Goal: Task Accomplishment & Management: Use online tool/utility

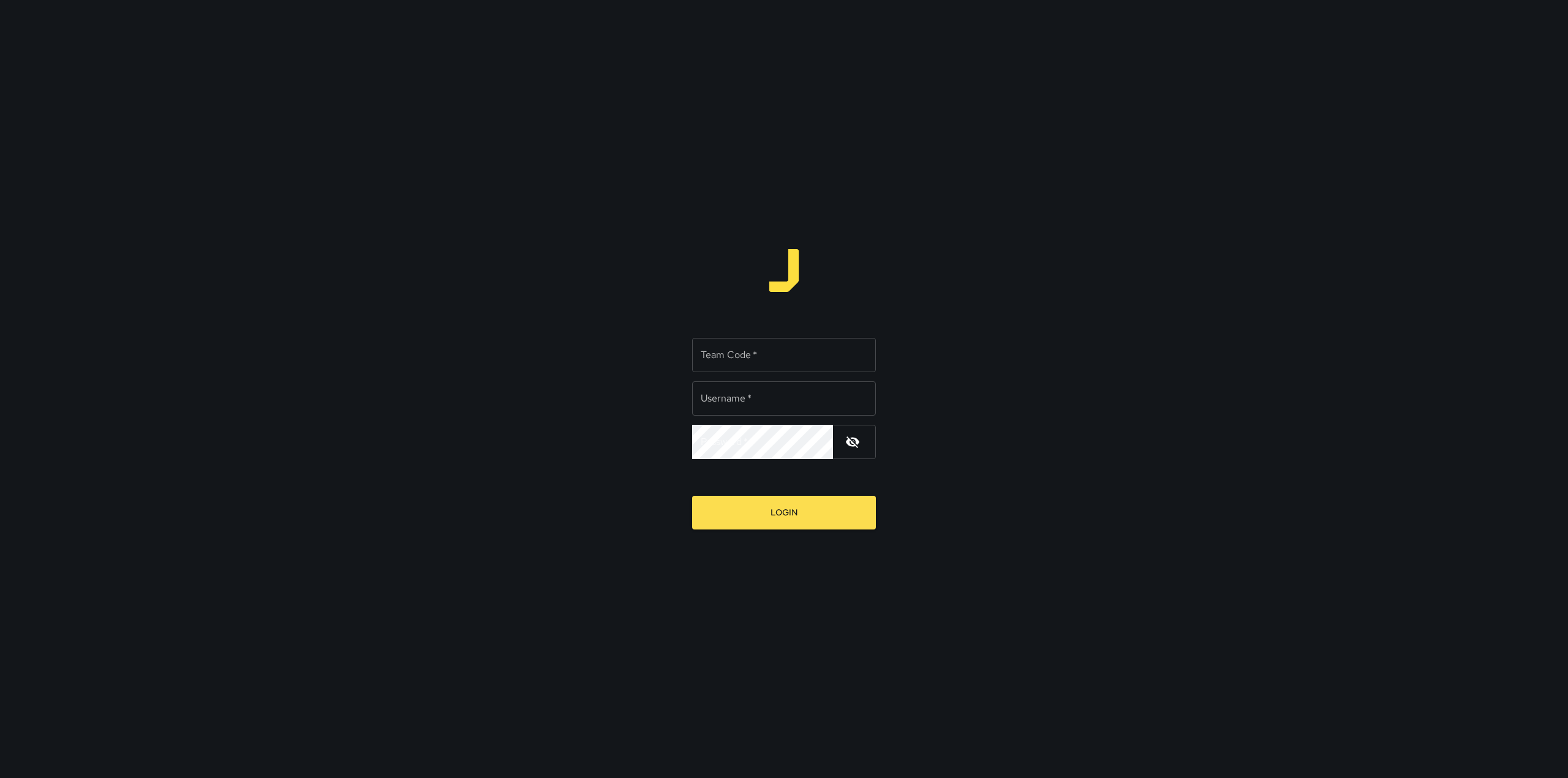
type input "**********"
click at [513, 34] on div "**********" at bounding box center [784, 389] width 1568 height 778
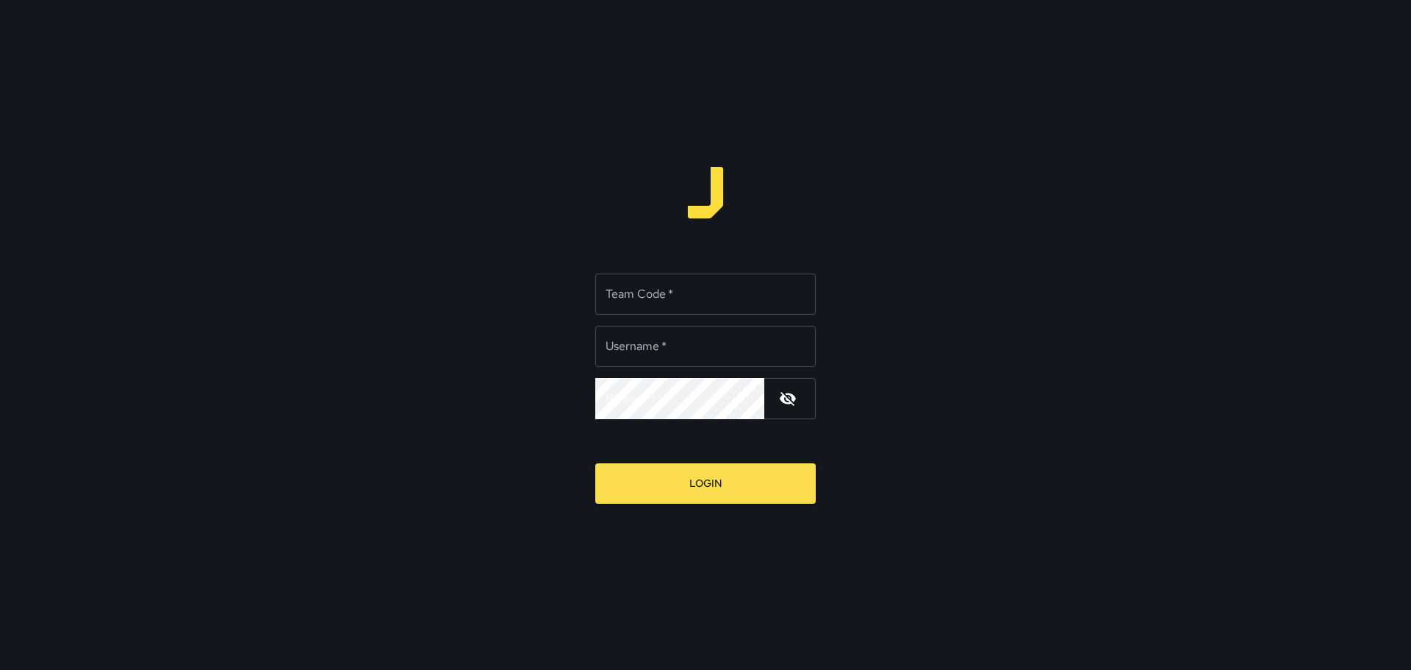
type input "**********"
click at [703, 310] on input "Team Code   *" at bounding box center [705, 293] width 221 height 41
type input "****"
click at [709, 350] on input "**********" at bounding box center [705, 346] width 221 height 41
drag, startPoint x: 706, startPoint y: 350, endPoint x: 653, endPoint y: 352, distance: 53.7
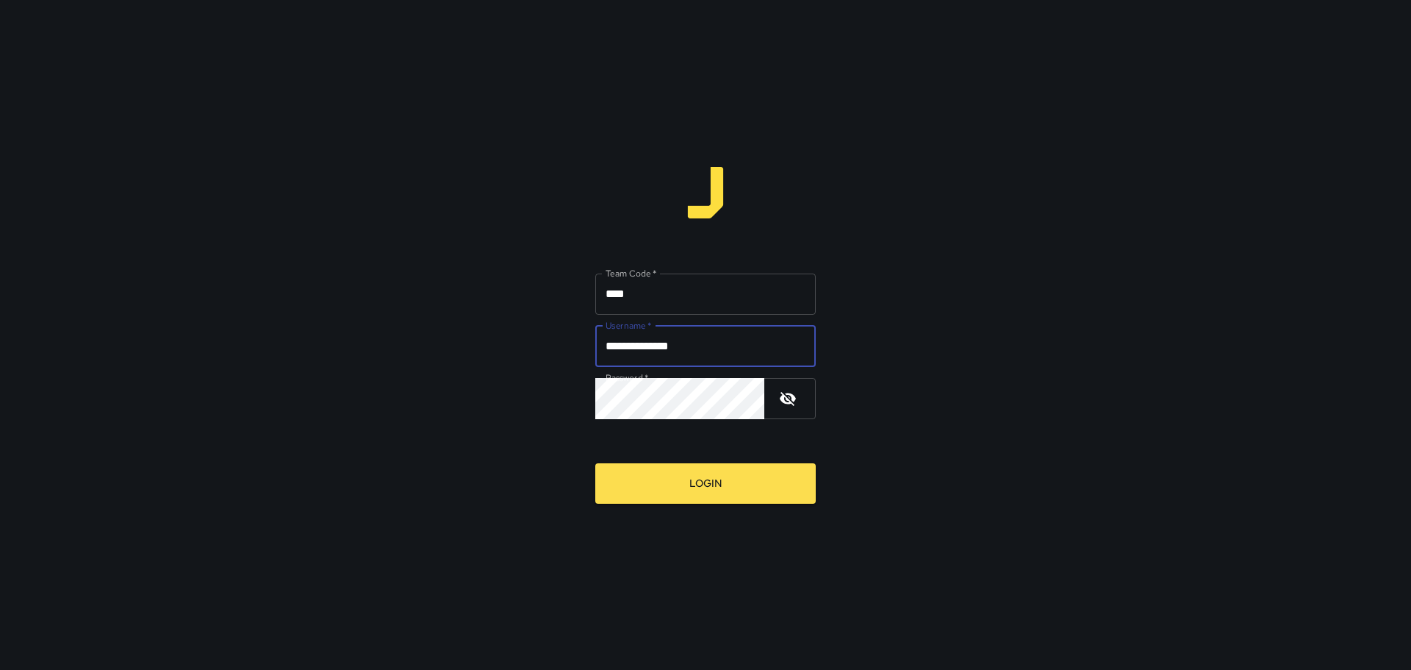
click at [653, 352] on input "**********" at bounding box center [705, 346] width 221 height 41
type input "*********"
click at [473, 448] on div "Team Code   * **** Team Code   * Username   * ********* Username   * Password  …" at bounding box center [705, 335] width 1411 height 670
click at [595, 463] on button "Login" at bounding box center [705, 483] width 221 height 40
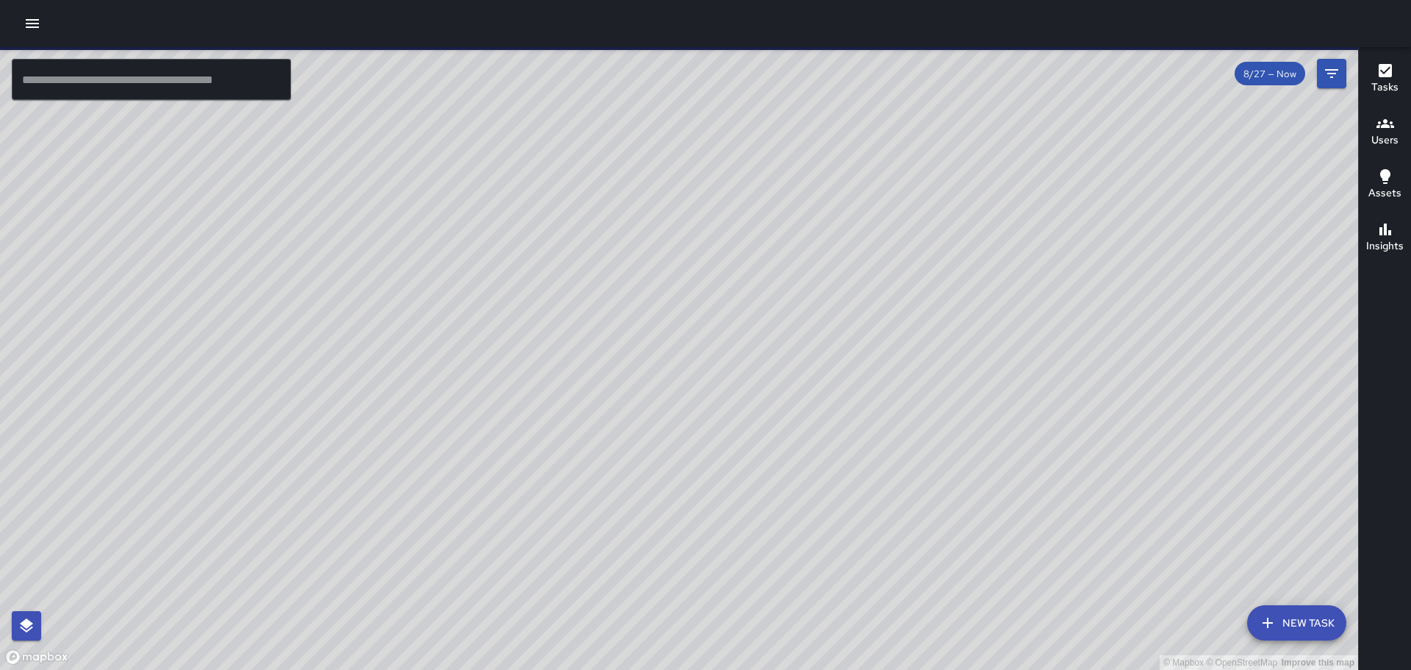
click at [36, 16] on icon "button" at bounding box center [33, 24] width 18 height 18
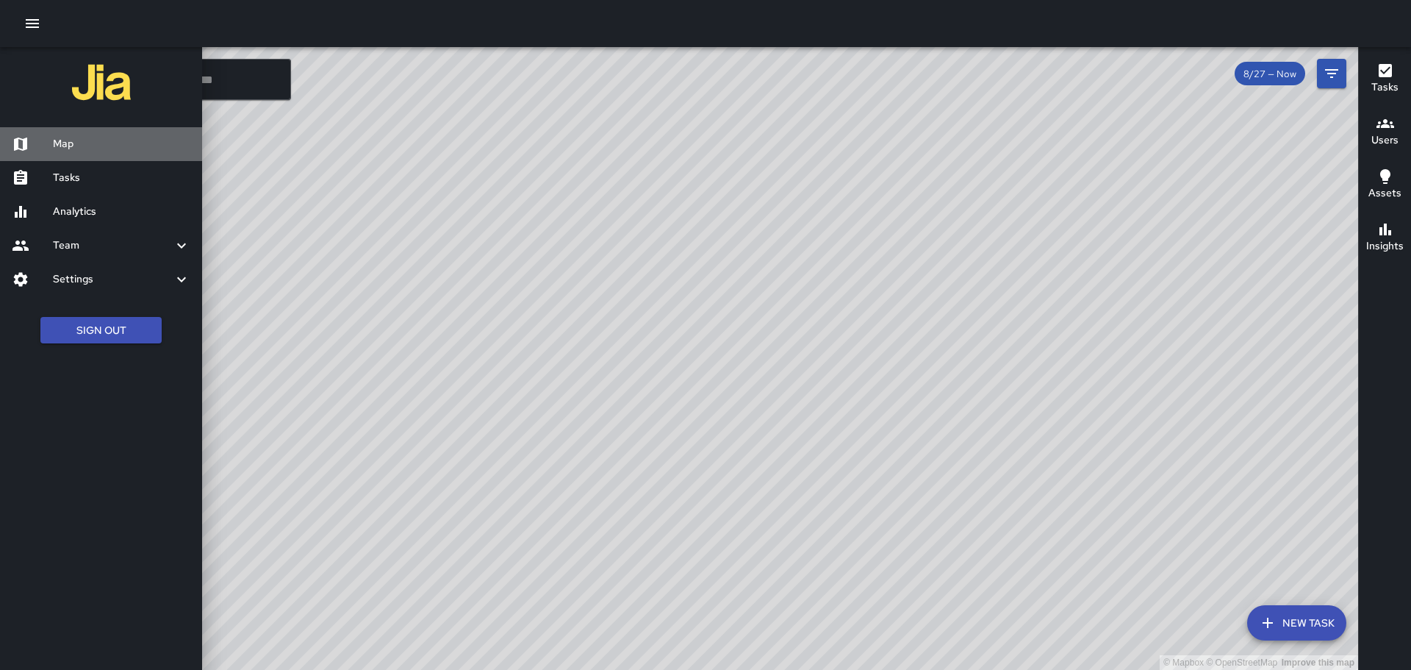
click at [93, 140] on h6 "Map" at bounding box center [121, 144] width 137 height 16
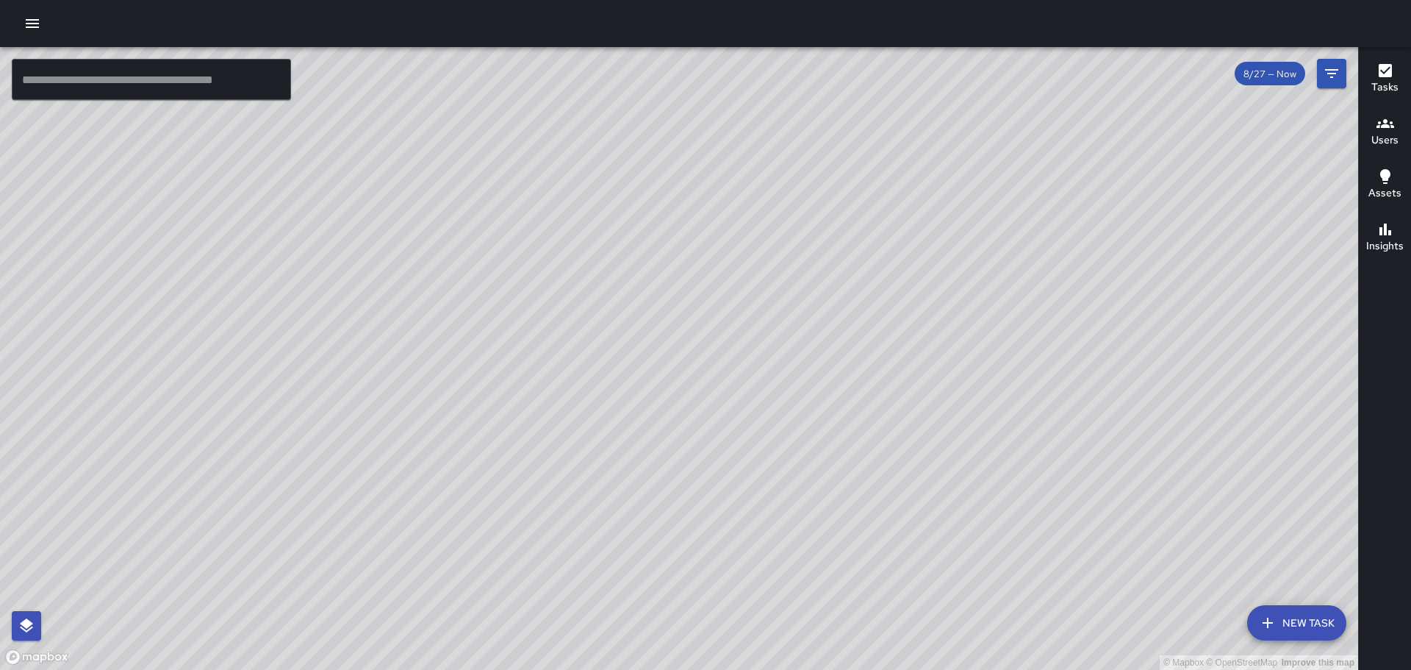
click at [35, 24] on icon "button" at bounding box center [32, 23] width 13 height 9
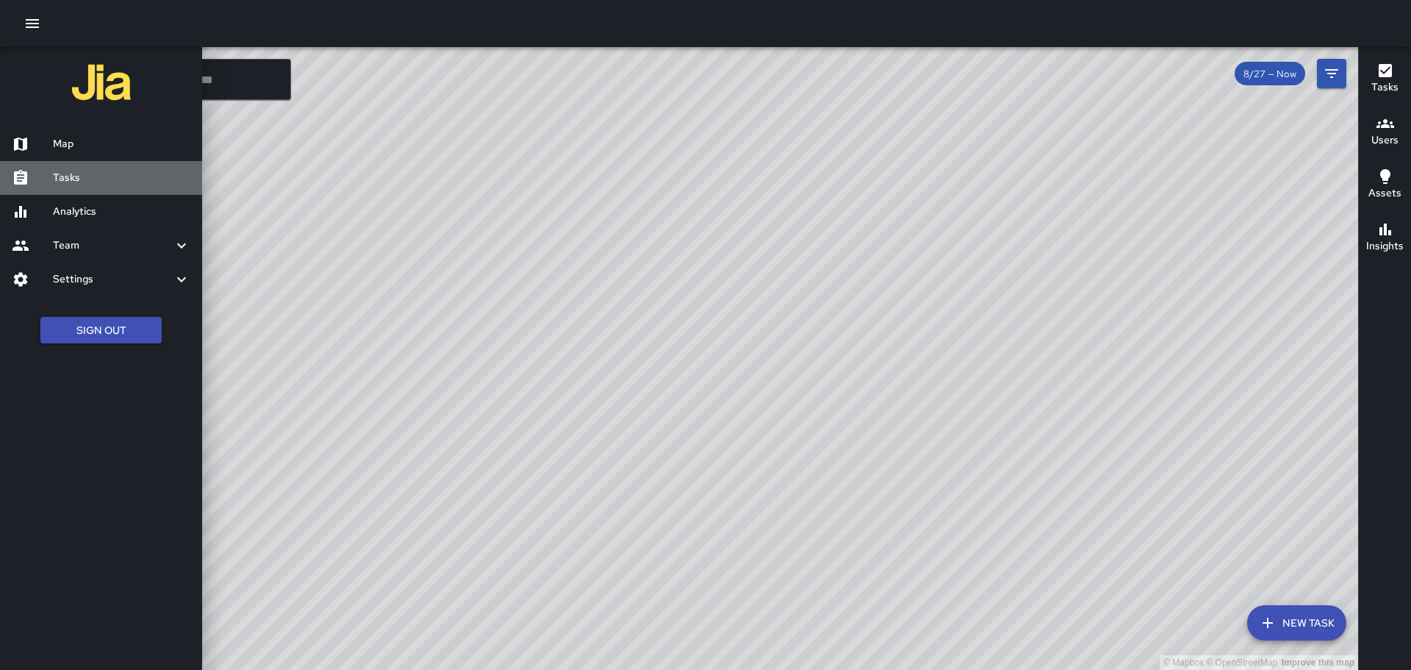
click at [82, 171] on h6 "Tasks" at bounding box center [121, 178] width 137 height 16
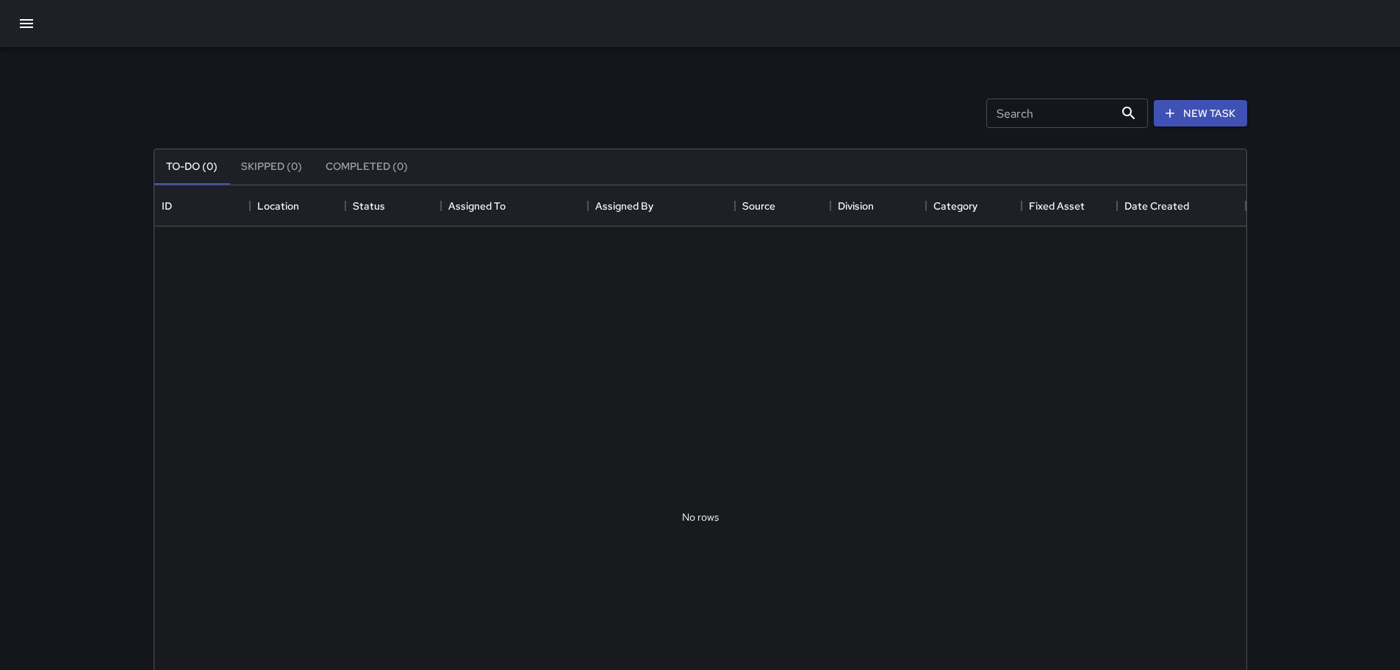
scroll to position [612, 1081]
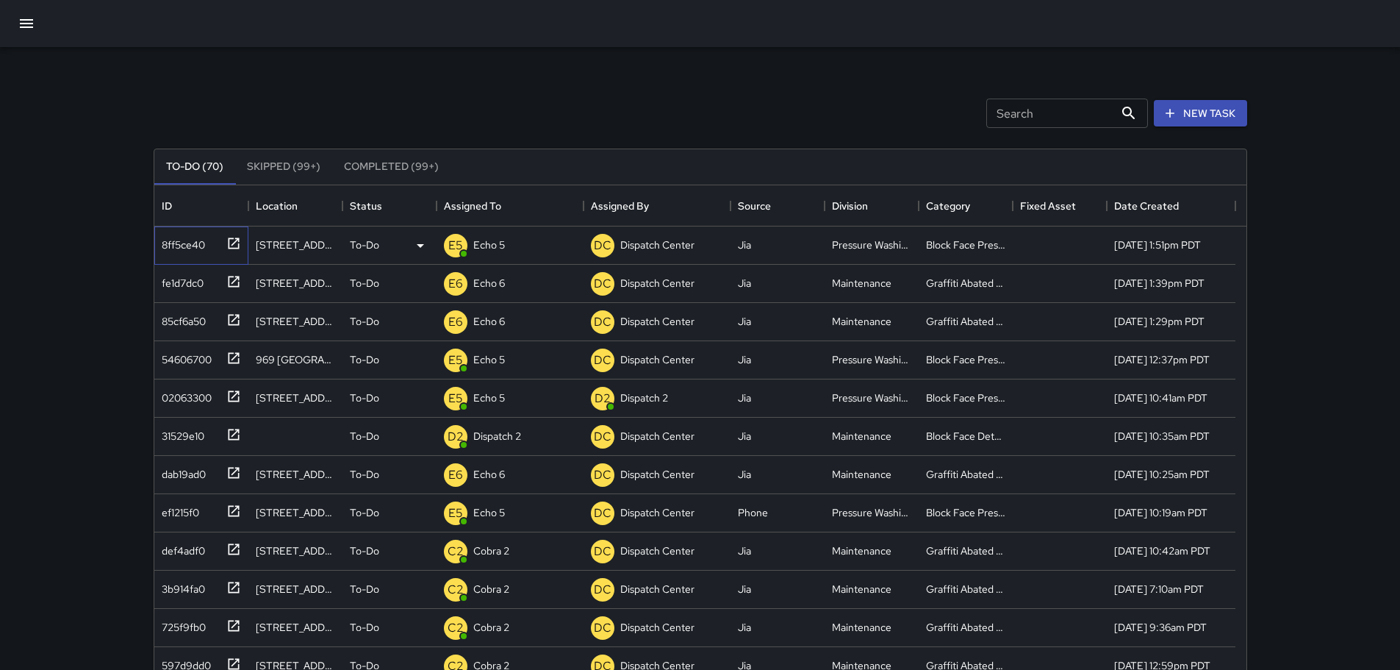
click at [229, 234] on div at bounding box center [231, 242] width 21 height 24
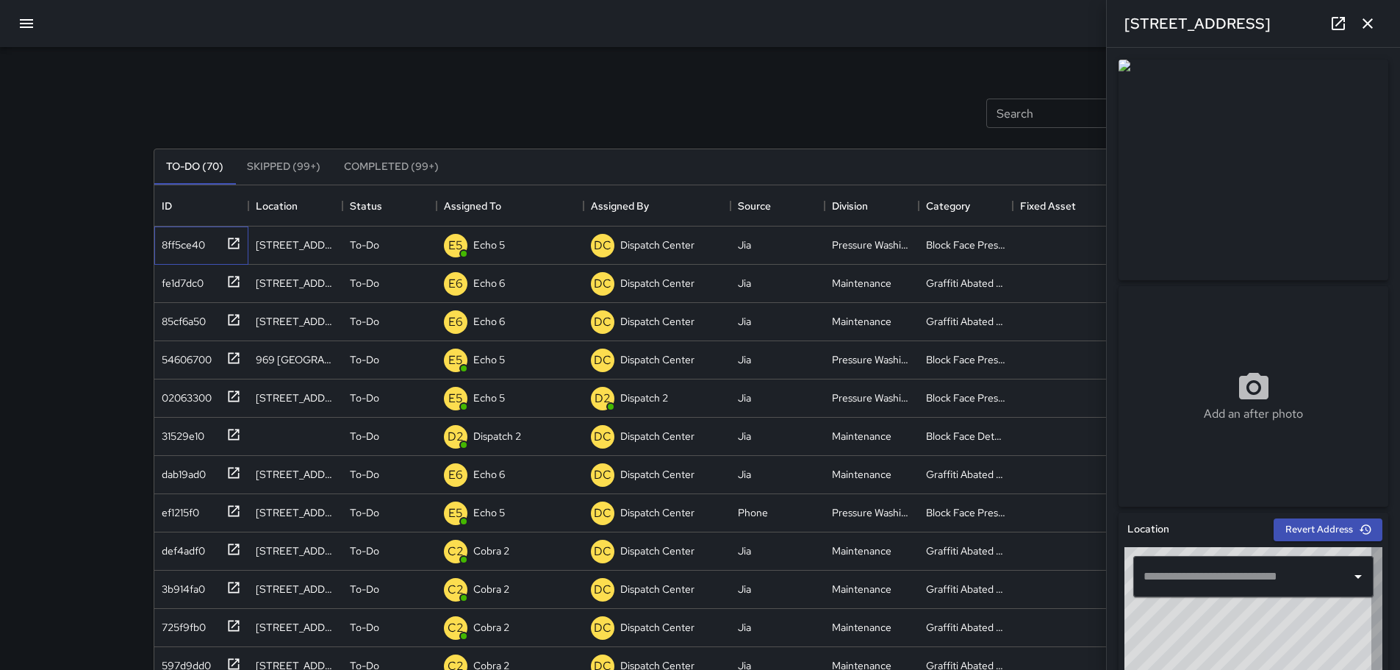
type input "**********"
click at [1375, 29] on icon "button" at bounding box center [1368, 24] width 18 height 18
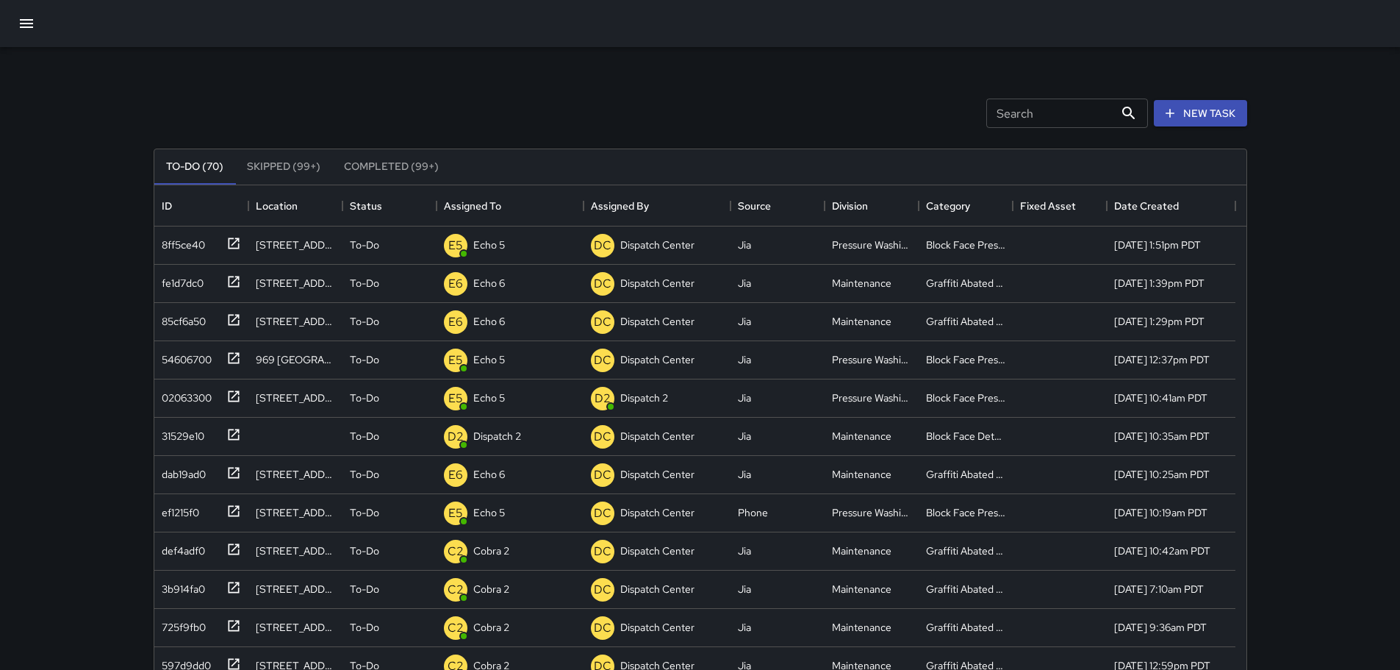
drag, startPoint x: 1397, startPoint y: 138, endPoint x: 1393, endPoint y: 174, distance: 36.3
click at [1393, 174] on div "Search Search New Task To-Do (70) Skipped (99+) Completed (99+) ID Location Sta…" at bounding box center [700, 434] width 1400 height 868
click at [234, 244] on icon at bounding box center [233, 243] width 15 height 15
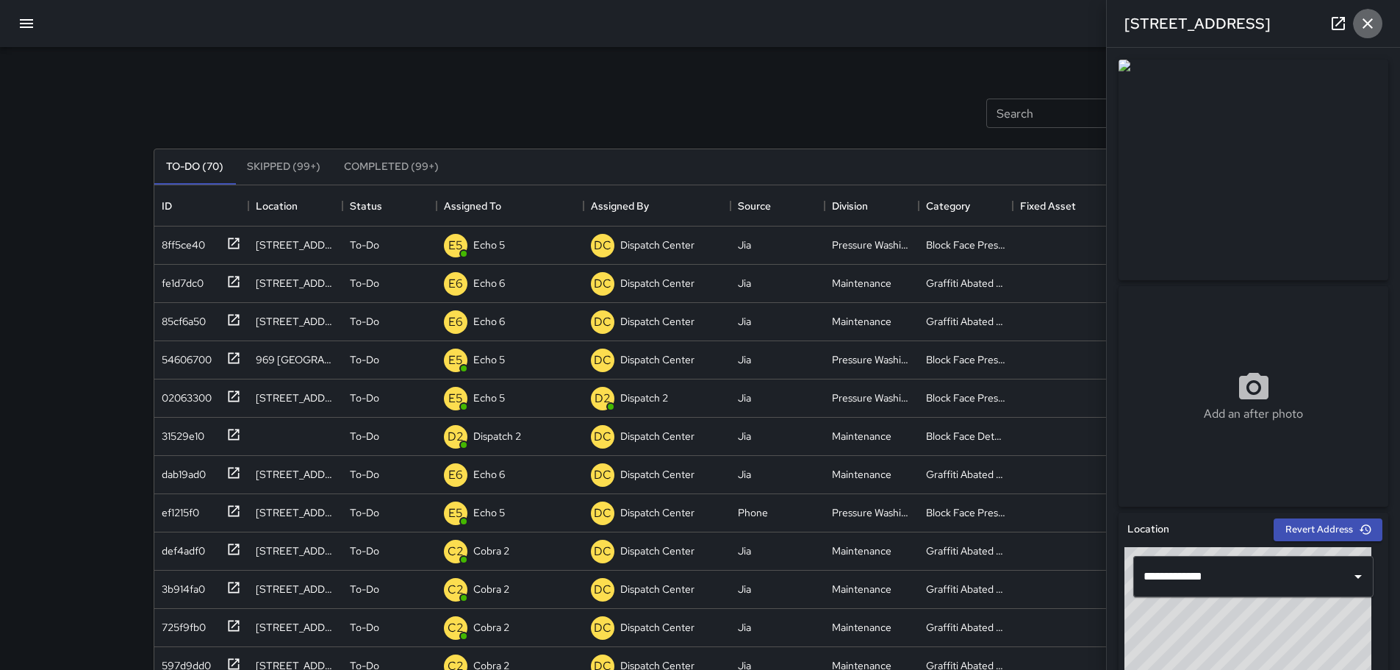
click at [1380, 19] on button "button" at bounding box center [1367, 23] width 29 height 29
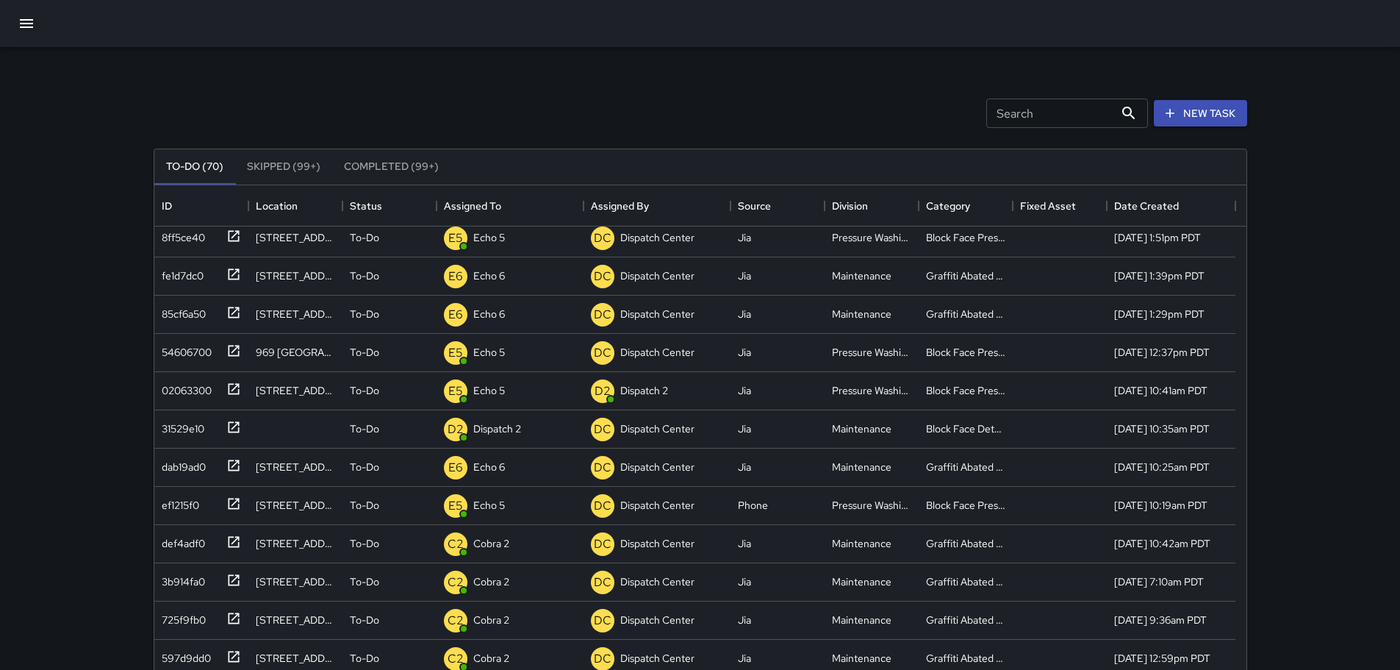
scroll to position [0, 0]
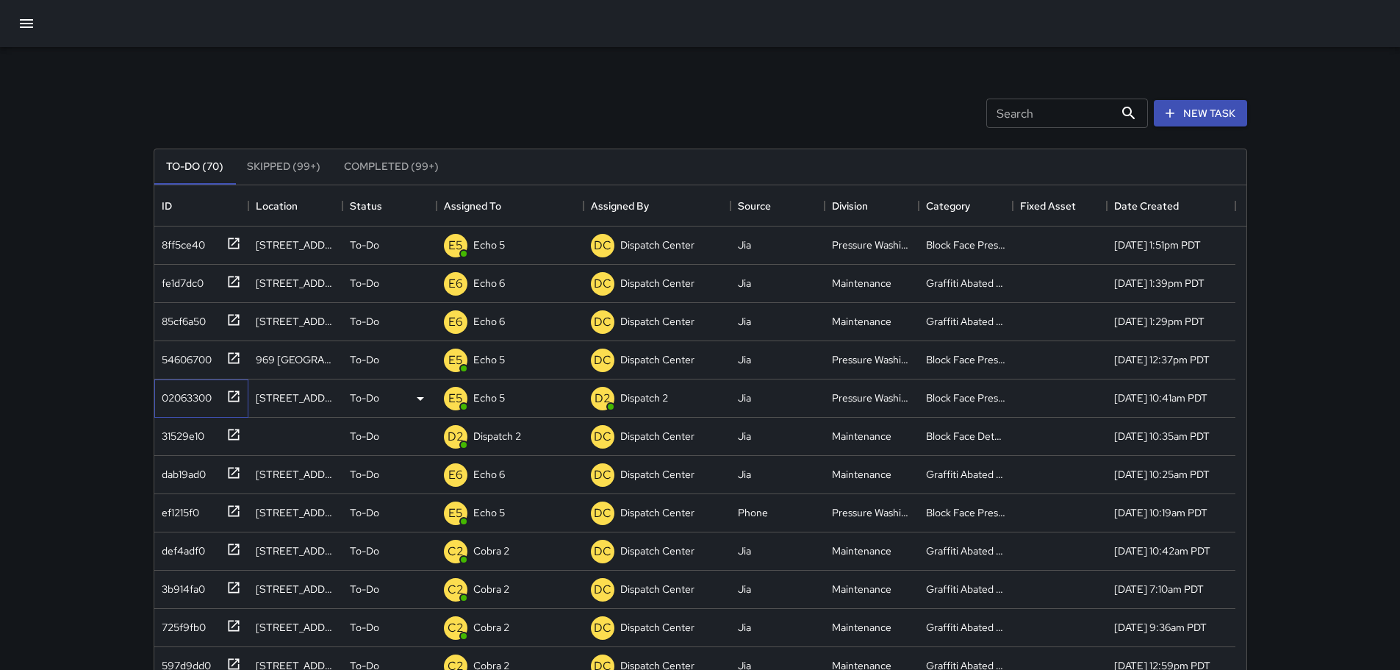
click at [230, 400] on icon at bounding box center [233, 396] width 15 height 15
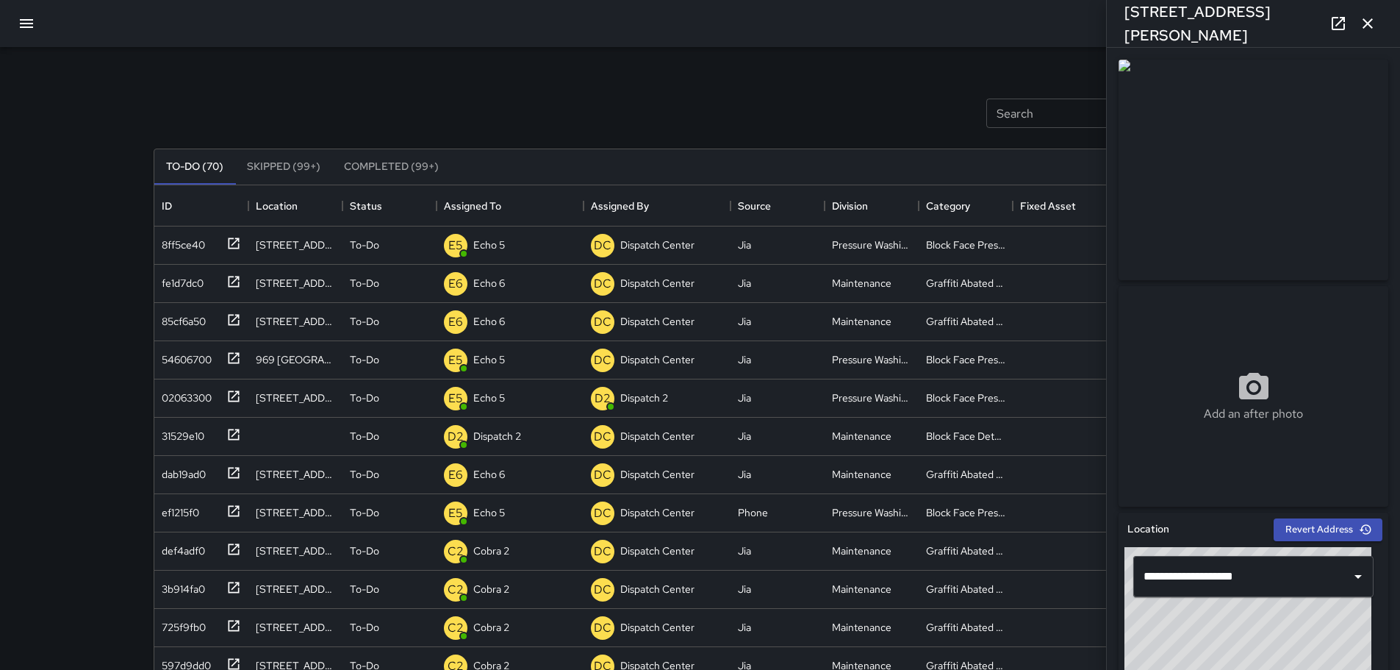
click at [1380, 26] on button "button" at bounding box center [1367, 23] width 29 height 29
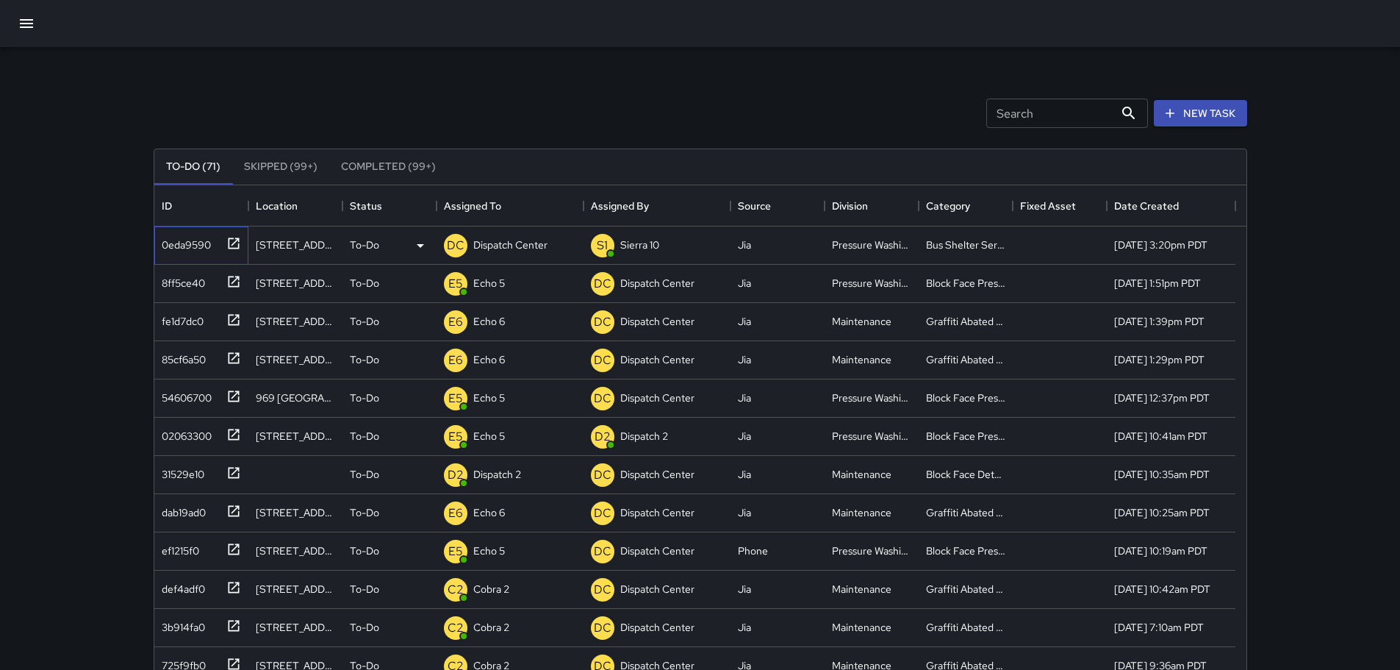
click at [235, 245] on icon at bounding box center [233, 243] width 15 height 15
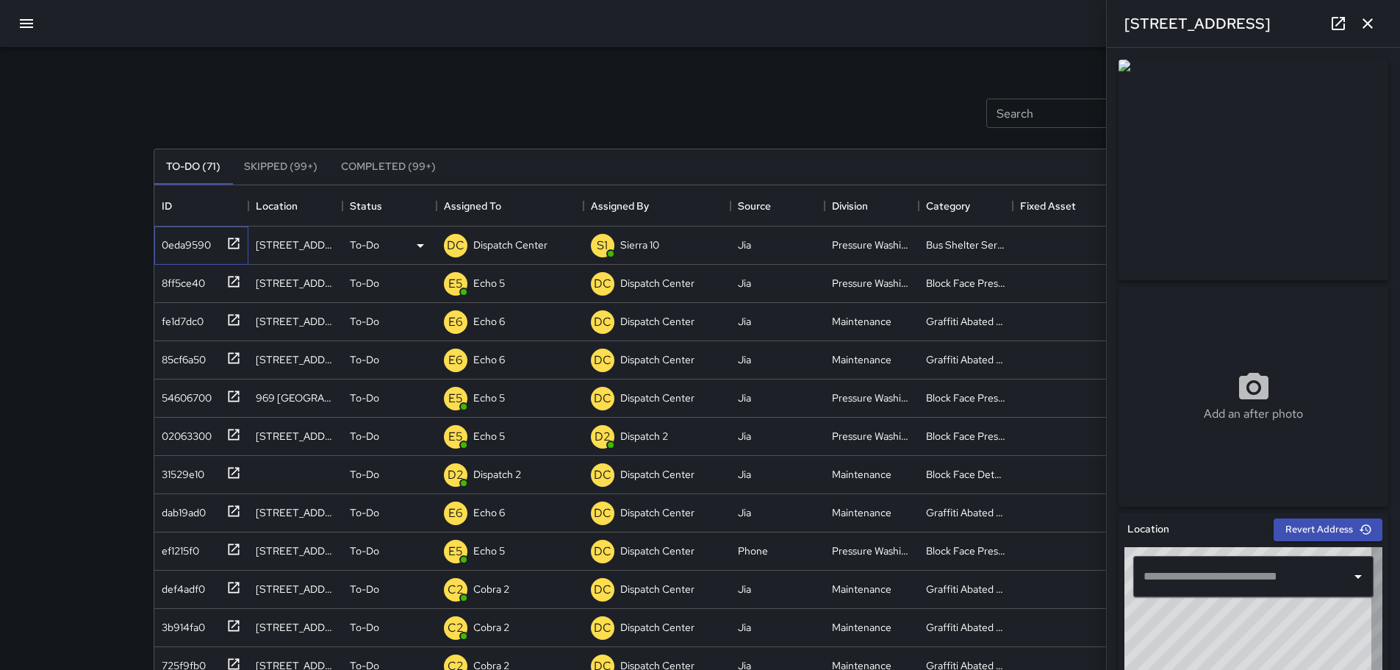
type input "**********"
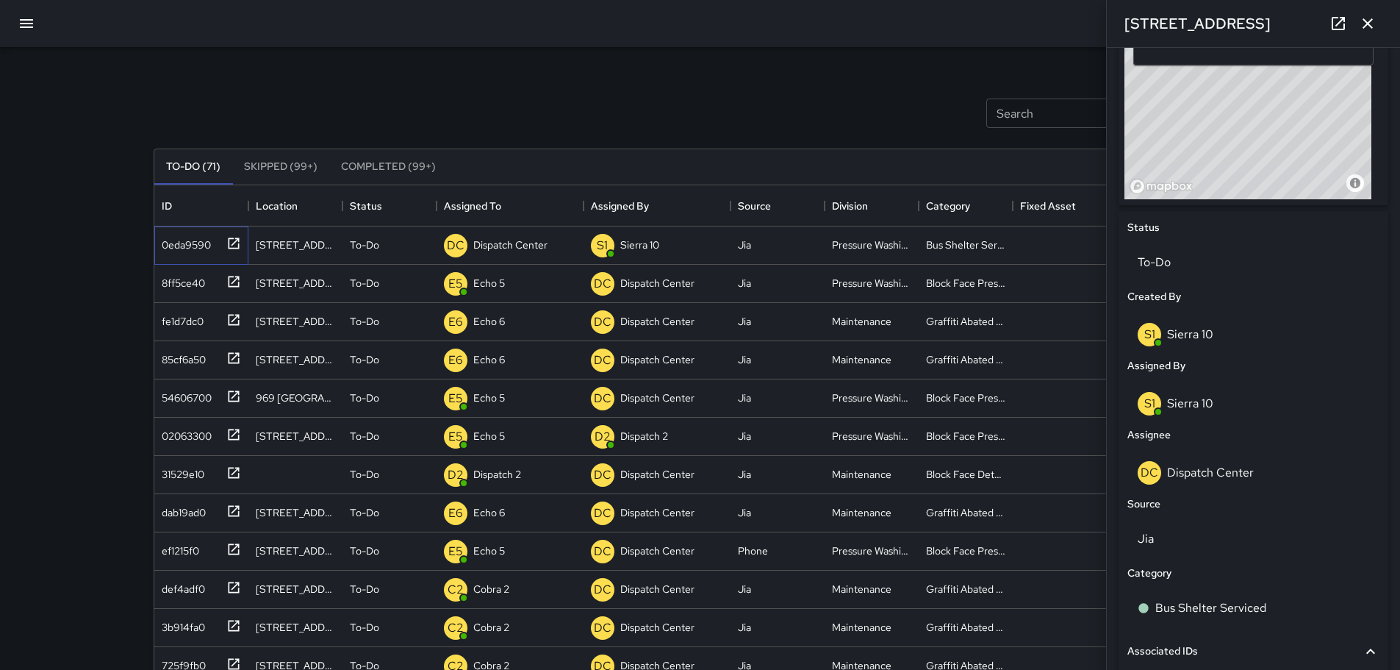
scroll to position [527, 0]
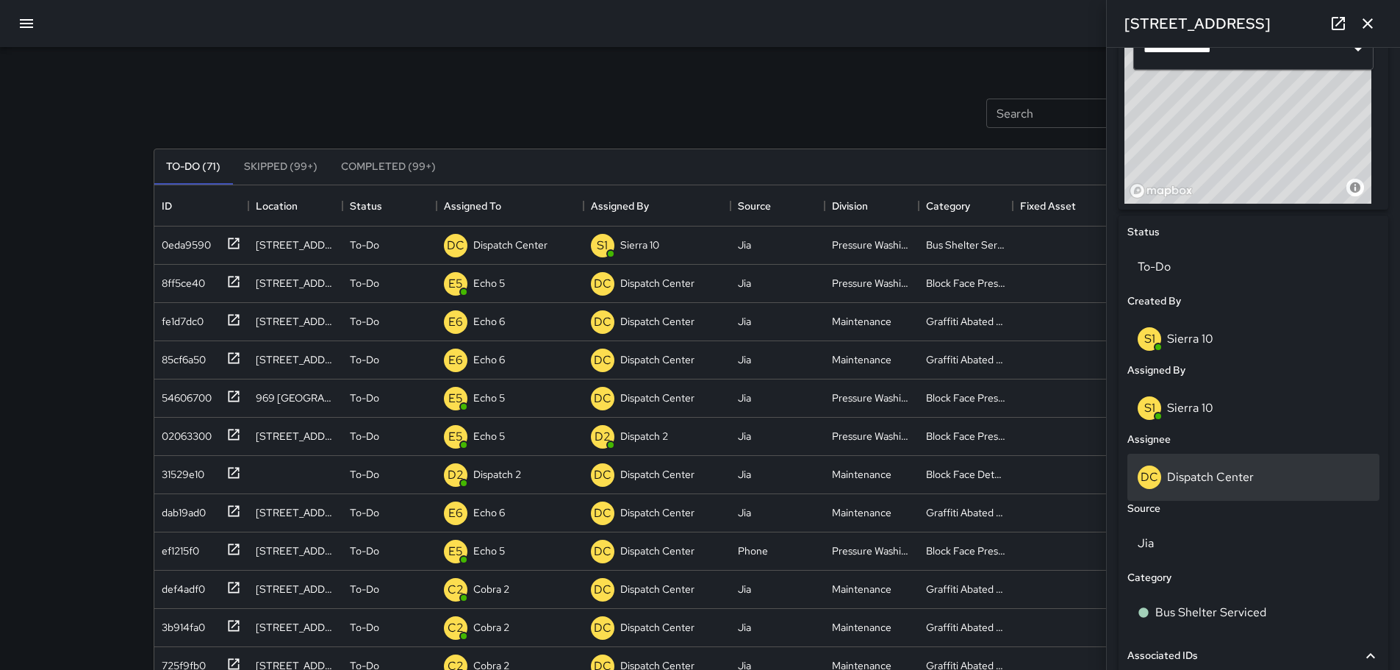
click at [1207, 471] on p "Dispatch Center" at bounding box center [1210, 476] width 87 height 15
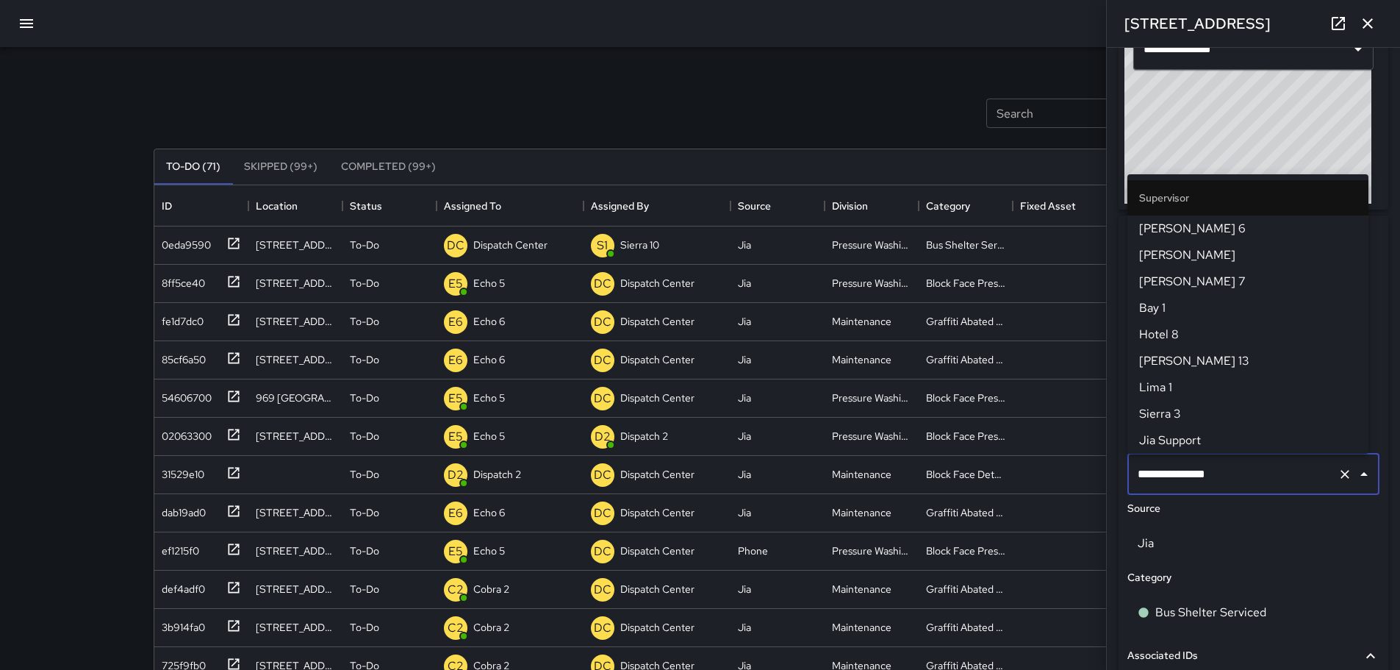
scroll to position [1508, 0]
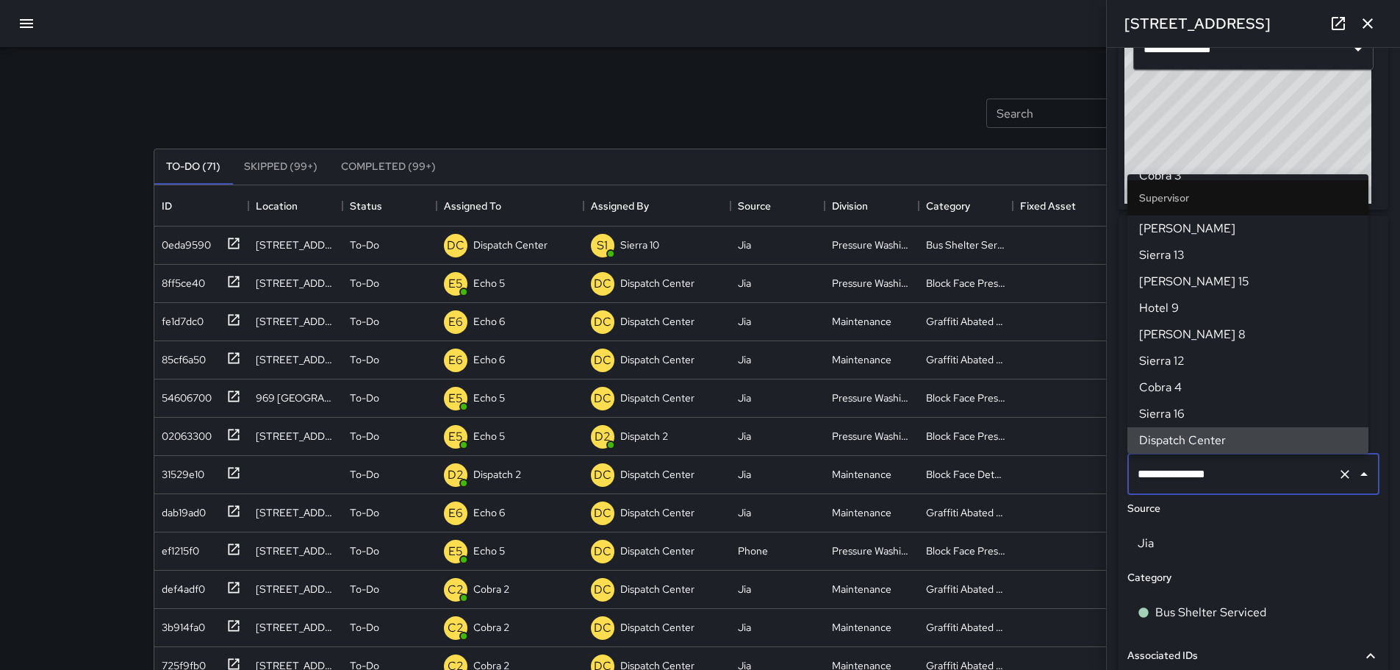
click at [1338, 471] on icon "Clear" at bounding box center [1345, 474] width 15 height 15
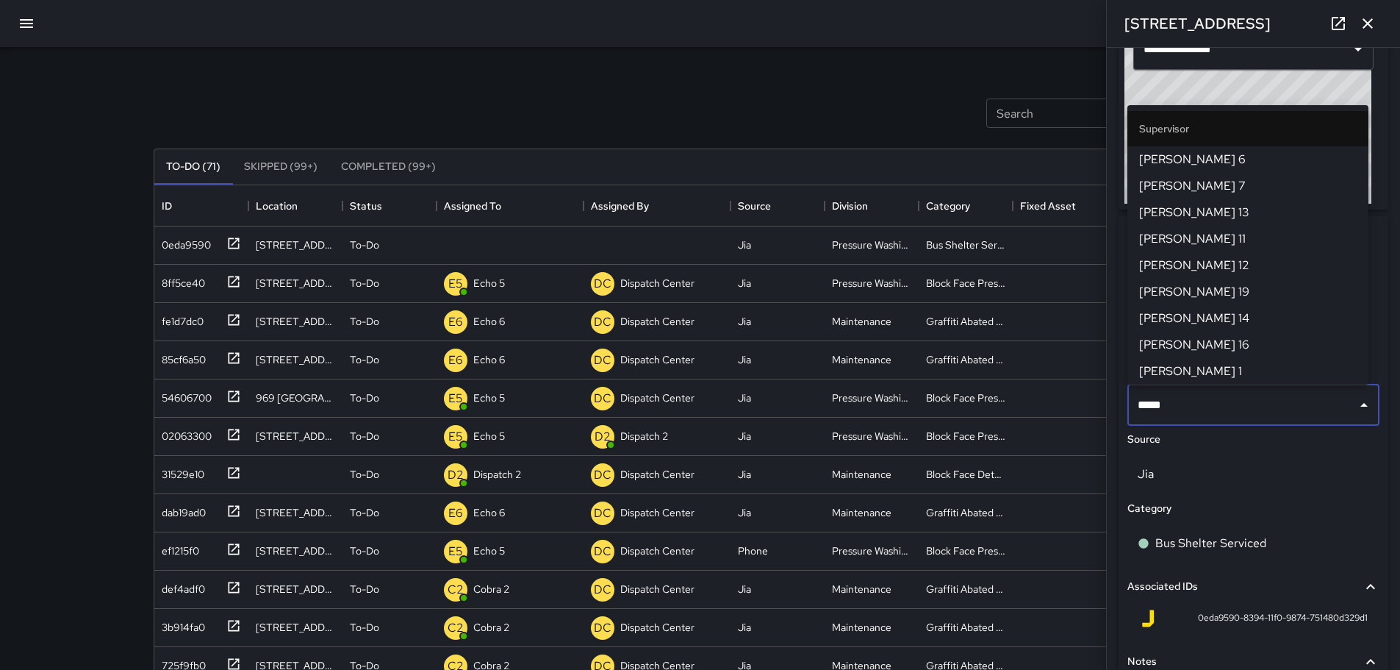
type input "******"
click at [1191, 340] on span "[PERSON_NAME] 15" at bounding box center [1248, 345] width 218 height 18
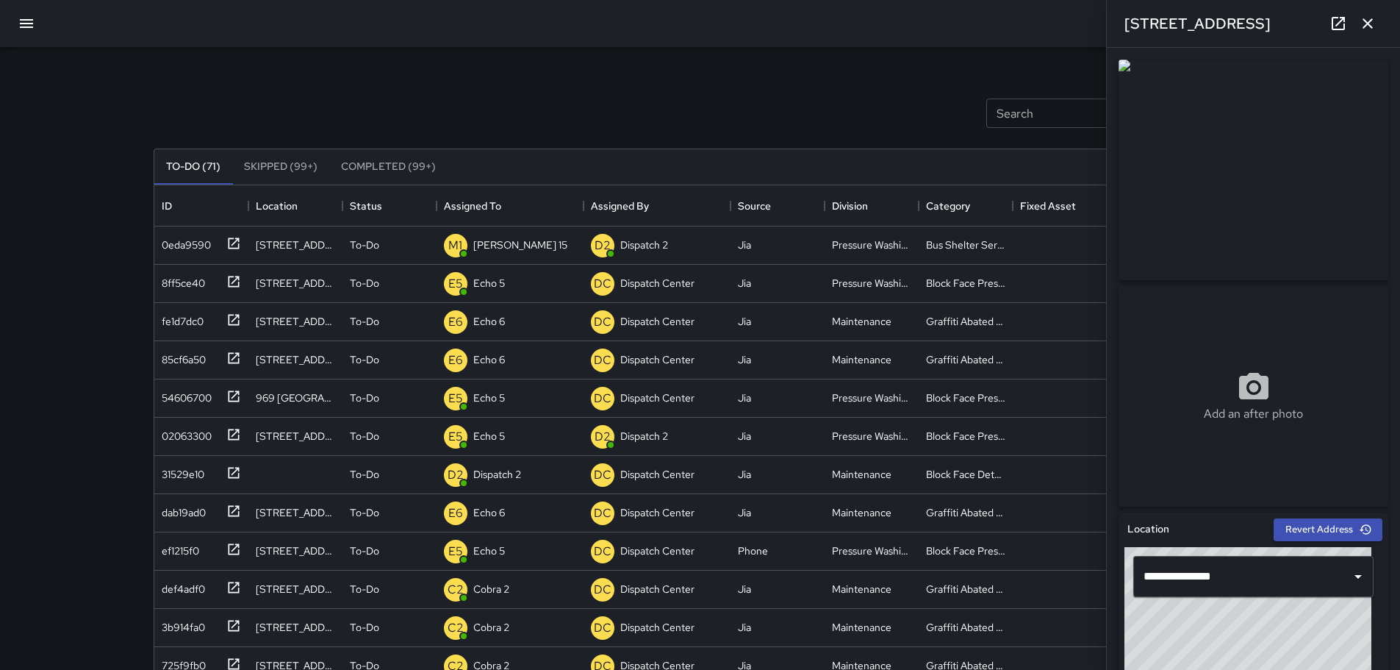
click at [1380, 24] on button "button" at bounding box center [1367, 23] width 29 height 29
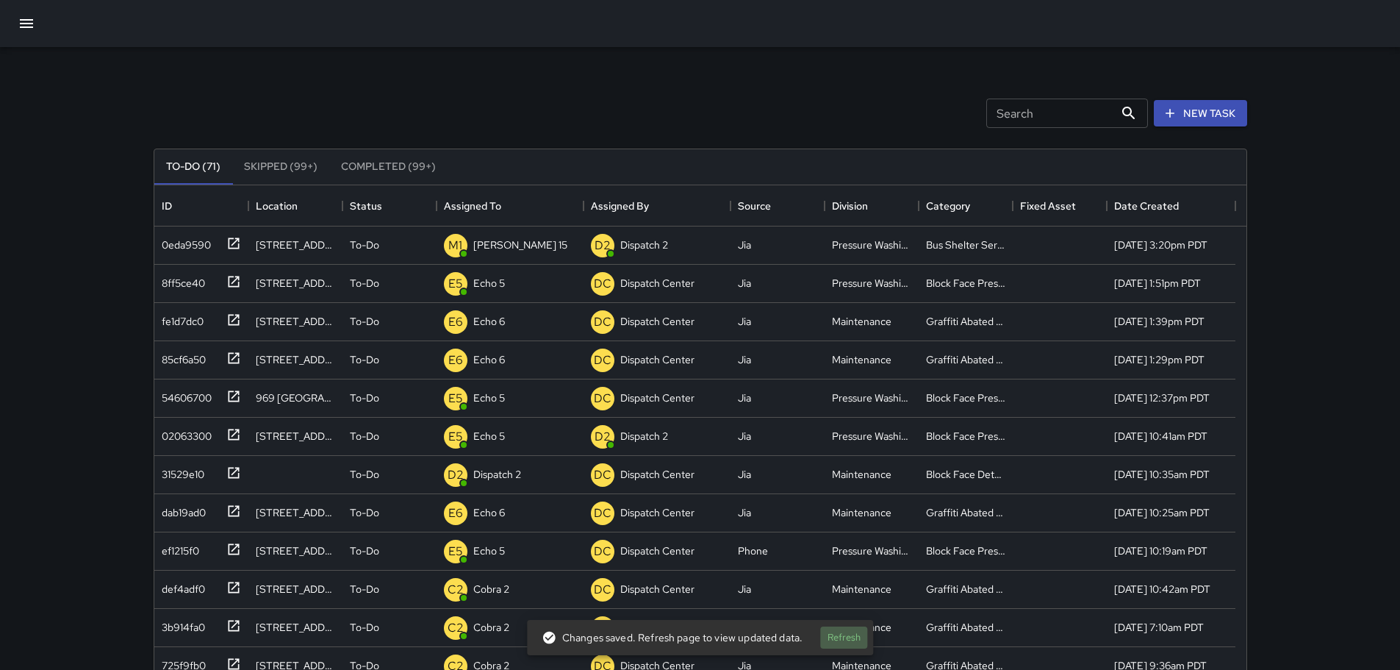
click at [853, 642] on button "Refresh" at bounding box center [843, 637] width 47 height 23
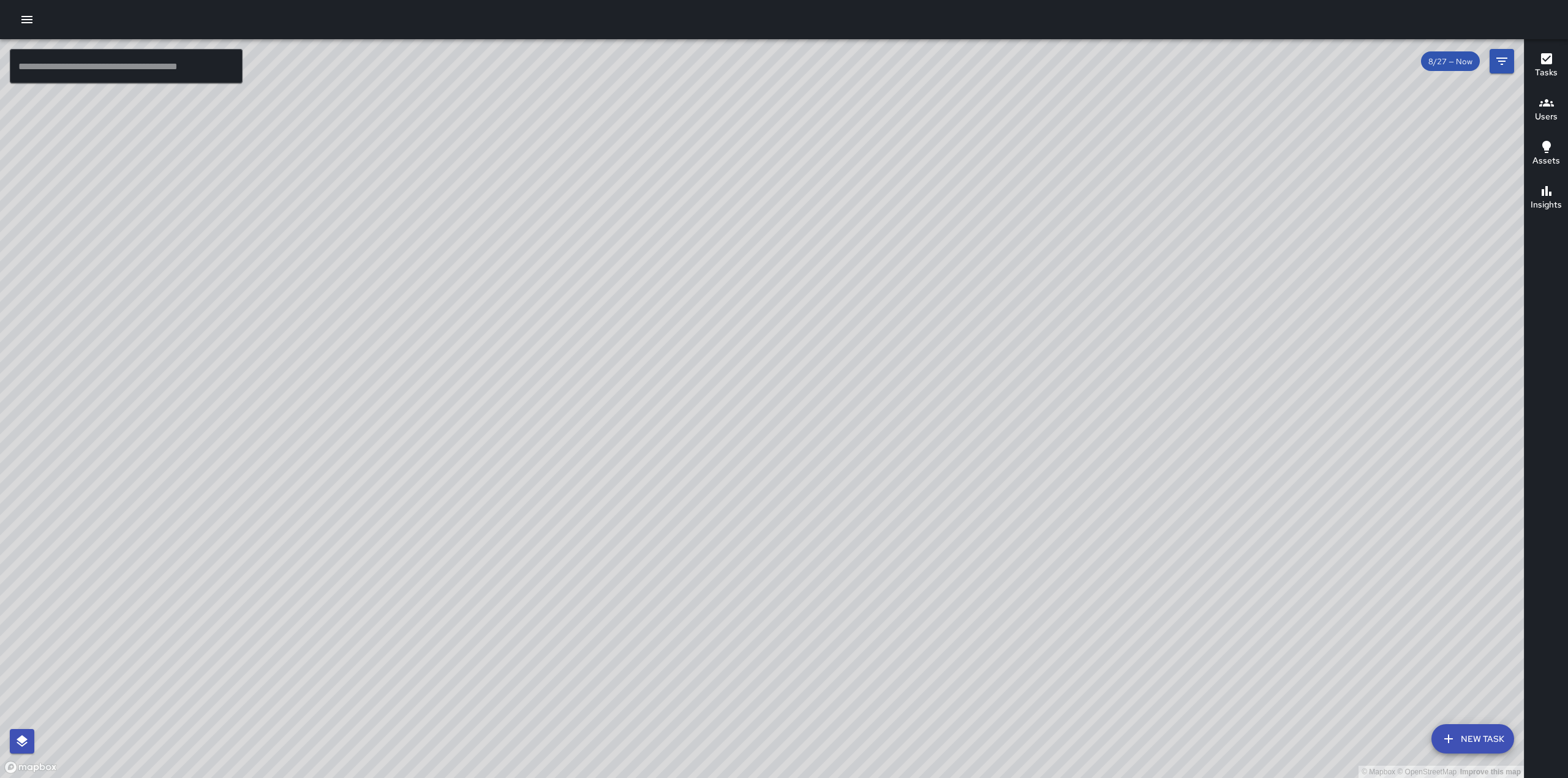
drag, startPoint x: 1005, startPoint y: 440, endPoint x: 981, endPoint y: 272, distance: 169.7
click at [981, 272] on div "© Mapbox © OpenStreetMap Improve this map" at bounding box center [762, 408] width 1524 height 739
drag, startPoint x: 704, startPoint y: 485, endPoint x: 738, endPoint y: 406, distance: 86.0
click at [738, 406] on div "© Mapbox © OpenStreetMap Improve this map" at bounding box center [762, 408] width 1524 height 739
drag, startPoint x: 874, startPoint y: 160, endPoint x: 846, endPoint y: 174, distance: 31.3
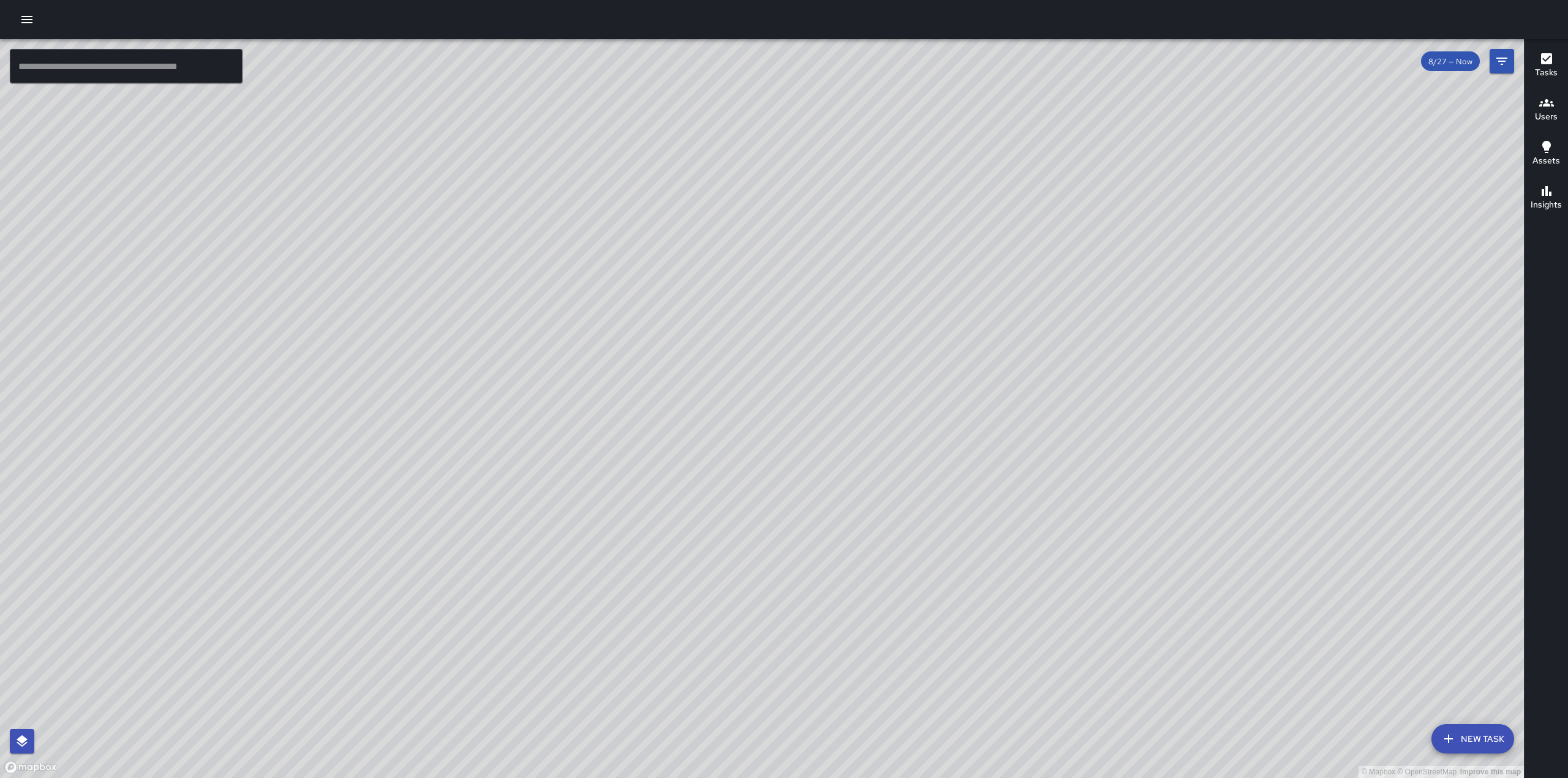
click at [840, 262] on div "© Mapbox © OpenStreetMap Improve this map" at bounding box center [762, 408] width 1524 height 739
drag, startPoint x: 720, startPoint y: 310, endPoint x: 785, endPoint y: 441, distance: 146.2
click at [785, 442] on div "© Mapbox © OpenStreetMap Improve this map" at bounding box center [762, 408] width 1524 height 739
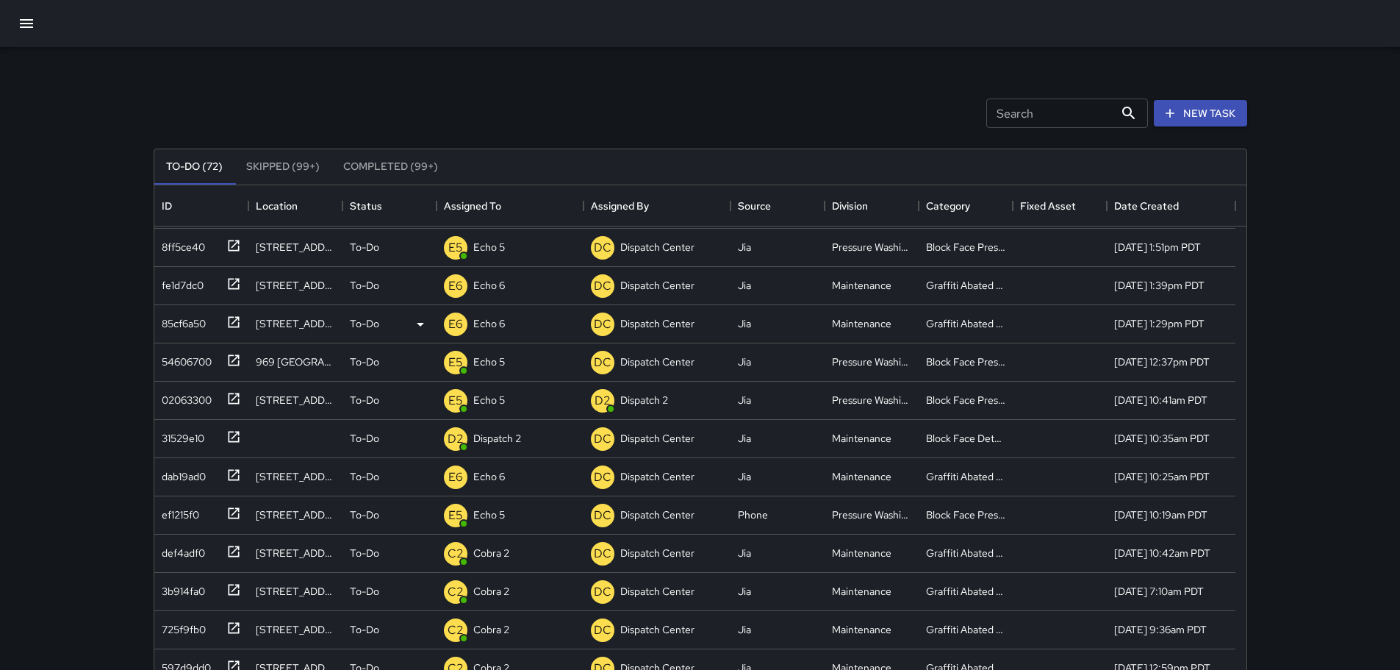
scroll to position [147, 0]
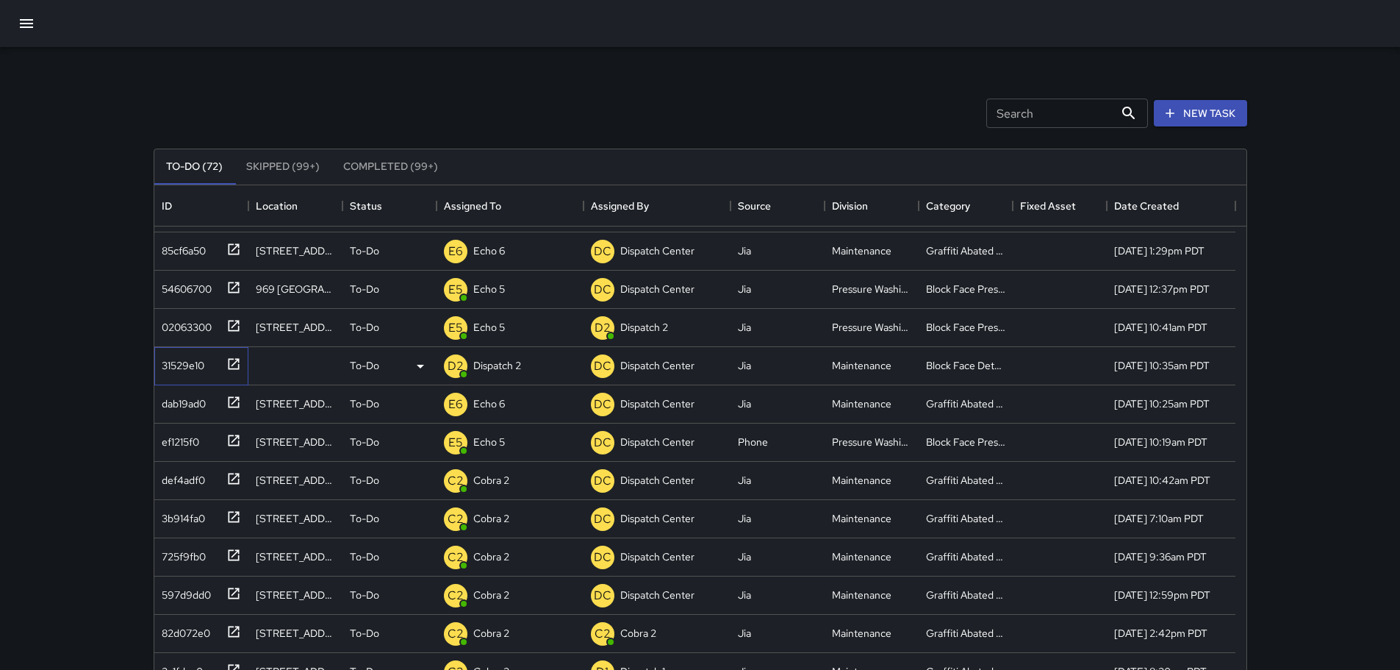
click at [236, 362] on icon at bounding box center [233, 363] width 15 height 15
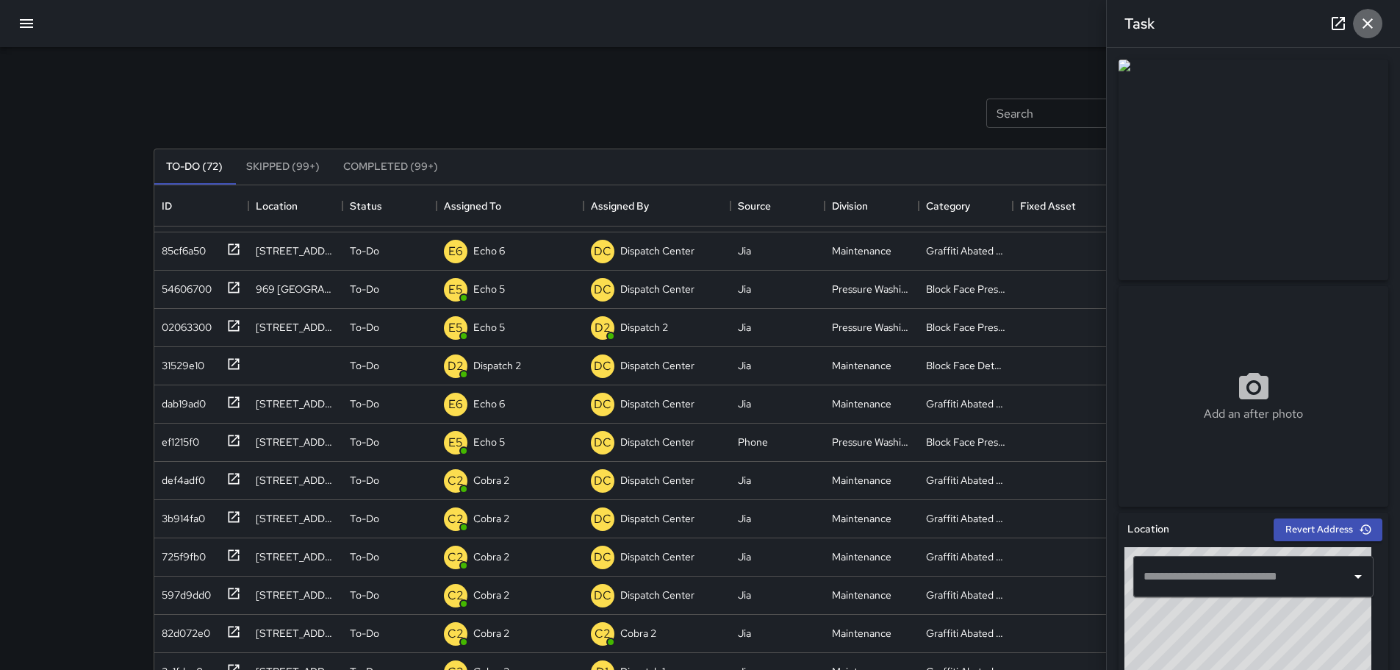
click at [1368, 30] on icon "button" at bounding box center [1368, 24] width 18 height 18
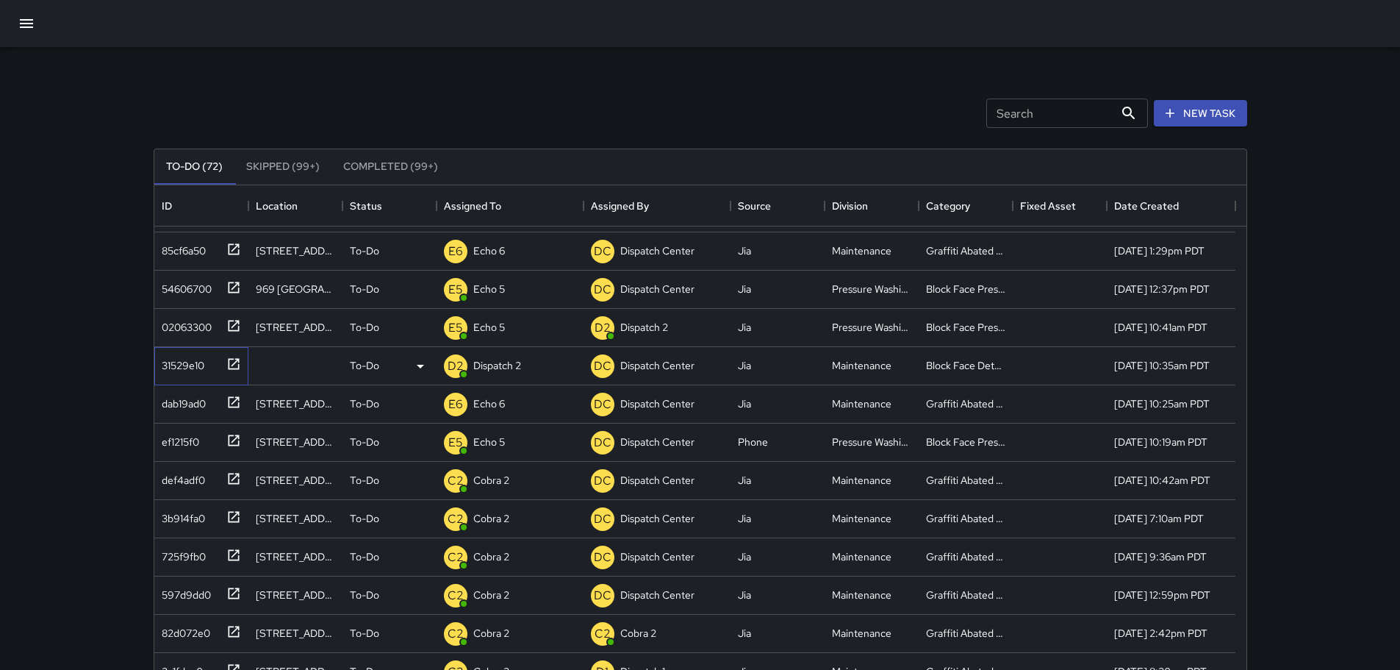
click at [236, 367] on icon at bounding box center [233, 363] width 15 height 15
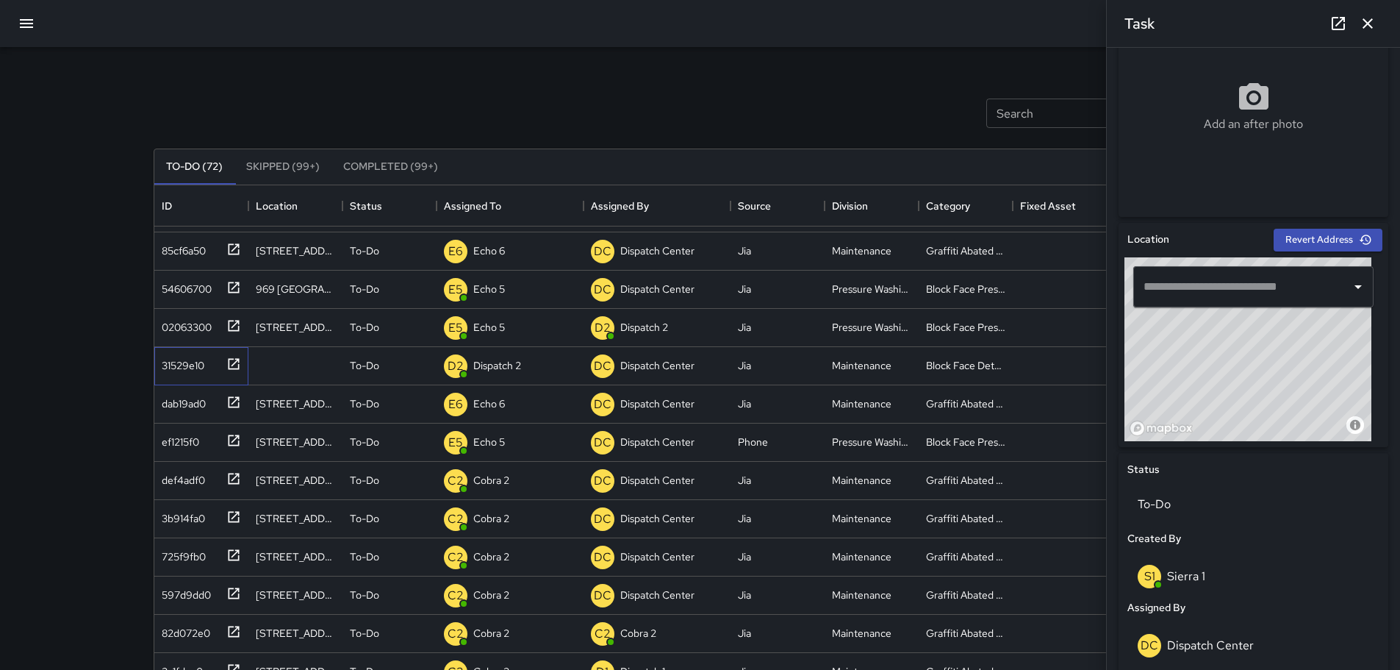
scroll to position [295, 0]
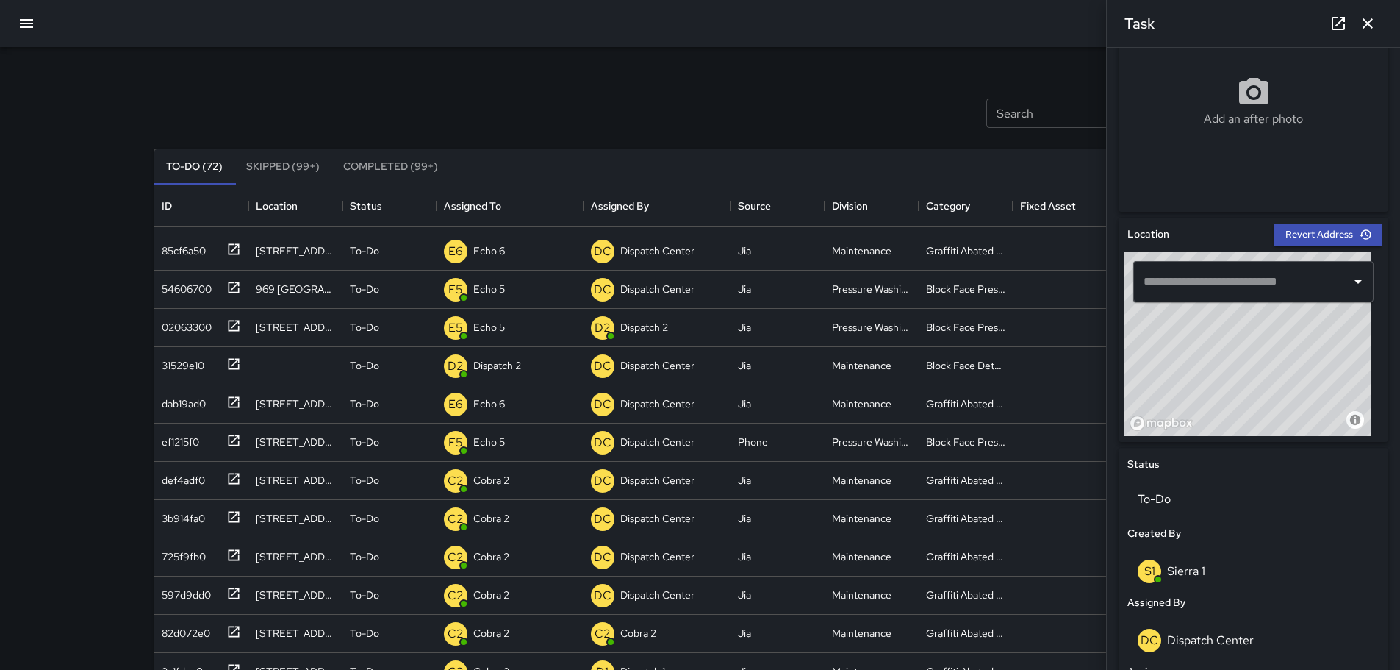
click at [1374, 12] on button "button" at bounding box center [1367, 23] width 29 height 29
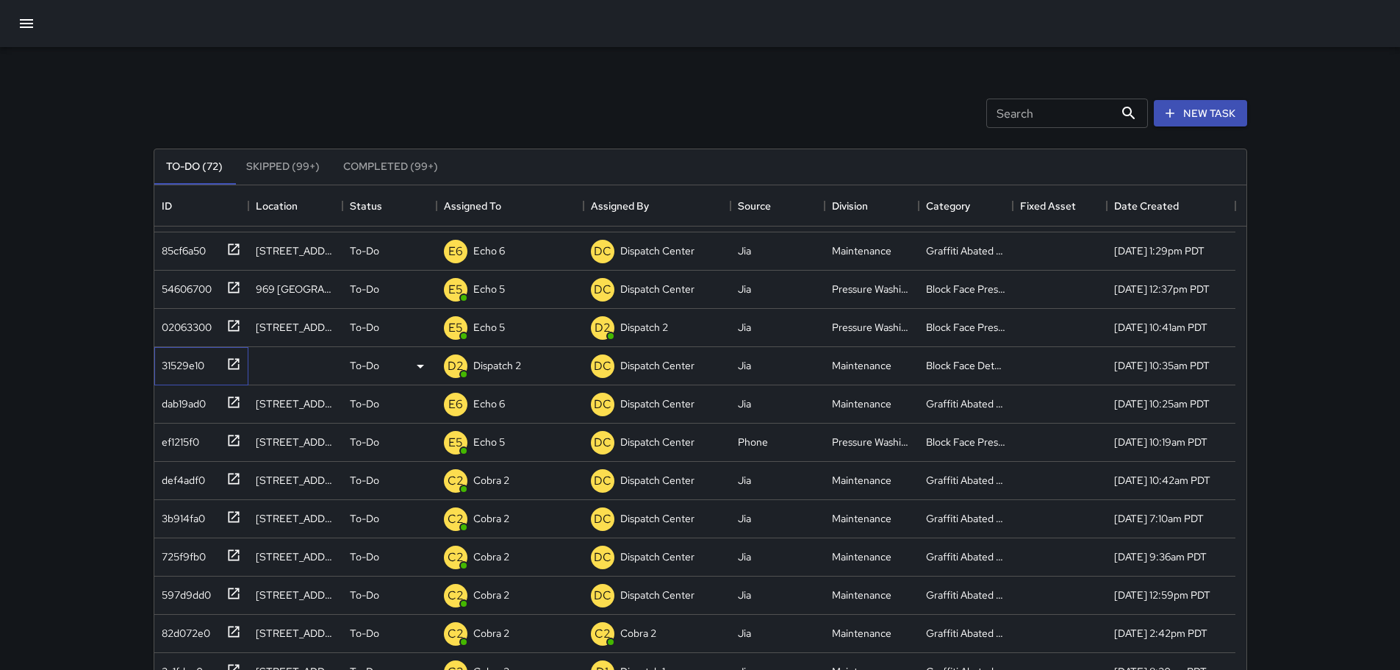
click at [229, 367] on icon at bounding box center [233, 363] width 15 height 15
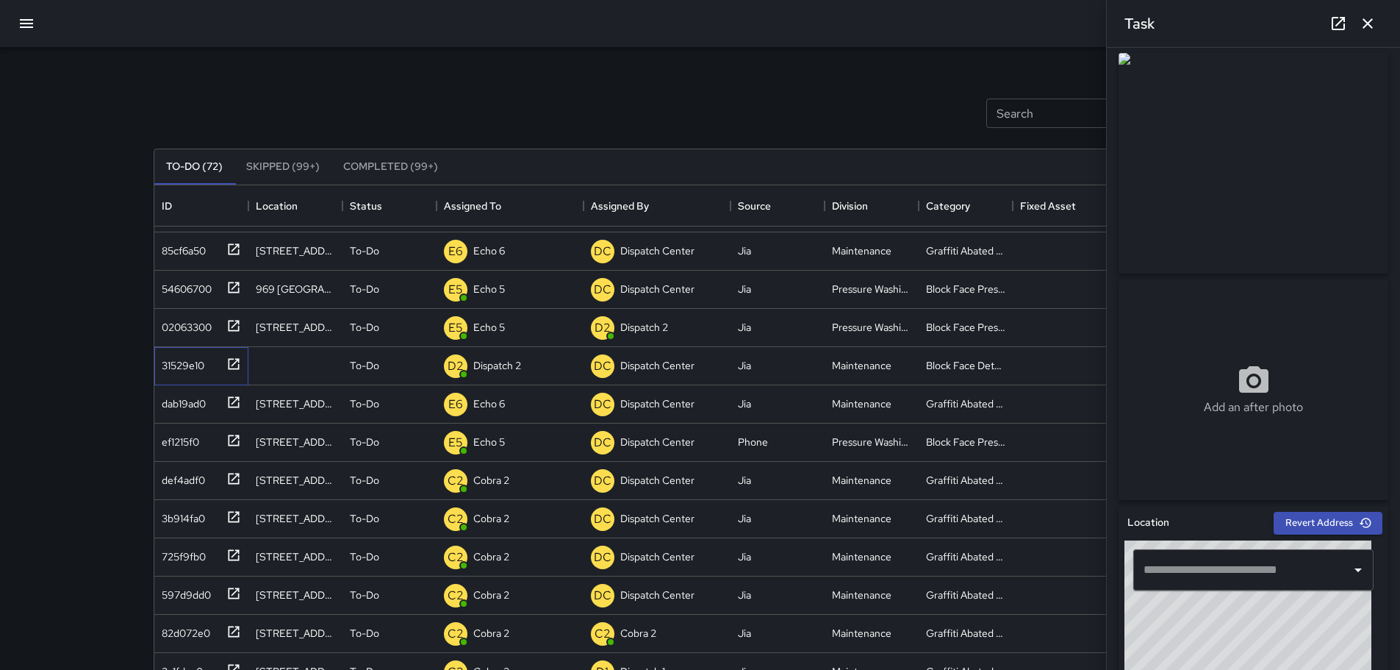
scroll to position [0, 0]
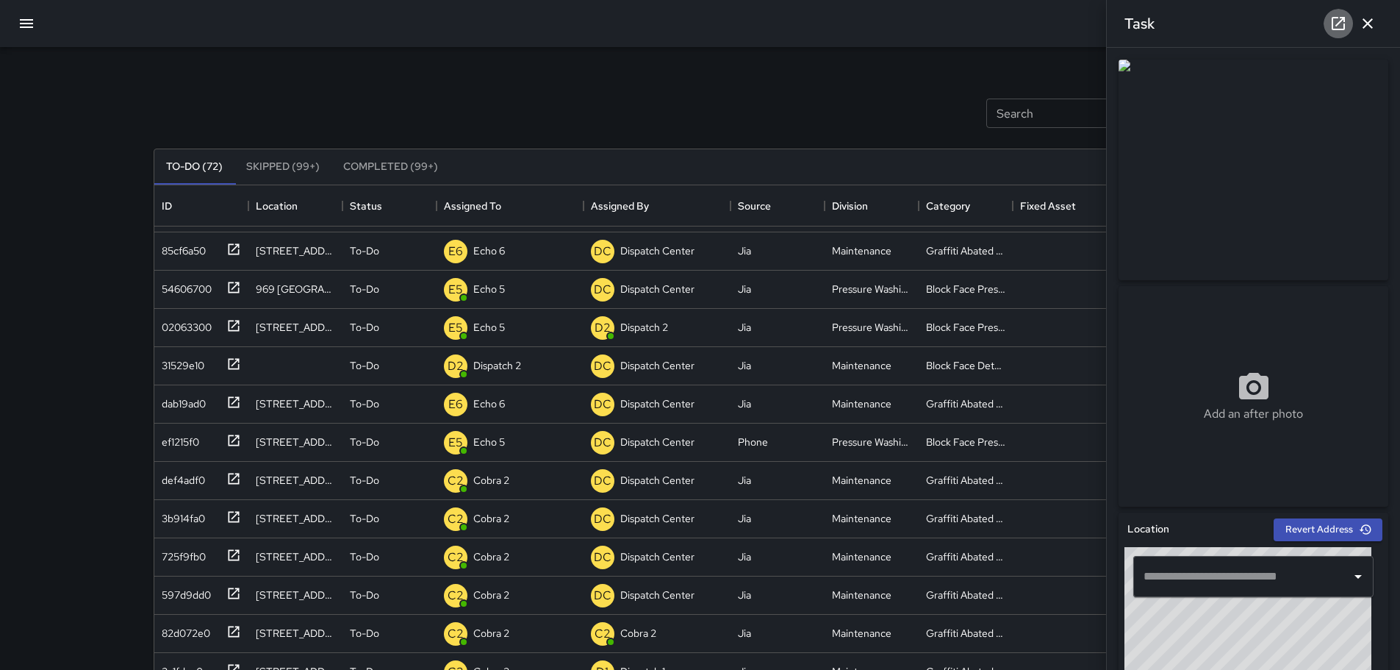
click at [1333, 33] on link at bounding box center [1338, 23] width 29 height 29
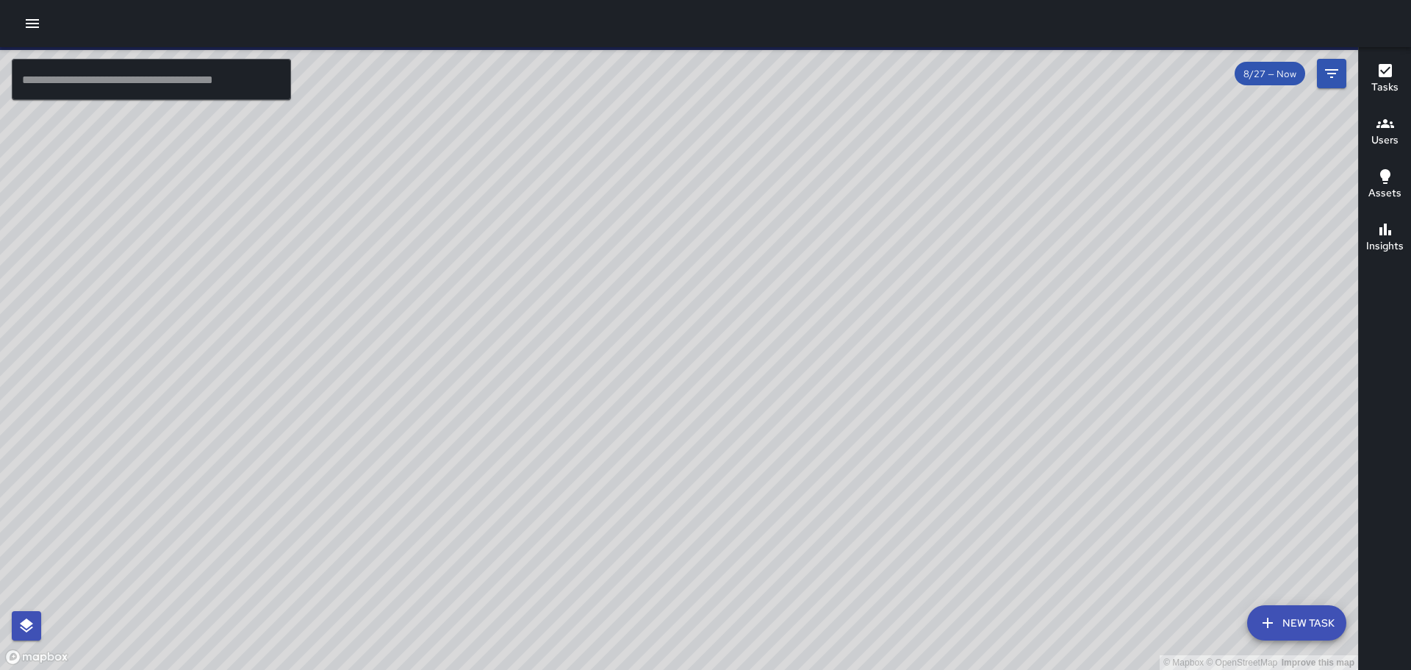
click at [40, 22] on icon "button" at bounding box center [33, 24] width 18 height 18
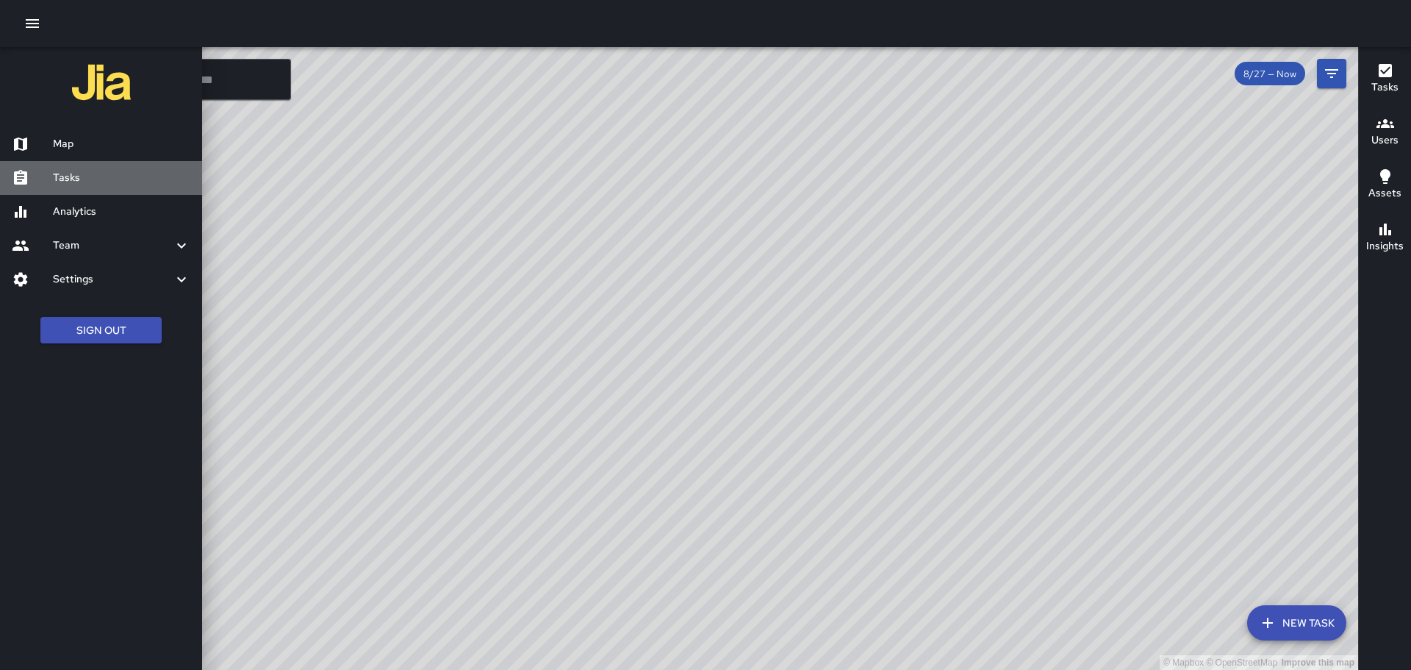
click at [71, 187] on link "Tasks" at bounding box center [101, 178] width 202 height 34
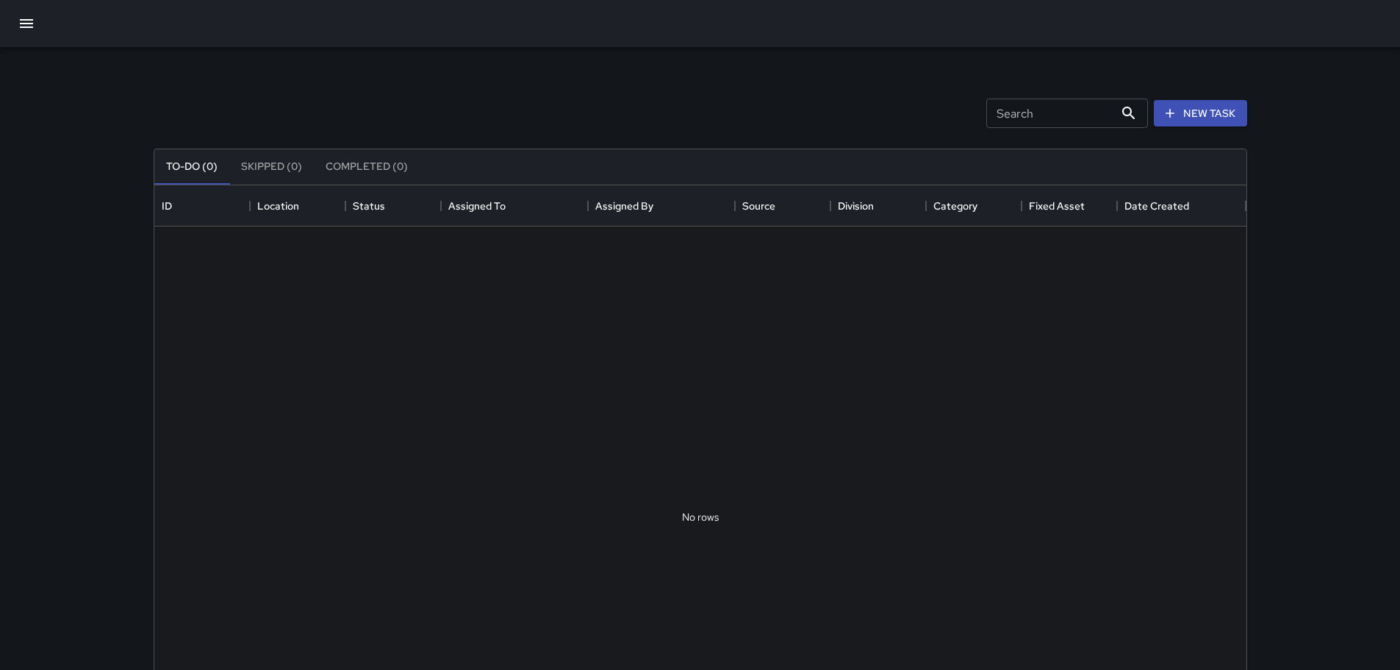
scroll to position [612, 1081]
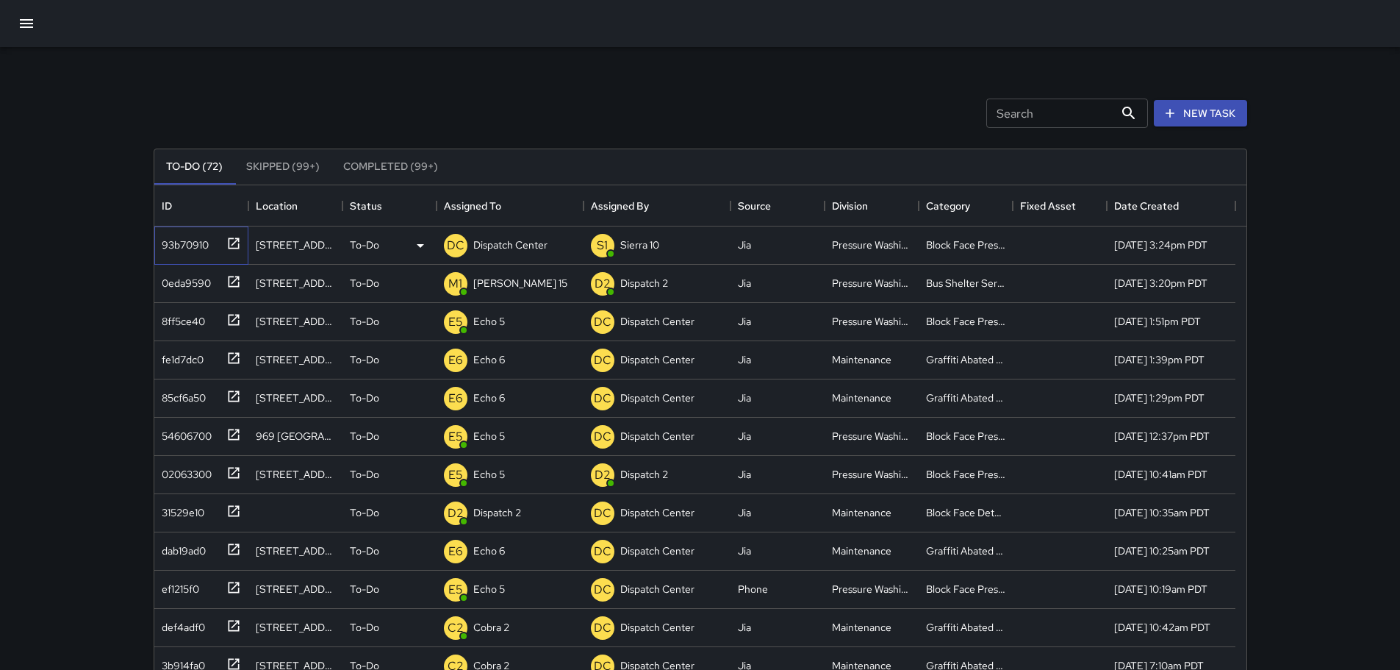
click at [238, 237] on icon at bounding box center [233, 243] width 15 height 15
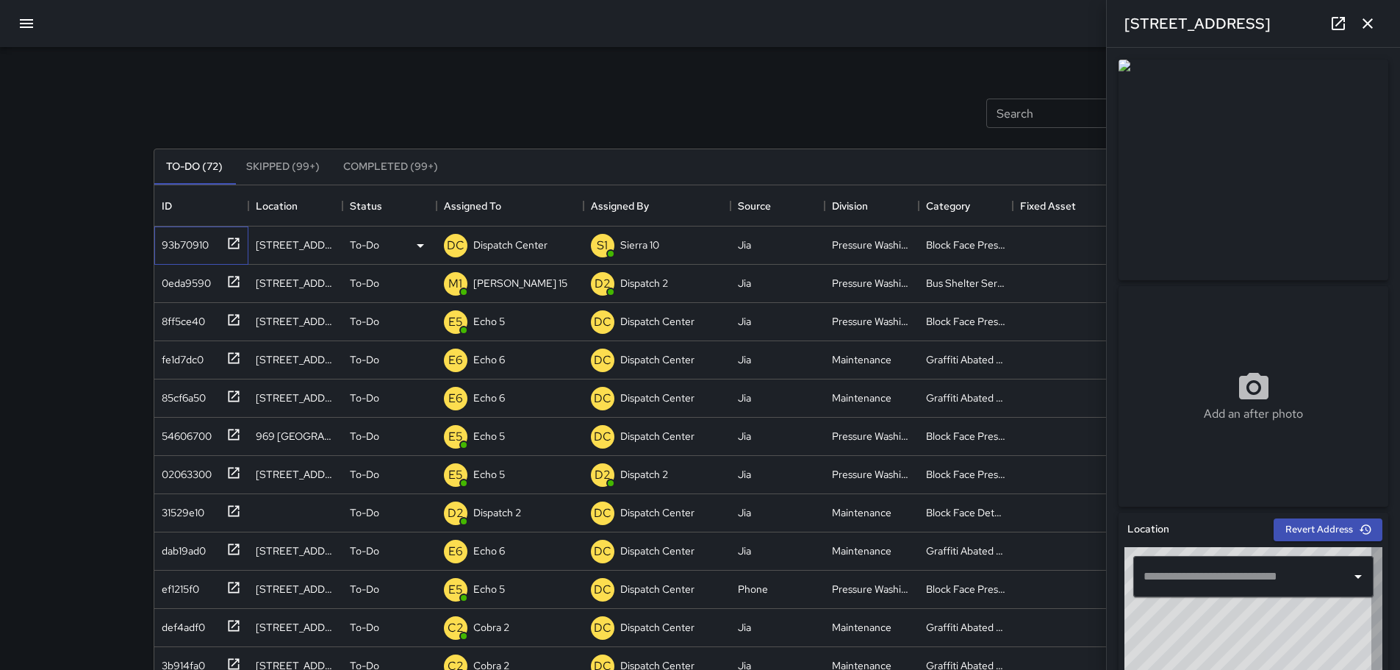
type input "**********"
click at [1332, 34] on link at bounding box center [1338, 23] width 29 height 29
click at [1369, 32] on button "button" at bounding box center [1367, 23] width 29 height 29
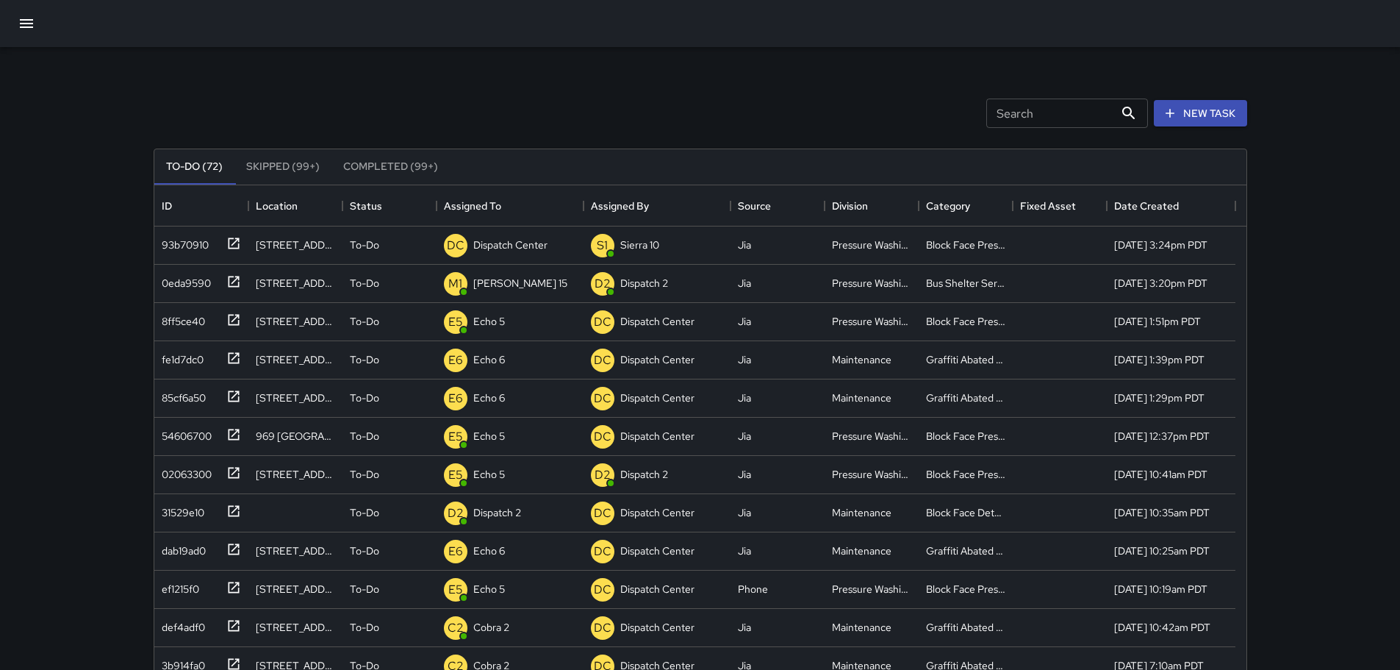
scroll to position [74, 0]
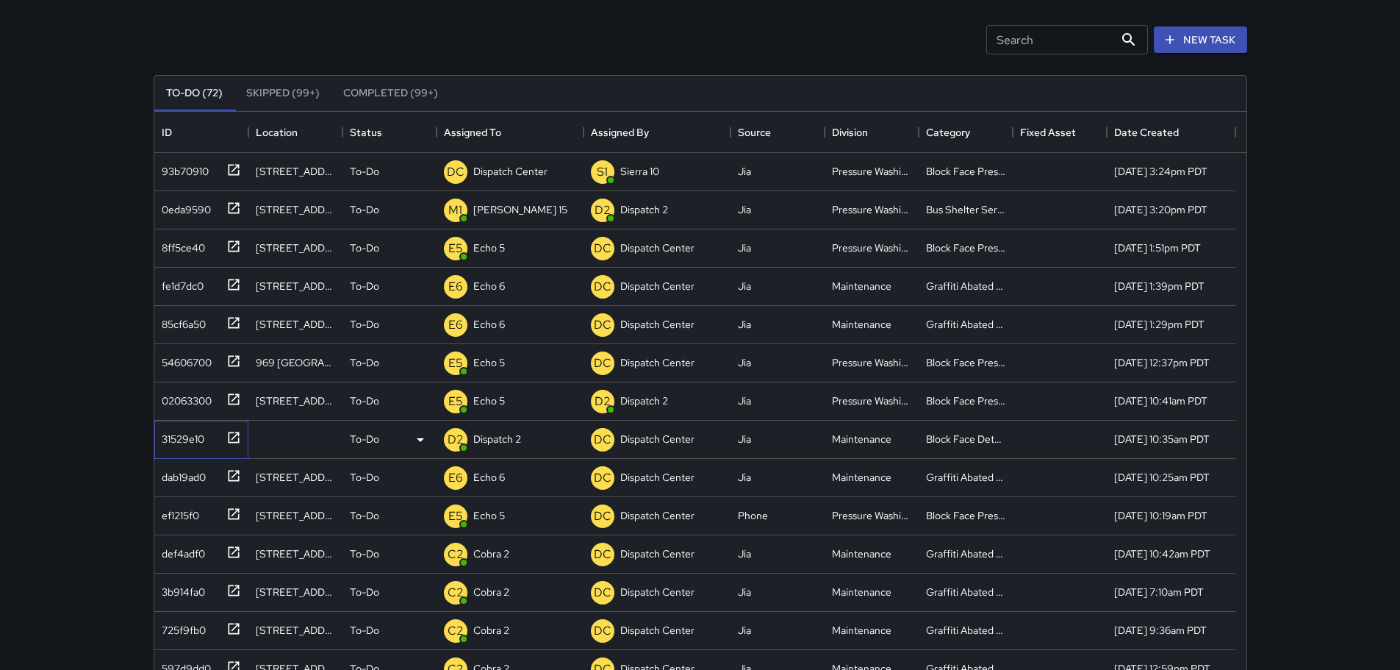
click at [232, 437] on icon at bounding box center [233, 437] width 15 height 15
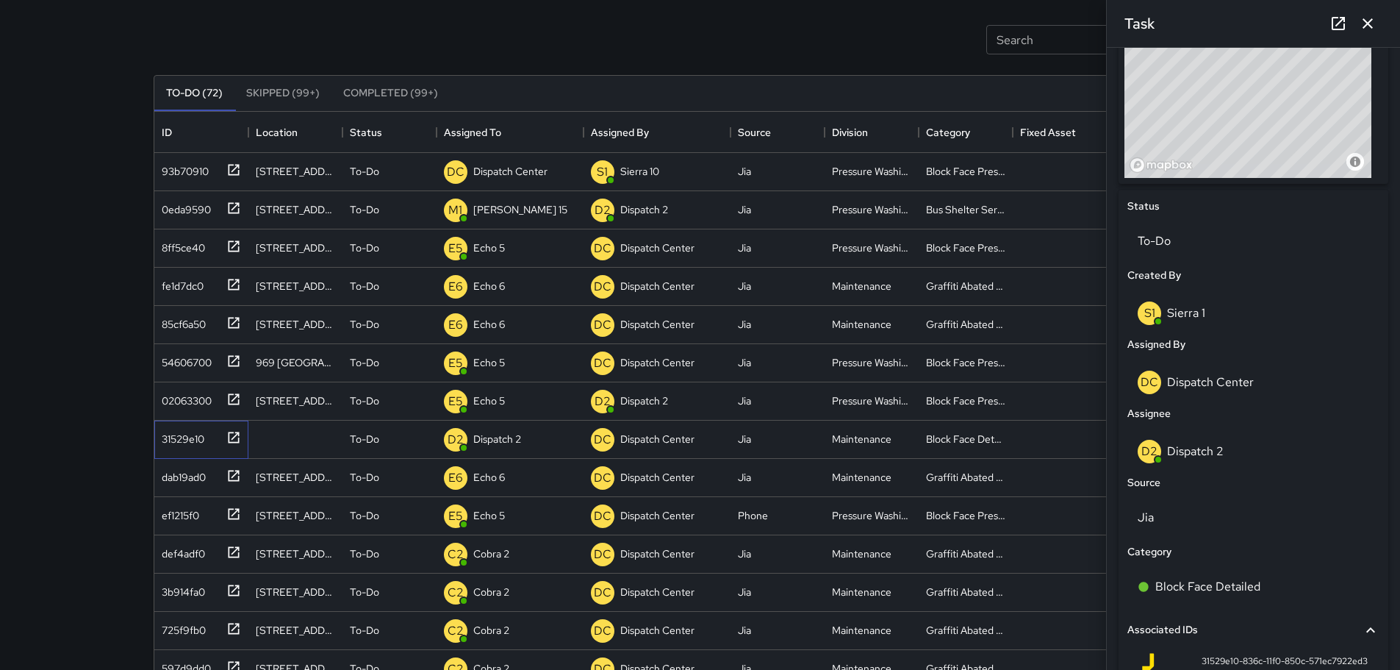
scroll to position [573, 0]
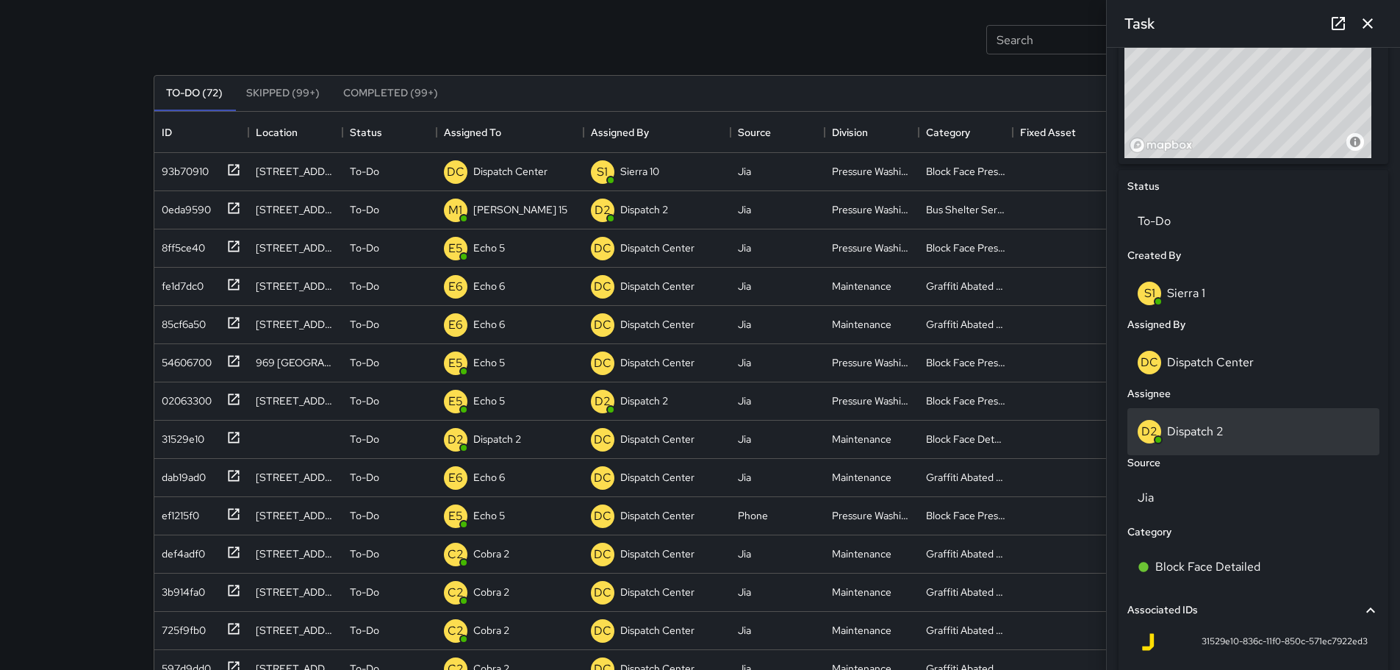
click at [1232, 426] on div "D2 Dispatch 2" at bounding box center [1254, 432] width 232 height 24
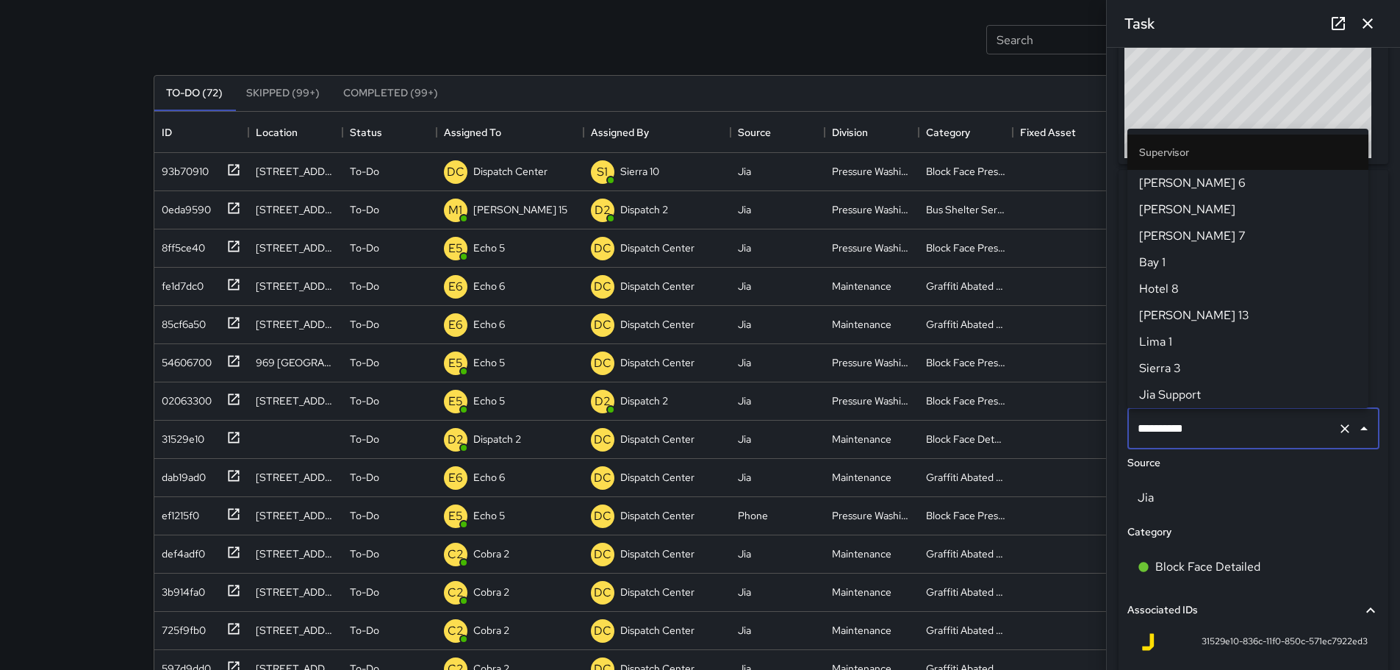
scroll to position [344, 0]
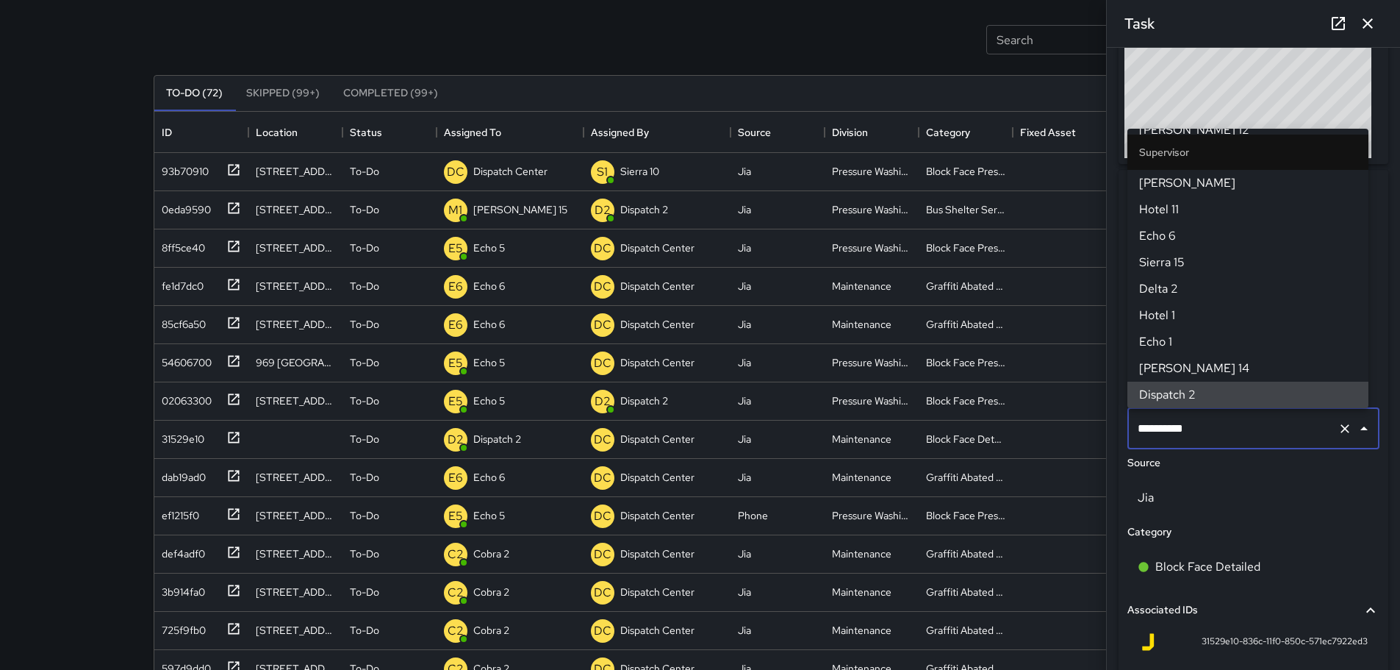
click at [1338, 434] on icon "Clear" at bounding box center [1345, 428] width 15 height 15
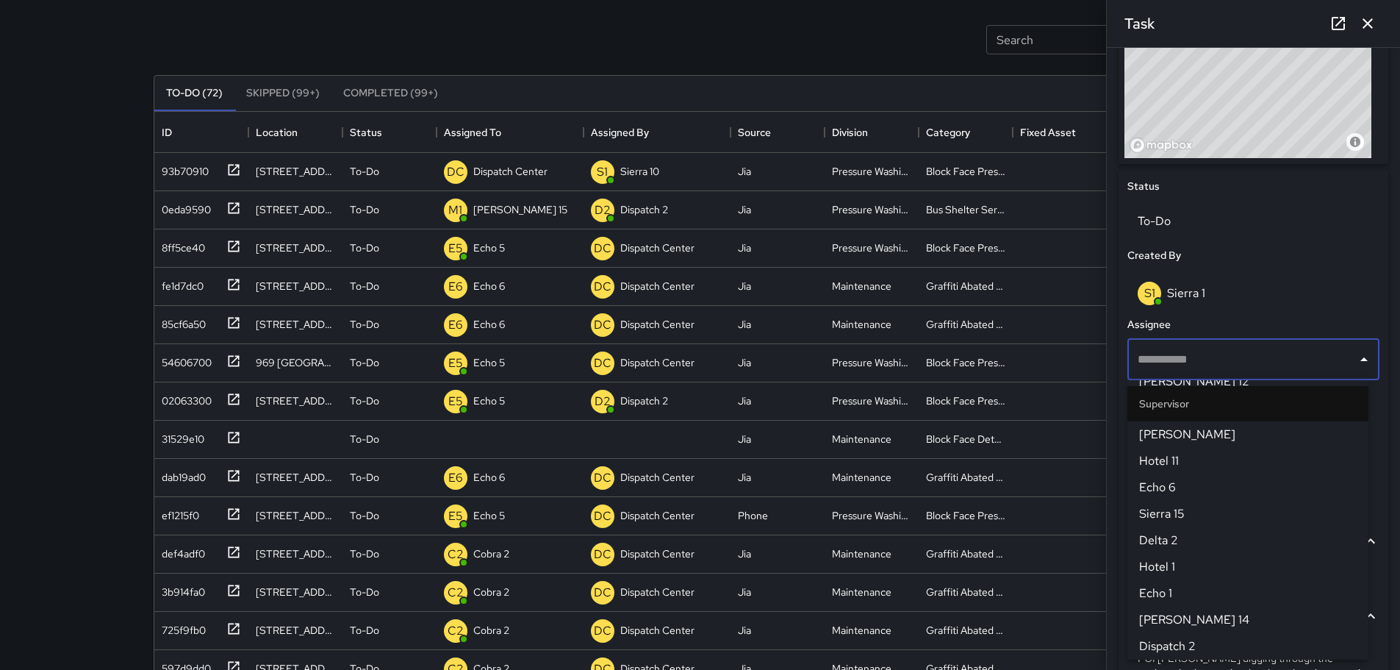
scroll to position [0, 0]
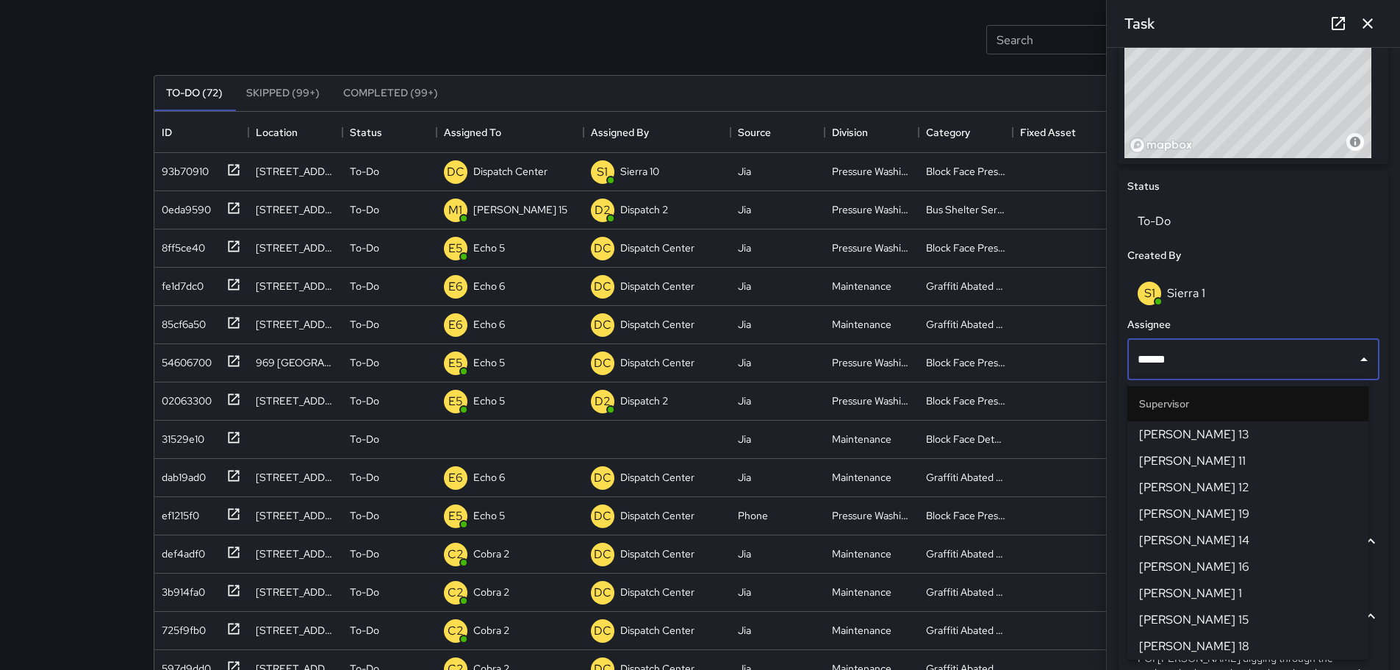
type input "*******"
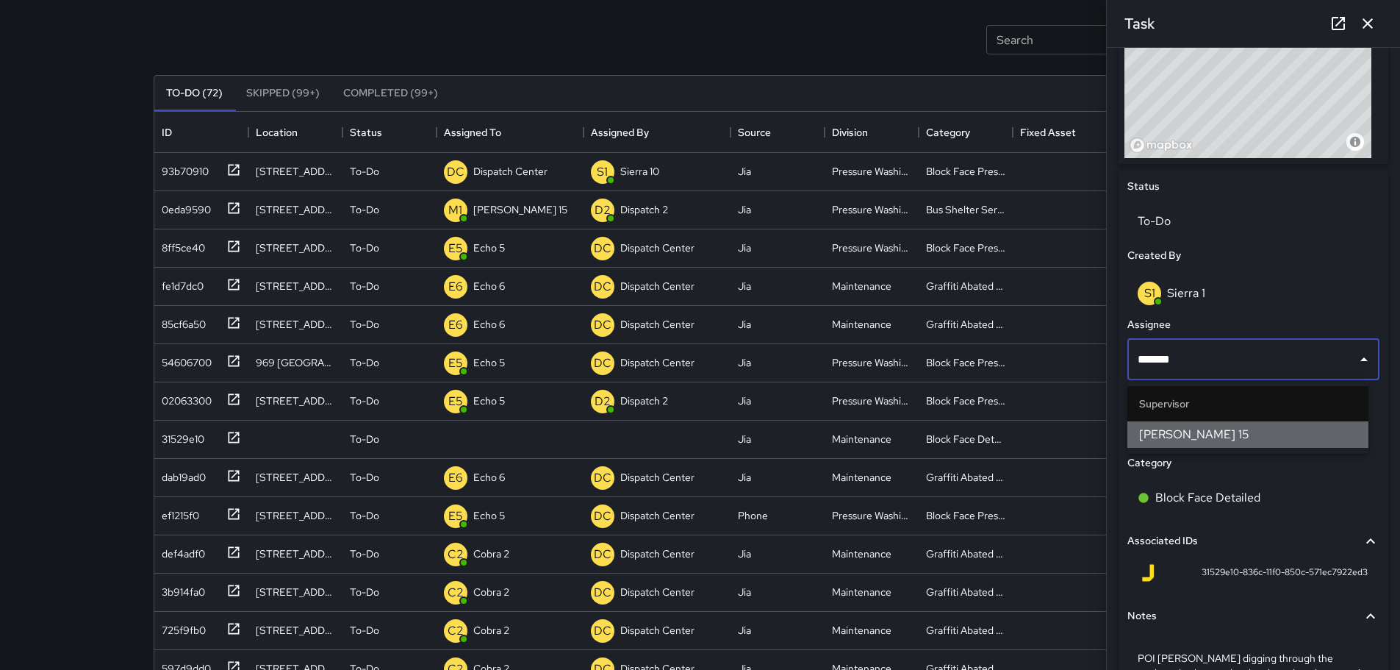
click at [1200, 431] on span "[PERSON_NAME] 15" at bounding box center [1248, 435] width 218 height 18
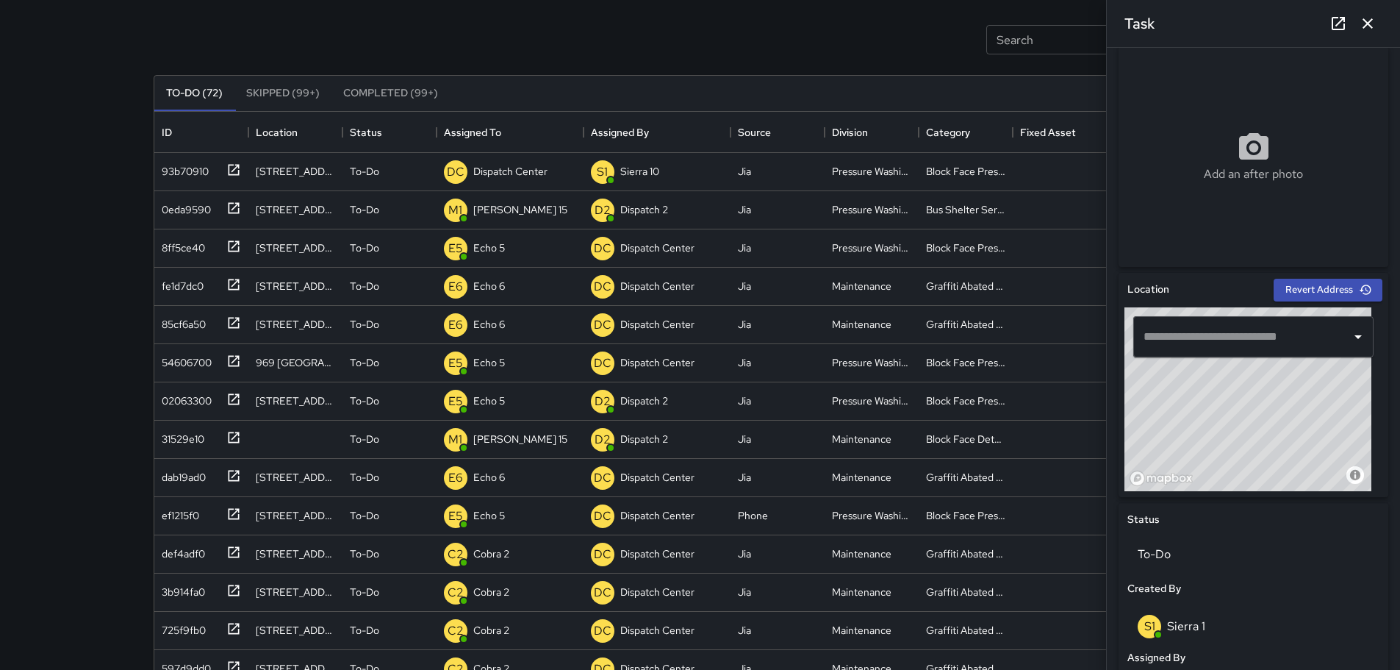
scroll to position [223, 0]
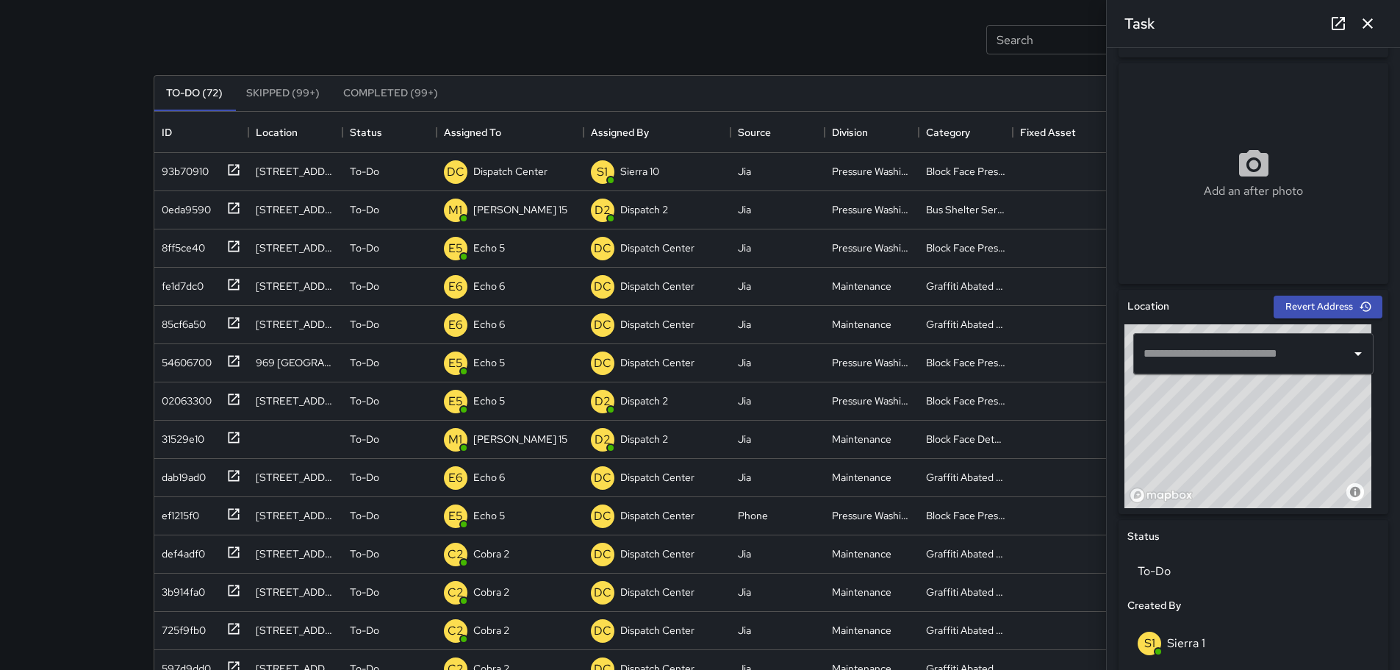
click at [1374, 28] on icon "button" at bounding box center [1368, 24] width 18 height 18
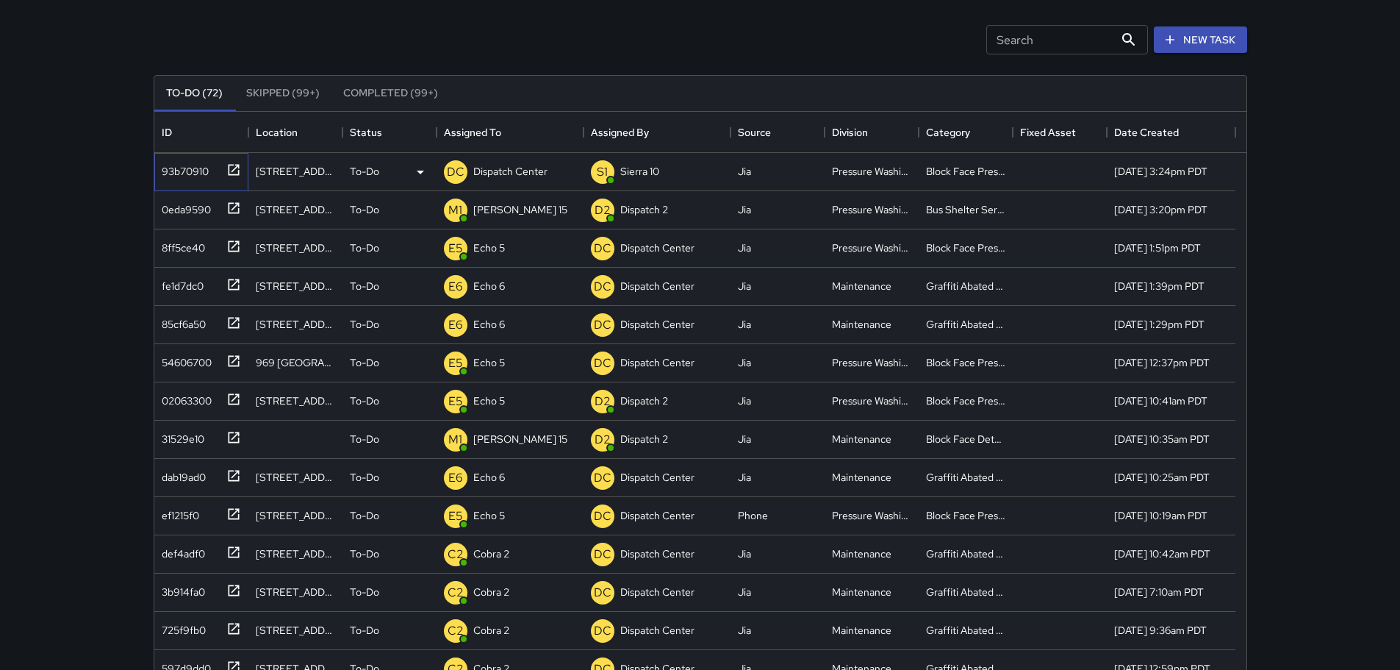
click at [233, 169] on icon at bounding box center [233, 169] width 15 height 15
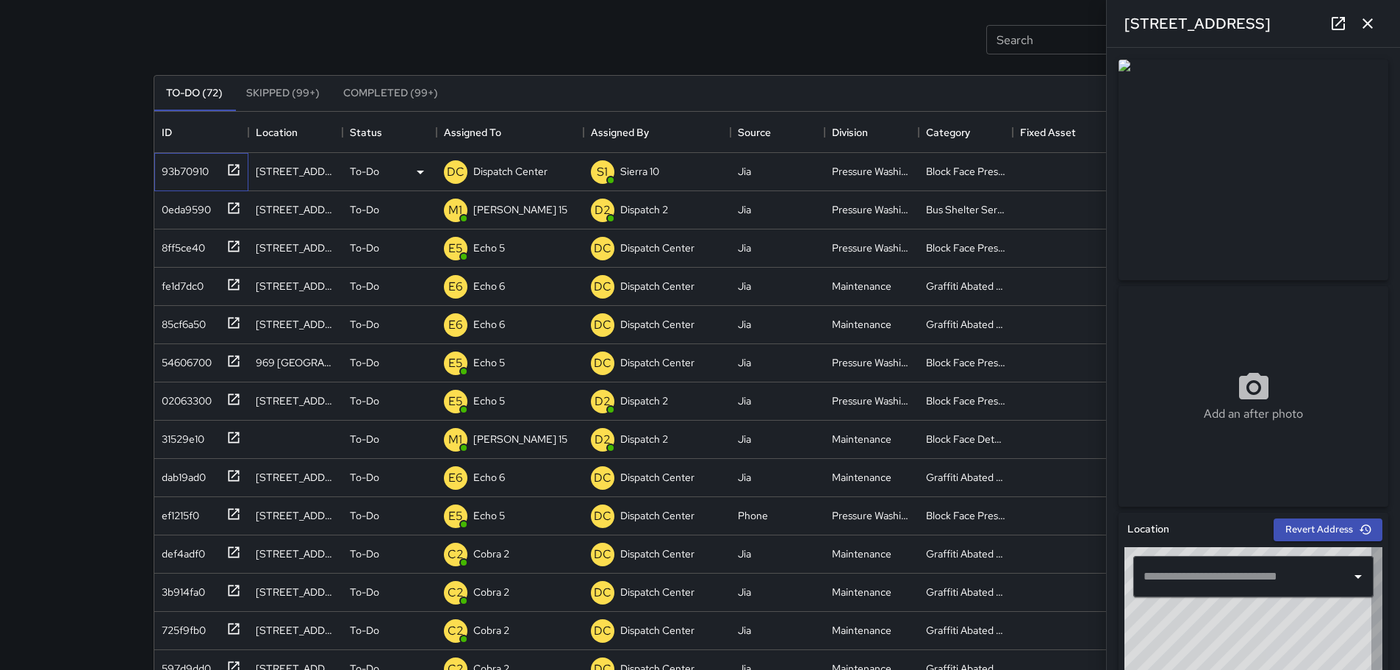
type input "**********"
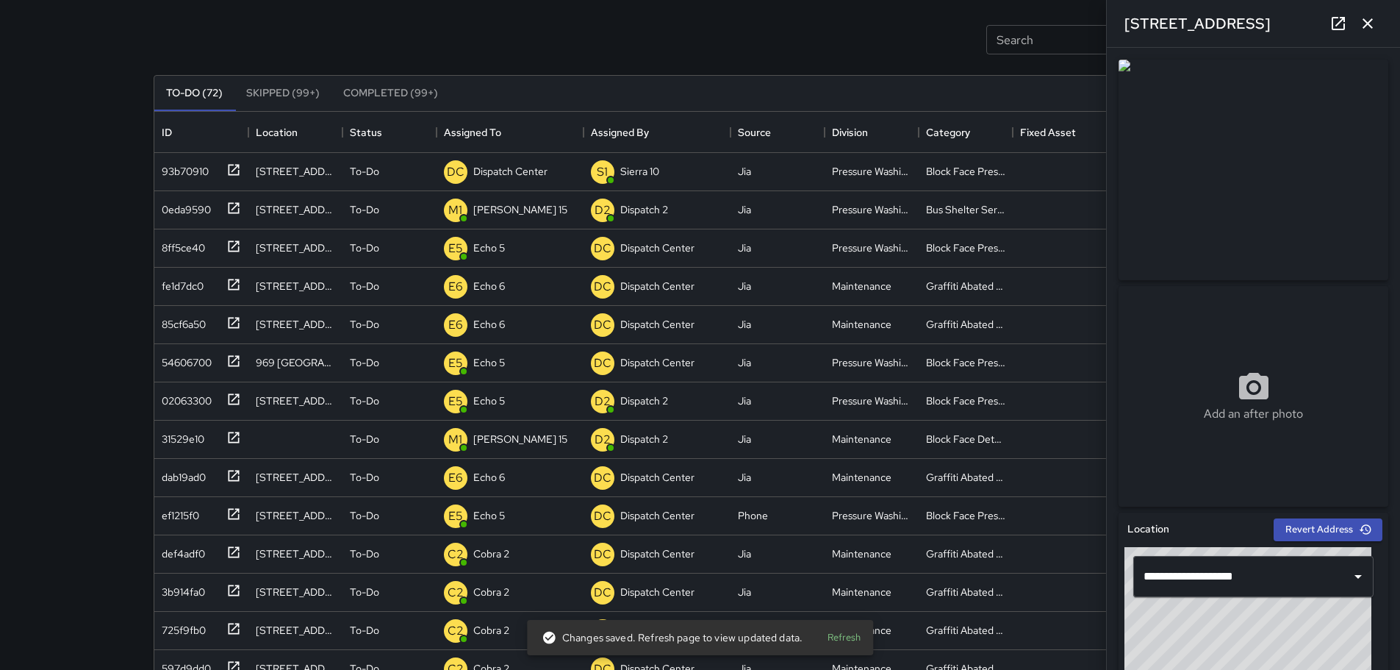
drag, startPoint x: 1273, startPoint y: 24, endPoint x: 1121, endPoint y: 42, distance: 153.2
click at [1121, 42] on div "1437 Franklin Street" at bounding box center [1253, 23] width 293 height 47
copy h6 "1437 Franklin Street"
click at [1373, 21] on icon "button" at bounding box center [1368, 24] width 18 height 18
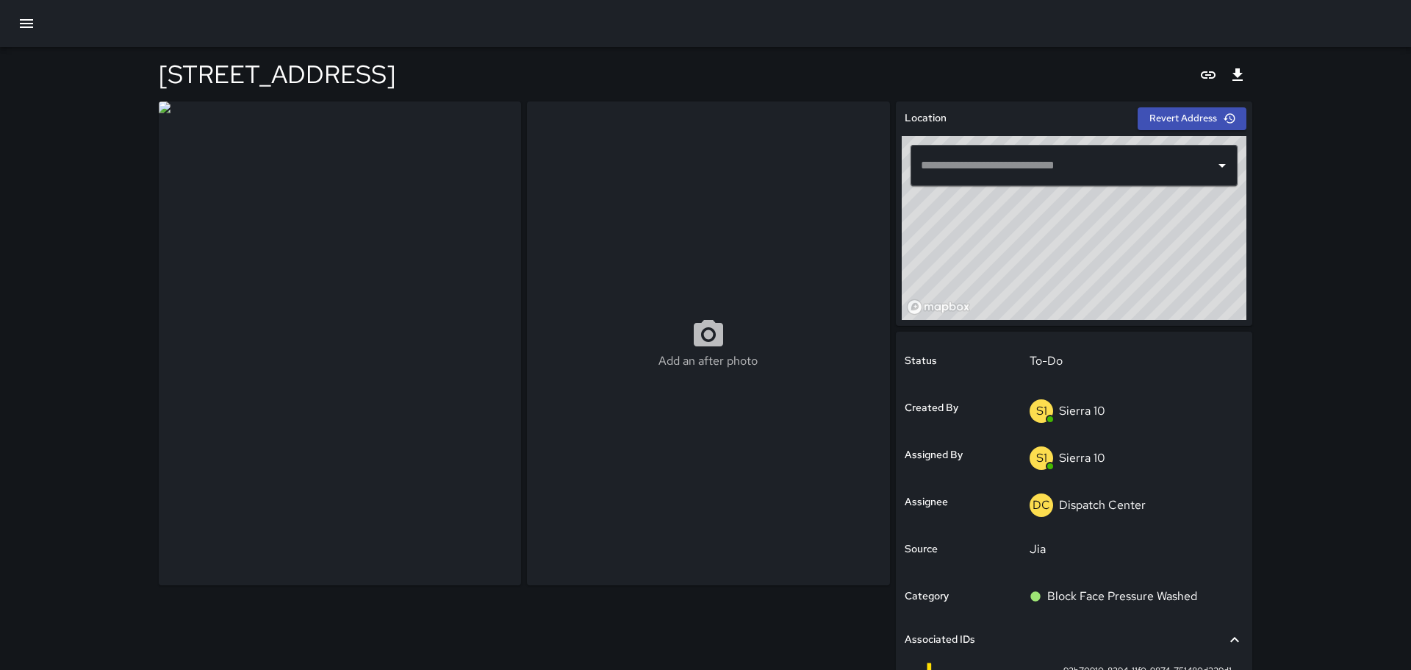
type input "**********"
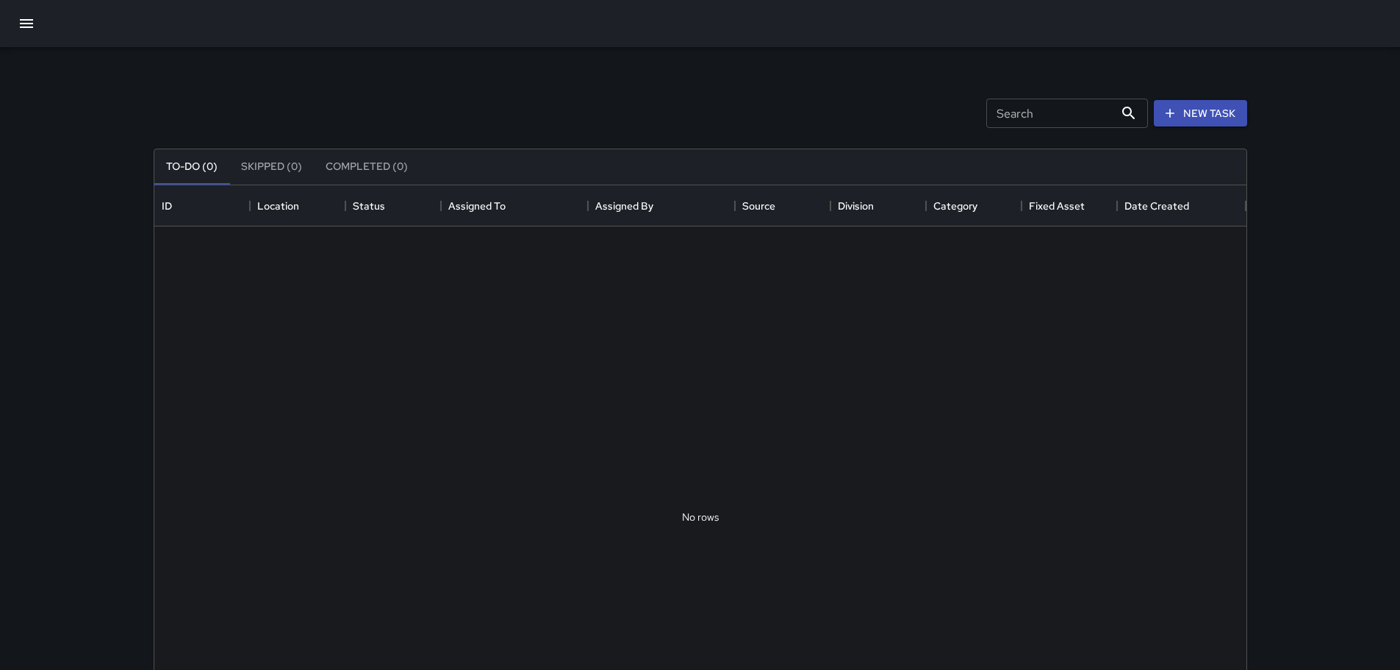
scroll to position [612, 1081]
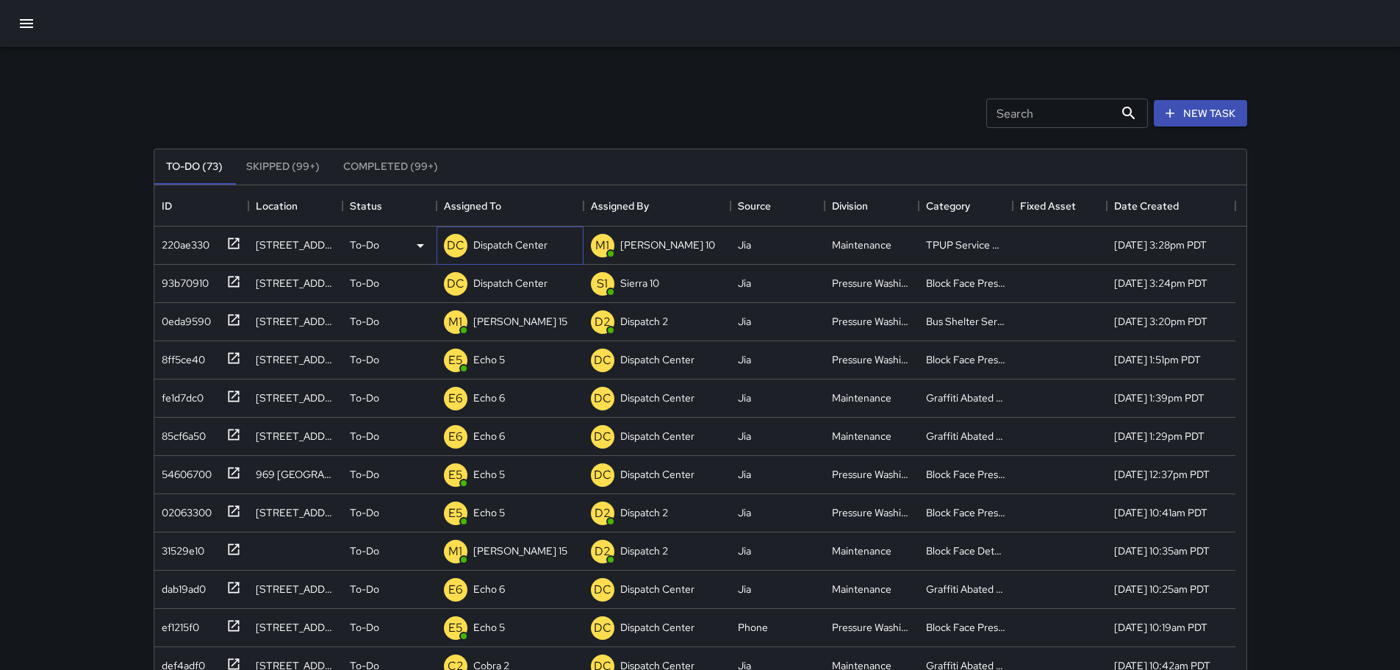
click at [528, 240] on p "Dispatch Center" at bounding box center [510, 244] width 74 height 15
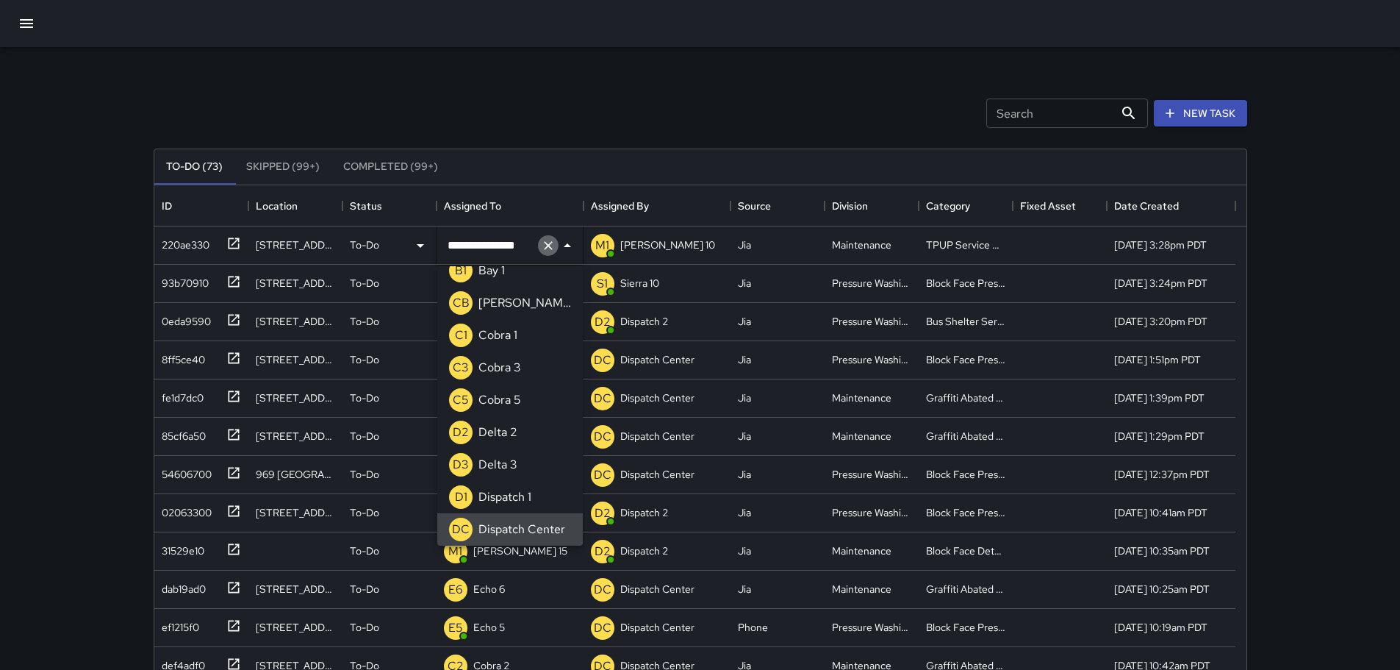
click at [545, 245] on icon "Clear" at bounding box center [548, 245] width 15 height 15
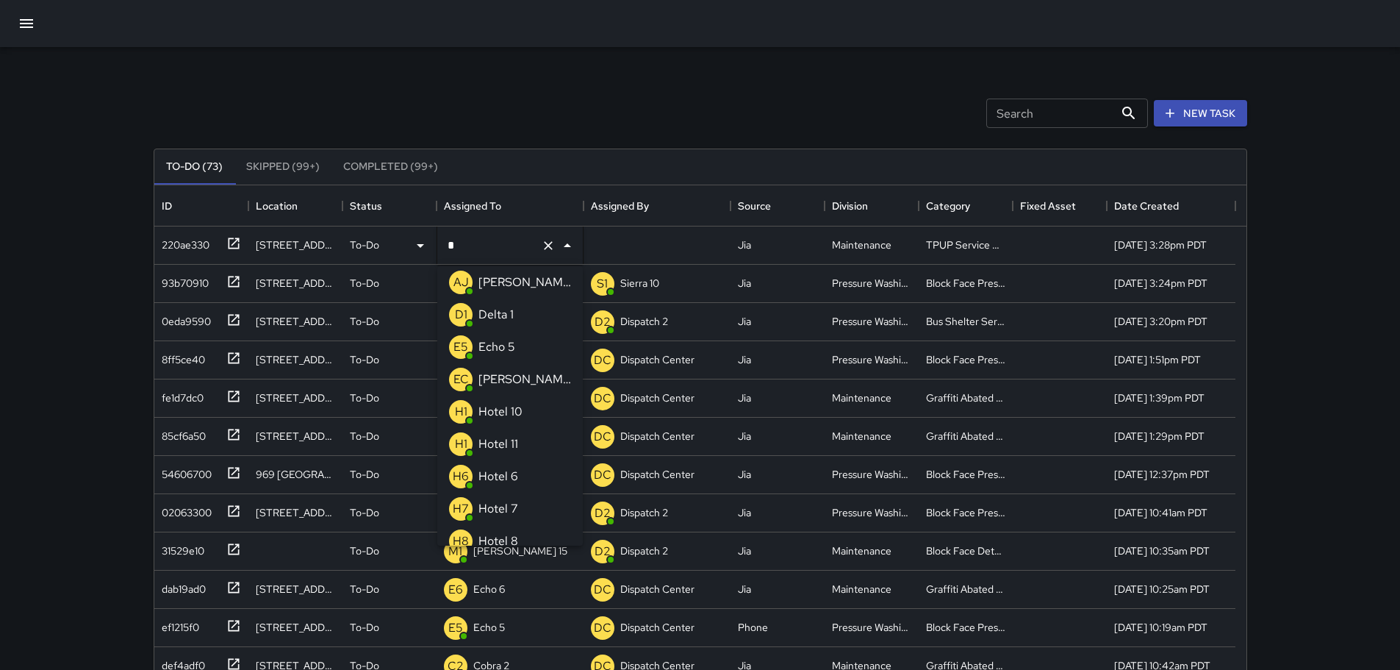
type input "**"
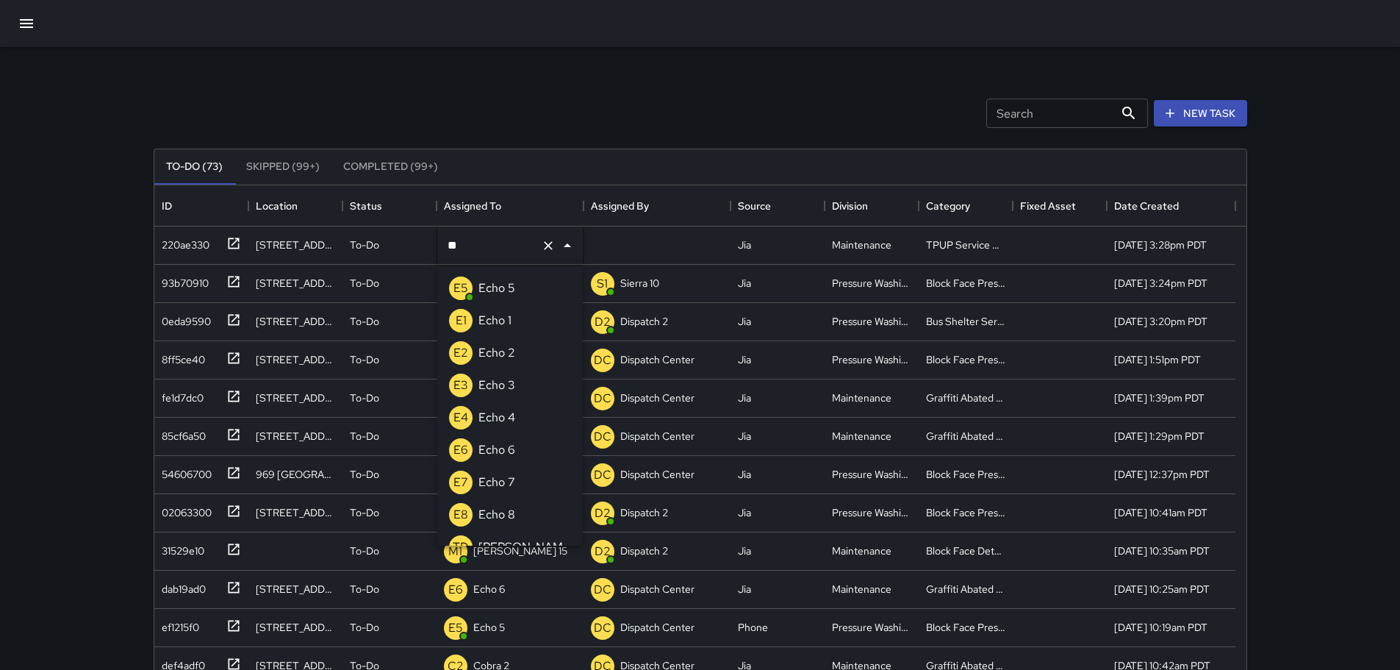
click at [502, 389] on p "Echo 3" at bounding box center [496, 385] width 37 height 18
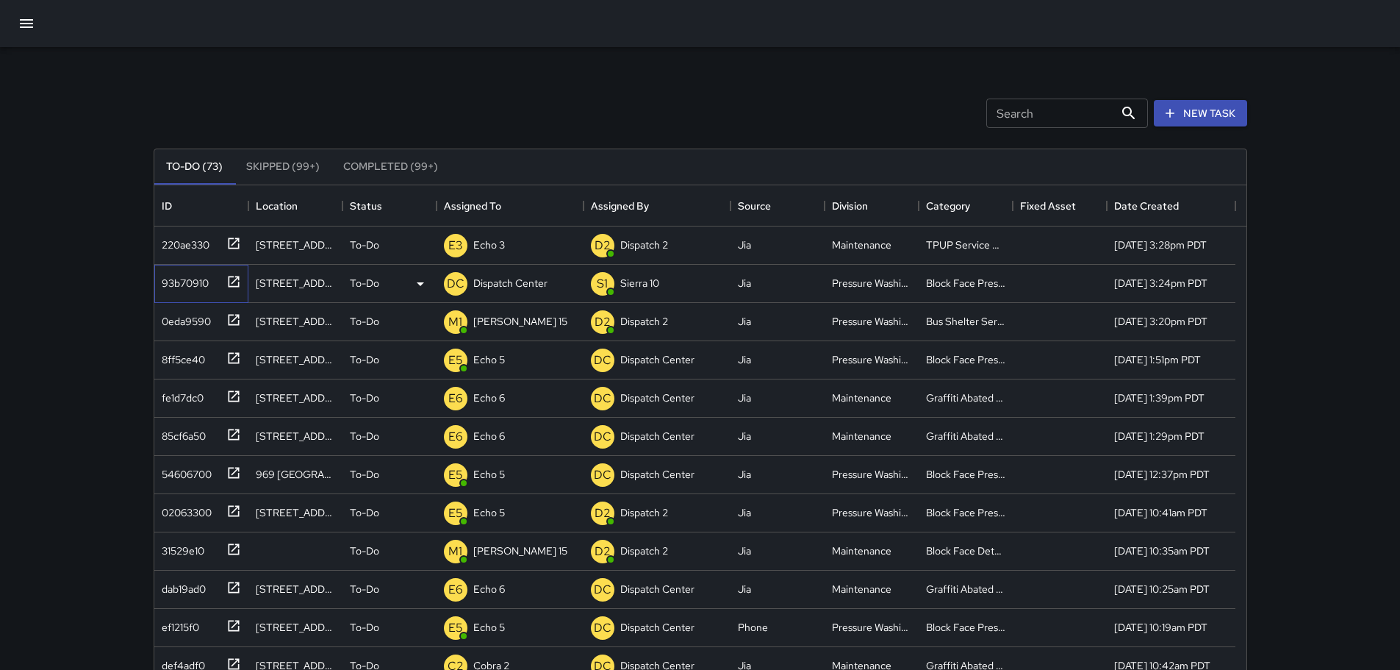
click at [229, 282] on icon at bounding box center [233, 281] width 15 height 15
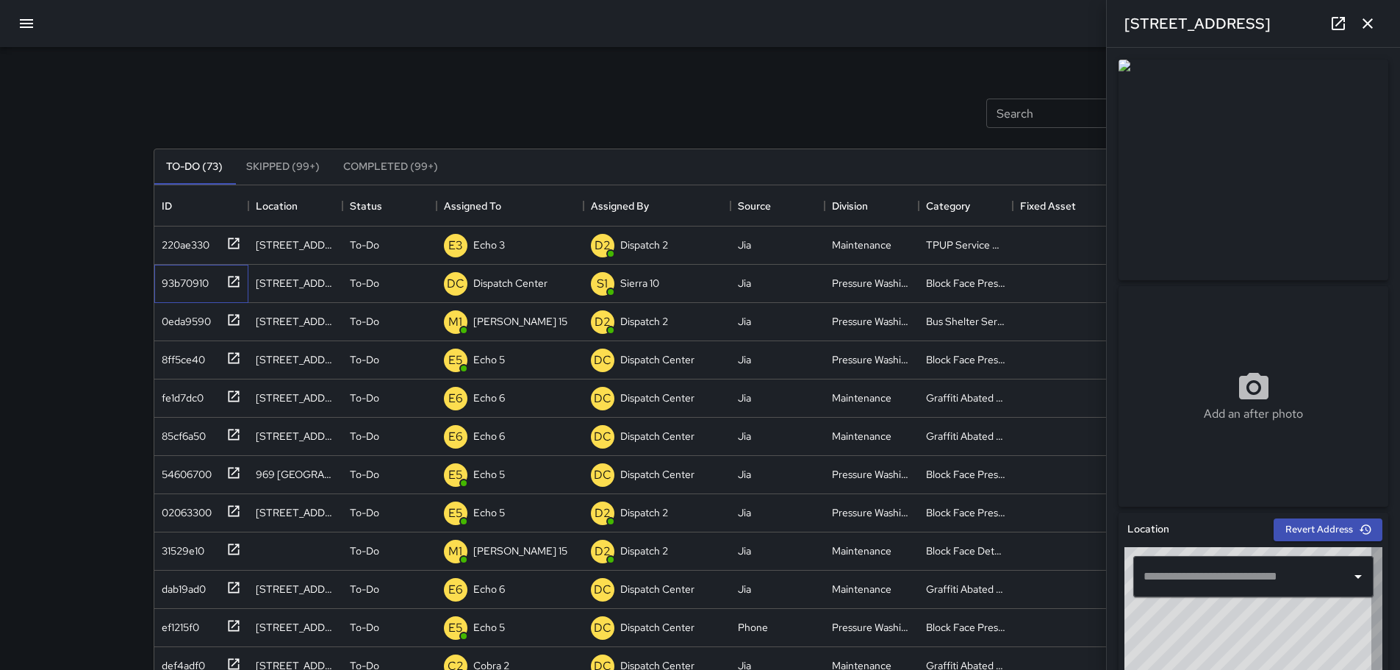
type input "**********"
click at [1336, 34] on link at bounding box center [1338, 23] width 29 height 29
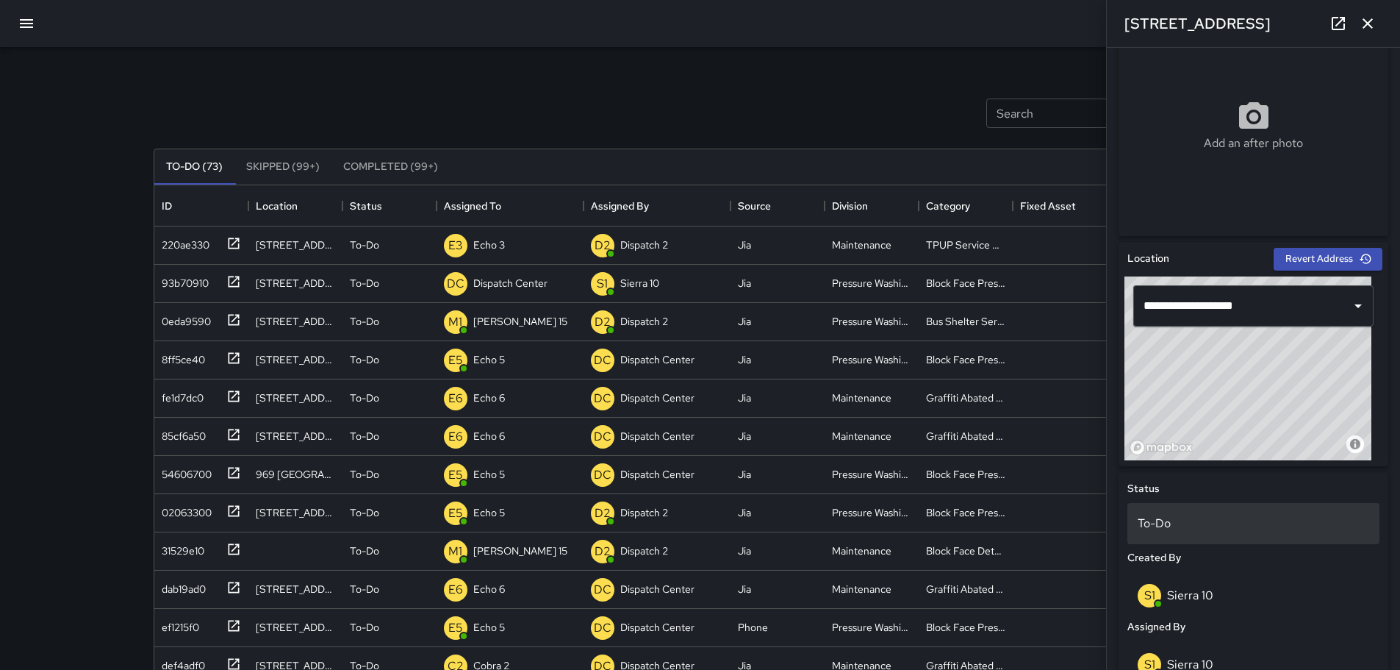
scroll to position [344, 0]
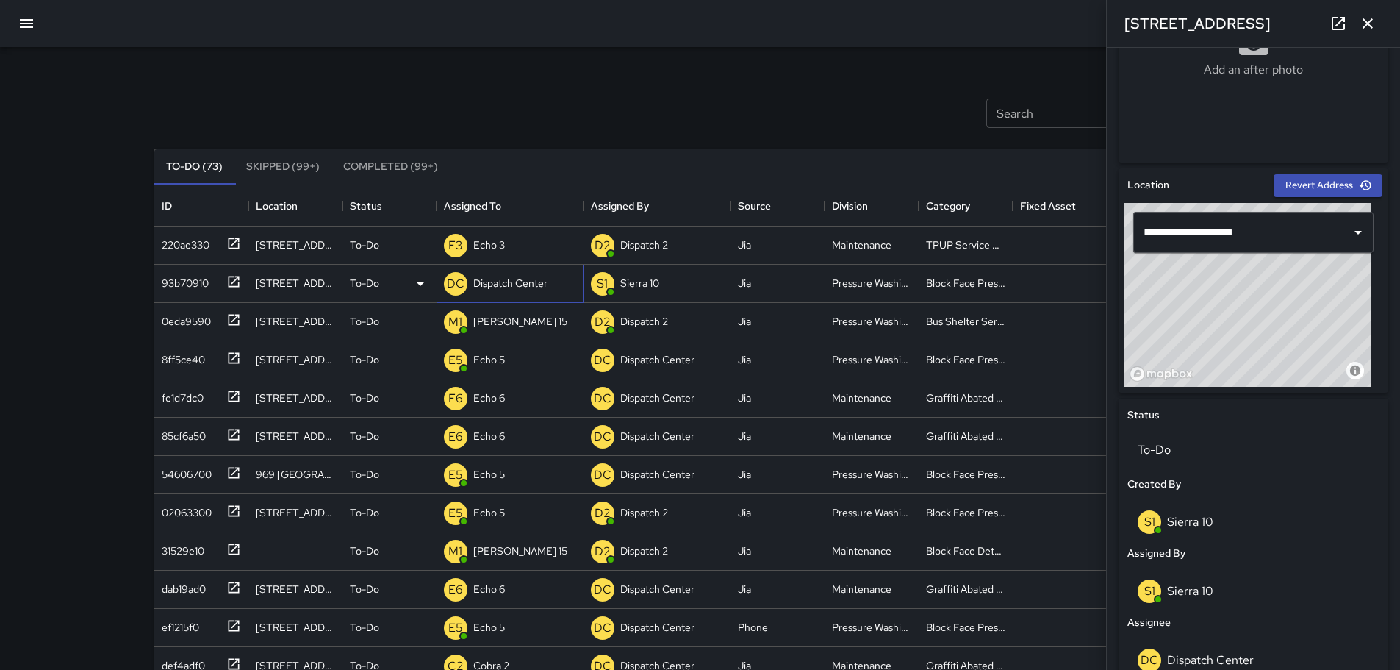
click at [497, 283] on p "Dispatch Center" at bounding box center [510, 283] width 74 height 15
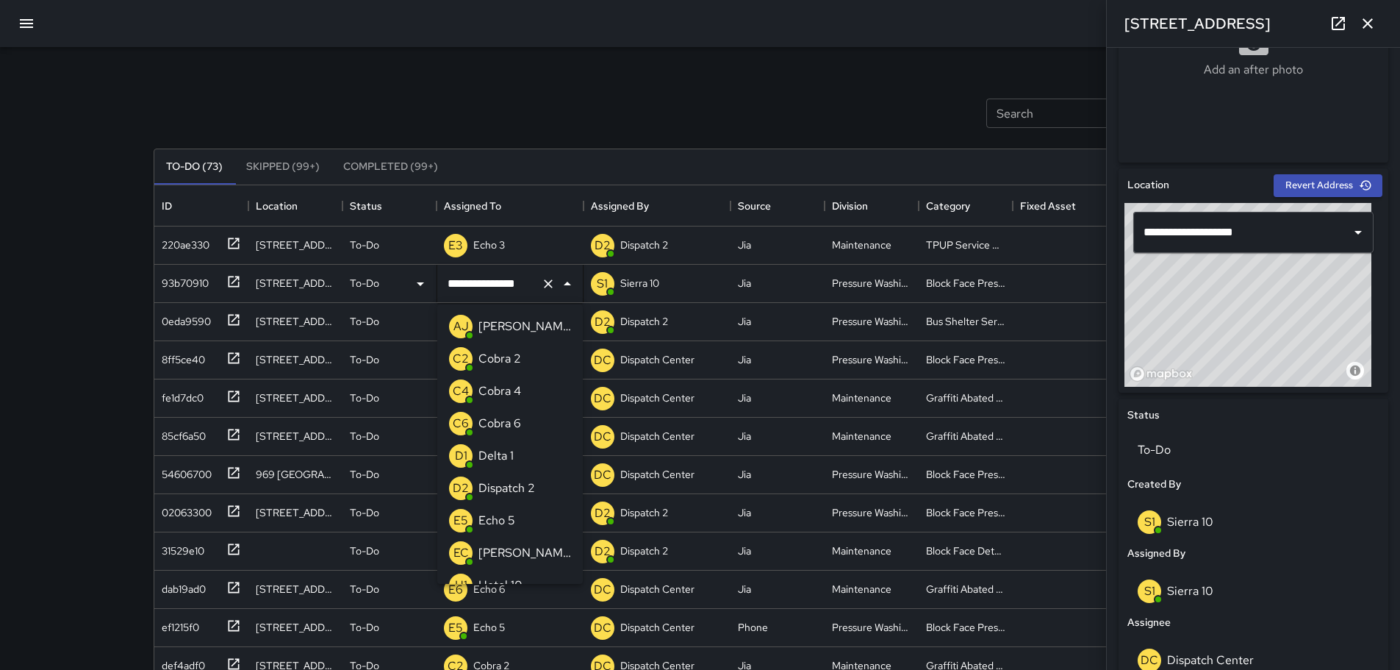
scroll to position [891, 0]
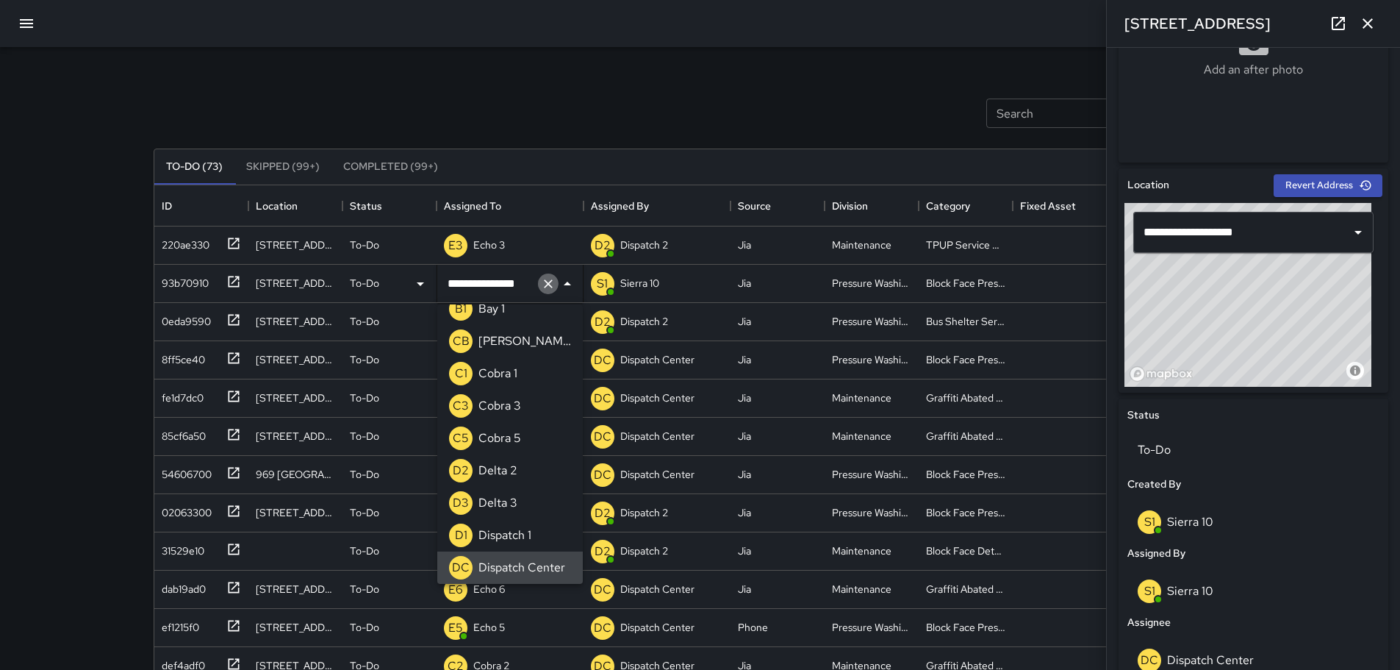
click at [551, 288] on icon "Clear" at bounding box center [548, 283] width 15 height 15
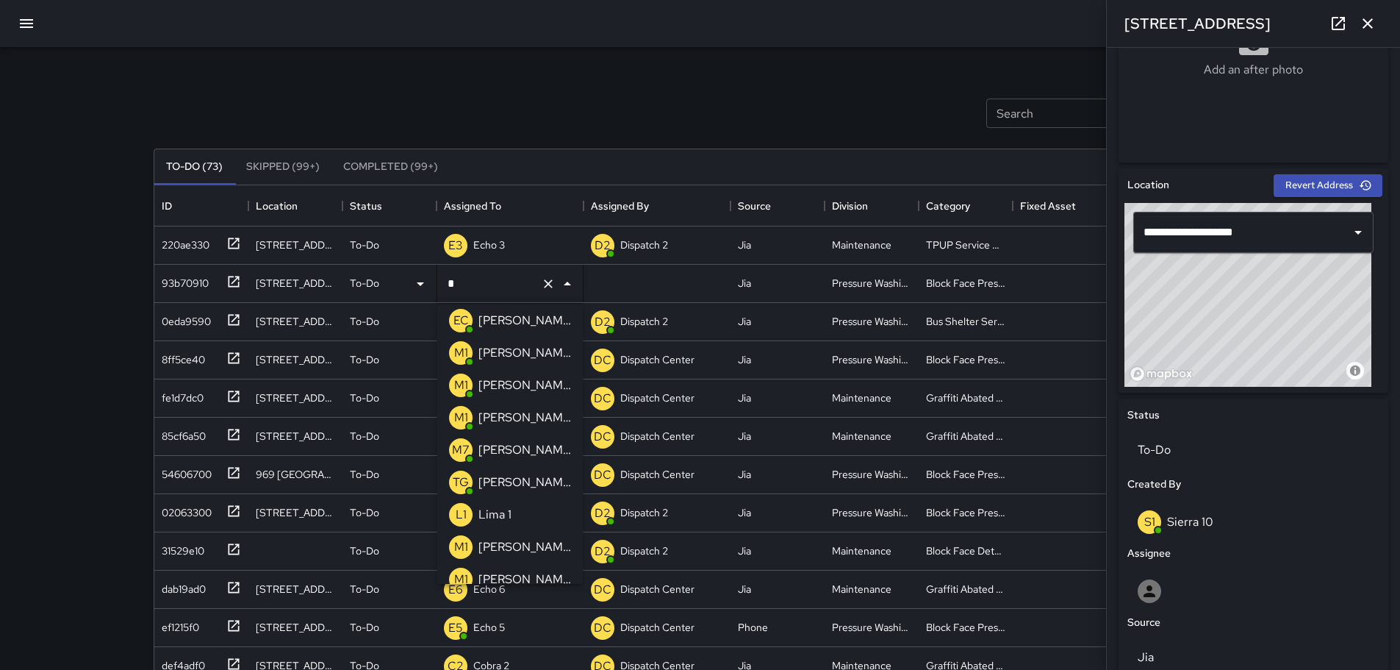
scroll to position [0, 0]
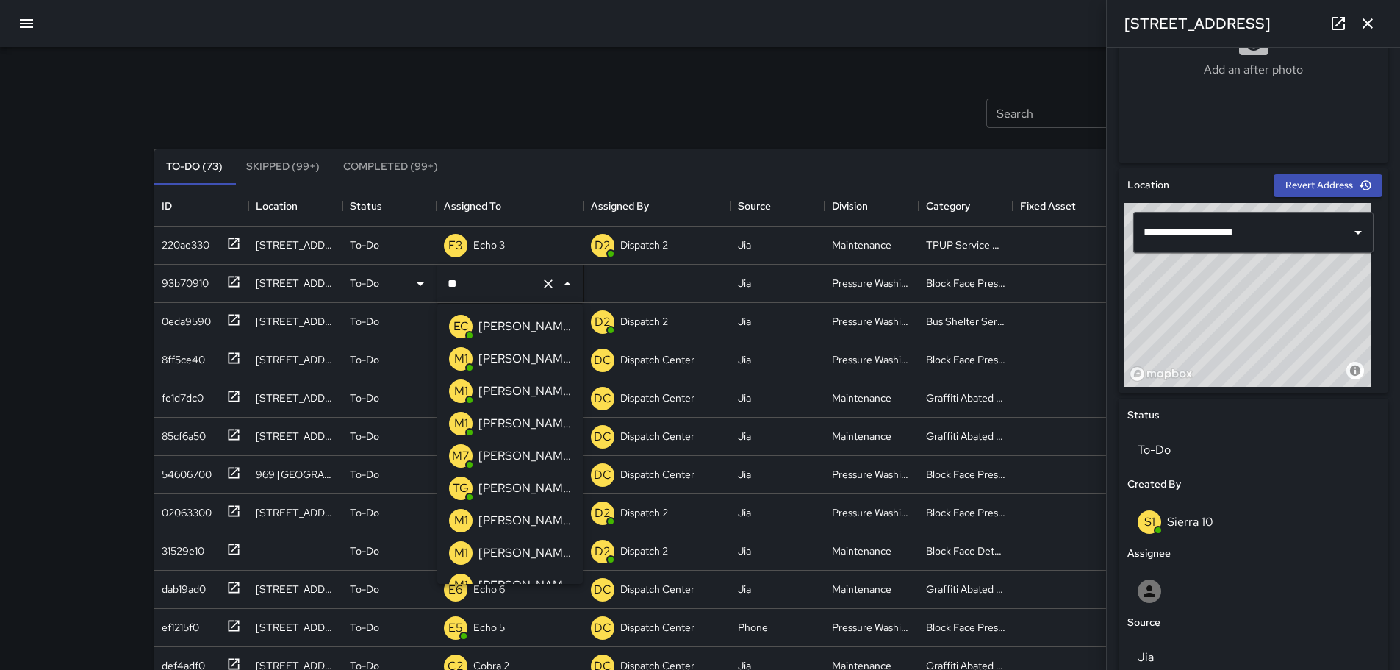
type input "***"
click at [507, 389] on p "[PERSON_NAME] 15" at bounding box center [524, 391] width 93 height 18
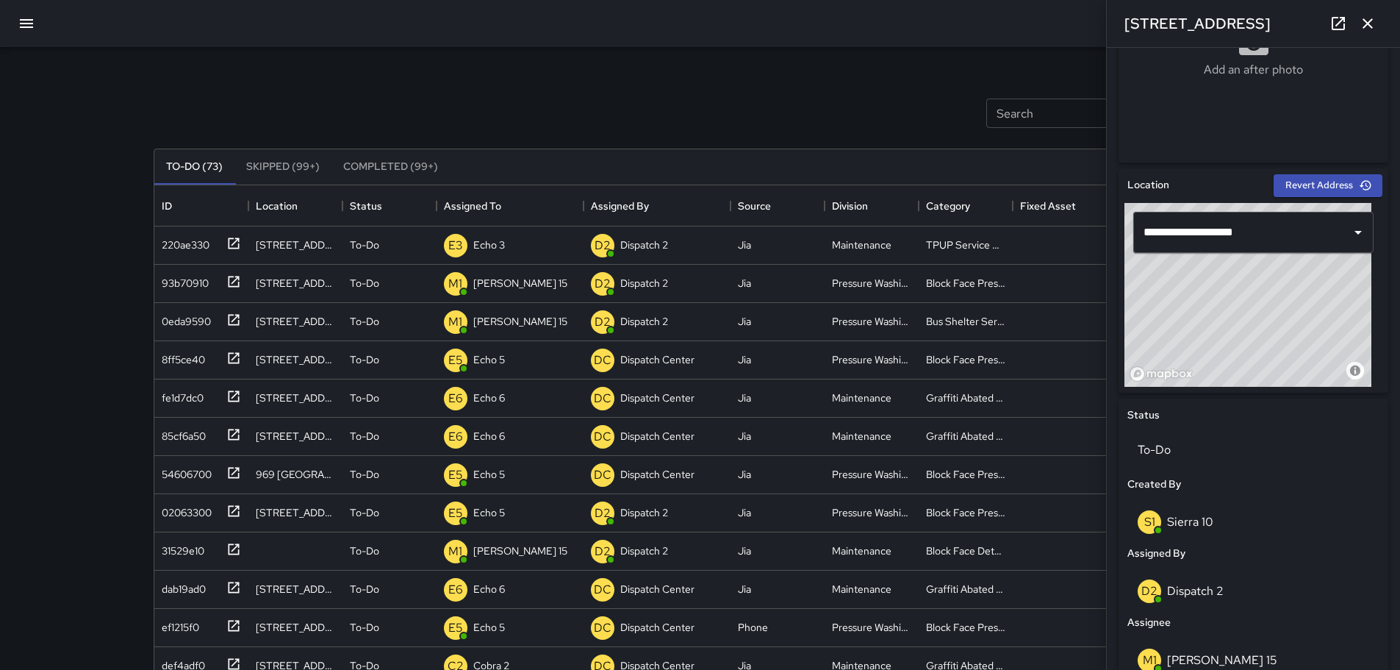
click at [1373, 25] on icon "button" at bounding box center [1368, 24] width 18 height 18
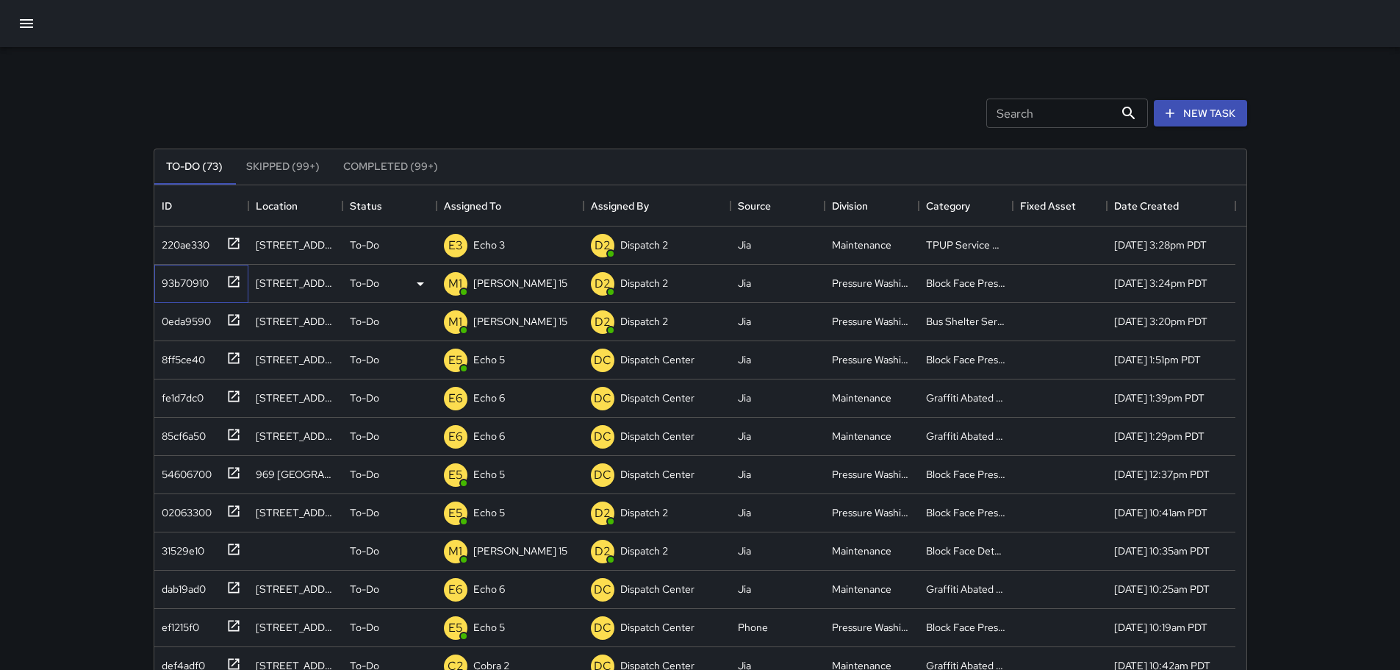
click at [237, 282] on icon at bounding box center [233, 281] width 15 height 15
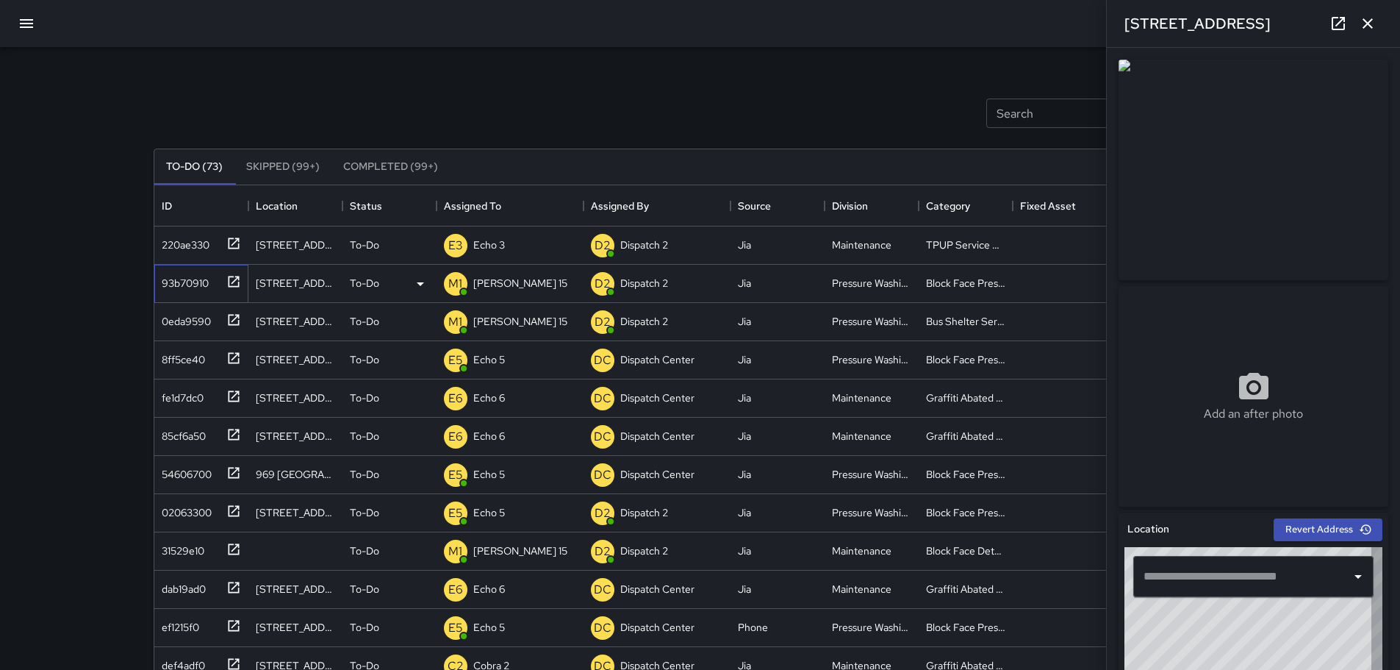
type input "**********"
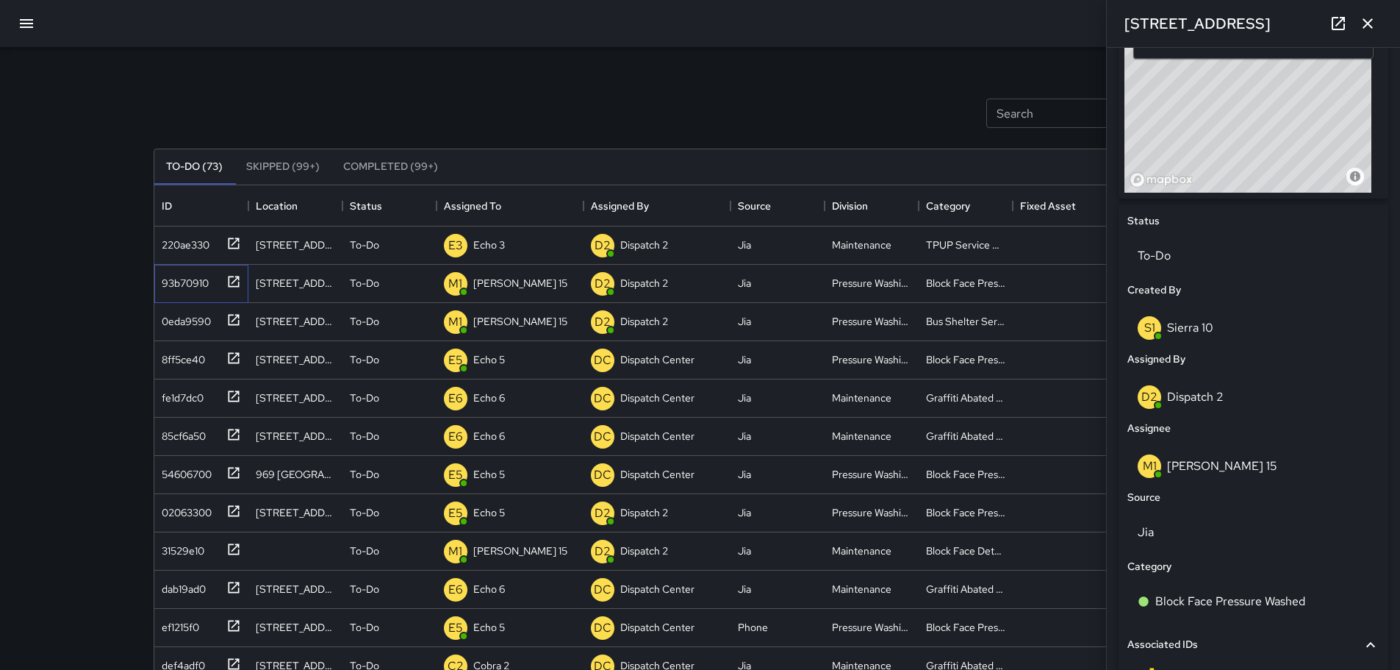
scroll to position [530, 0]
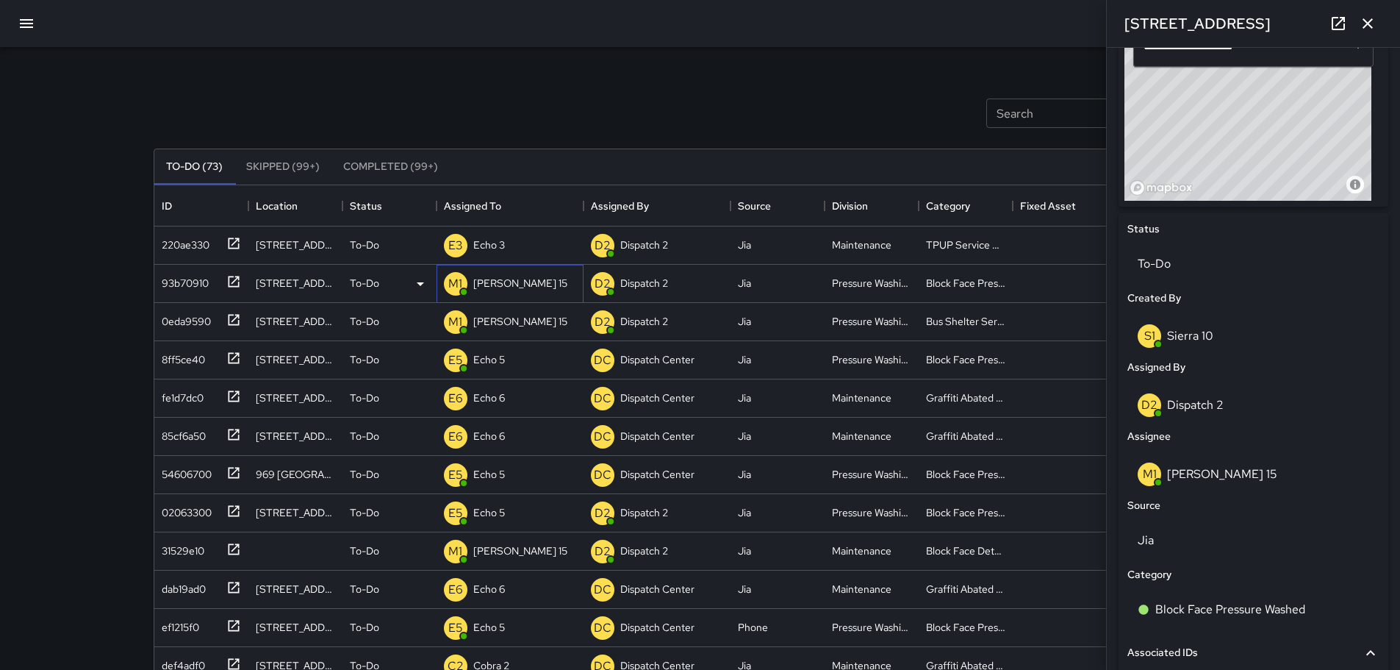
click at [503, 284] on p "[PERSON_NAME] 15" at bounding box center [520, 283] width 94 height 15
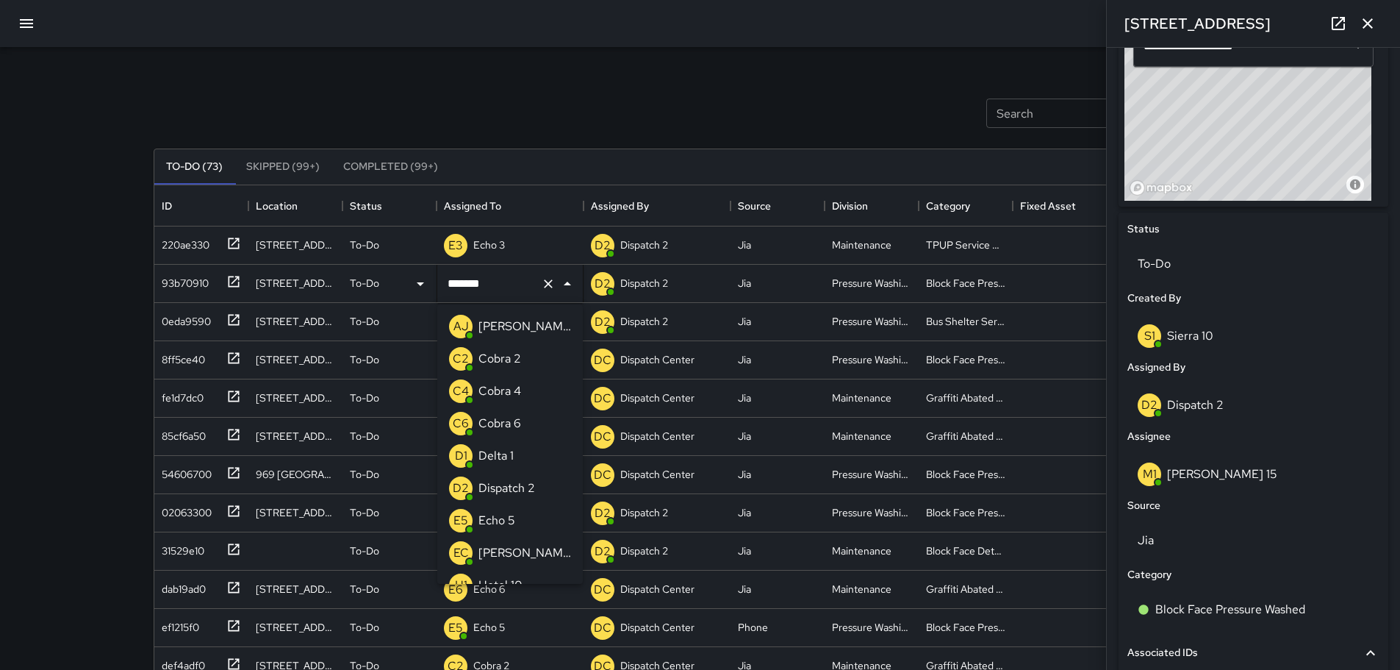
scroll to position [276, 0]
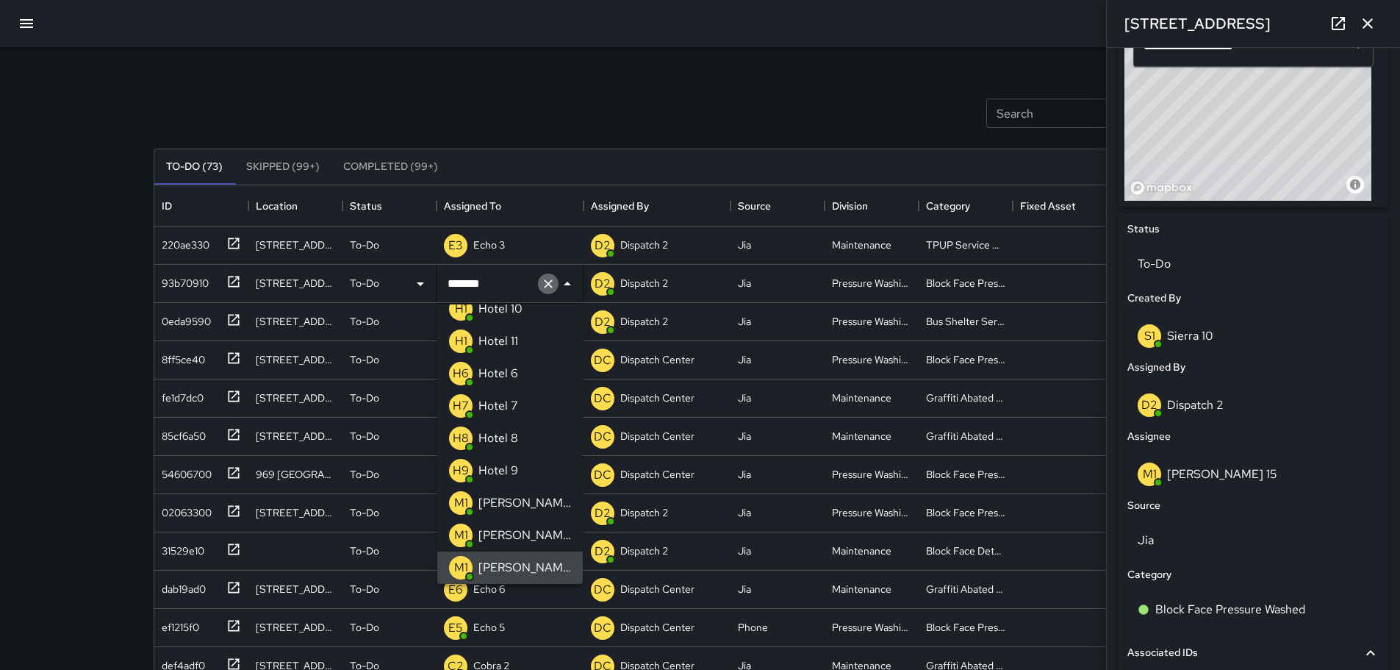
click at [553, 287] on icon "Clear" at bounding box center [548, 283] width 15 height 15
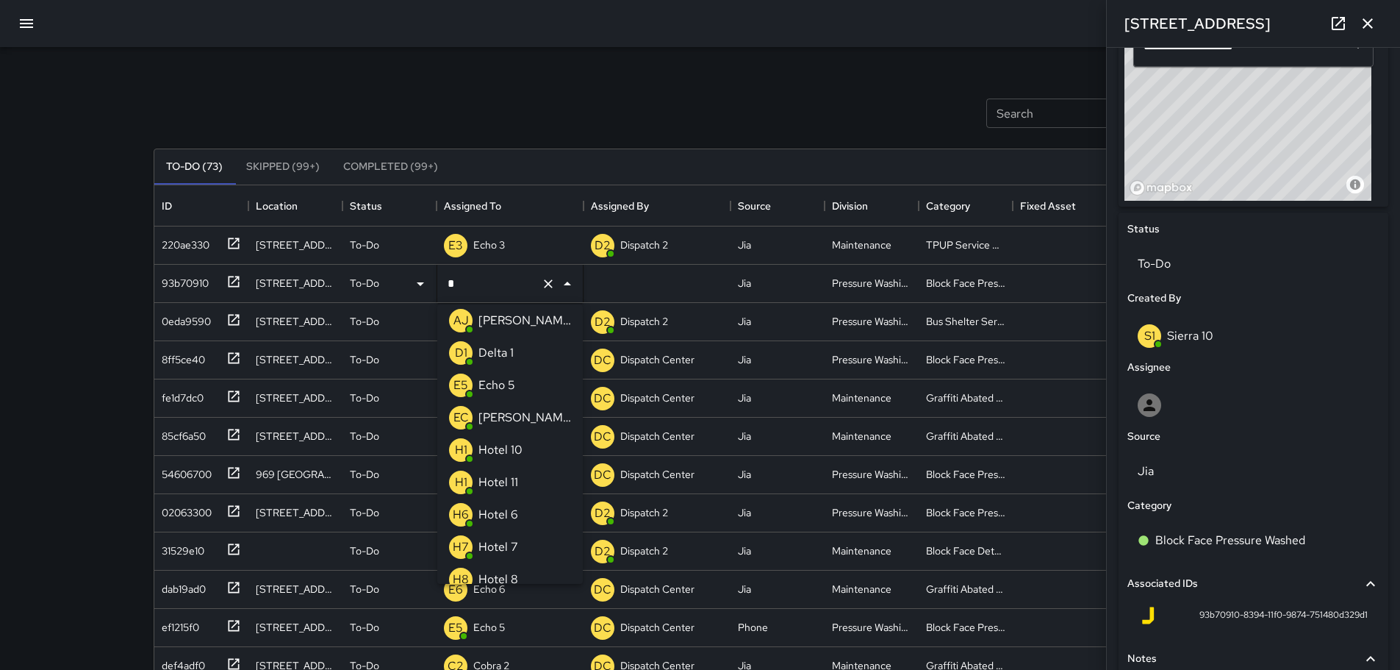
type input "**"
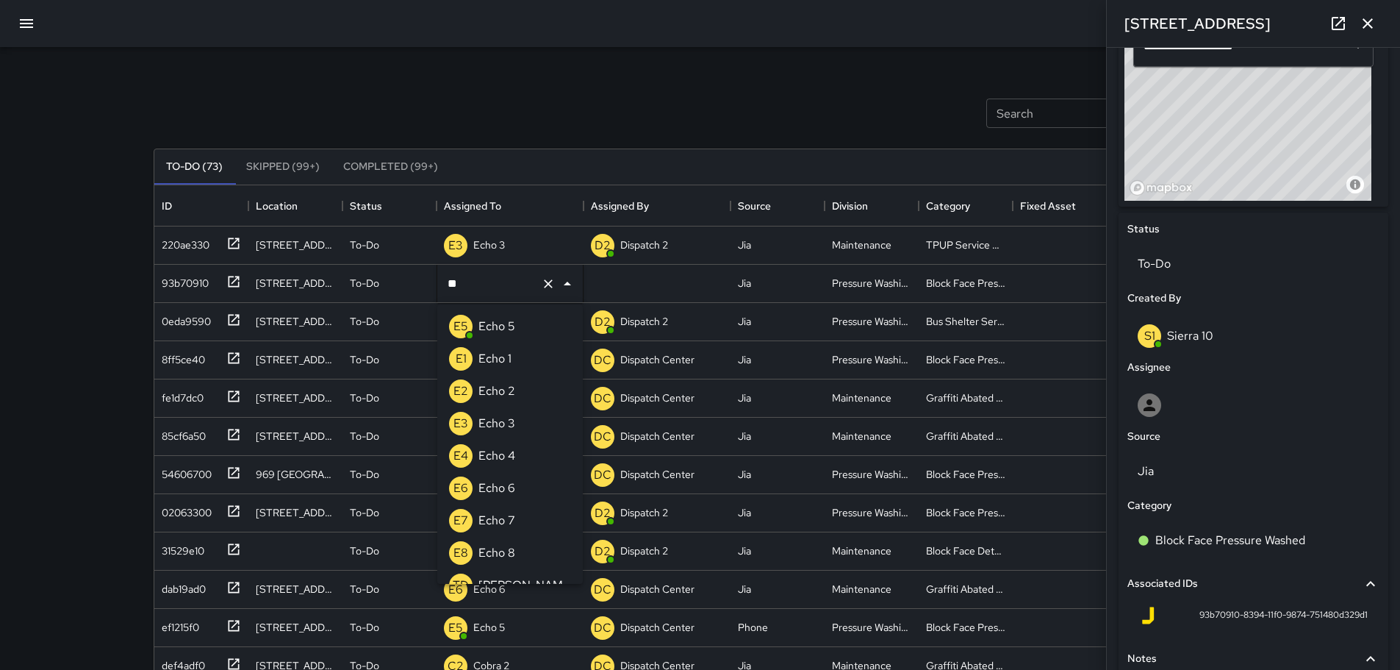
click at [509, 322] on p "Echo 5" at bounding box center [496, 327] width 37 height 18
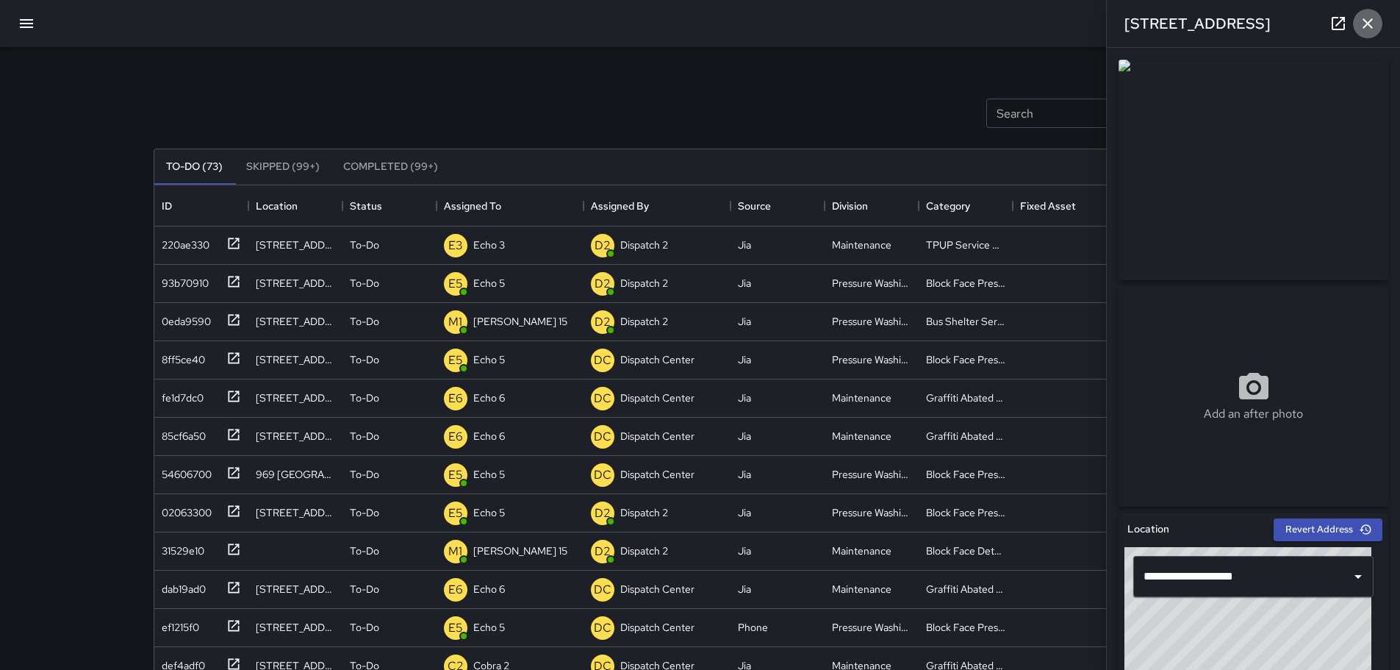
click at [1373, 26] on icon "button" at bounding box center [1368, 24] width 18 height 18
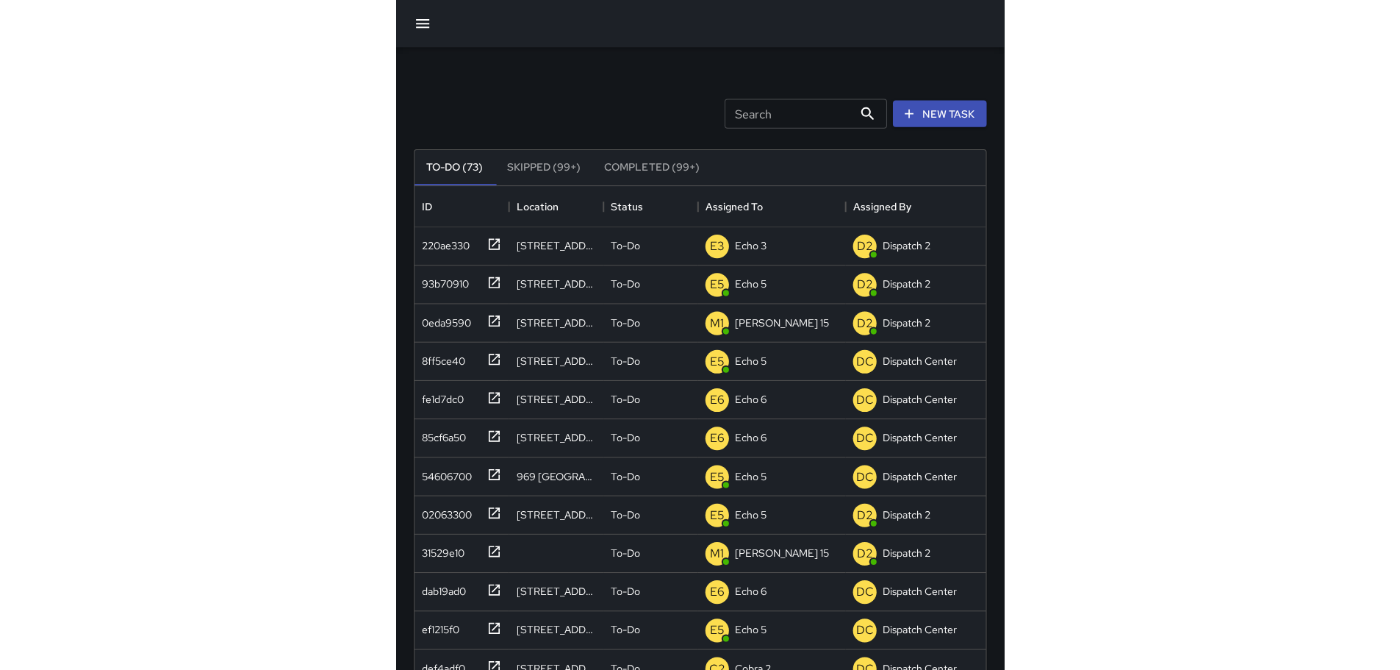
scroll to position [612, 1081]
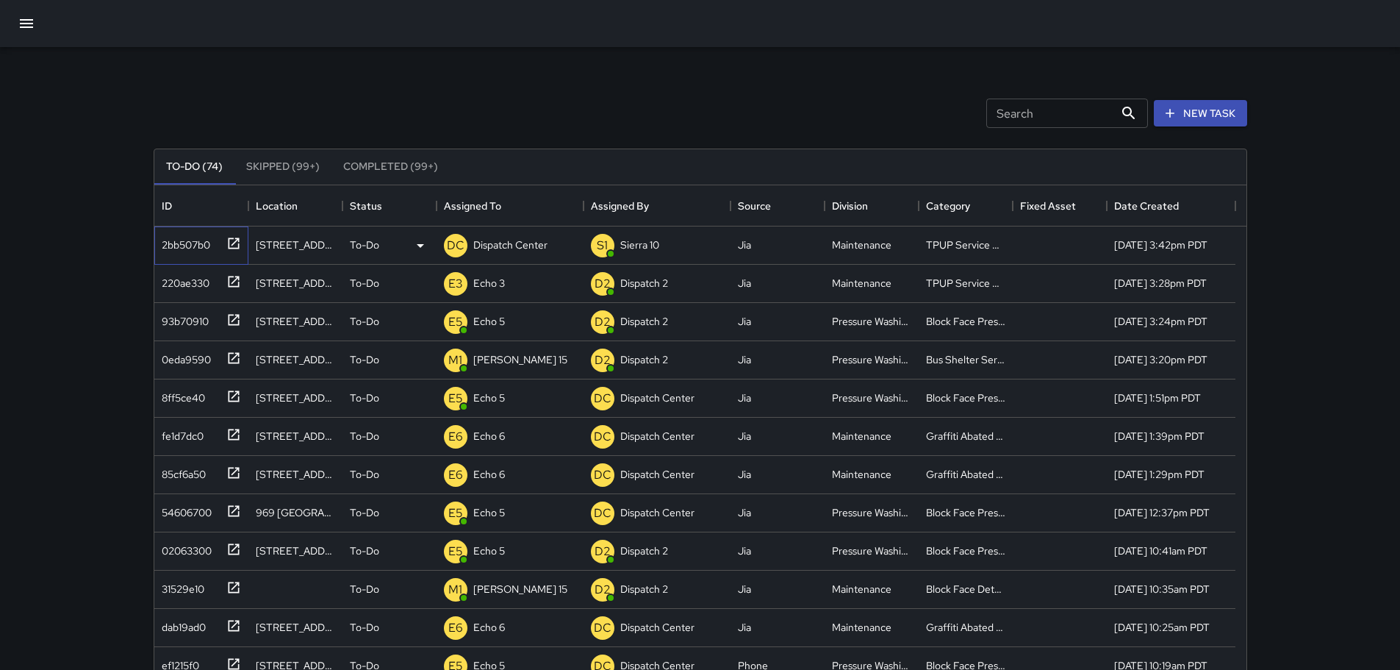
click at [236, 240] on icon at bounding box center [233, 243] width 15 height 15
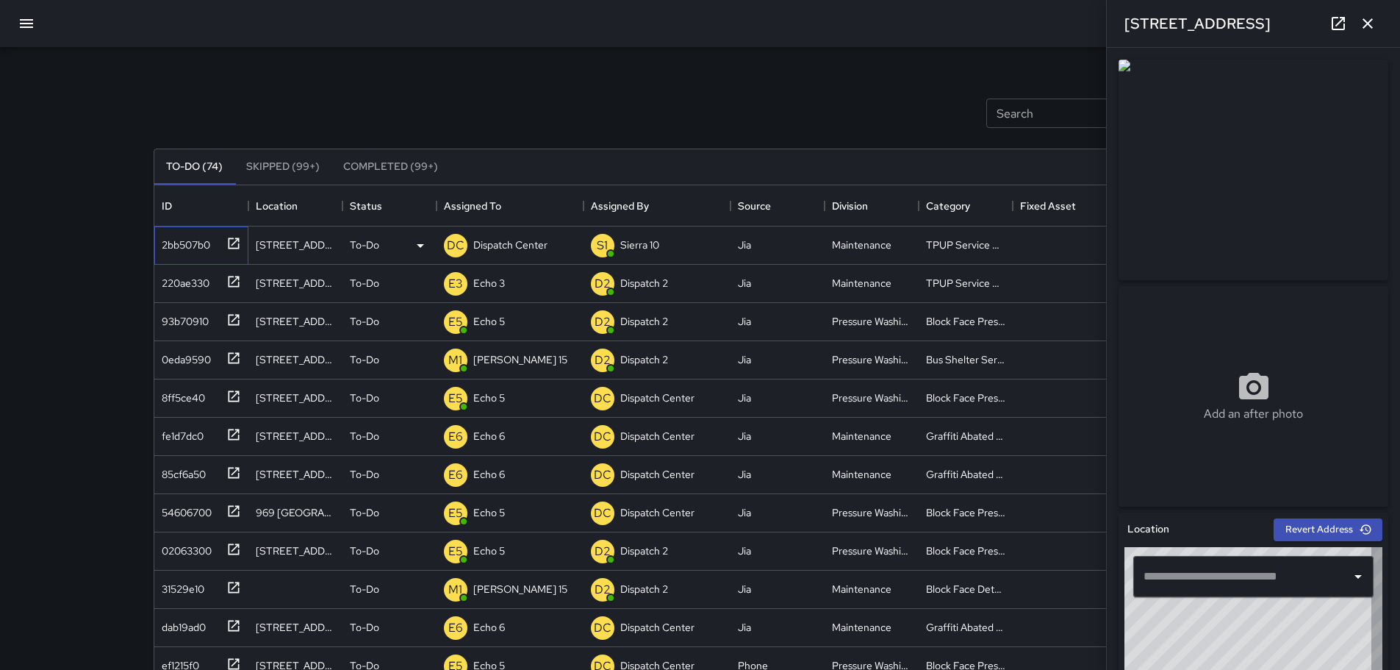
type input "**********"
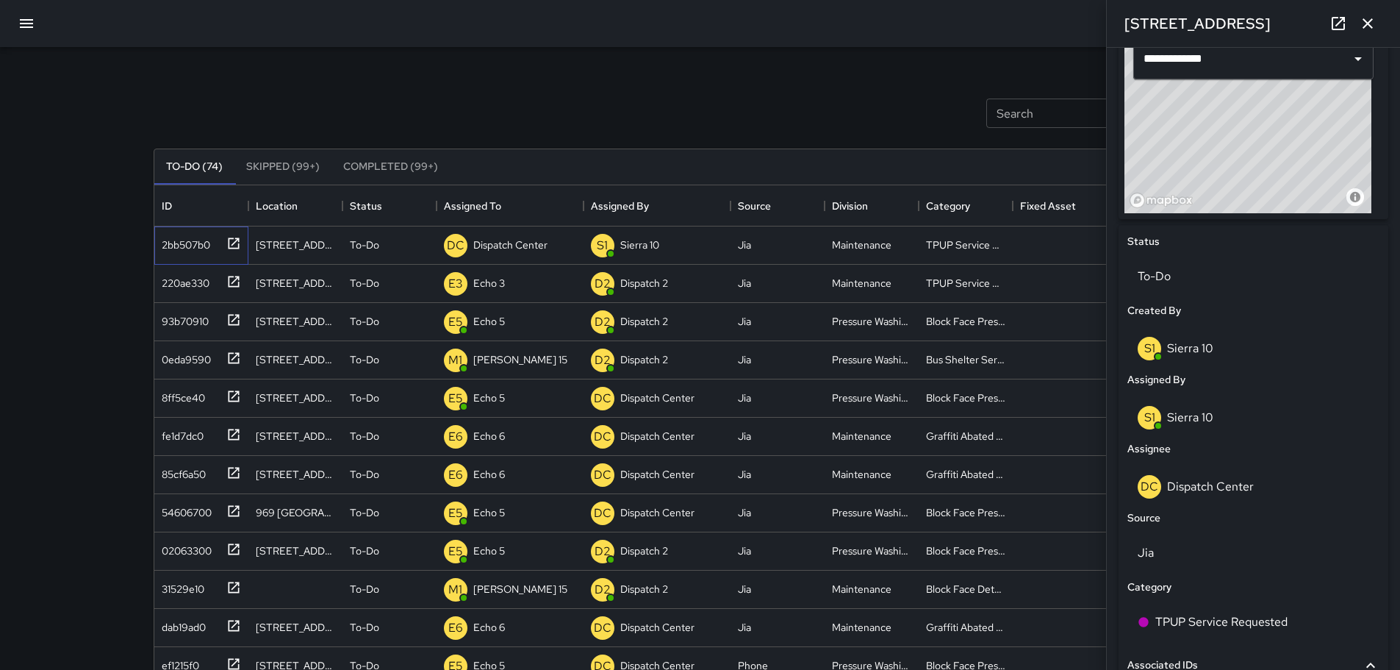
scroll to position [529, 0]
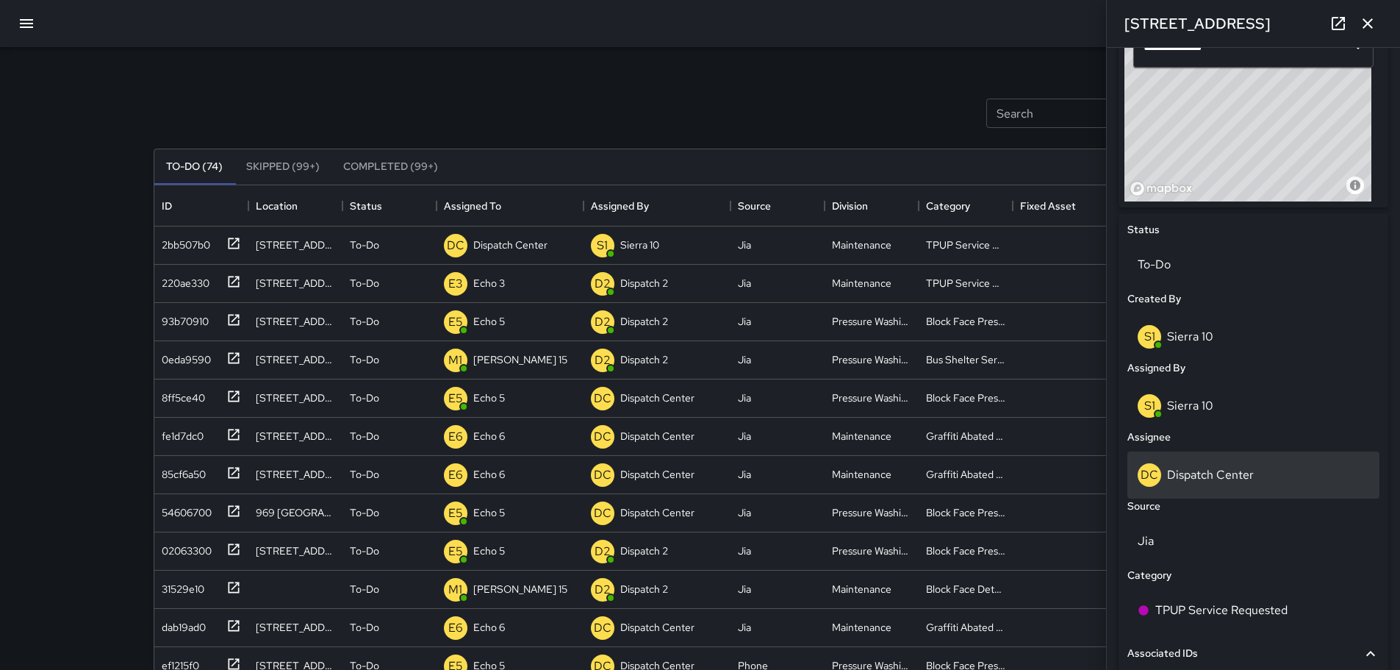
click at [1188, 479] on p "Dispatch Center" at bounding box center [1210, 474] width 87 height 15
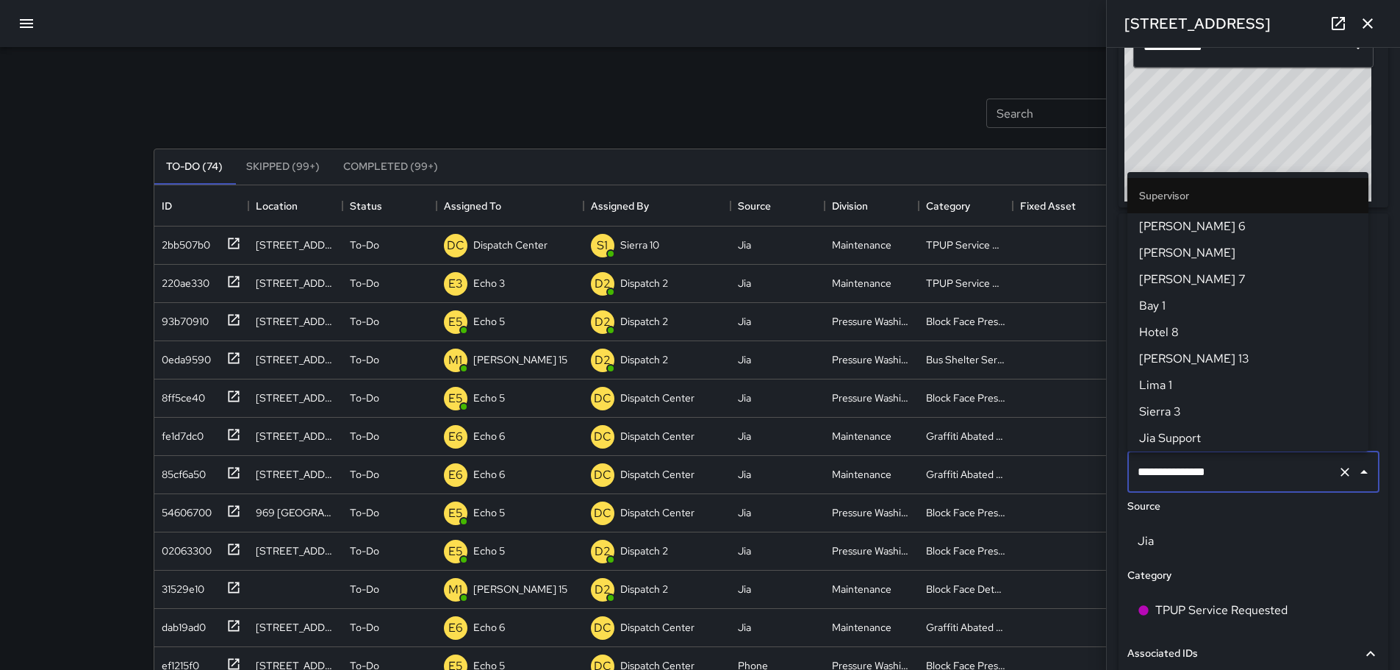
scroll to position [1508, 0]
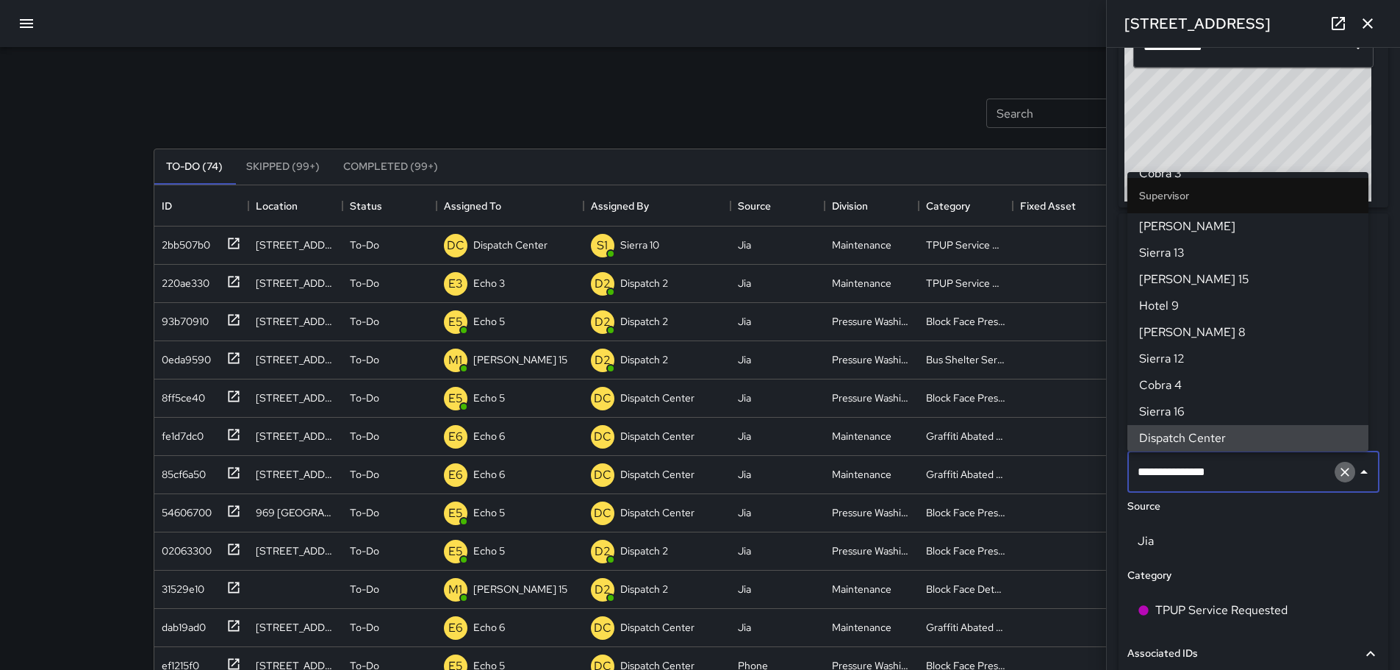
click at [1338, 473] on icon "Clear" at bounding box center [1345, 472] width 15 height 15
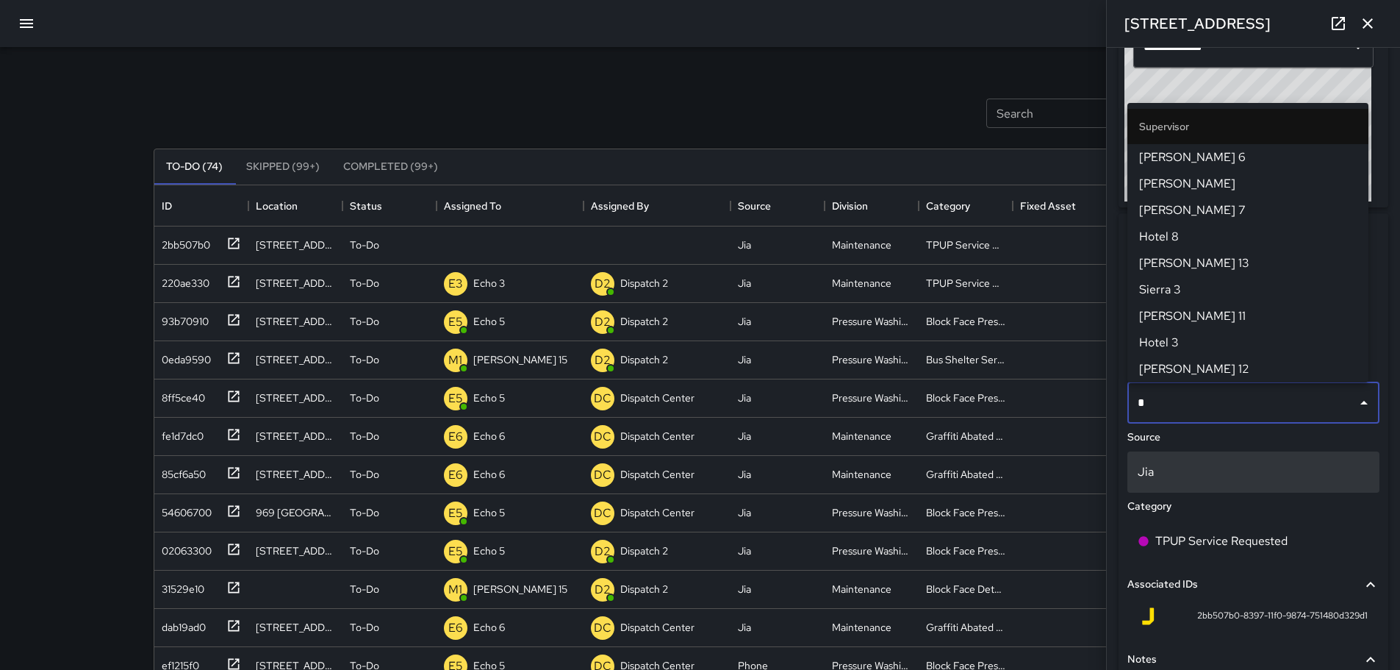
type input "**"
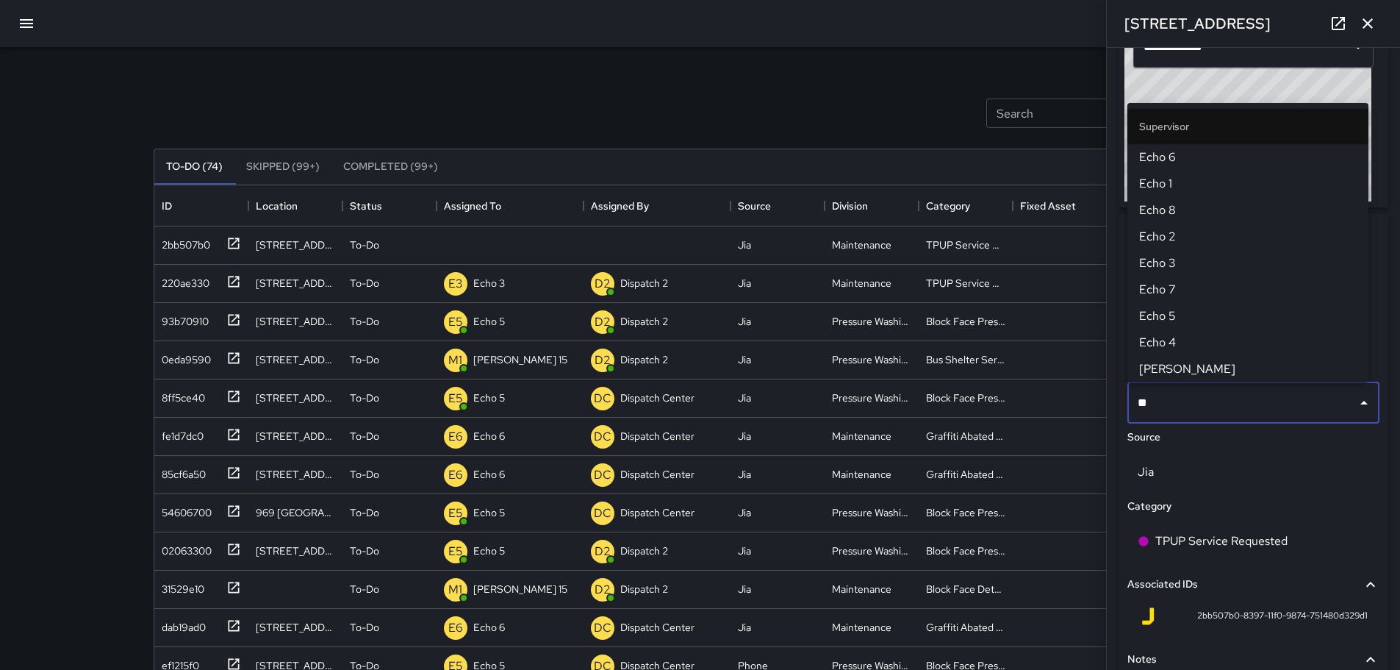
click at [1216, 266] on span "Echo 3" at bounding box center [1248, 263] width 218 height 18
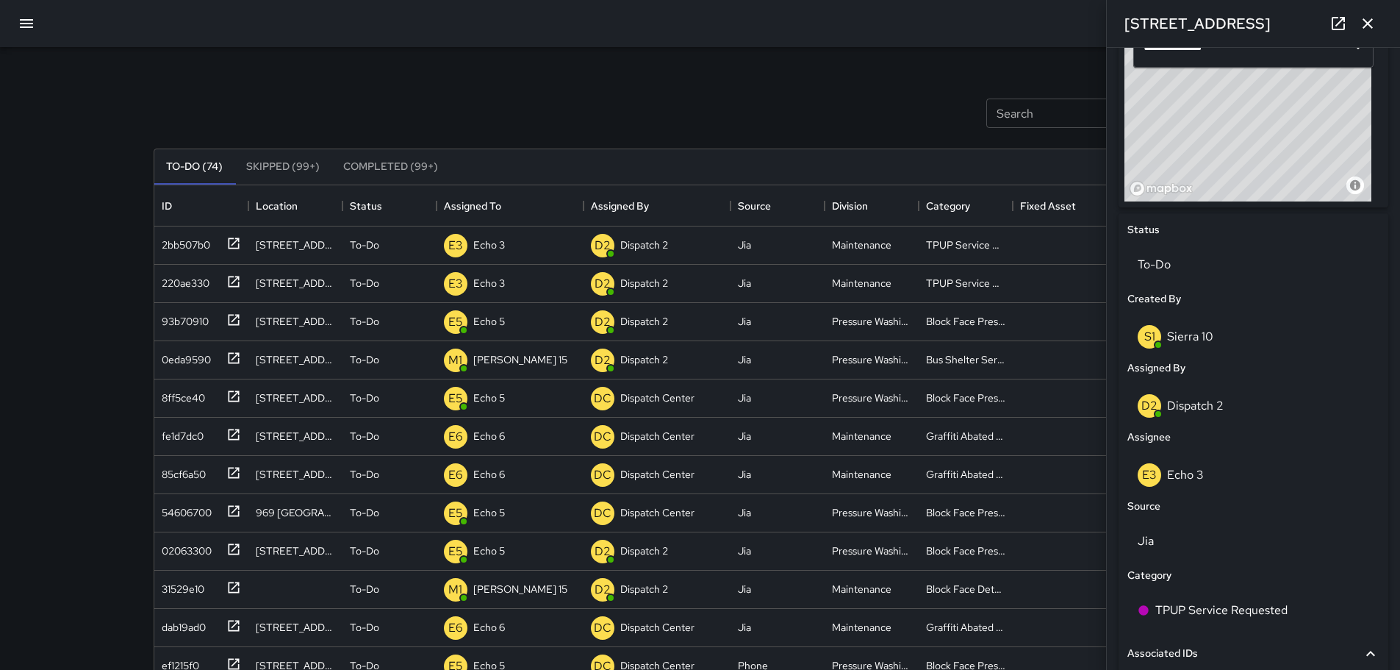
click at [1370, 26] on icon "button" at bounding box center [1368, 23] width 10 height 10
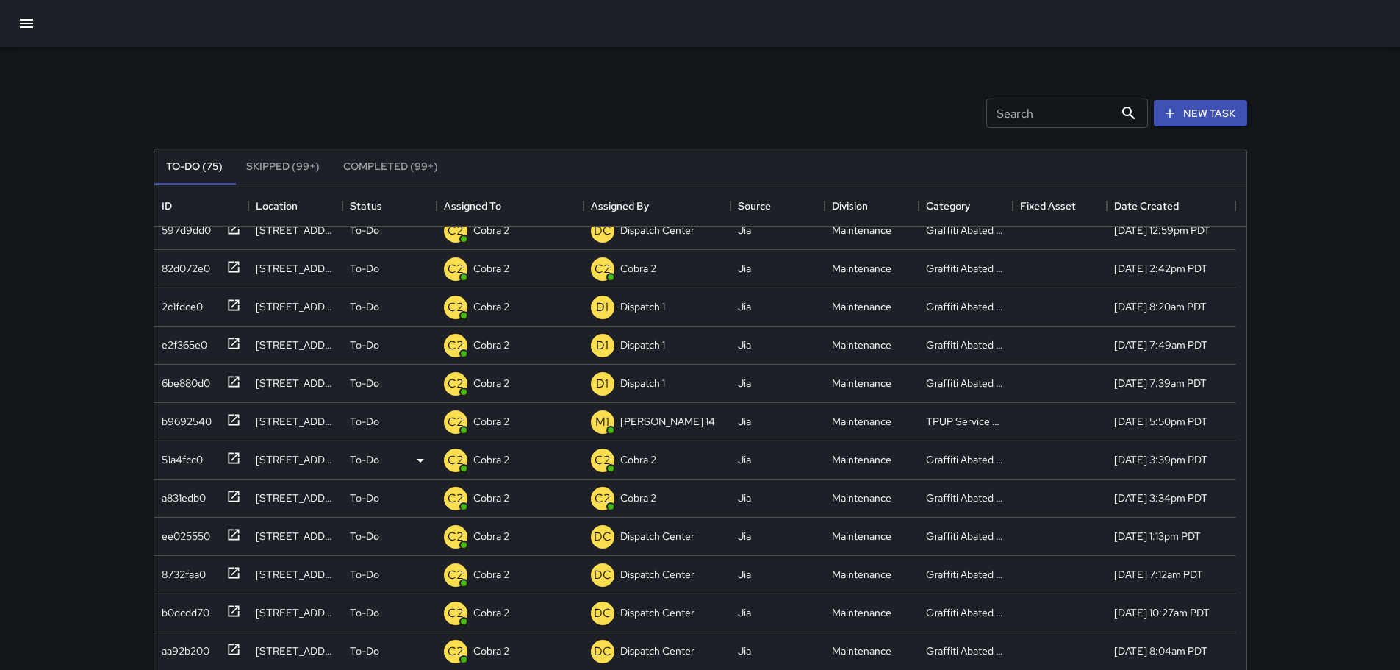
scroll to position [700, 0]
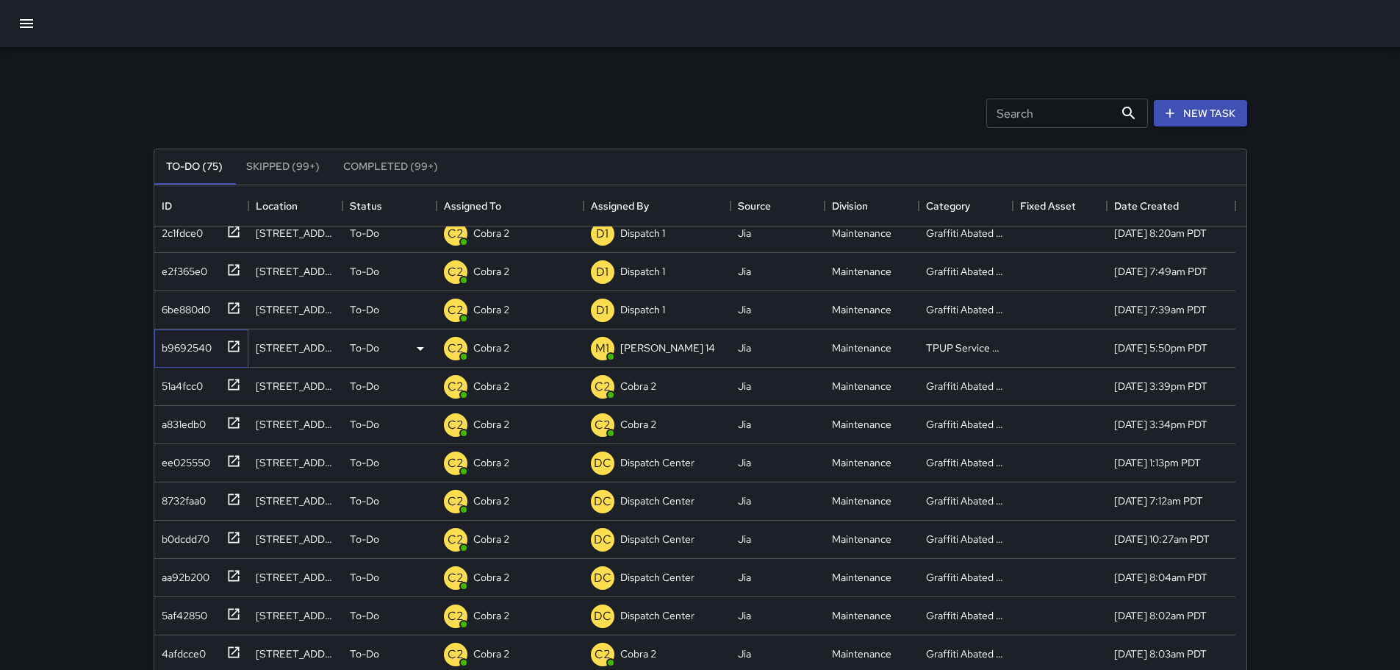
click at [235, 340] on icon at bounding box center [233, 346] width 15 height 15
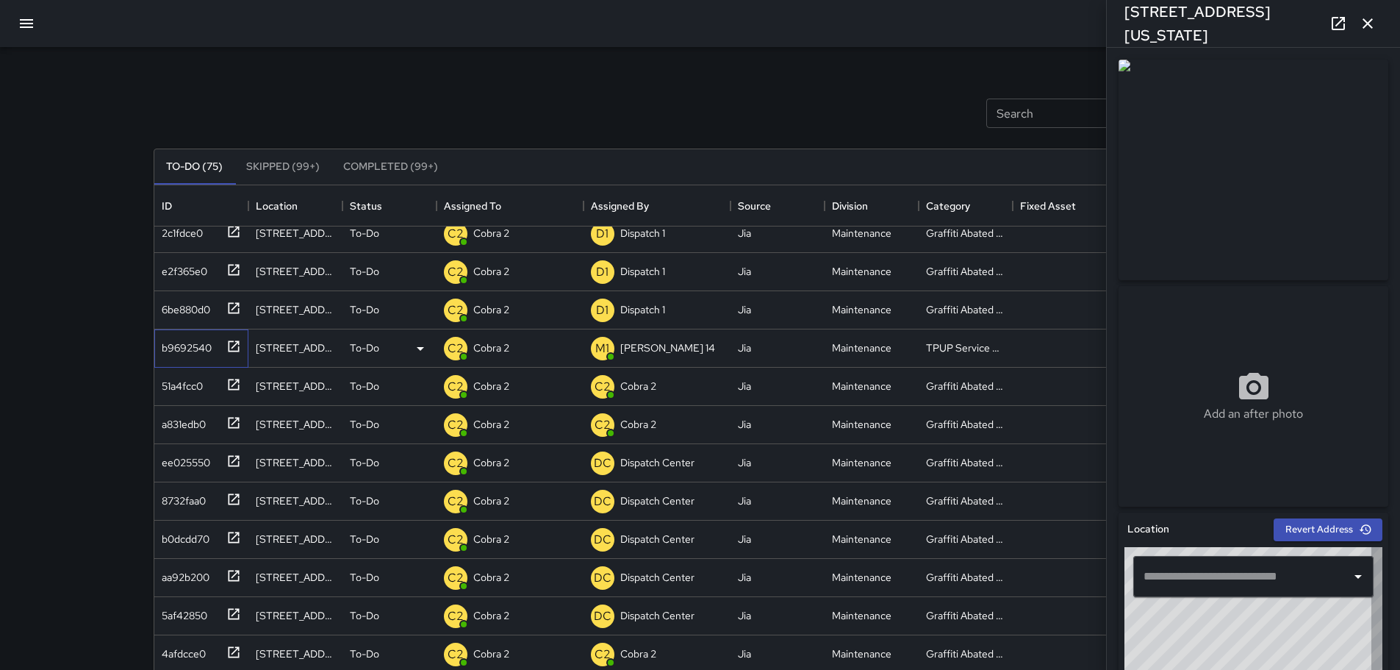
type input "**********"
click at [1374, 29] on icon "button" at bounding box center [1368, 24] width 18 height 18
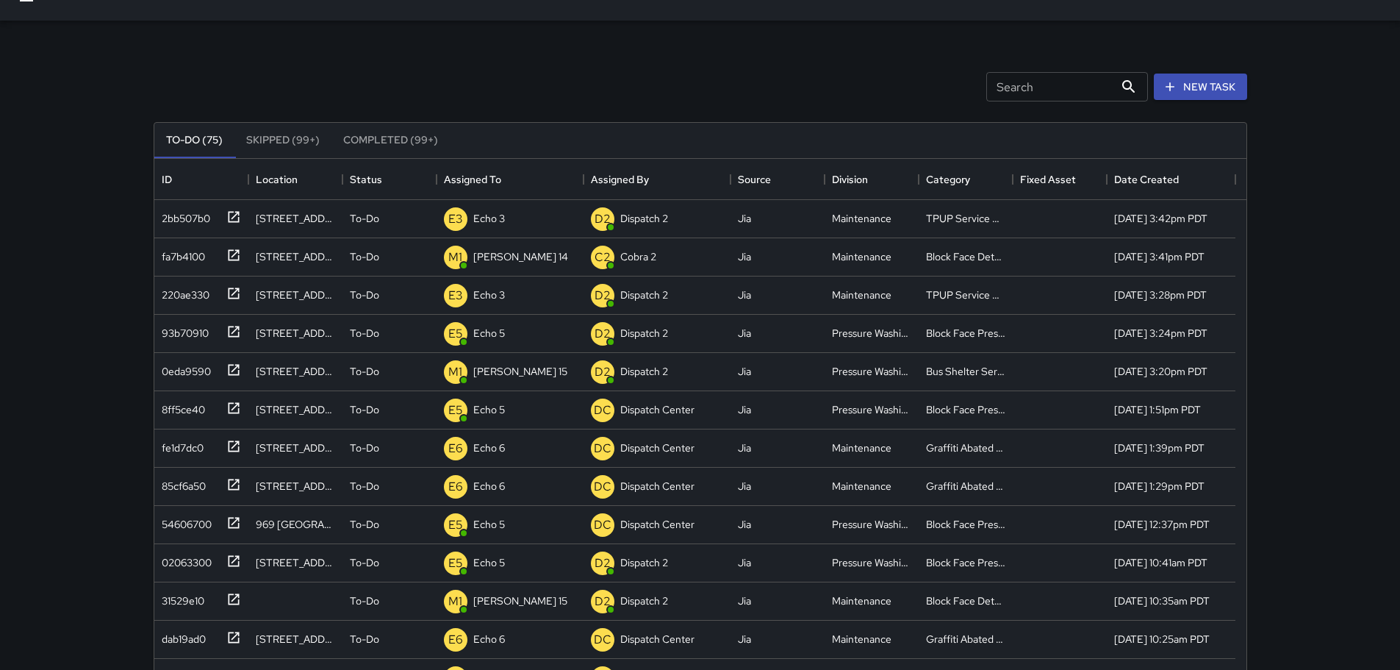
scroll to position [0, 0]
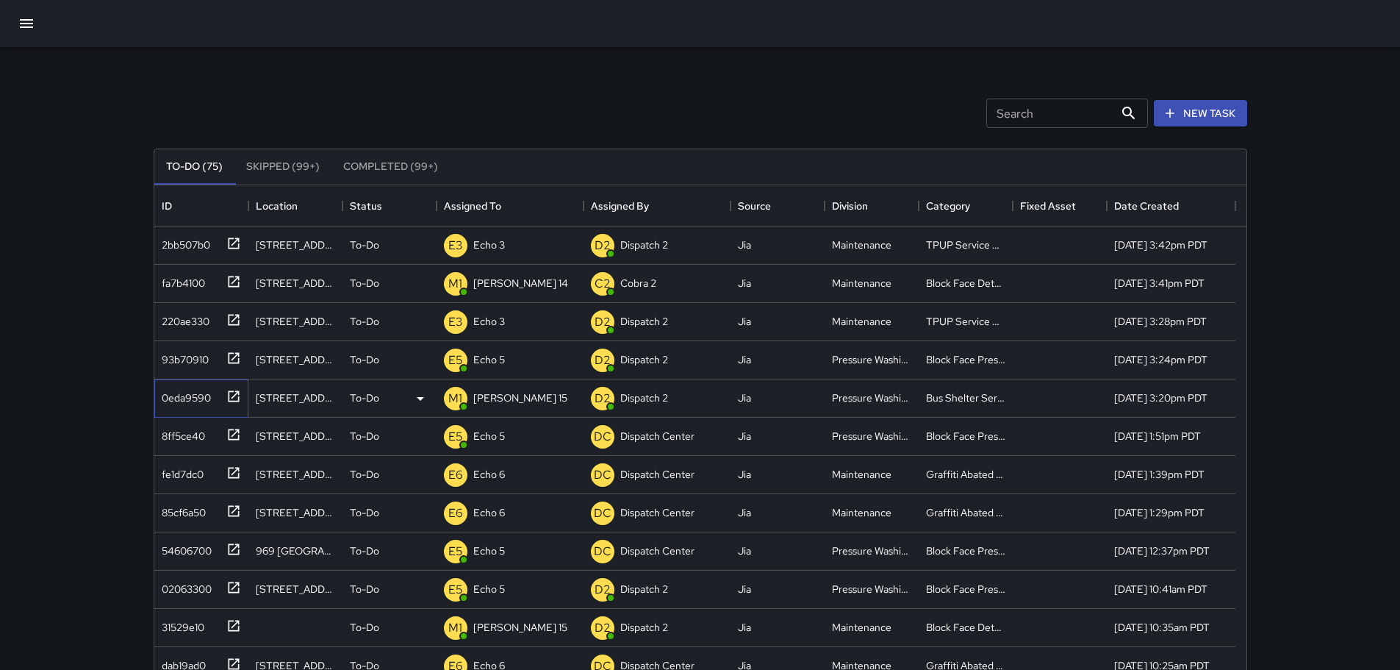
click at [234, 399] on icon at bounding box center [233, 396] width 15 height 15
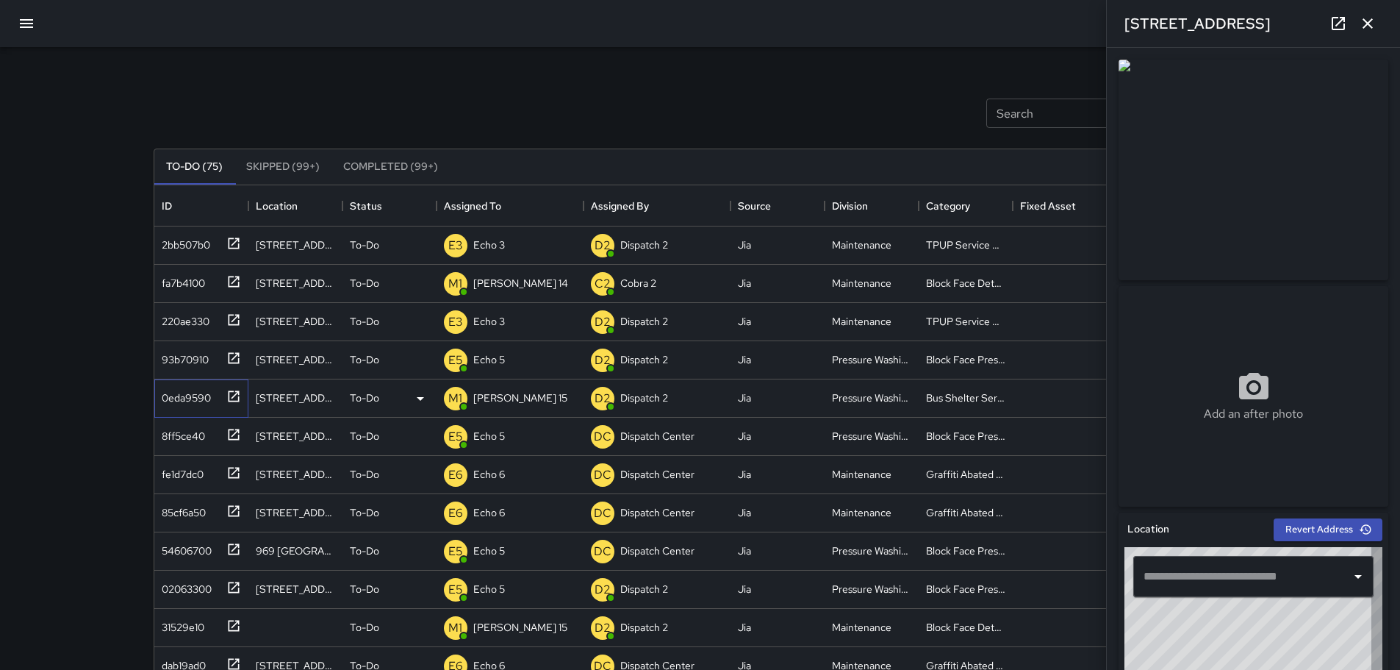
type input "**********"
click at [1376, 31] on icon "button" at bounding box center [1368, 24] width 18 height 18
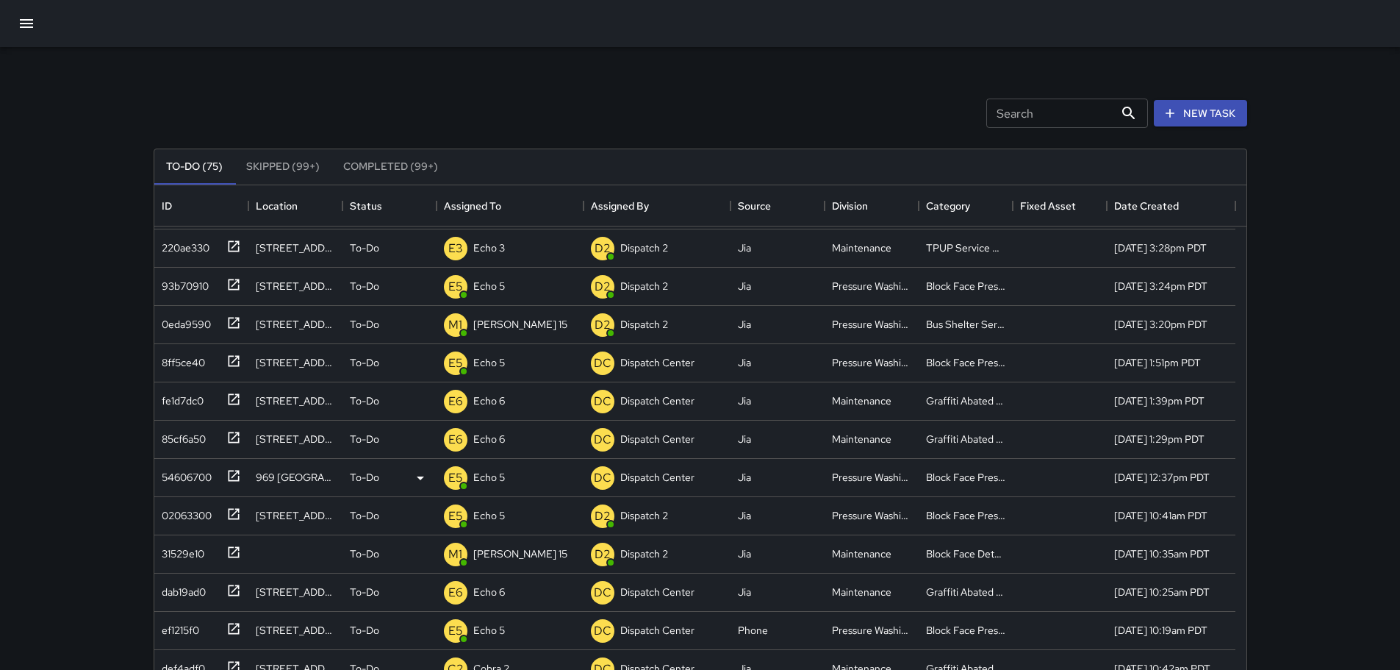
scroll to position [147, 0]
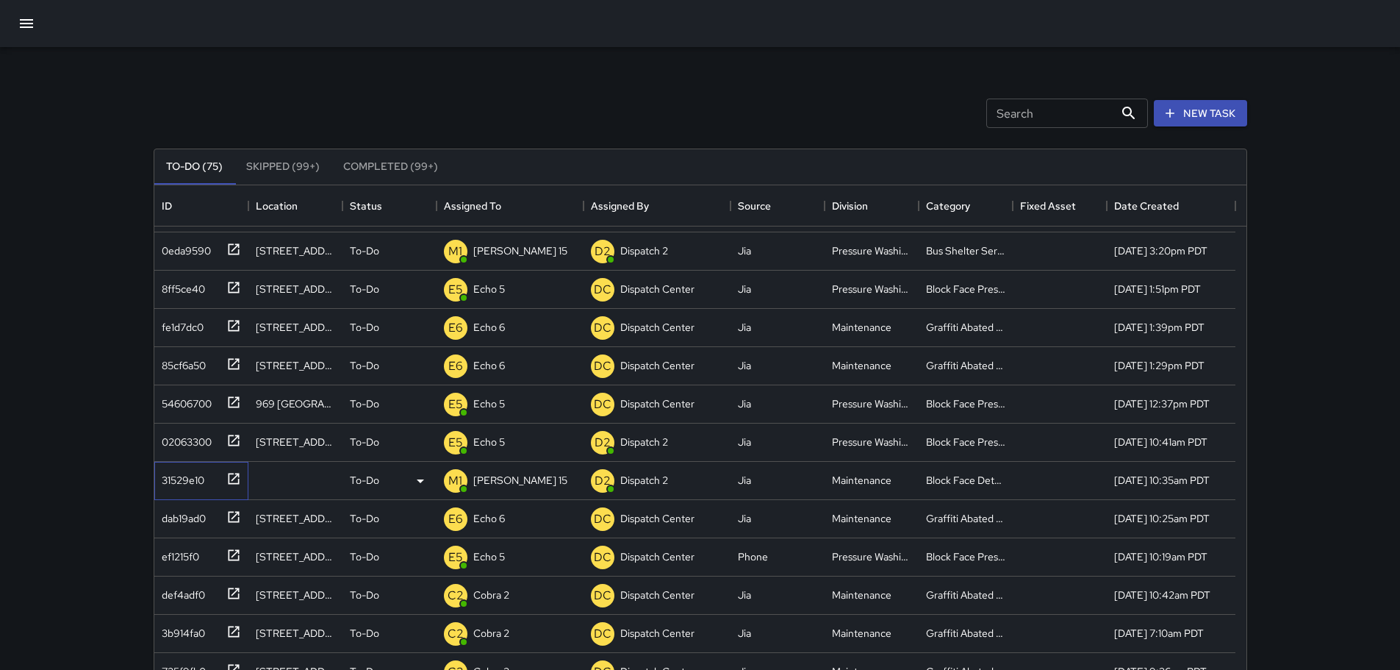
click at [235, 473] on icon at bounding box center [233, 478] width 15 height 15
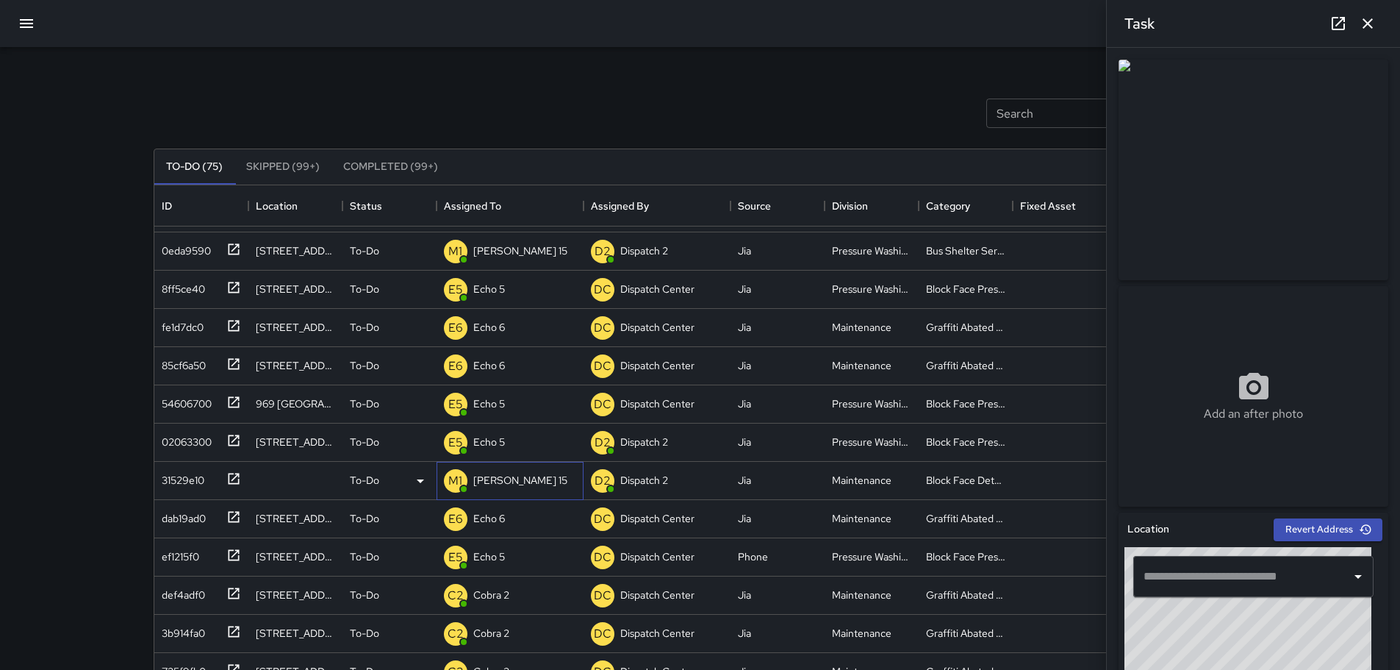
click at [487, 483] on p "[PERSON_NAME] 15" at bounding box center [520, 480] width 94 height 15
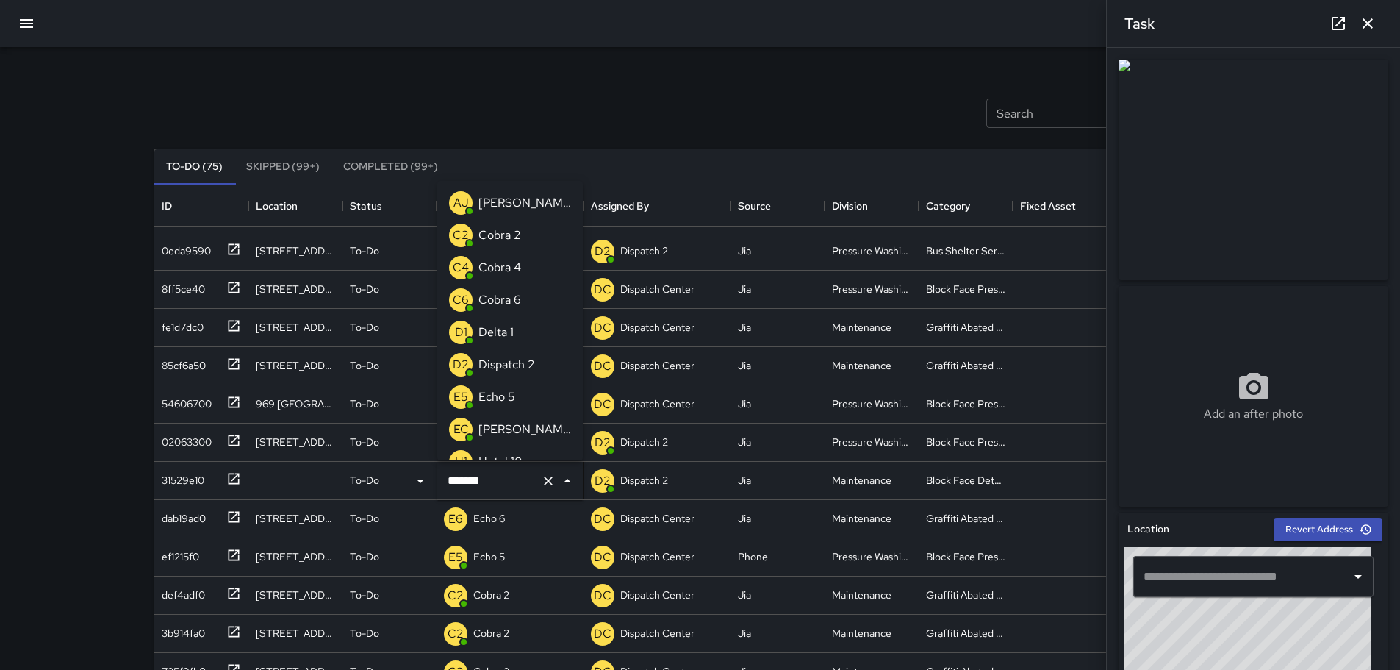
scroll to position [276, 0]
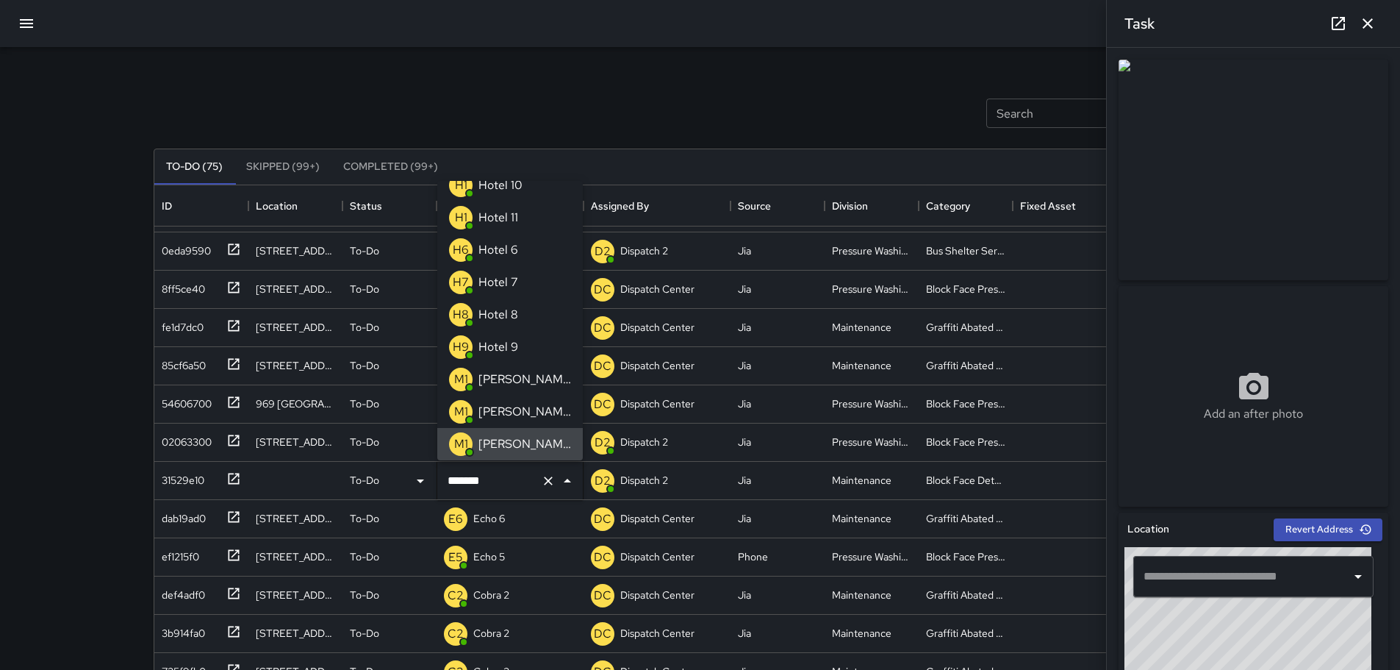
type input "******"
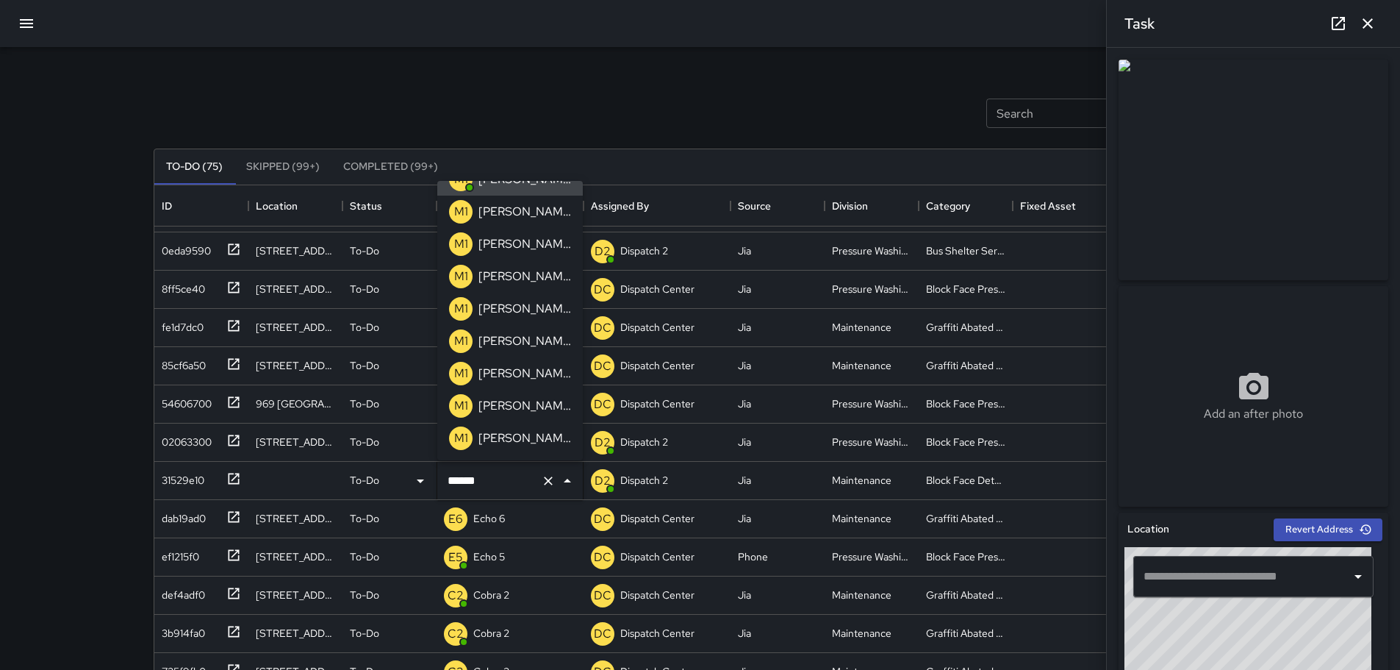
scroll to position [0, 0]
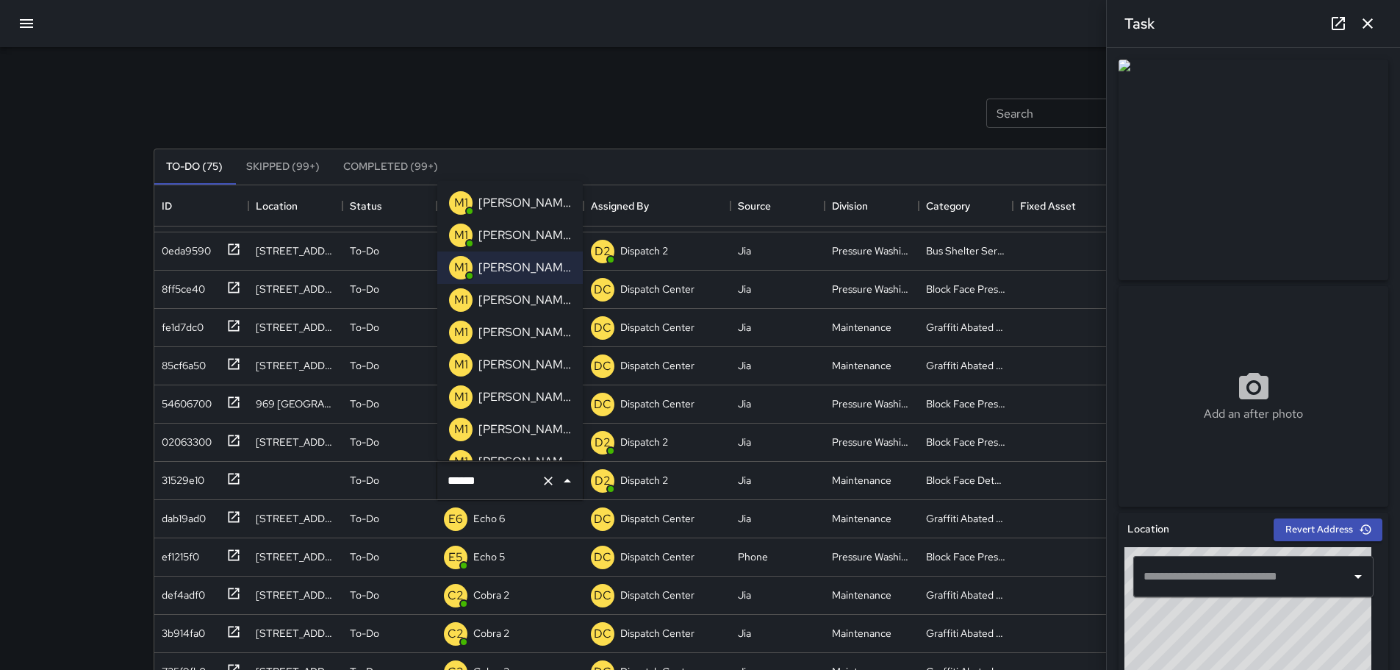
click at [509, 240] on p "[PERSON_NAME] 14" at bounding box center [524, 235] width 93 height 18
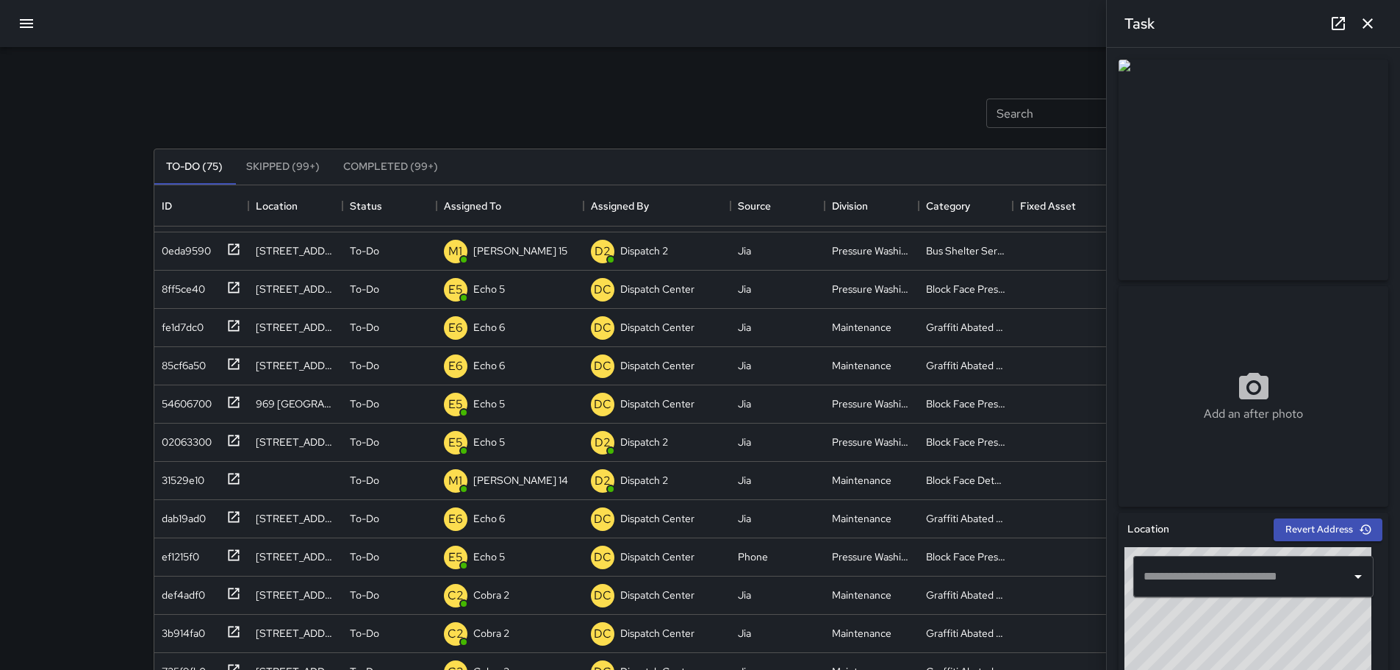
click at [1369, 21] on icon "button" at bounding box center [1368, 24] width 18 height 18
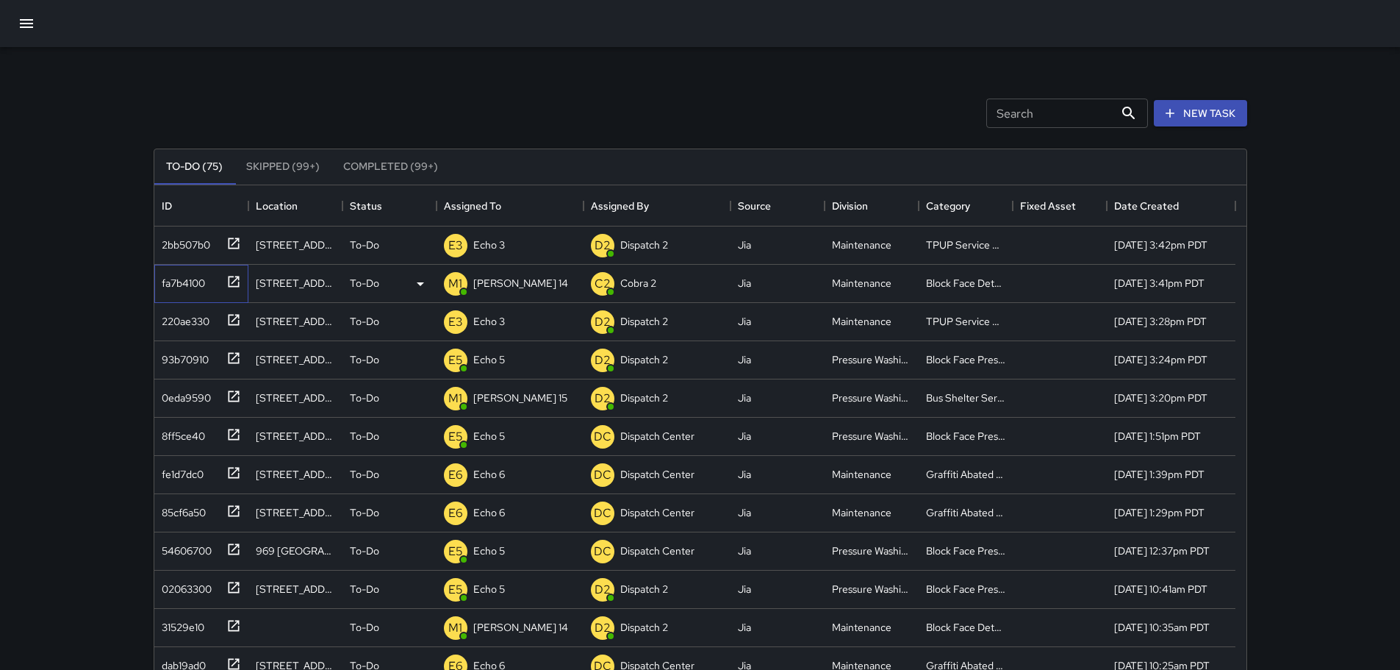
click at [236, 275] on icon at bounding box center [233, 281] width 15 height 15
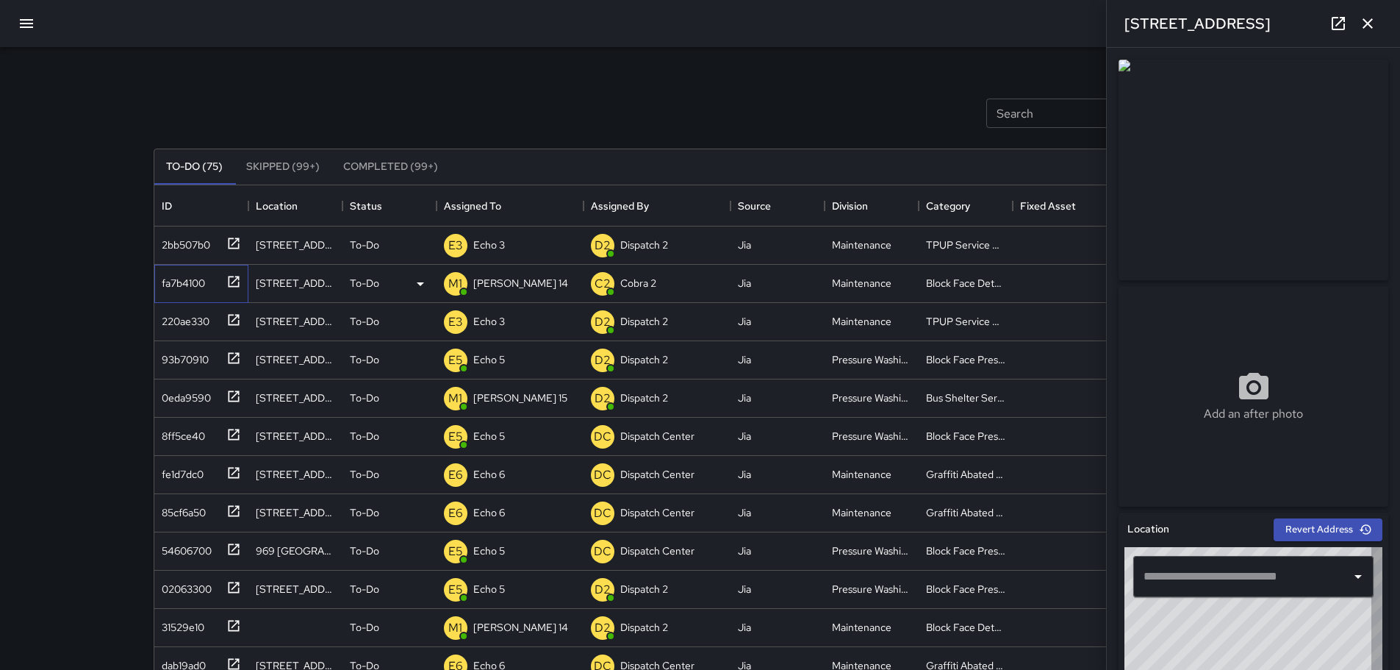
type input "**********"
click at [1375, 18] on icon "button" at bounding box center [1368, 24] width 18 height 18
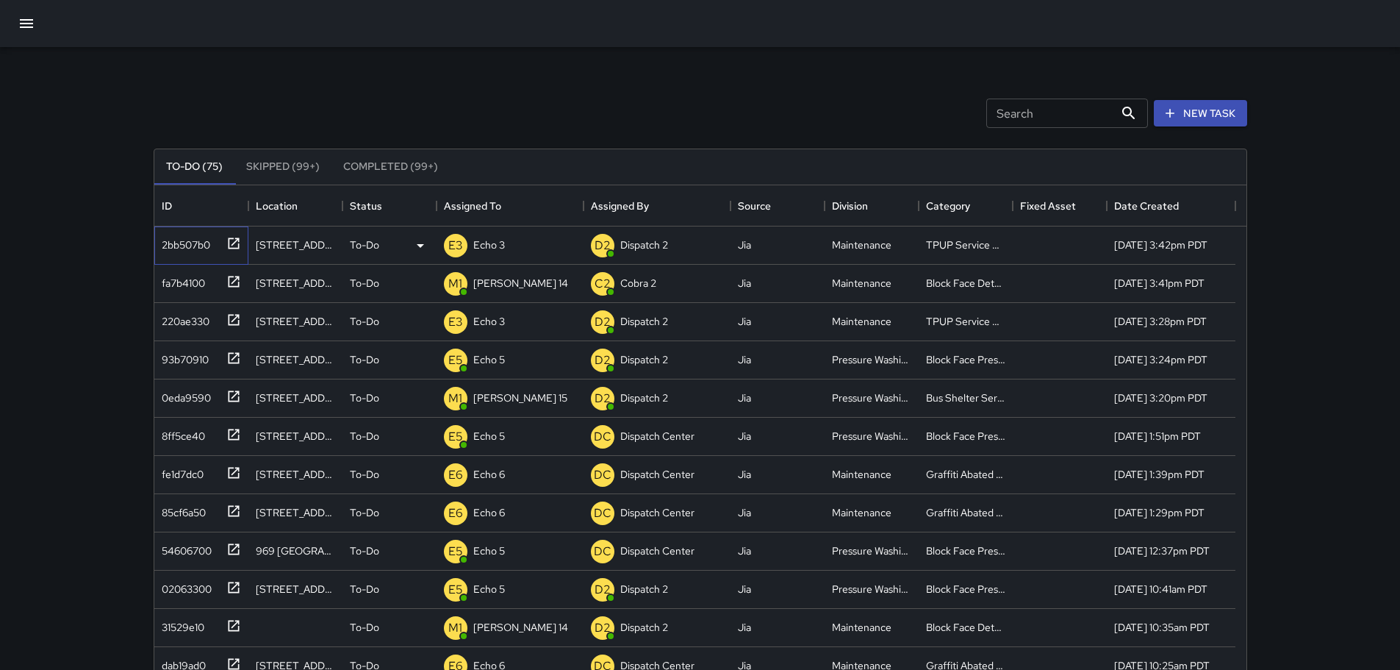
click at [237, 240] on icon at bounding box center [233, 242] width 11 height 11
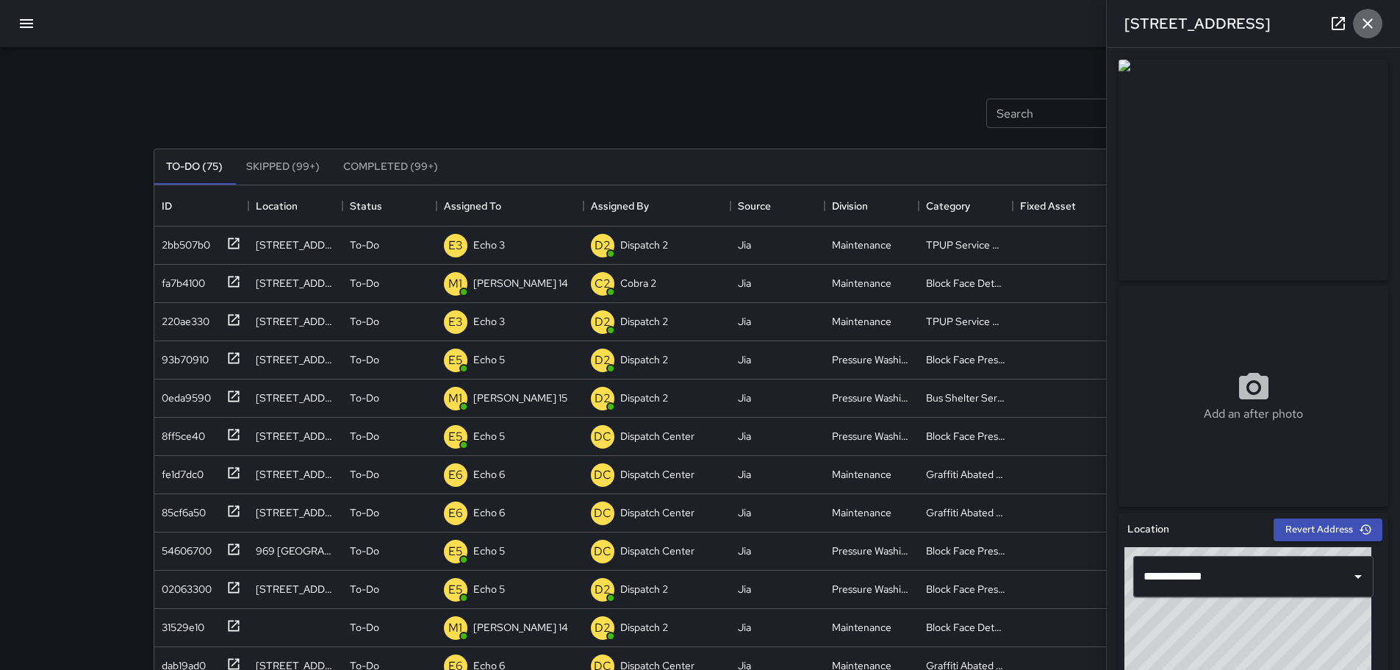
click at [1360, 23] on icon "button" at bounding box center [1368, 24] width 18 height 18
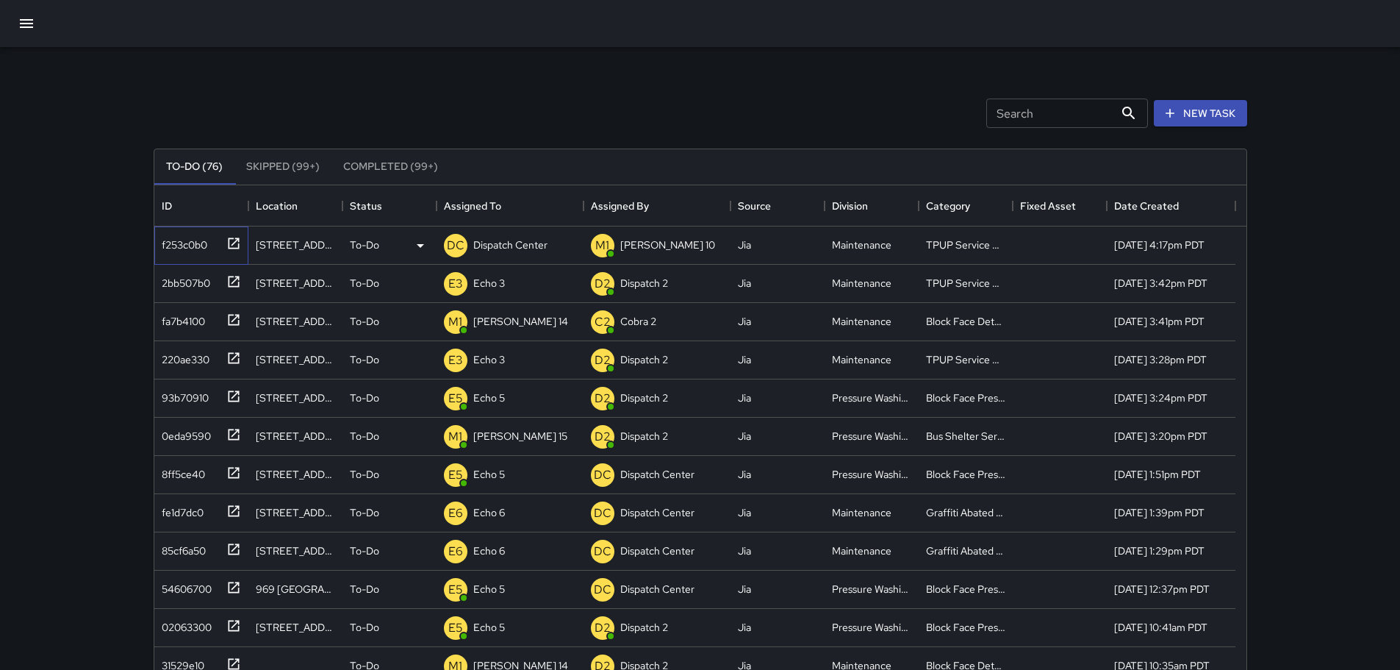
click at [231, 243] on icon at bounding box center [233, 243] width 15 height 15
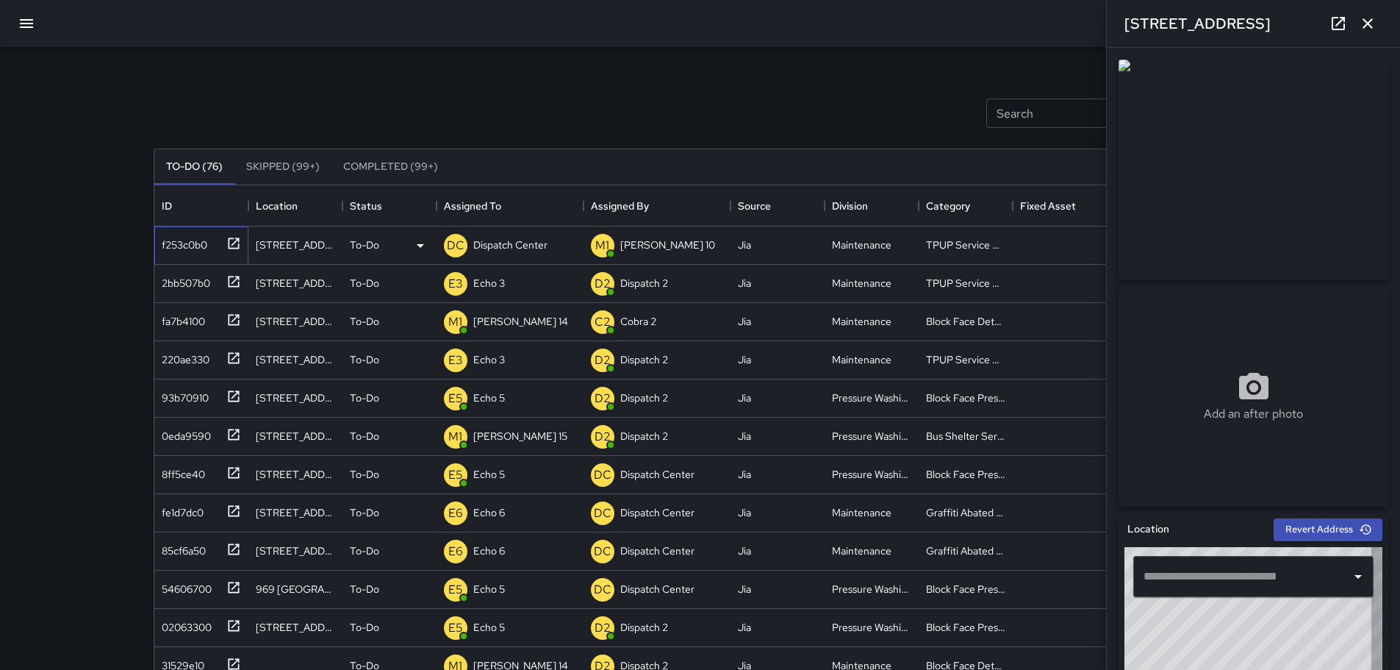
type input "**********"
click at [1377, 24] on button "button" at bounding box center [1367, 23] width 29 height 29
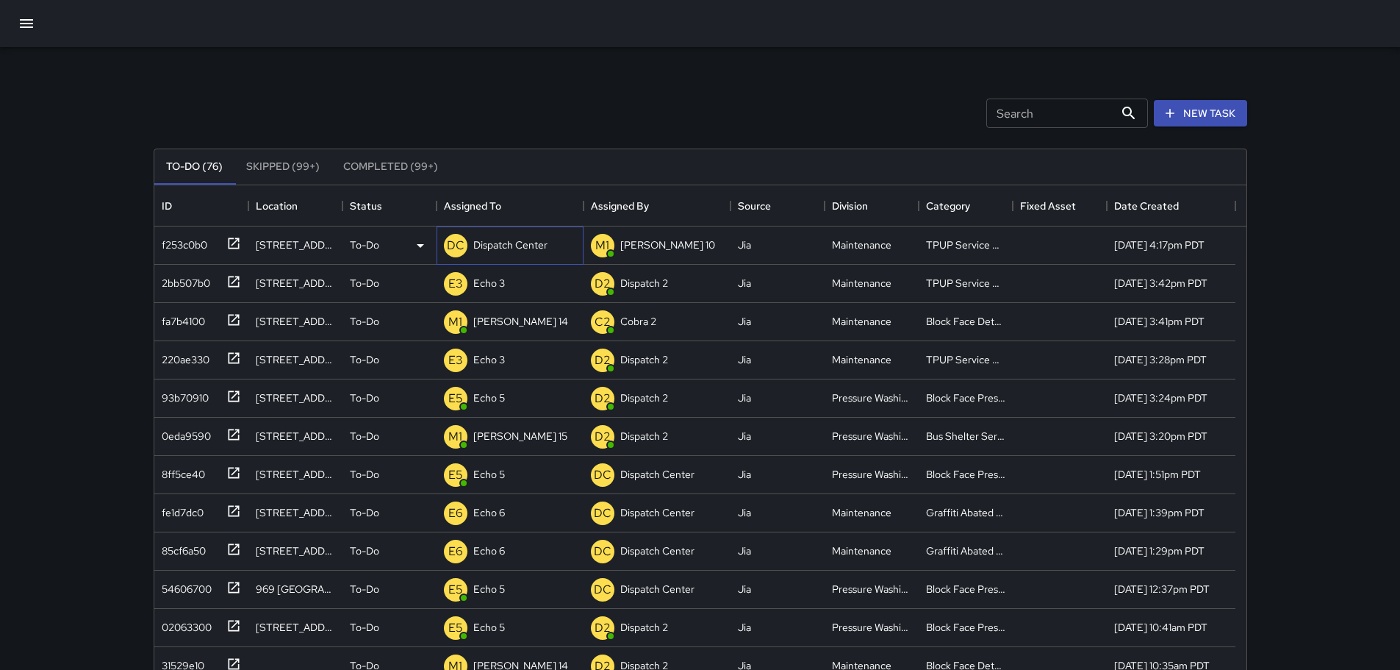
click at [527, 240] on p "Dispatch Center" at bounding box center [510, 244] width 74 height 15
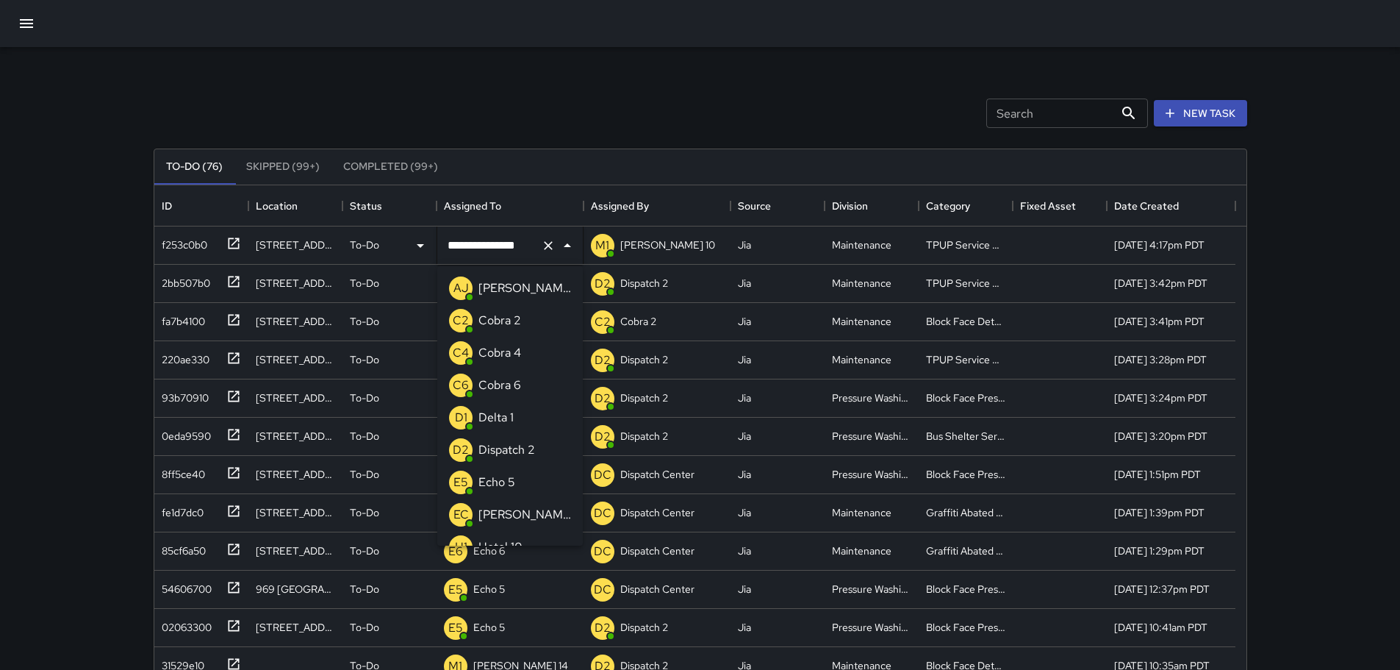
scroll to position [891, 0]
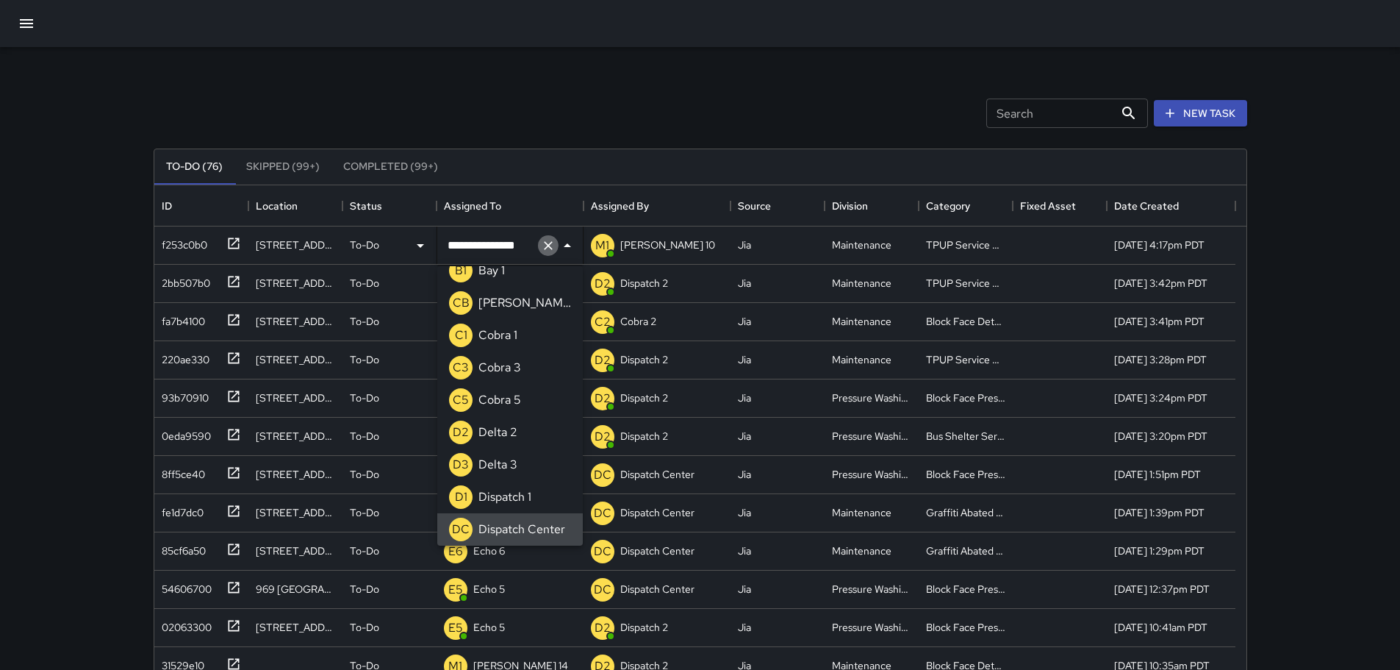
click at [541, 245] on icon "Clear" at bounding box center [548, 245] width 15 height 15
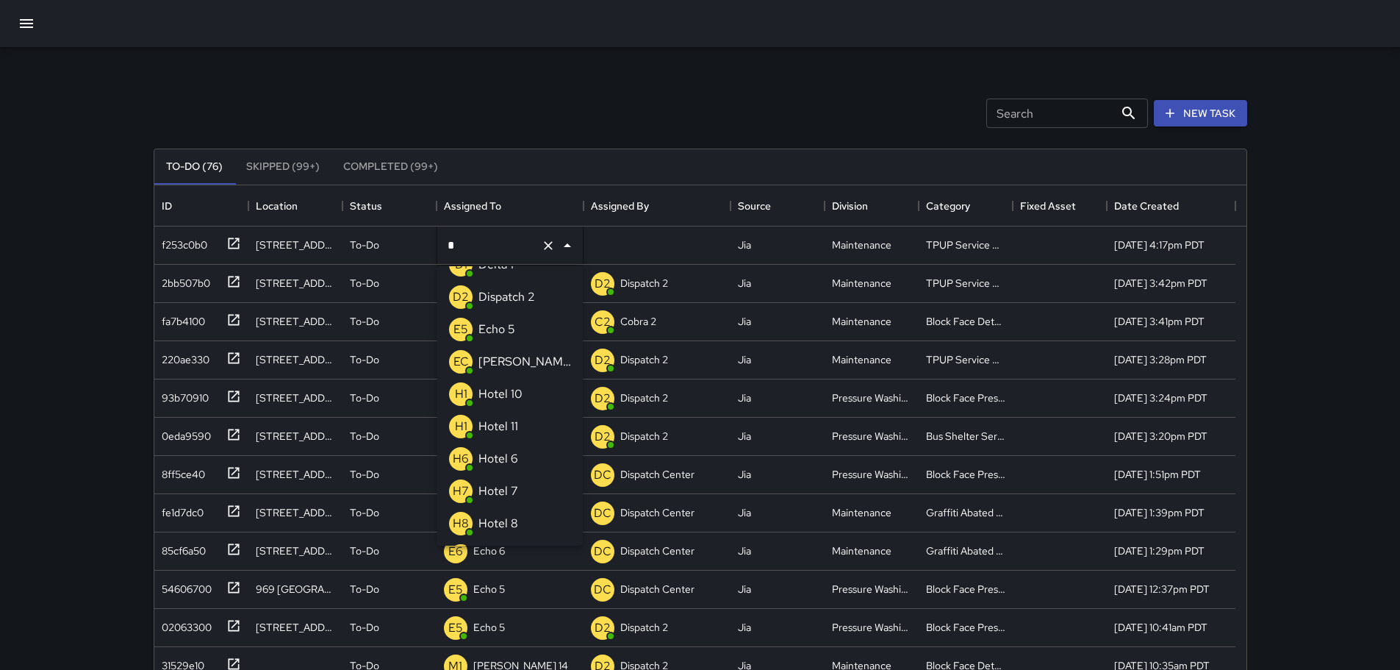
scroll to position [6, 0]
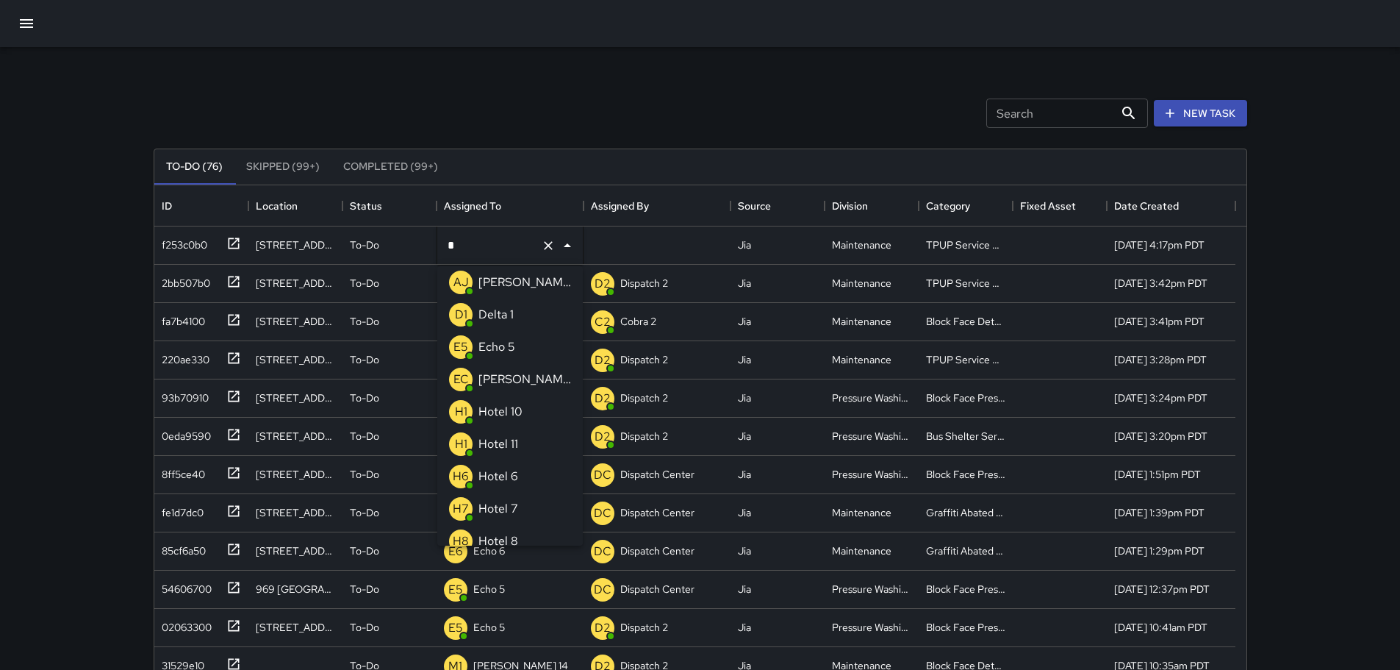
type input "**"
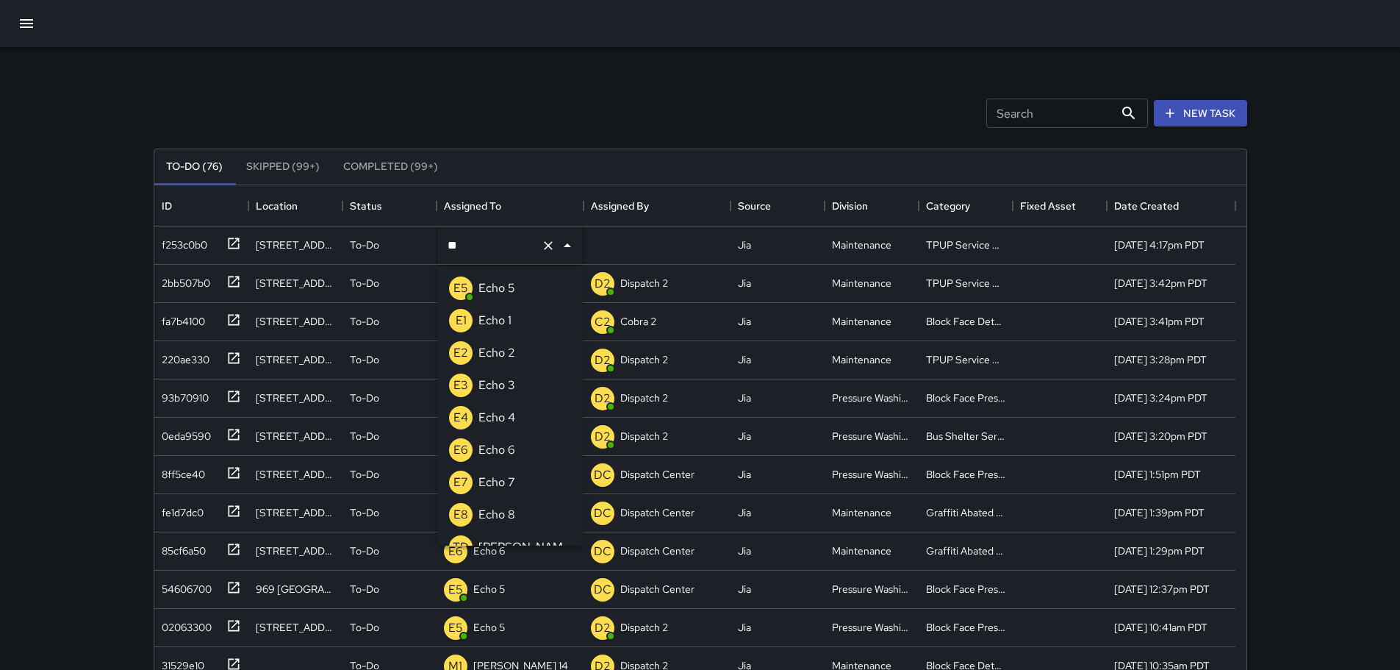
click at [506, 382] on p "Echo 3" at bounding box center [496, 385] width 37 height 18
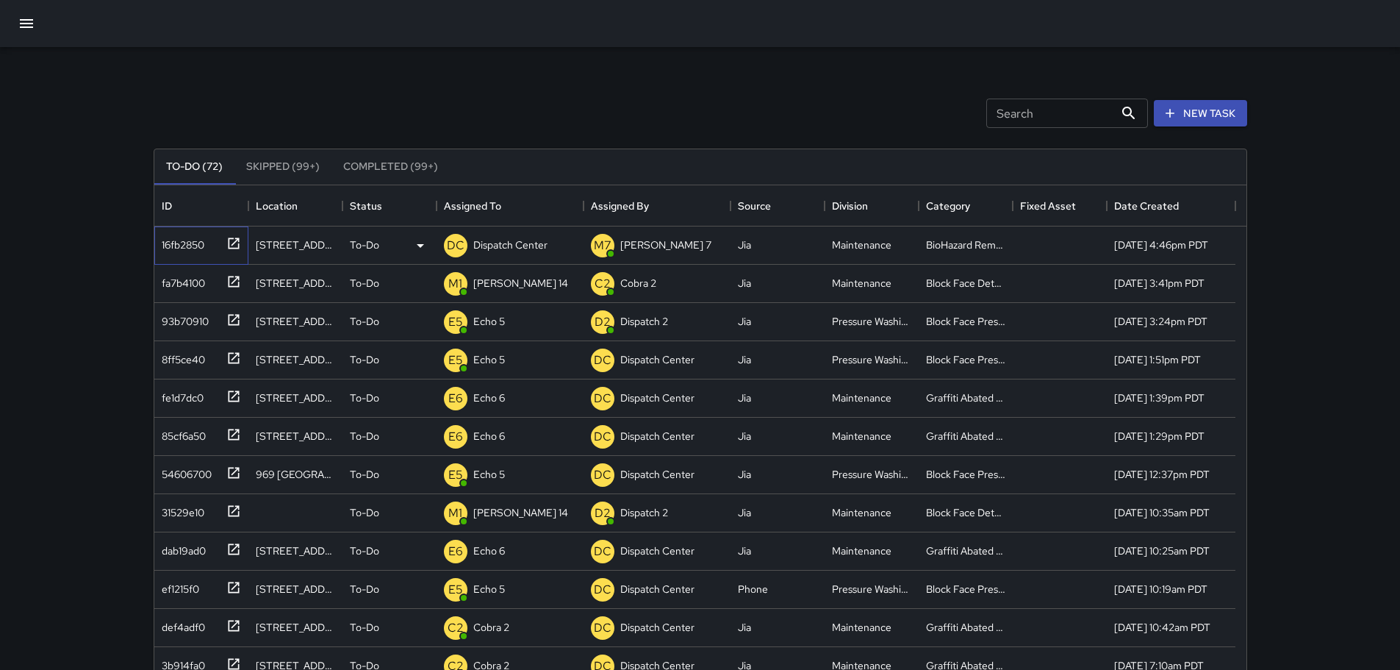
click at [234, 240] on icon at bounding box center [233, 243] width 15 height 15
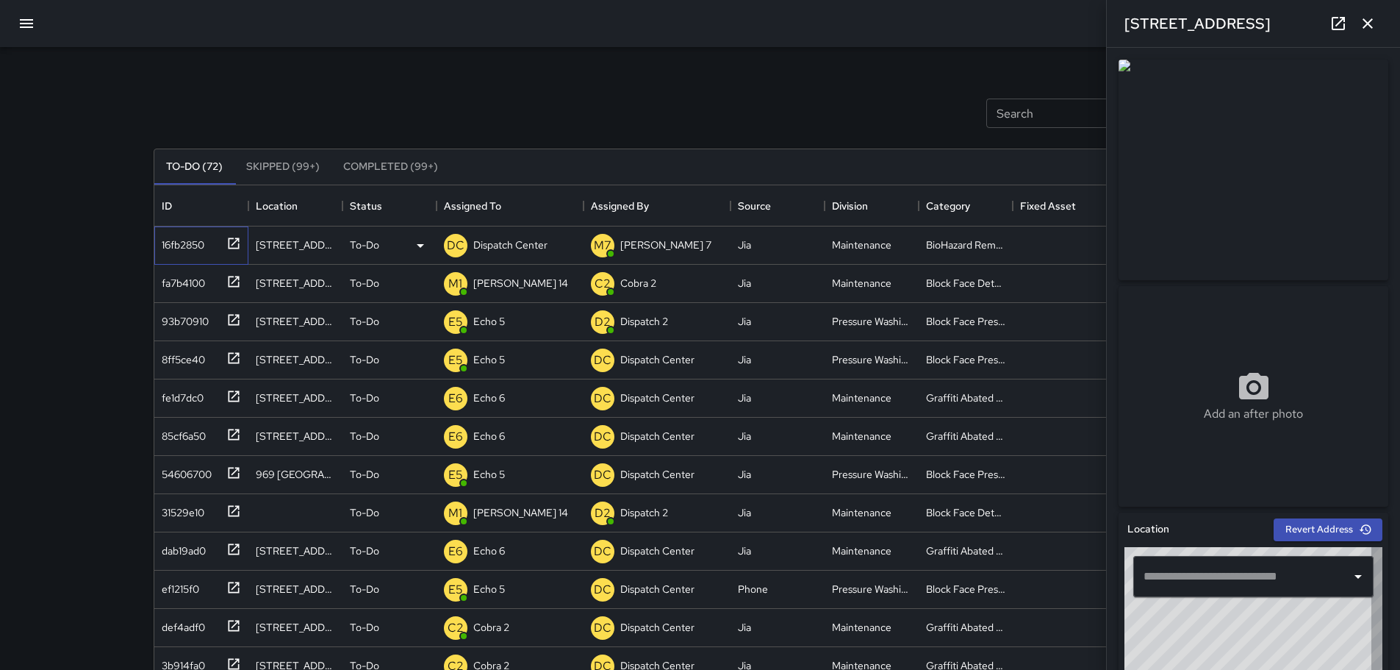
type input "**********"
click at [1377, 24] on button "button" at bounding box center [1367, 23] width 29 height 29
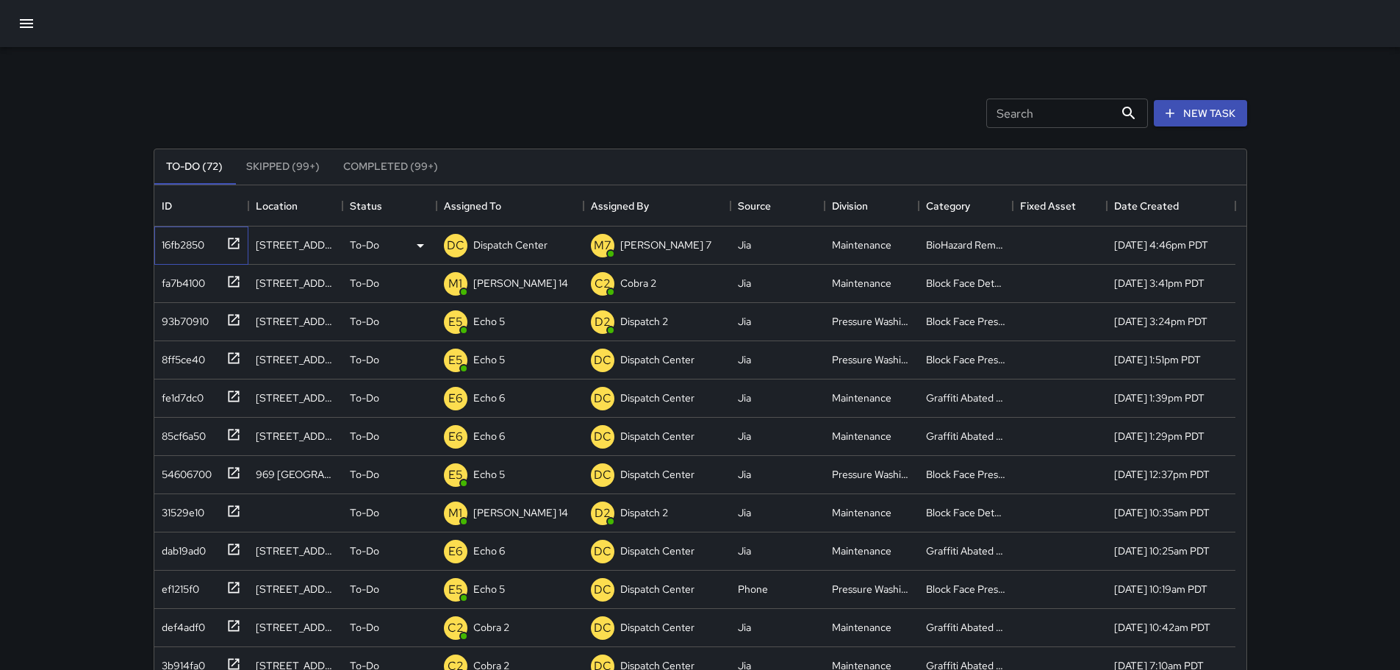
click at [229, 237] on icon at bounding box center [233, 243] width 15 height 15
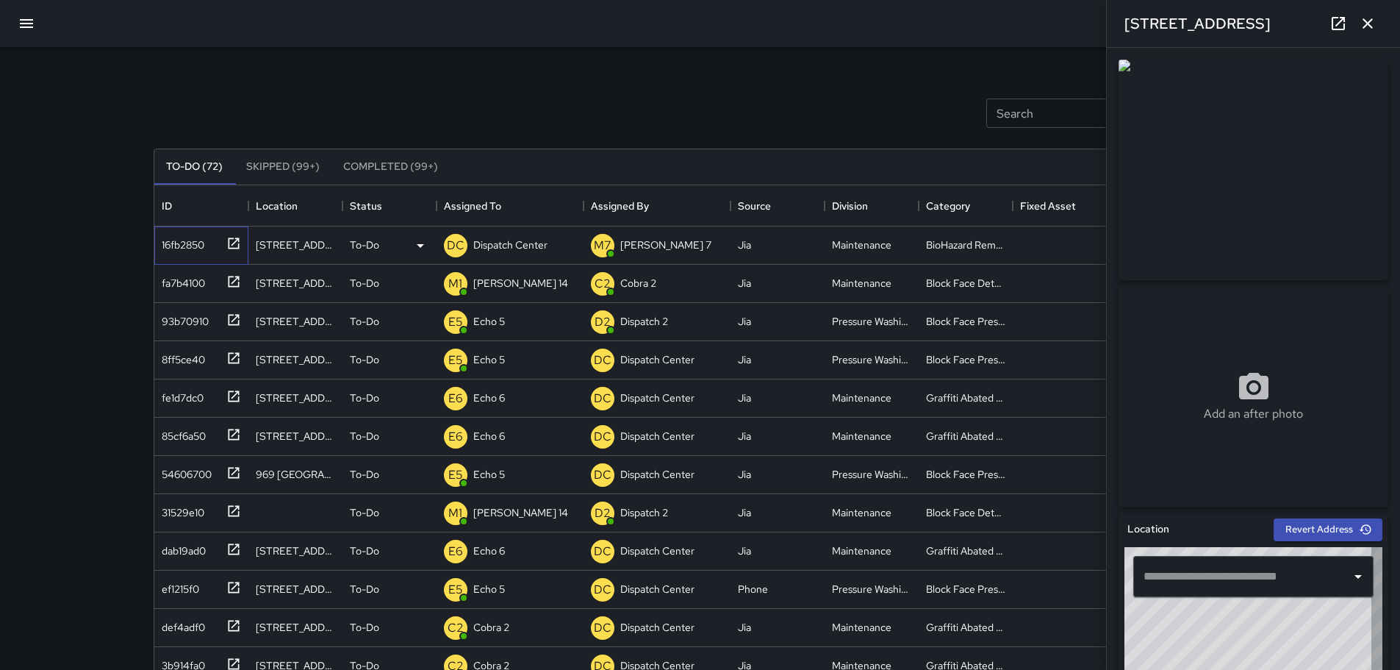
type input "**********"
click at [229, 236] on icon at bounding box center [233, 243] width 15 height 15
click at [524, 238] on p "Dispatch Center" at bounding box center [510, 244] width 74 height 15
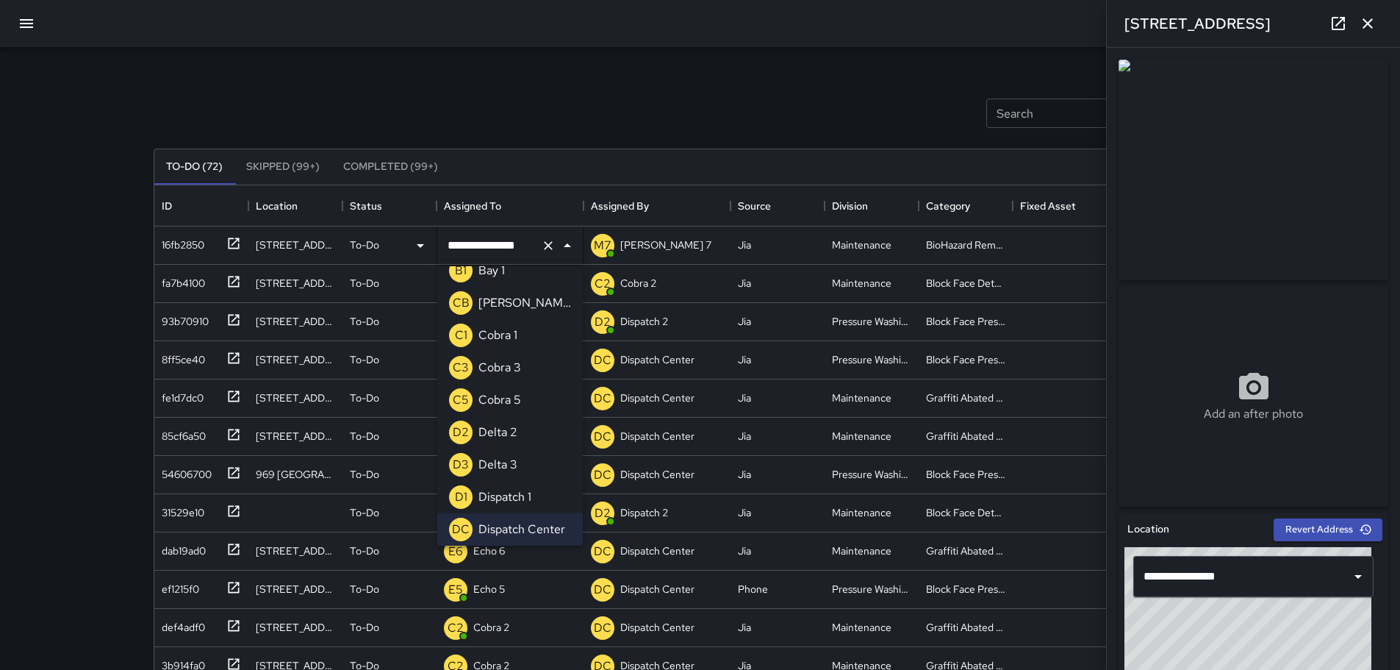
drag, startPoint x: 532, startPoint y: 244, endPoint x: 389, endPoint y: 236, distance: 143.6
click at [397, 237] on div "**********" at bounding box center [694, 245] width 1081 height 38
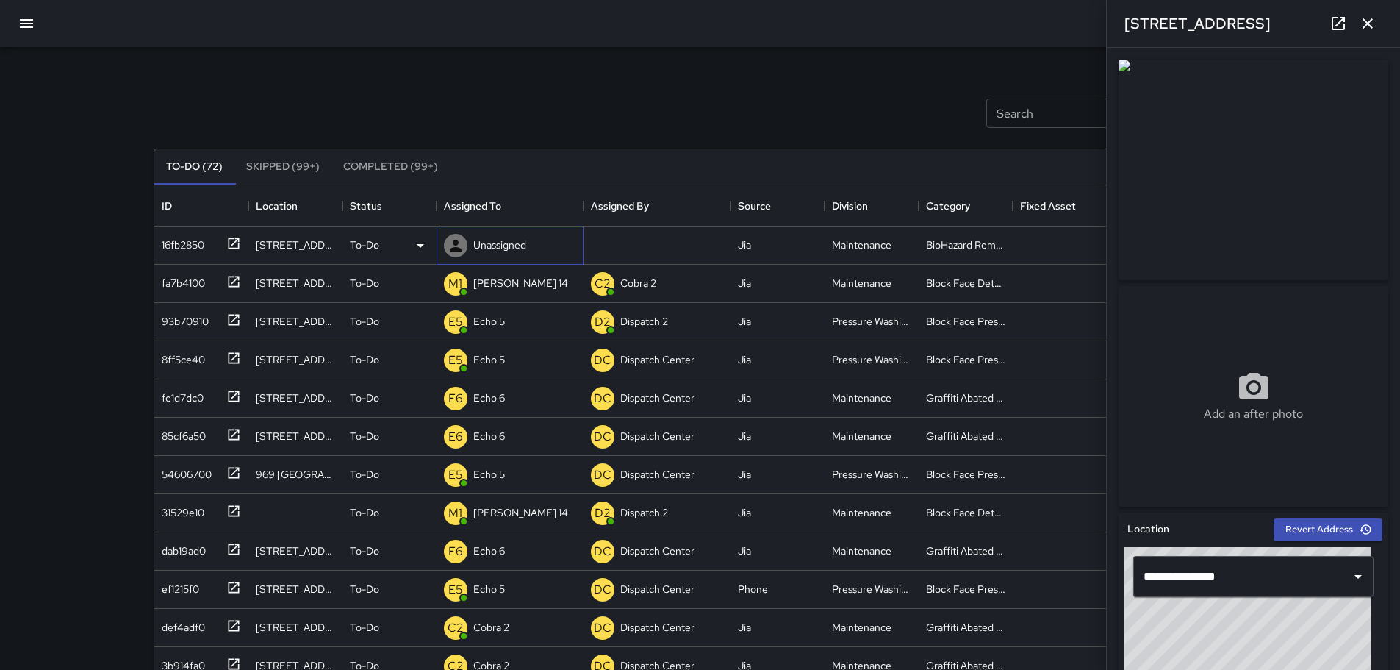
click at [467, 237] on div at bounding box center [455, 245] width 29 height 29
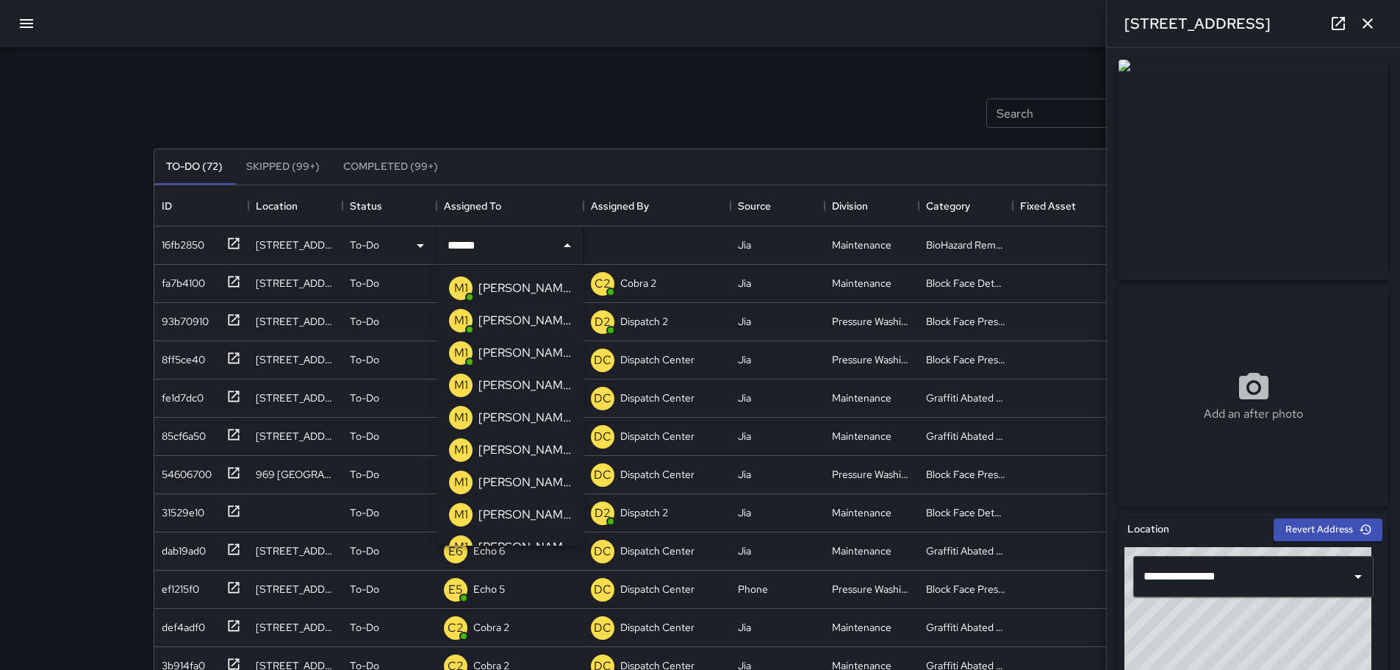
type input "*******"
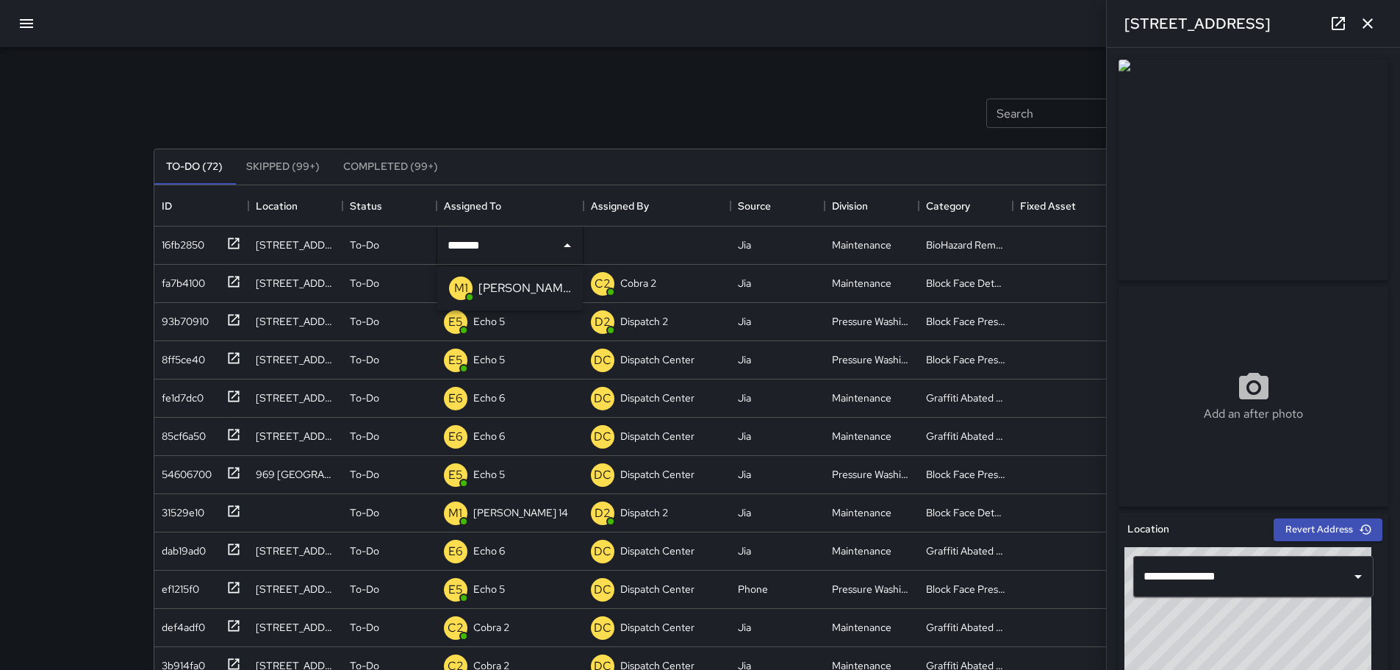
click at [506, 287] on p "[PERSON_NAME] 10" at bounding box center [524, 288] width 93 height 18
click at [490, 67] on div "Search Search New Task To-Do (72) Skipped (99+) Completed (99+) ID Location Sta…" at bounding box center [700, 457] width 1129 height 821
click at [1362, 24] on icon "button" at bounding box center [1368, 24] width 18 height 18
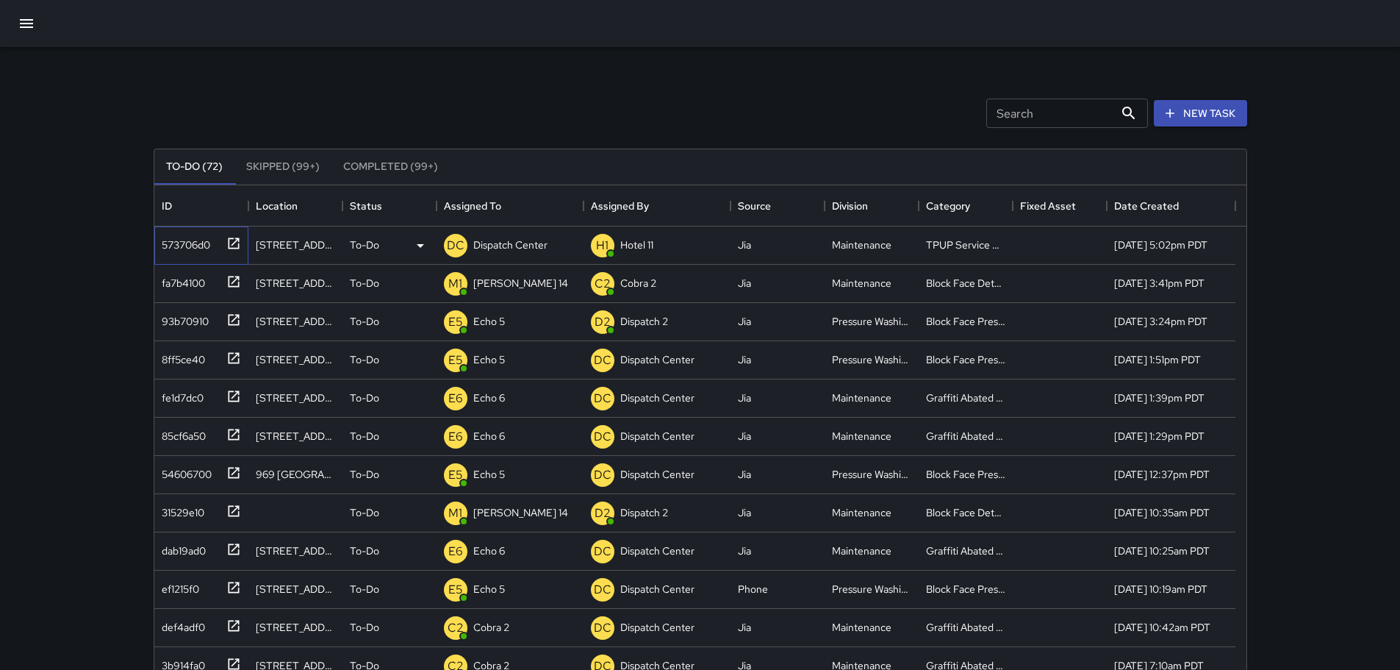
click at [229, 244] on icon at bounding box center [233, 243] width 15 height 15
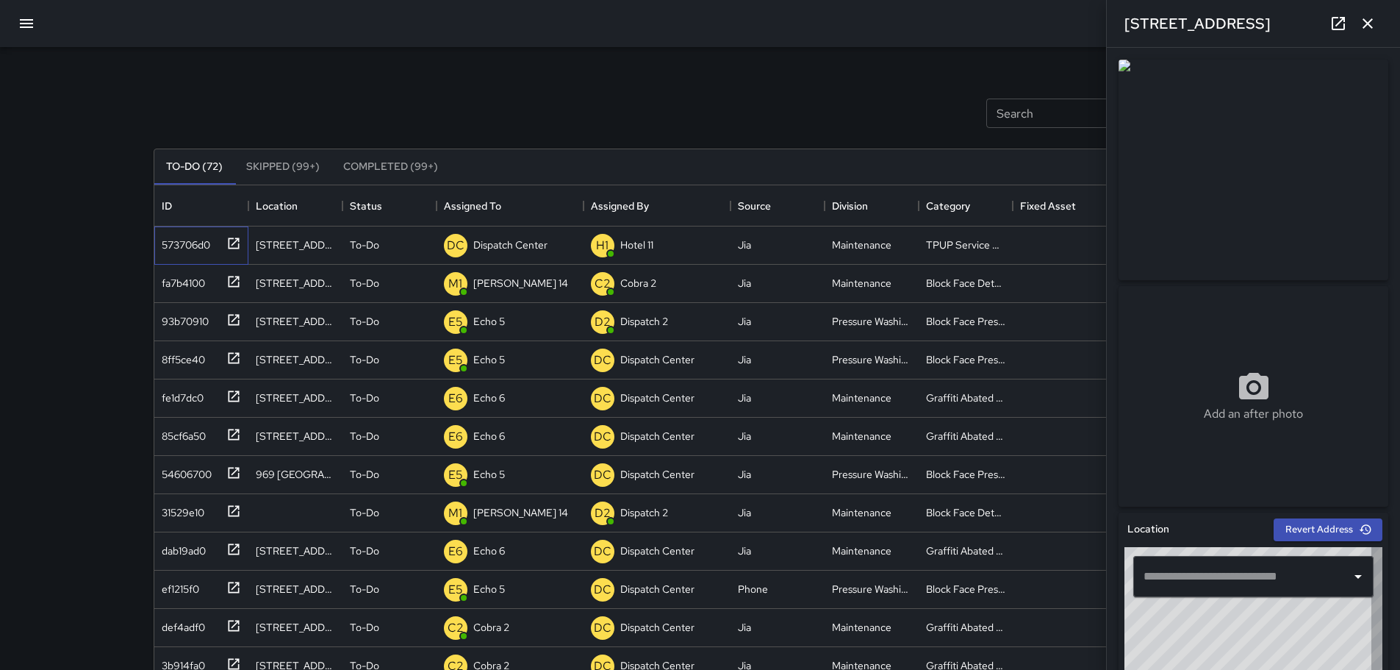
type input "**********"
click at [1371, 29] on icon "button" at bounding box center [1368, 24] width 18 height 18
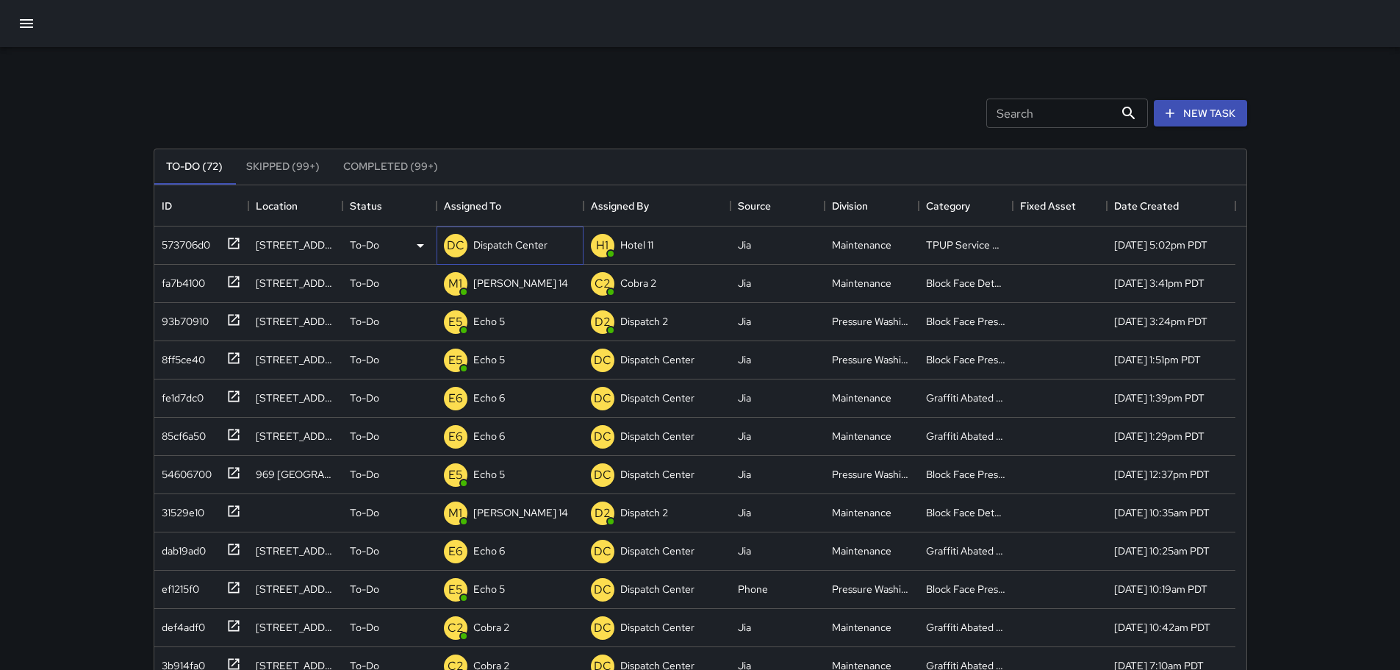
click at [511, 238] on p "Dispatch Center" at bounding box center [510, 244] width 74 height 15
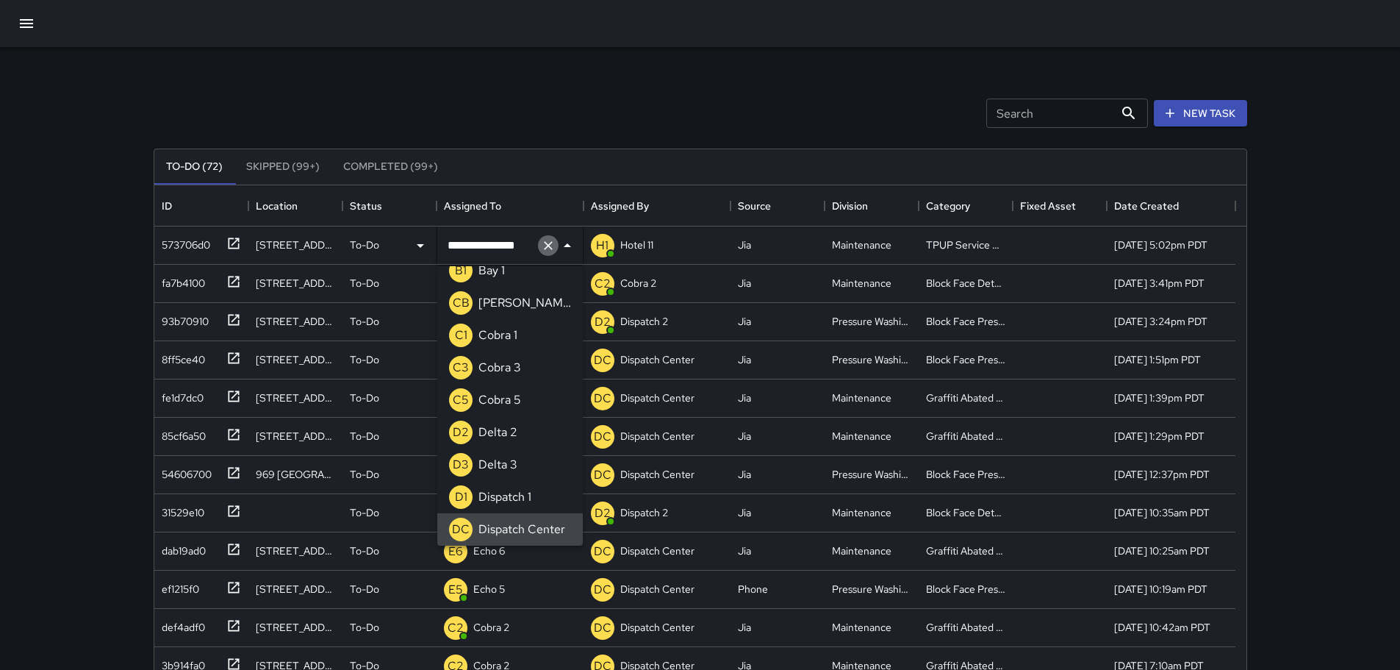
click at [549, 243] on icon "Clear" at bounding box center [548, 245] width 15 height 15
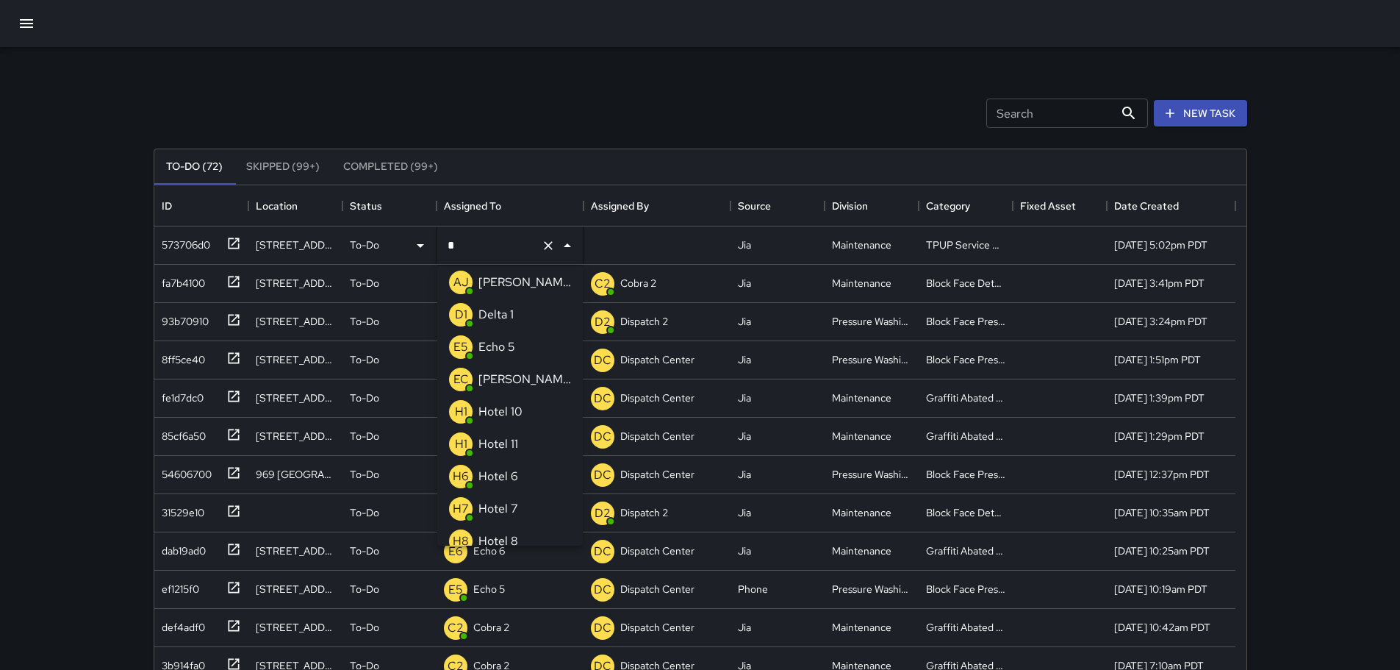
type input "**"
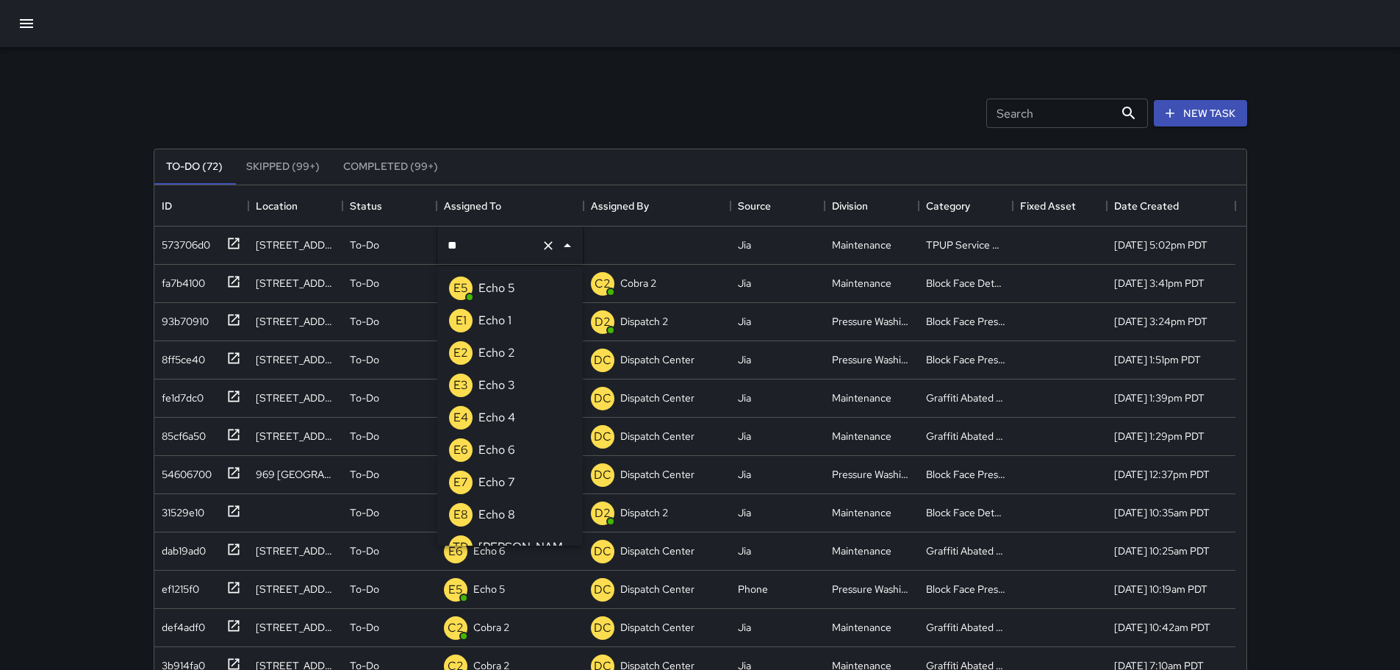
click at [493, 383] on p "Echo 3" at bounding box center [496, 385] width 37 height 18
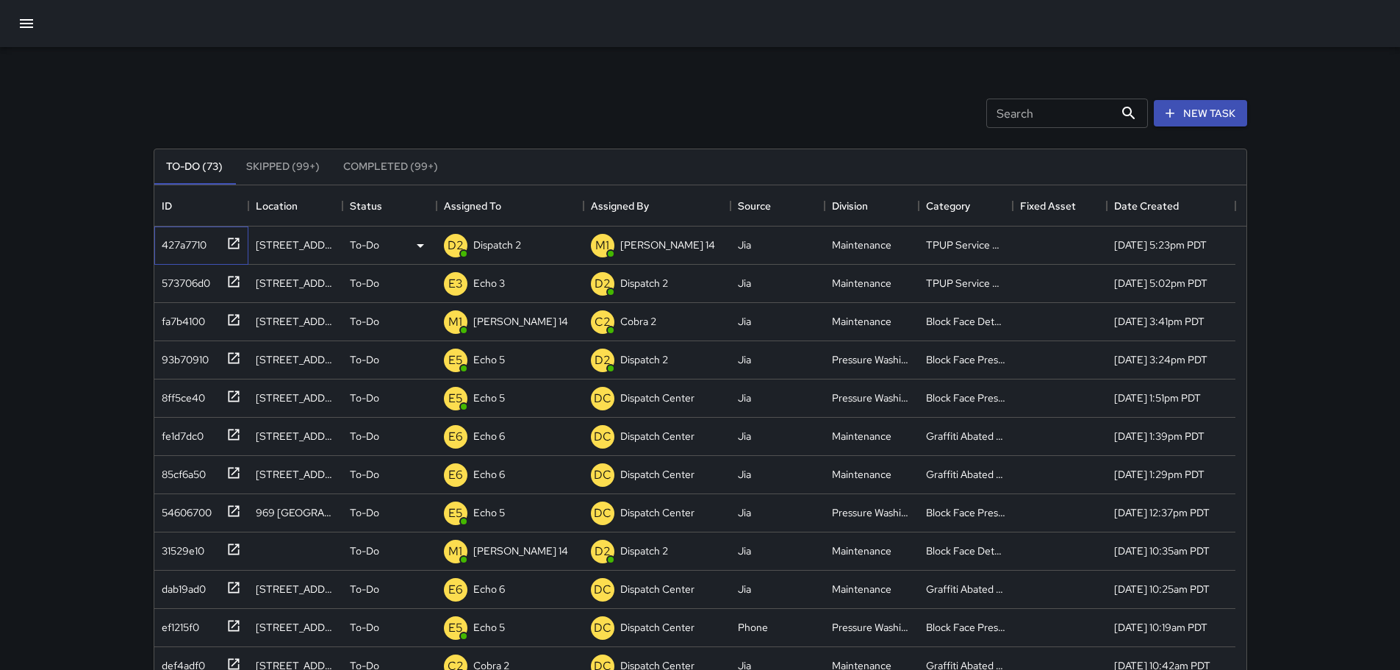
click at [229, 243] on icon at bounding box center [233, 243] width 15 height 15
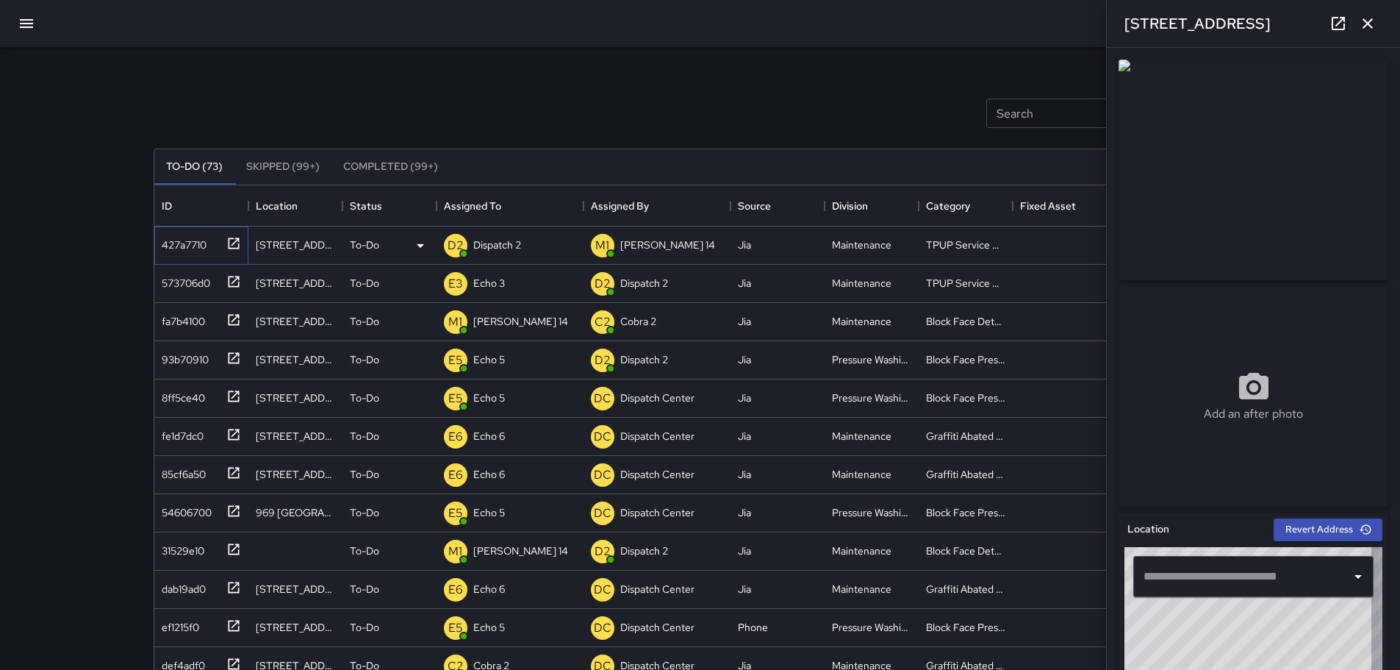
type input "**********"
click at [495, 243] on p "Dispatch 2" at bounding box center [497, 244] width 48 height 15
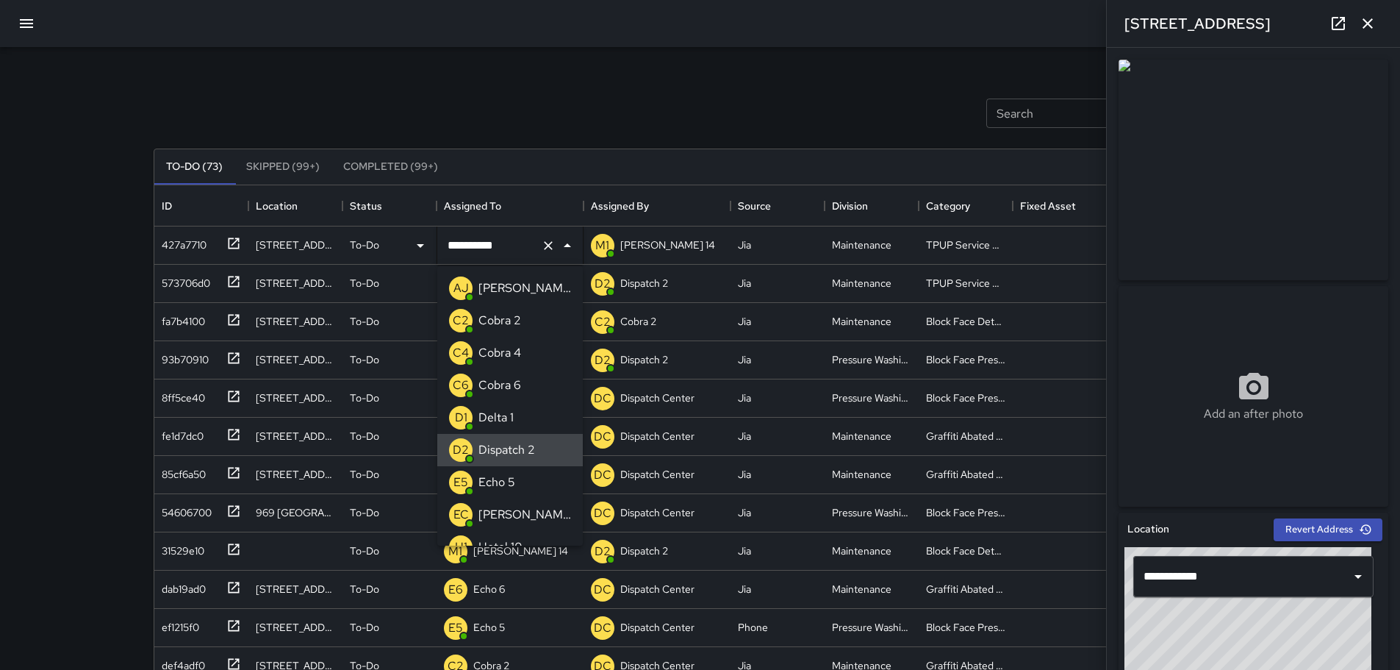
click at [544, 243] on icon "Clear" at bounding box center [548, 245] width 15 height 15
type input "**"
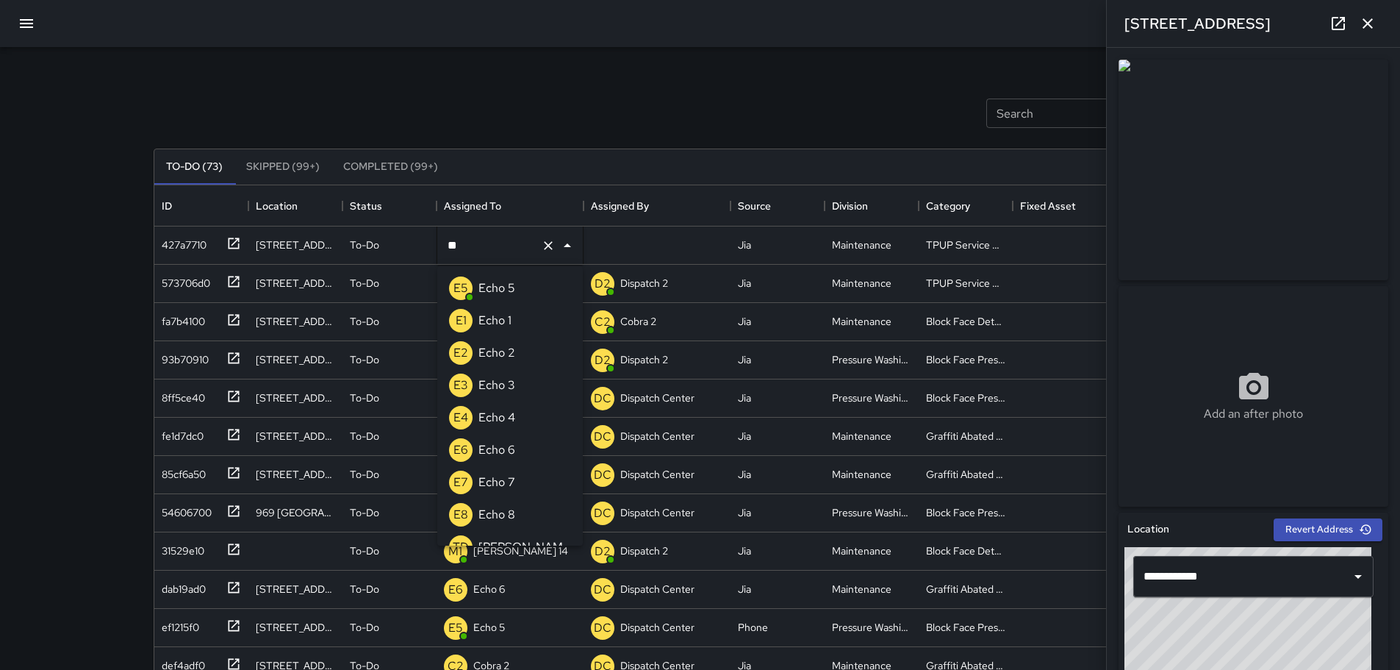
click at [528, 388] on li "E3 Echo 3" at bounding box center [510, 385] width 146 height 32
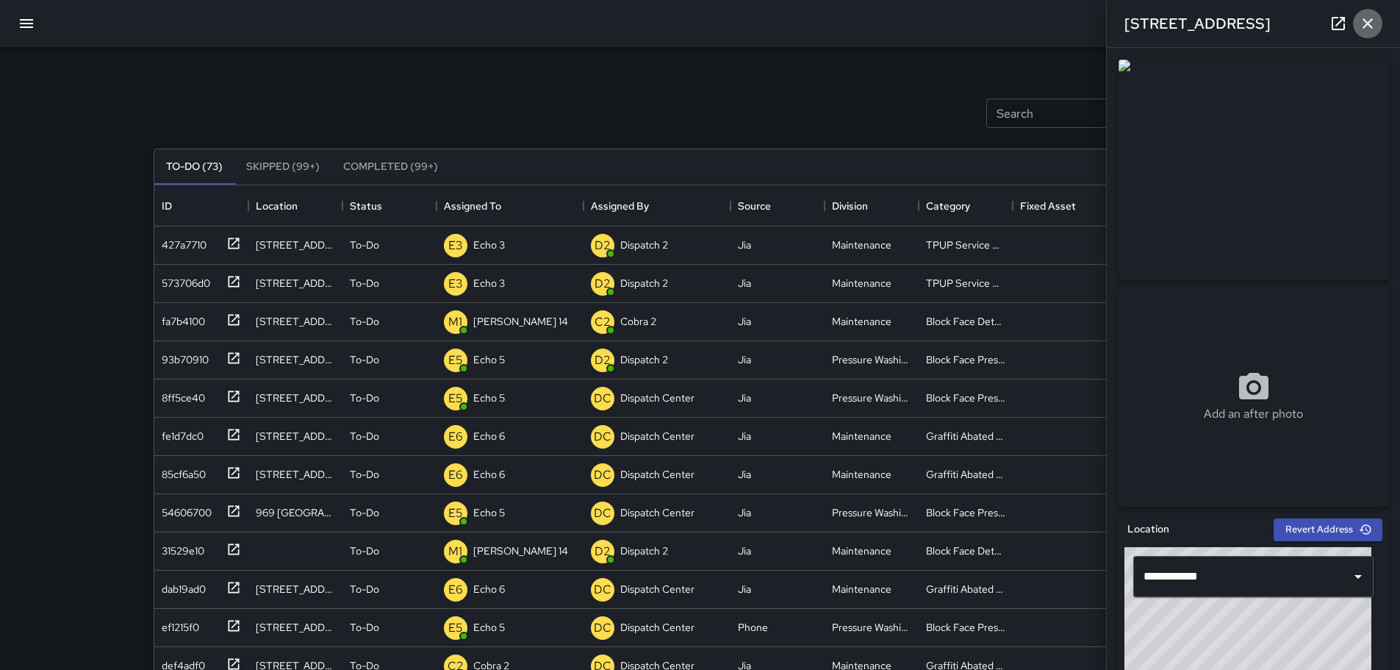
click at [1366, 19] on icon "button" at bounding box center [1368, 24] width 18 height 18
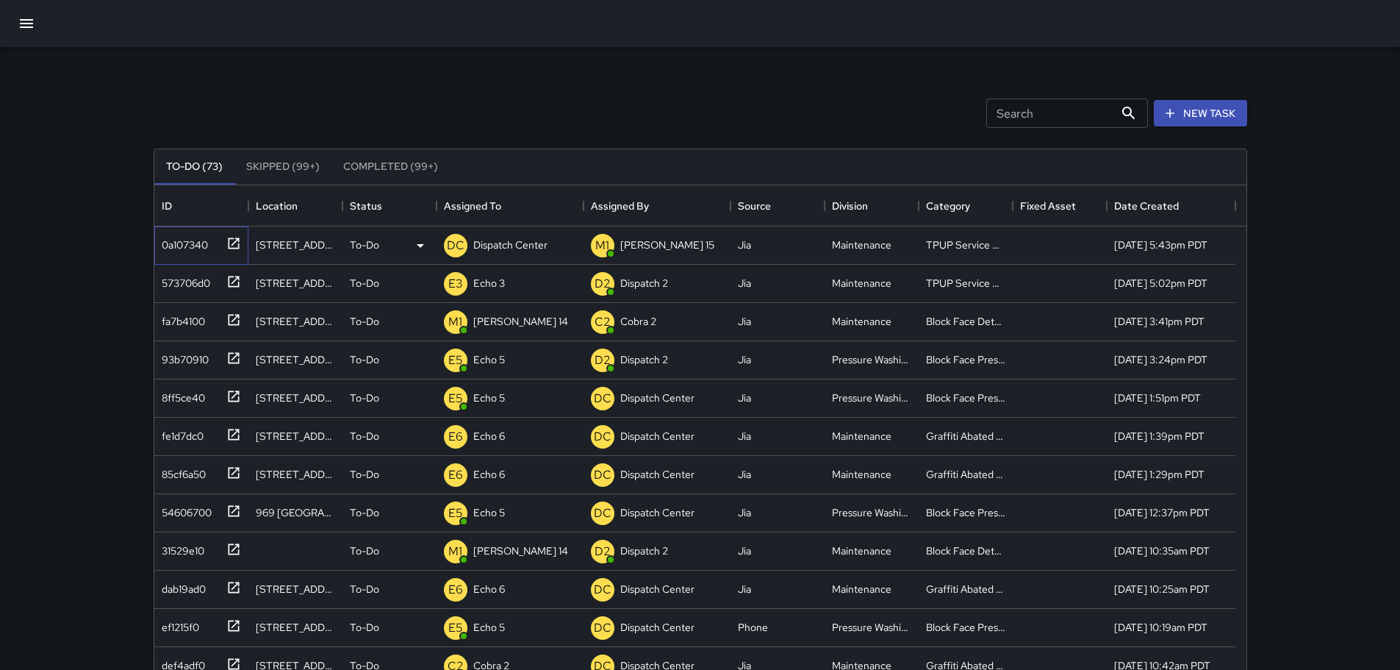
click at [238, 251] on div at bounding box center [231, 242] width 21 height 24
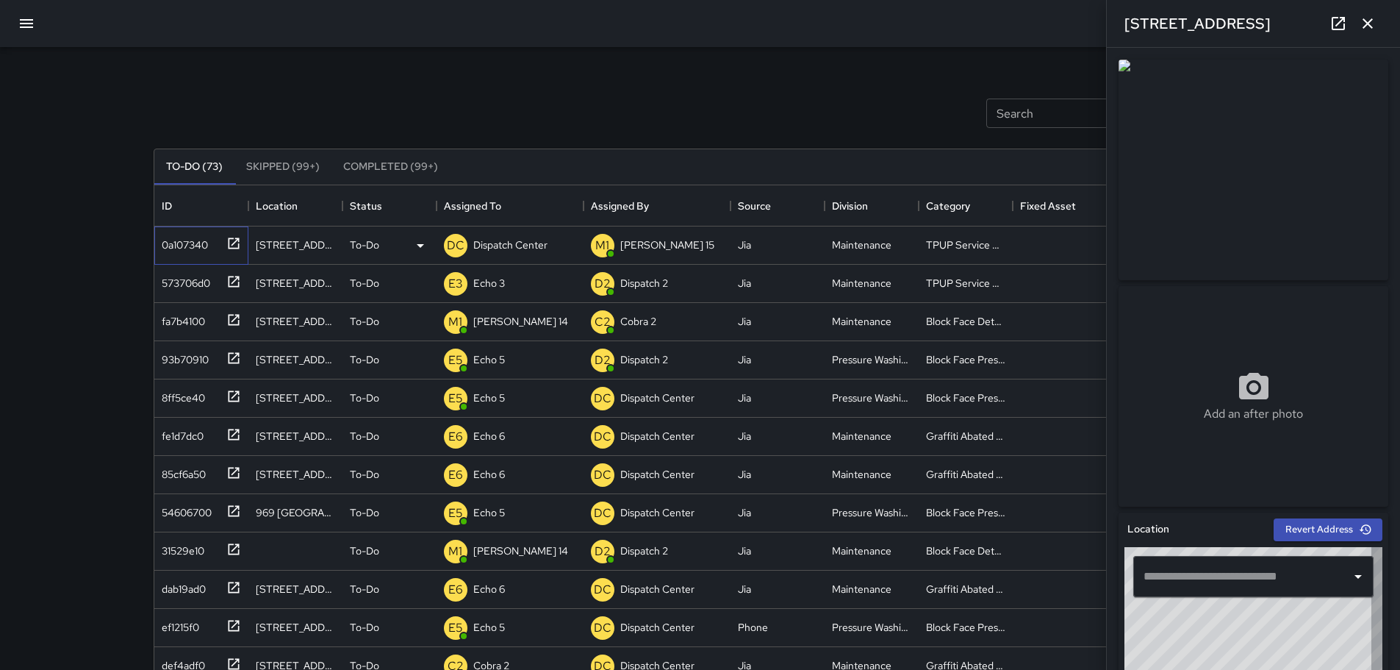
type input "**********"
click at [1377, 27] on button "button" at bounding box center [1367, 23] width 29 height 29
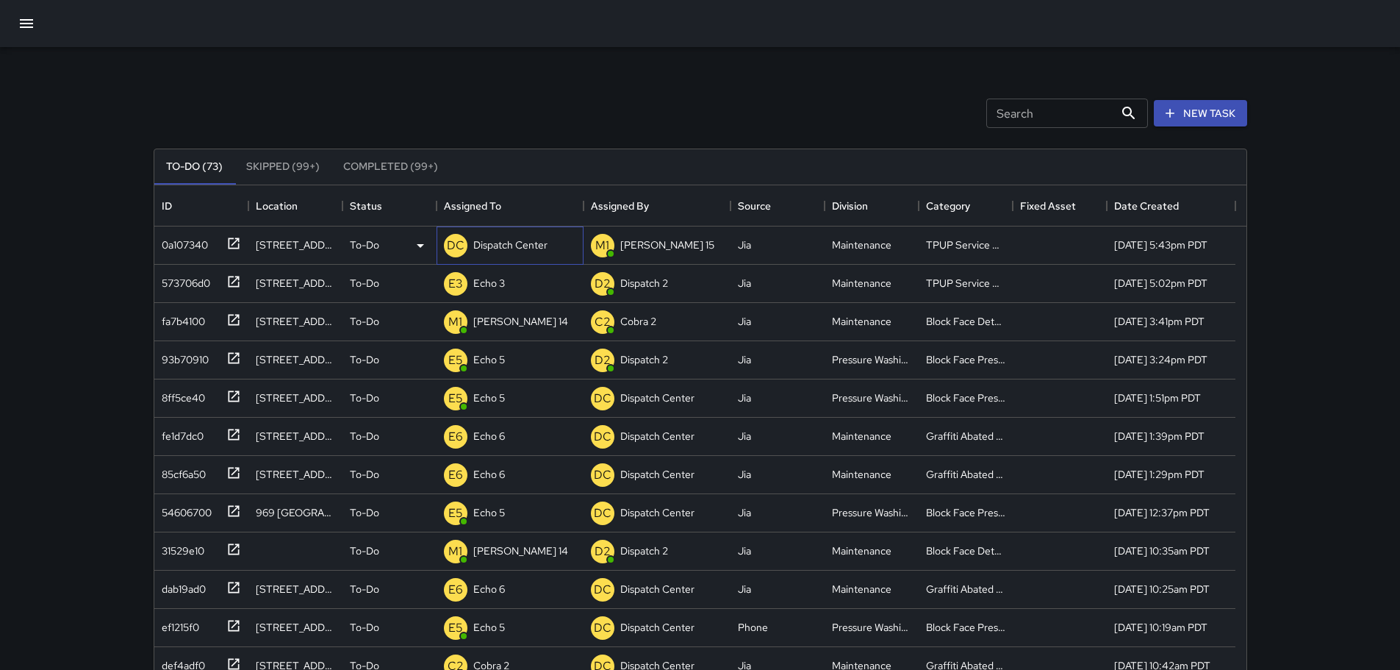
click at [526, 248] on p "Dispatch Center" at bounding box center [510, 244] width 74 height 15
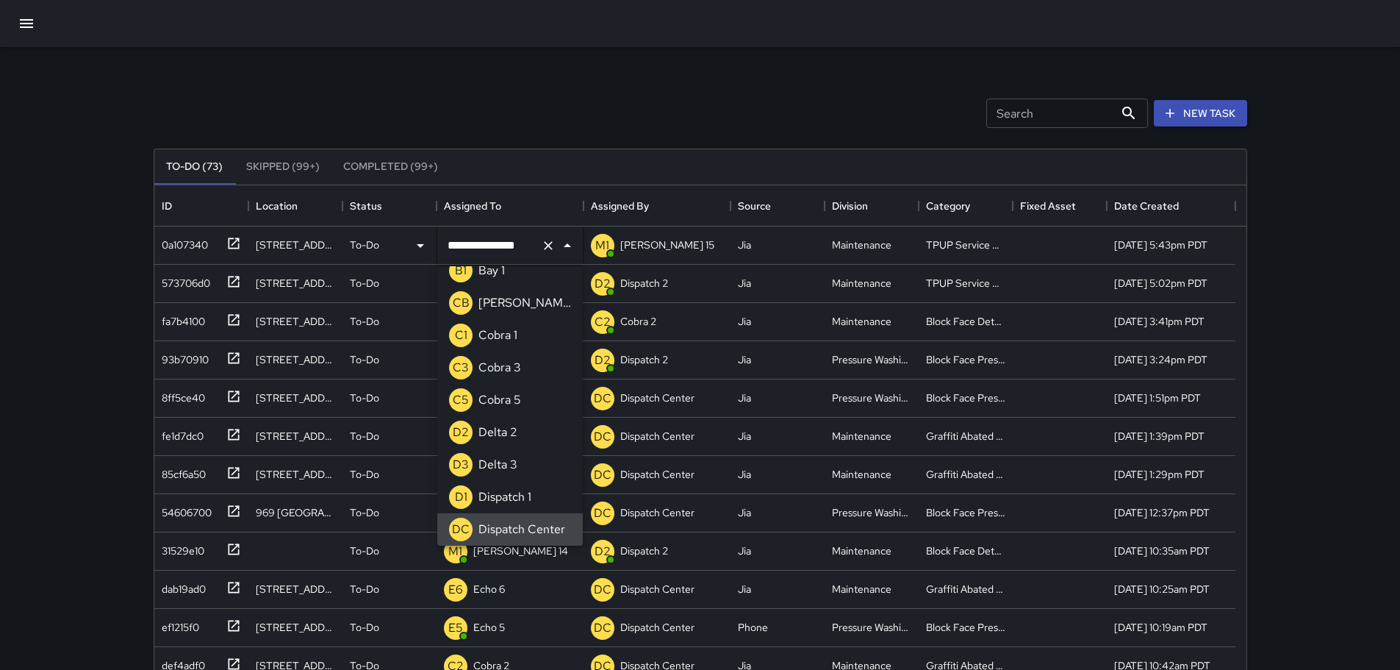
click at [553, 241] on icon "Clear" at bounding box center [548, 245] width 15 height 15
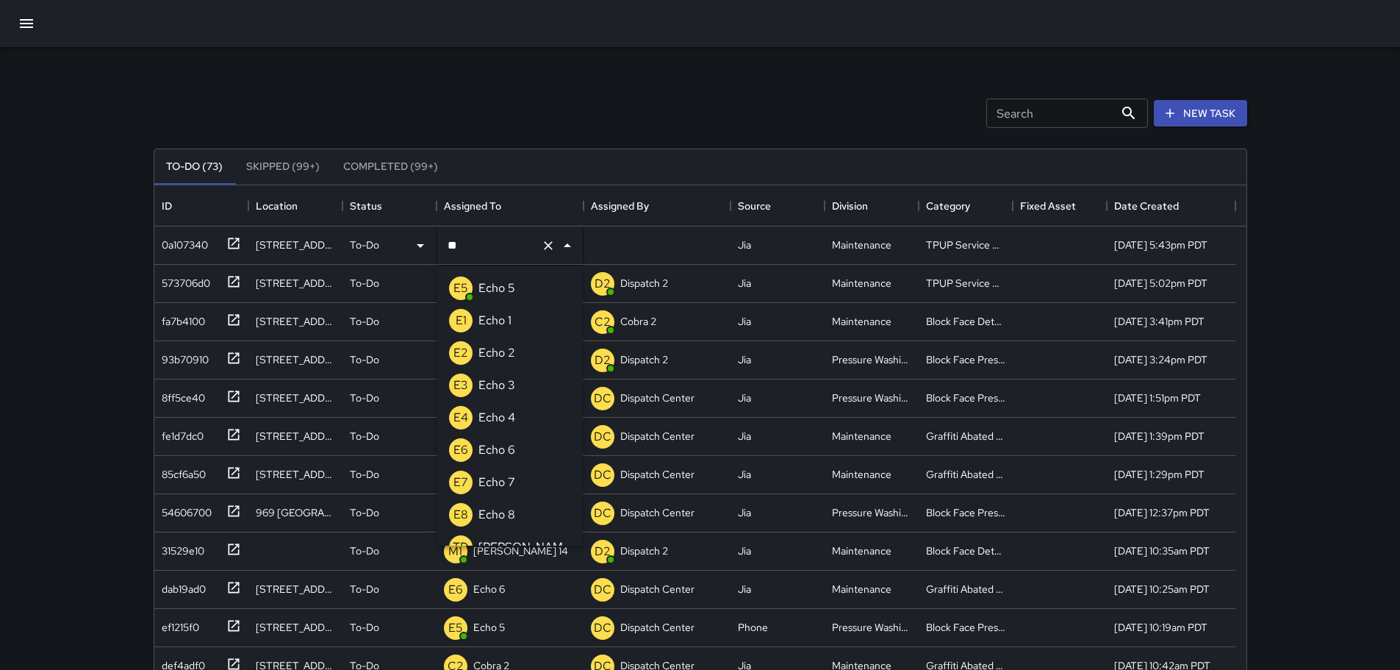
type input "***"
click at [512, 382] on p "Echo 3" at bounding box center [496, 385] width 37 height 18
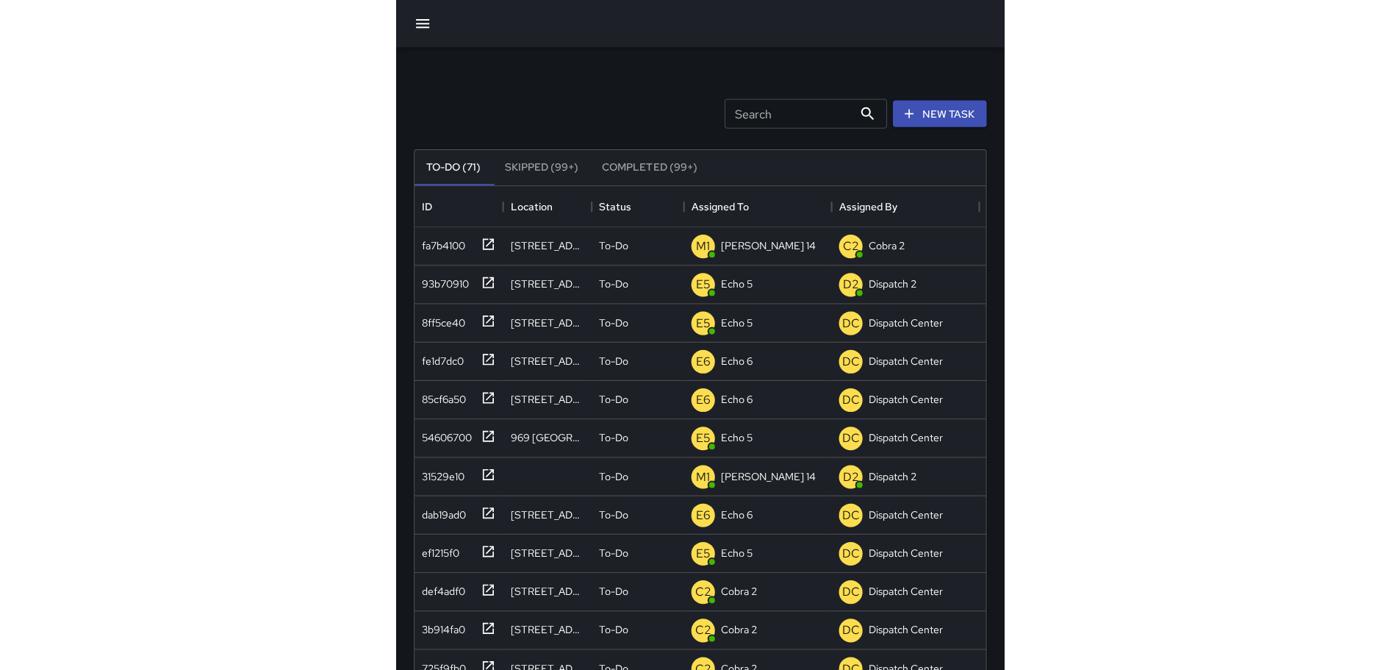
scroll to position [612, 1081]
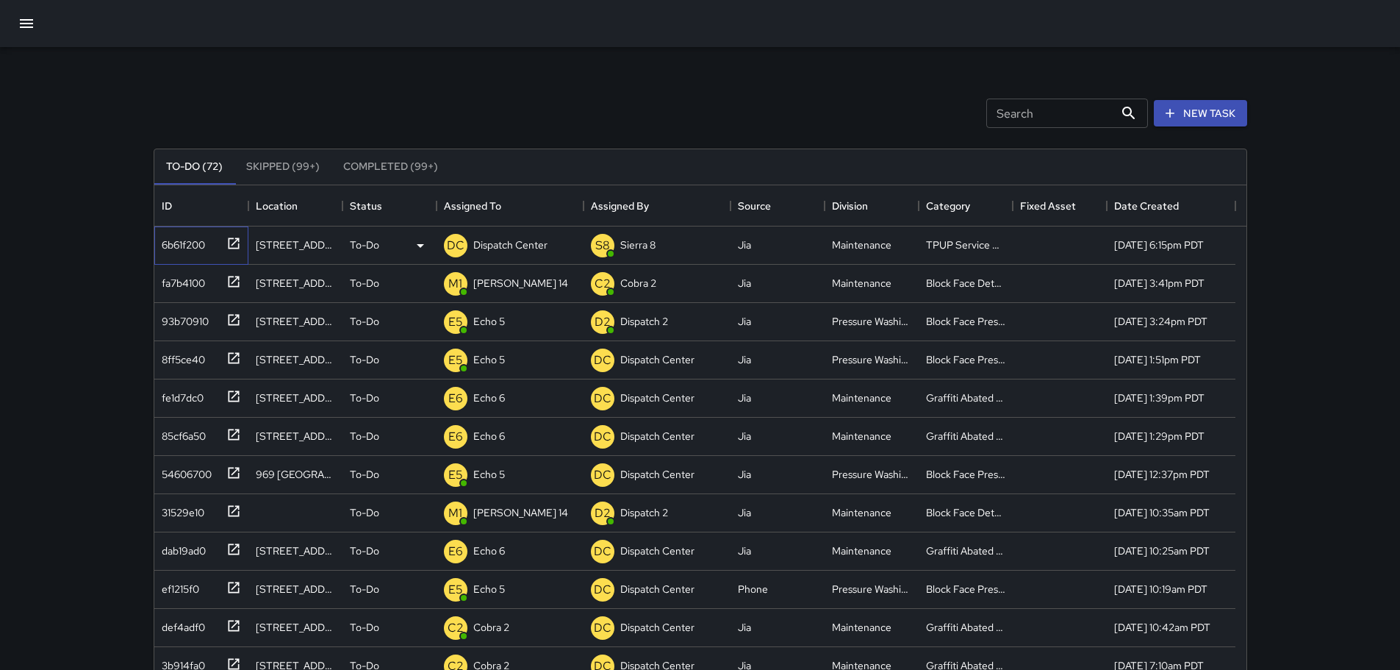
click at [237, 243] on icon at bounding box center [233, 243] width 15 height 15
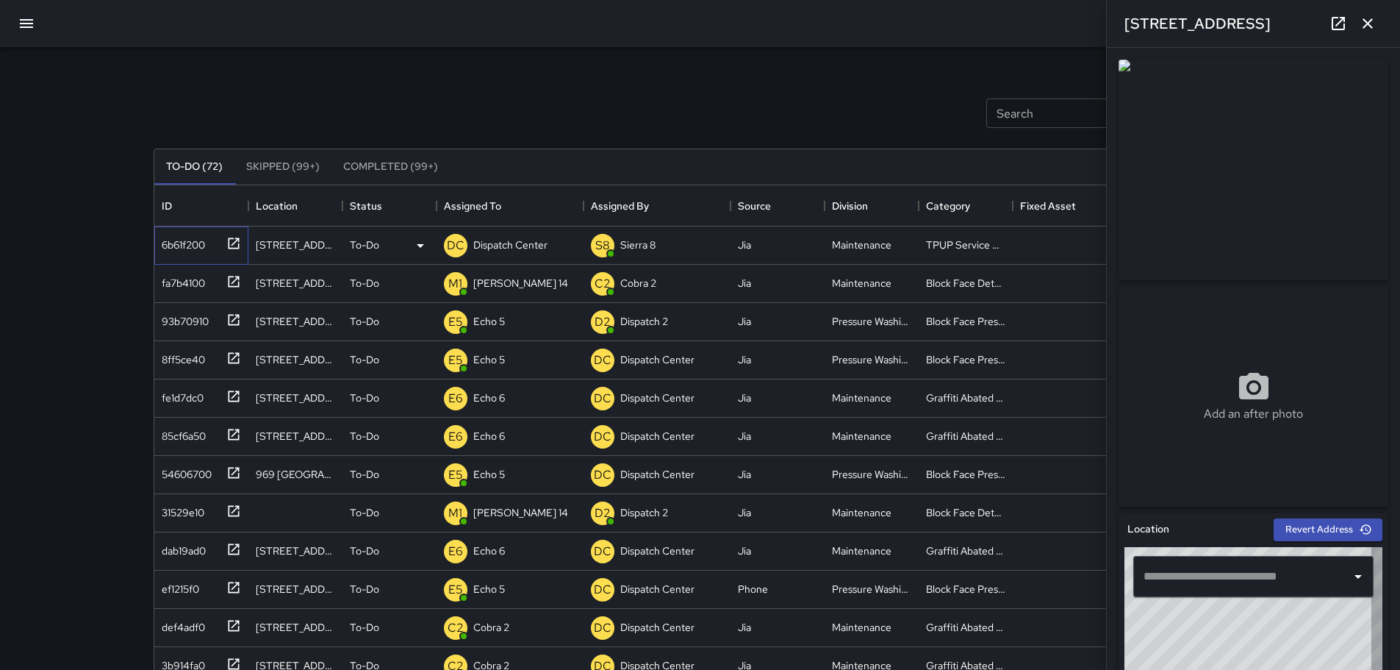
type input "**********"
click at [486, 239] on p "Dispatch Center" at bounding box center [510, 244] width 74 height 15
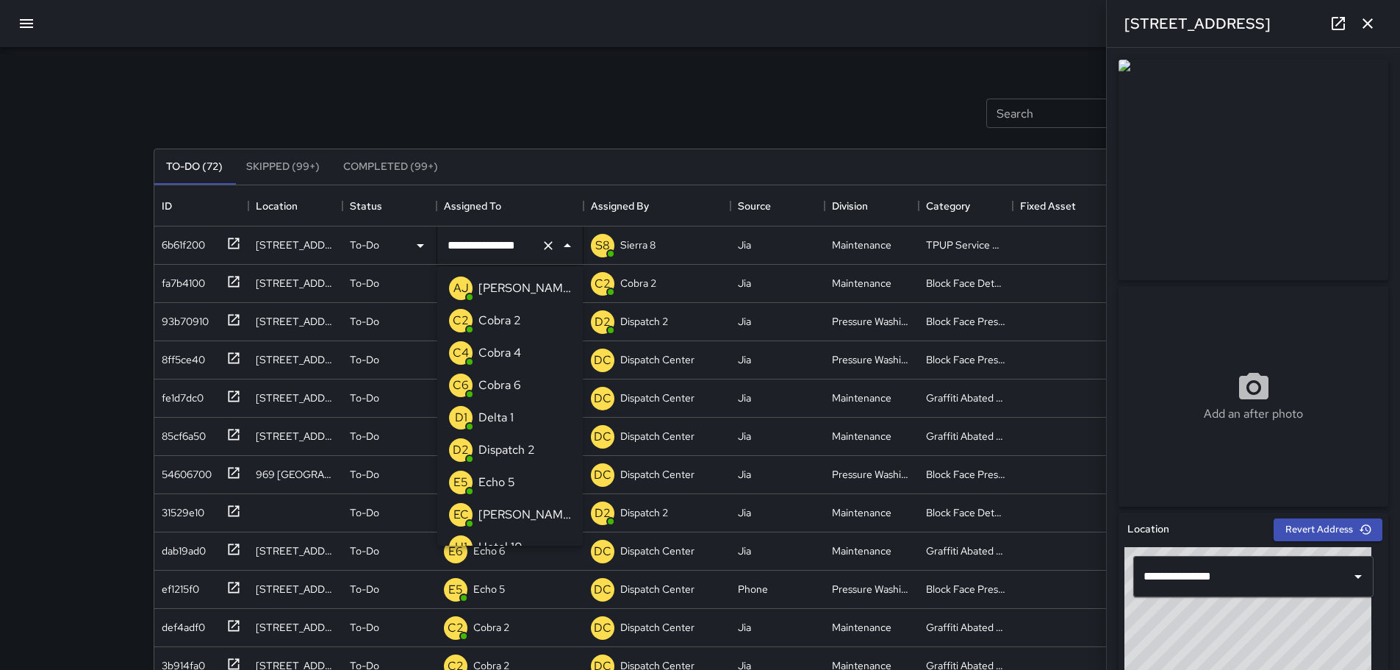
scroll to position [891, 0]
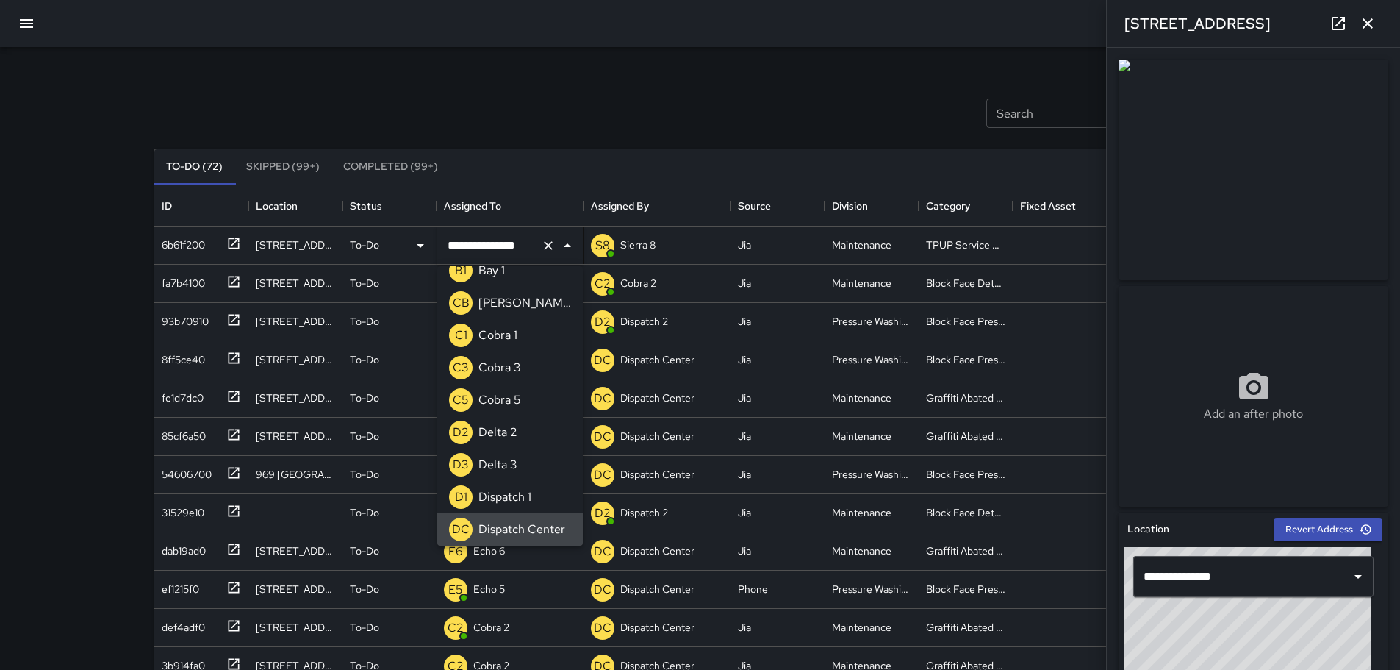
click at [546, 249] on icon "Clear" at bounding box center [548, 245] width 15 height 15
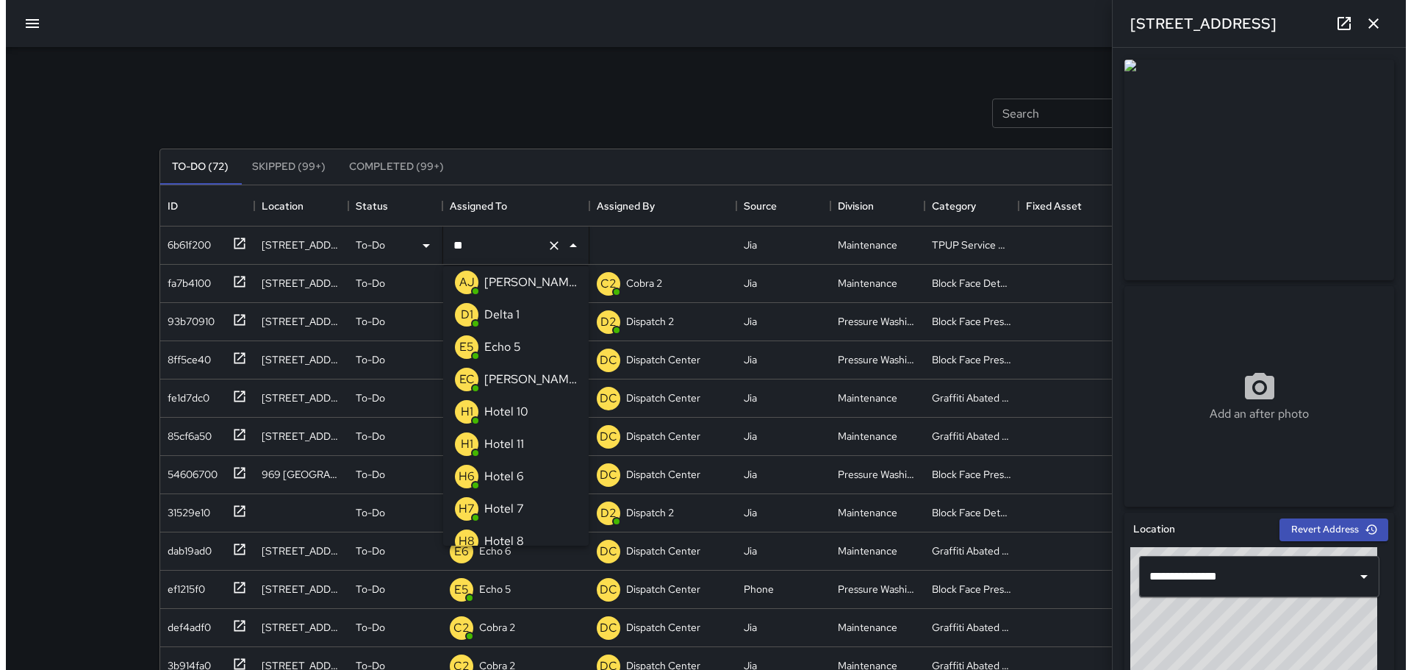
scroll to position [0, 0]
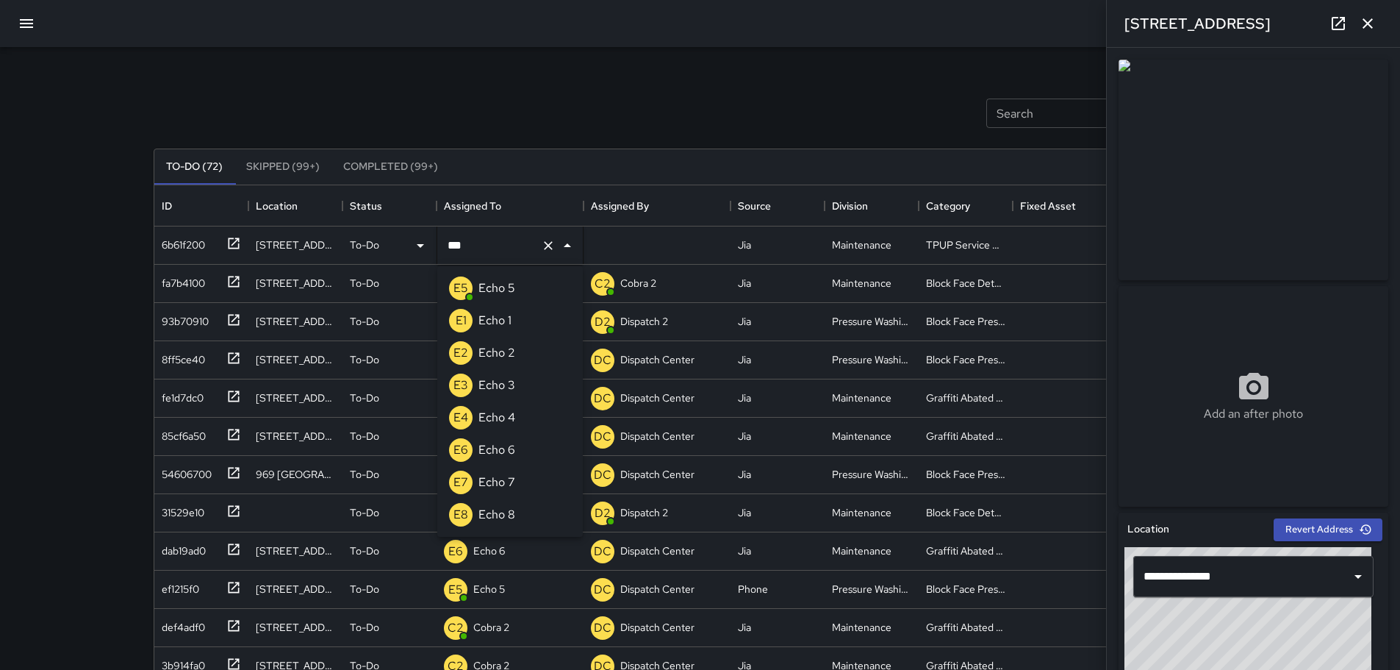
type input "****"
click at [490, 388] on p "Echo 3" at bounding box center [496, 385] width 37 height 18
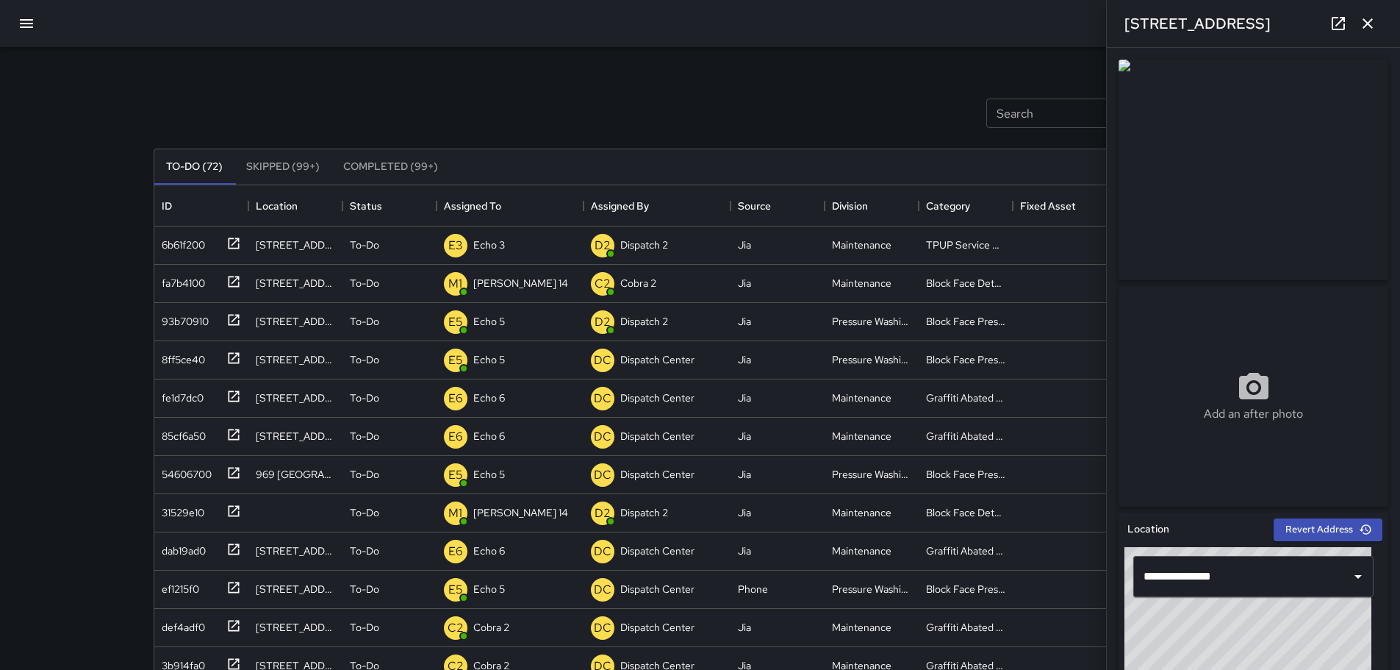
click at [1363, 27] on icon "button" at bounding box center [1368, 23] width 10 height 10
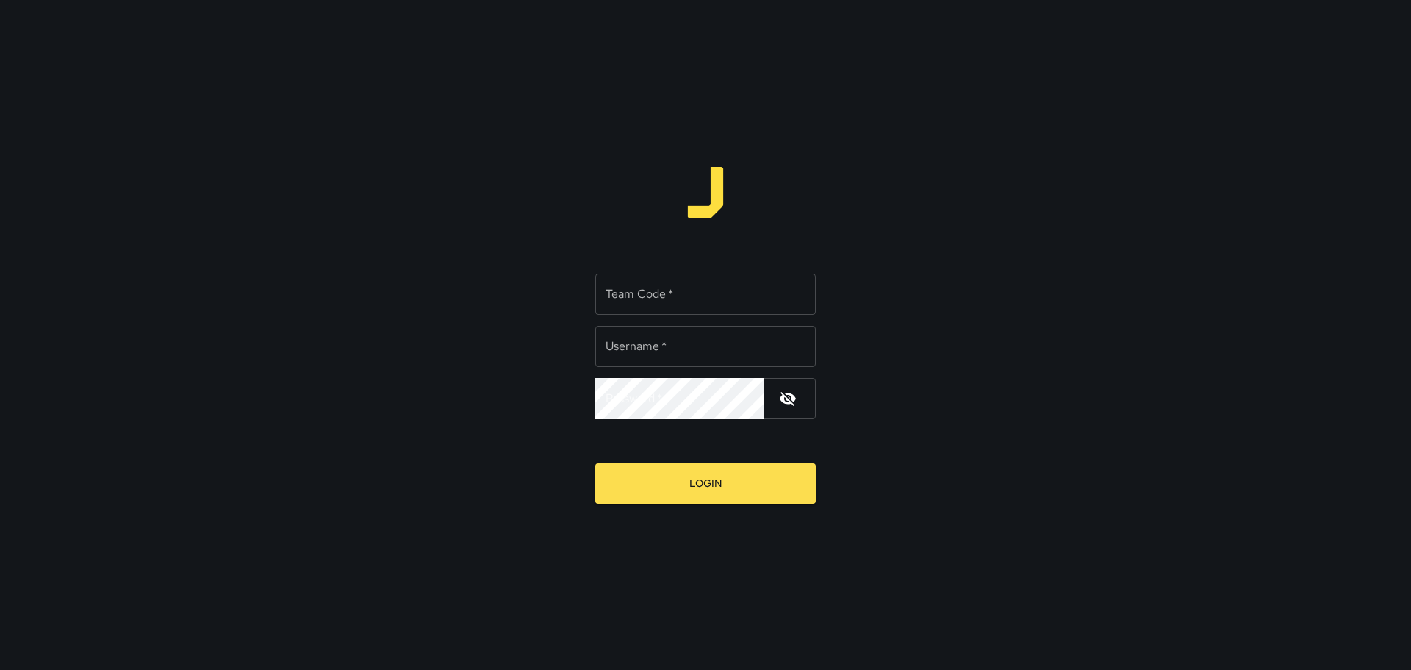
type input "**********"
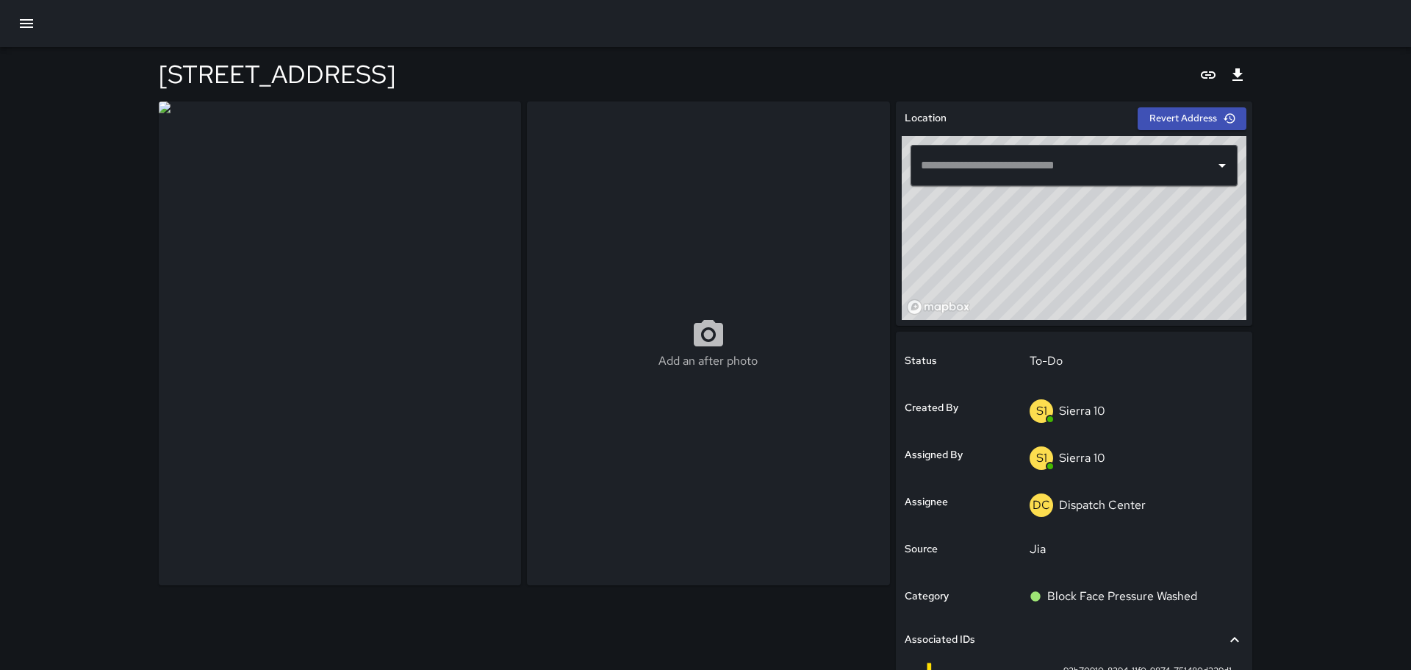
type input "**********"
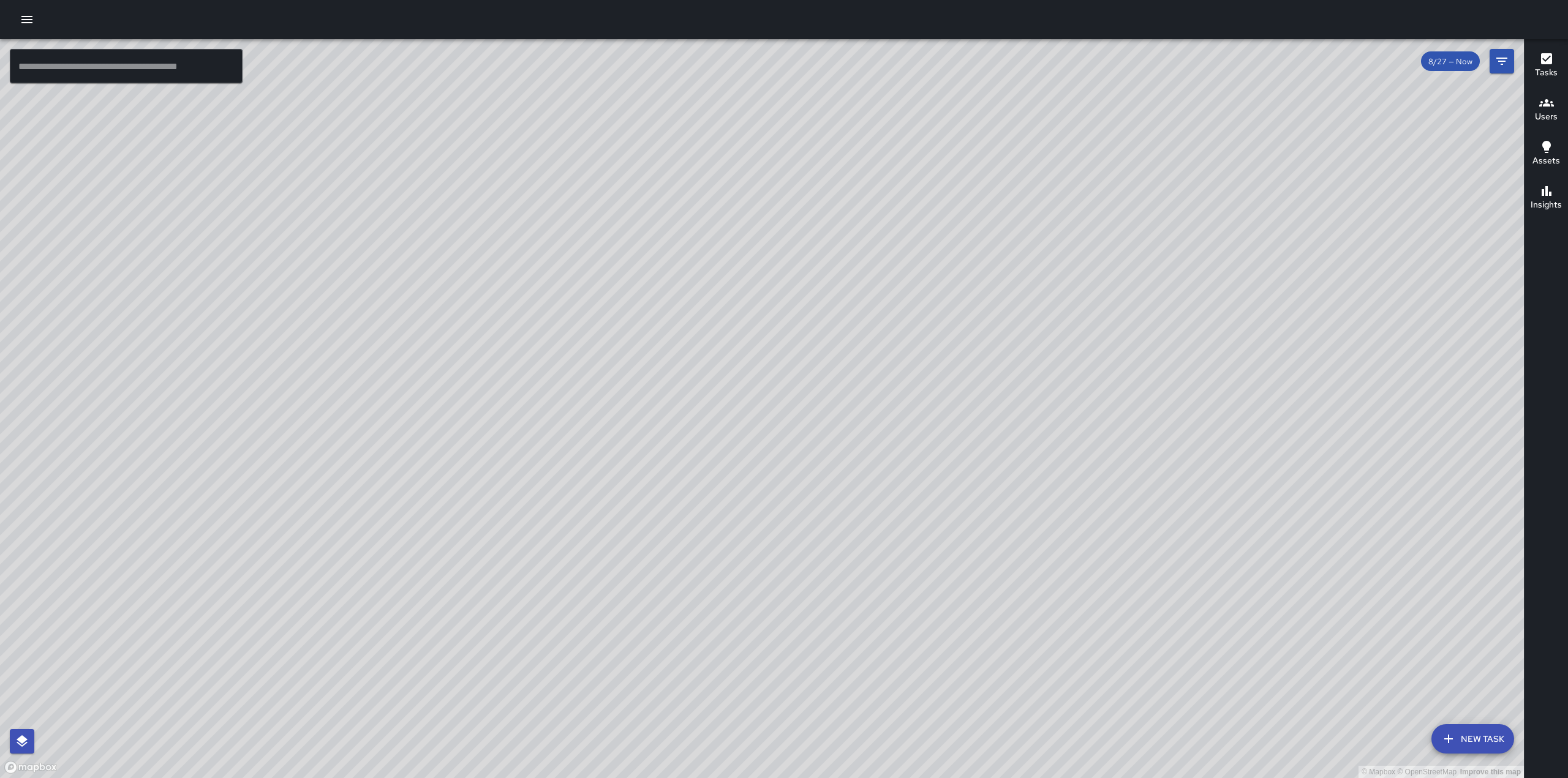
drag, startPoint x: 704, startPoint y: 283, endPoint x: 725, endPoint y: 256, distance: 34.2
click at [725, 256] on div "© Mapbox © OpenStreetMap Improve this map" at bounding box center [762, 408] width 1524 height 739
drag, startPoint x: 412, startPoint y: 286, endPoint x: 497, endPoint y: 316, distance: 90.1
click at [497, 316] on div "© Mapbox © OpenStreetMap Improve this map" at bounding box center [762, 408] width 1524 height 739
drag, startPoint x: 638, startPoint y: 274, endPoint x: 637, endPoint y: 247, distance: 27.0
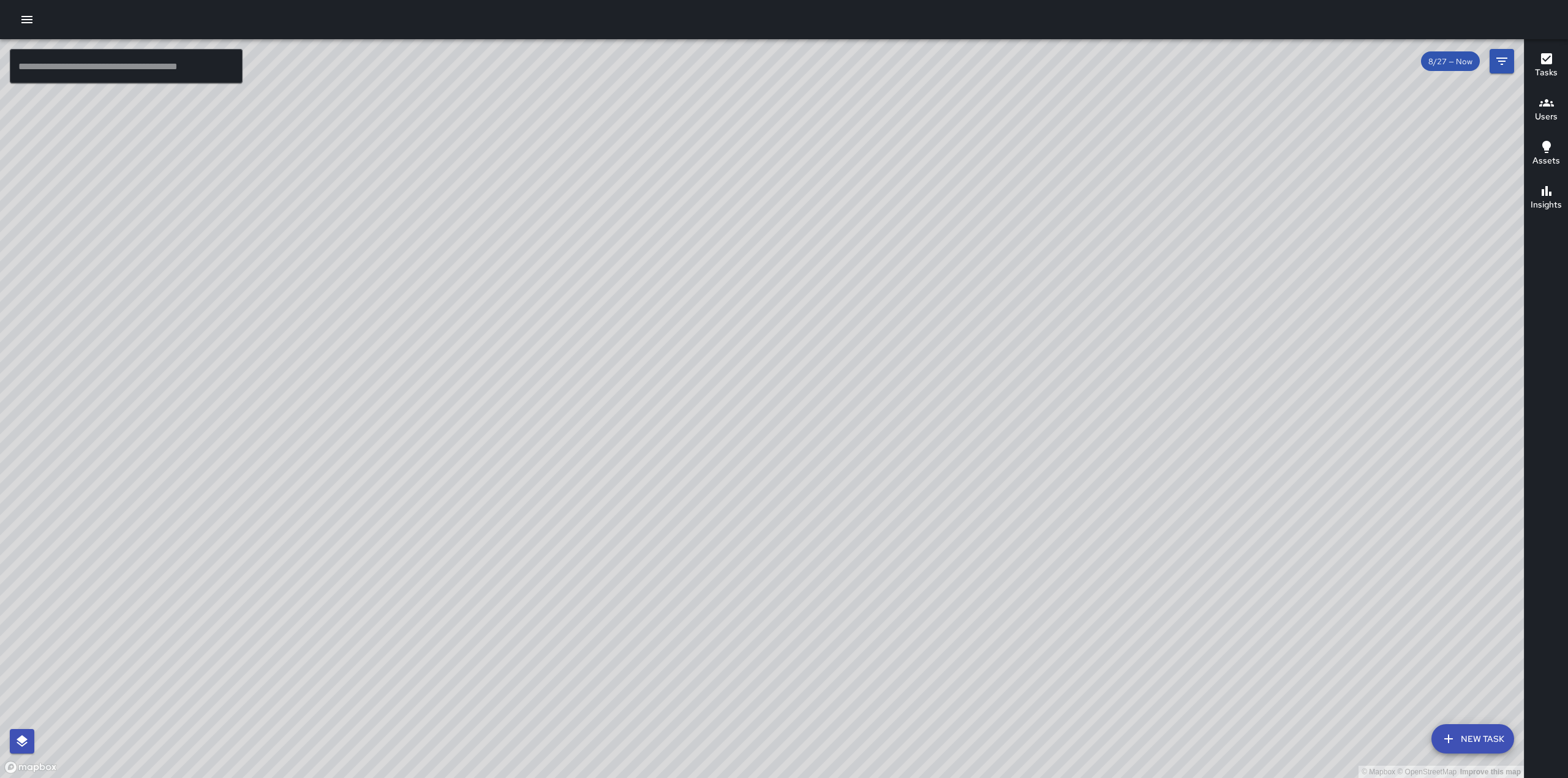
click at [637, 247] on div "© Mapbox © OpenStreetMap Improve this map" at bounding box center [762, 408] width 1524 height 739
drag, startPoint x: 631, startPoint y: 401, endPoint x: 662, endPoint y: 377, distance: 39.2
click at [662, 377] on div "© Mapbox © OpenStreetMap Improve this map" at bounding box center [762, 408] width 1524 height 739
drag, startPoint x: 607, startPoint y: 450, endPoint x: 617, endPoint y: 362, distance: 88.6
click at [617, 362] on div "© Mapbox © OpenStreetMap Improve this map" at bounding box center [762, 408] width 1524 height 739
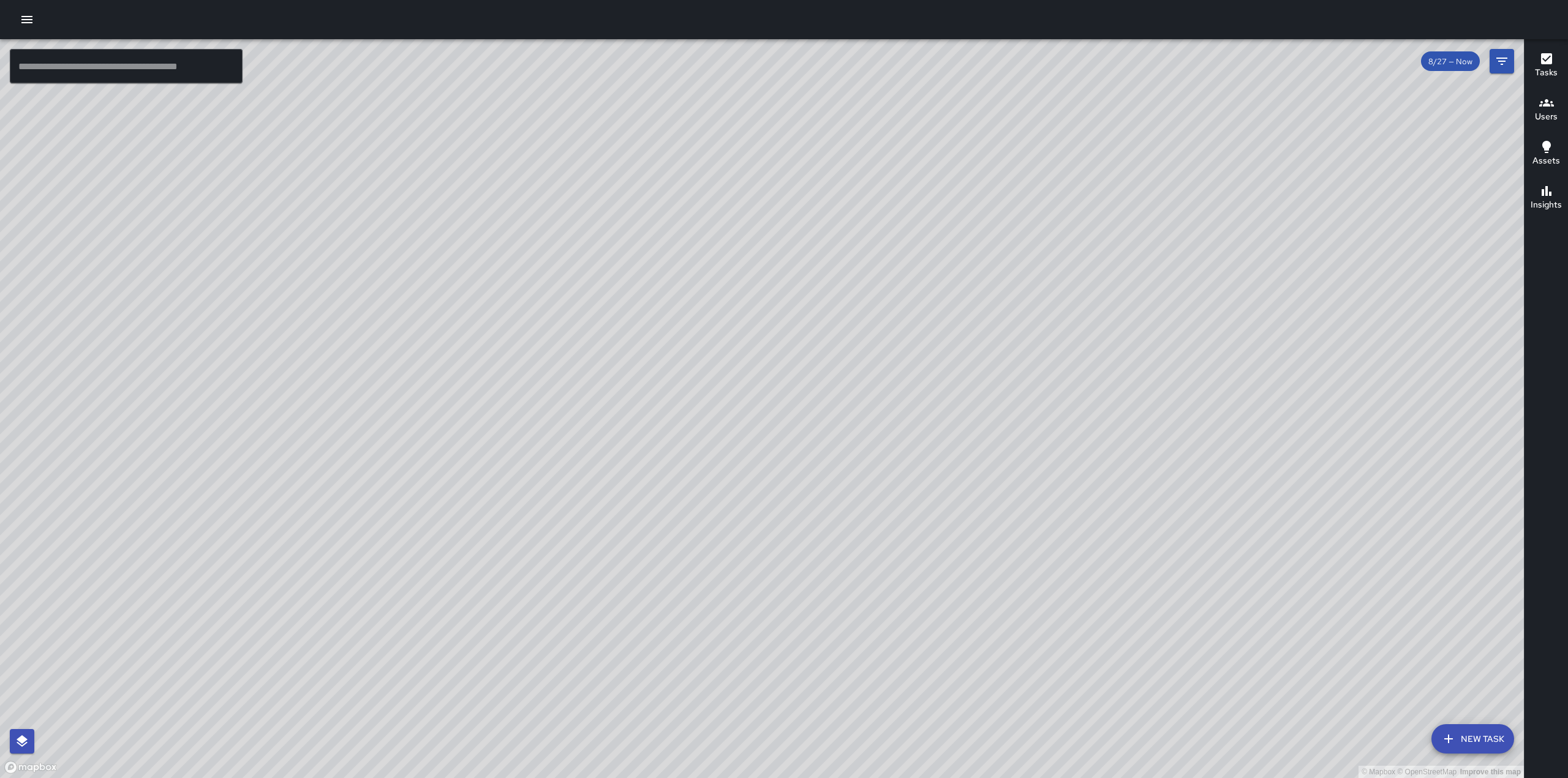
drag, startPoint x: 437, startPoint y: 500, endPoint x: 541, endPoint y: 242, distance: 278.2
click at [541, 242] on div "© Mapbox © OpenStreetMap Improve this map" at bounding box center [762, 408] width 1524 height 739
drag, startPoint x: 322, startPoint y: 472, endPoint x: 402, endPoint y: 322, distance: 170.0
click at [402, 322] on div "© Mapbox © OpenStreetMap Improve this map" at bounding box center [762, 408] width 1524 height 739
drag, startPoint x: 478, startPoint y: 343, endPoint x: 427, endPoint y: 573, distance: 235.6
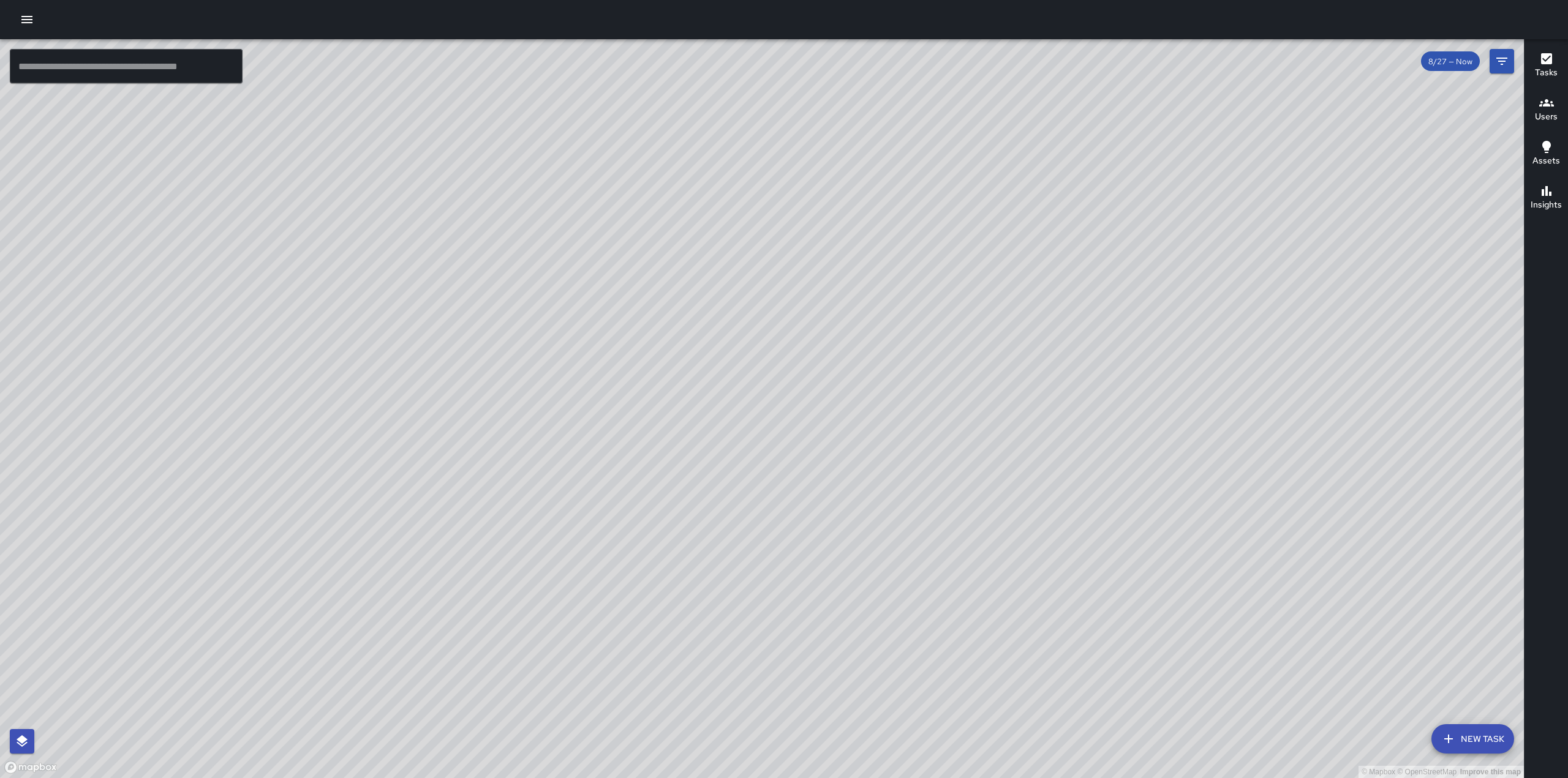
click at [427, 573] on div "© Mapbox © OpenStreetMap Improve this map" at bounding box center [762, 408] width 1524 height 739
drag, startPoint x: 817, startPoint y: 193, endPoint x: 712, endPoint y: 521, distance: 344.4
click at [712, 521] on div "© Mapbox © OpenStreetMap Improve this map" at bounding box center [762, 408] width 1524 height 739
drag, startPoint x: 594, startPoint y: 314, endPoint x: 669, endPoint y: 193, distance: 142.4
click at [669, 195] on div "© Mapbox © OpenStreetMap Improve this map" at bounding box center [762, 408] width 1524 height 739
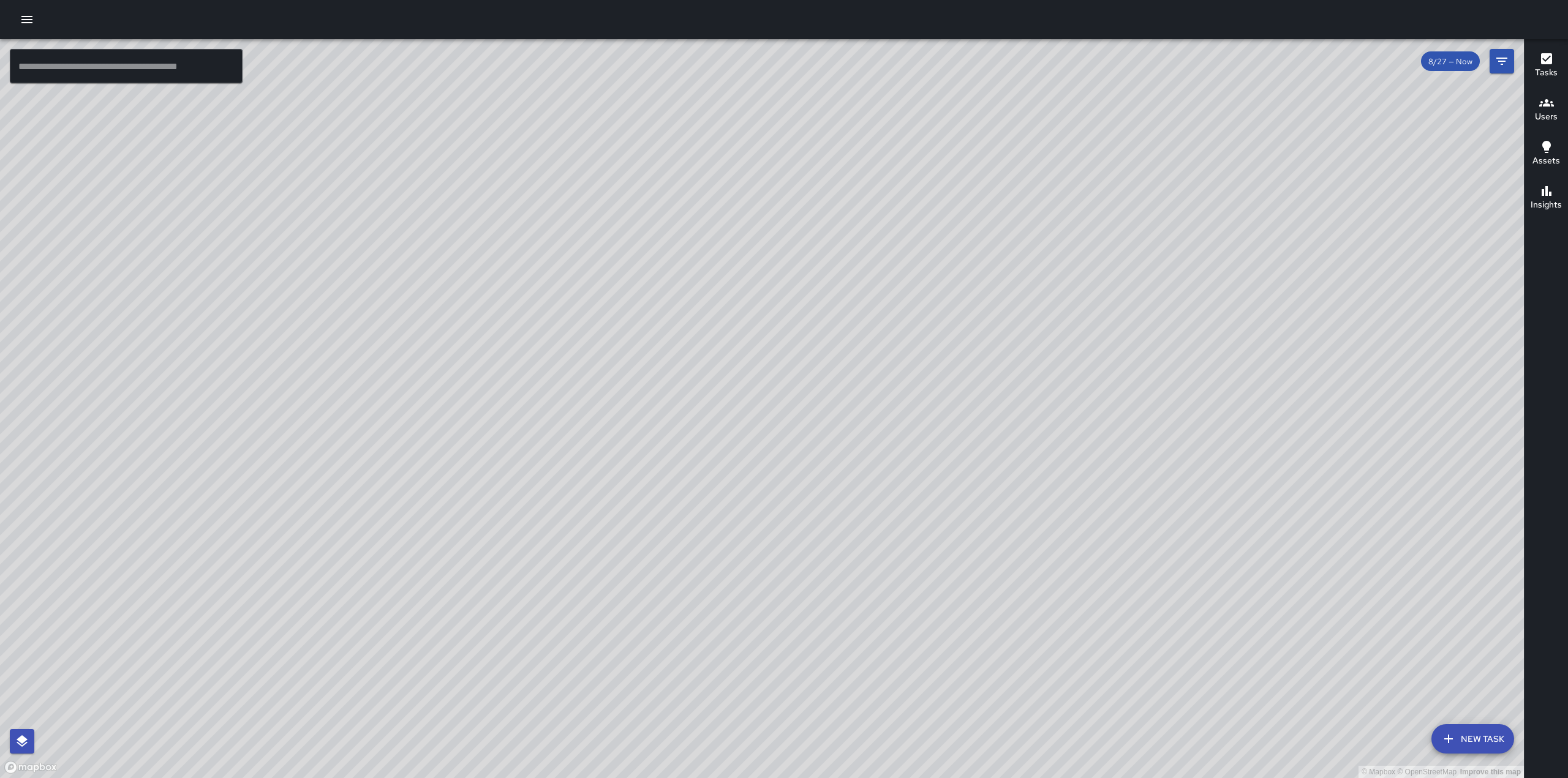
drag, startPoint x: 575, startPoint y: 431, endPoint x: 621, endPoint y: 317, distance: 122.9
click at [621, 319] on div "© Mapbox © OpenStreetMap Improve this map" at bounding box center [762, 408] width 1524 height 739
drag, startPoint x: 921, startPoint y: 202, endPoint x: 879, endPoint y: 313, distance: 118.7
click at [881, 311] on div "© Mapbox © OpenStreetMap Improve this map" at bounding box center [762, 408] width 1524 height 739
drag, startPoint x: 734, startPoint y: 334, endPoint x: 810, endPoint y: 294, distance: 85.9
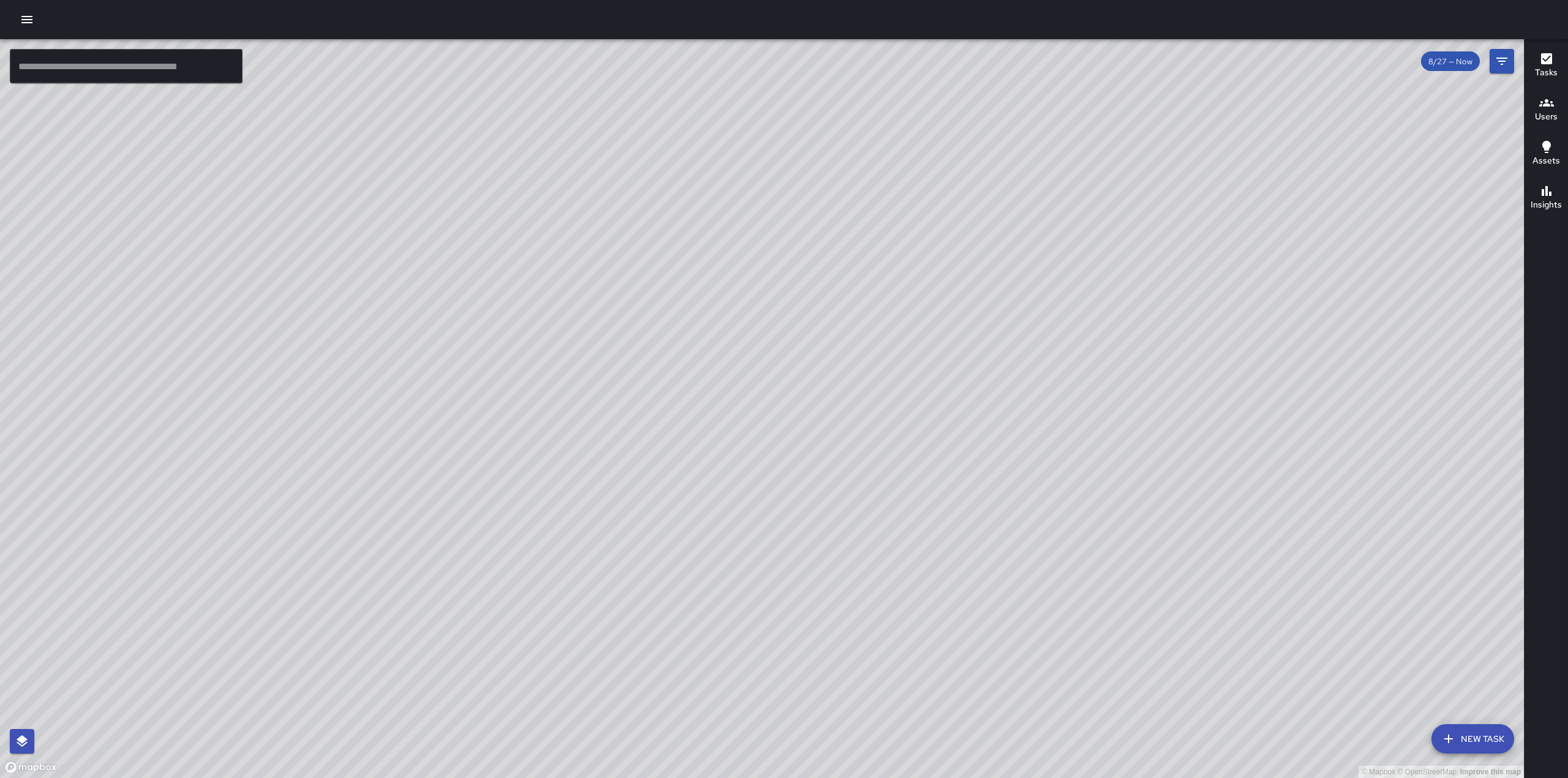
click at [810, 294] on div "© Mapbox © OpenStreetMap Improve this map" at bounding box center [762, 408] width 1524 height 739
drag, startPoint x: 557, startPoint y: 303, endPoint x: 542, endPoint y: 265, distance: 40.9
click at [607, 242] on div "© Mapbox © OpenStreetMap Improve this map" at bounding box center [762, 408] width 1524 height 739
drag, startPoint x: 413, startPoint y: 355, endPoint x: 582, endPoint y: 304, distance: 176.5
click at [579, 304] on div "© Mapbox © OpenStreetMap Improve this map" at bounding box center [762, 408] width 1524 height 739
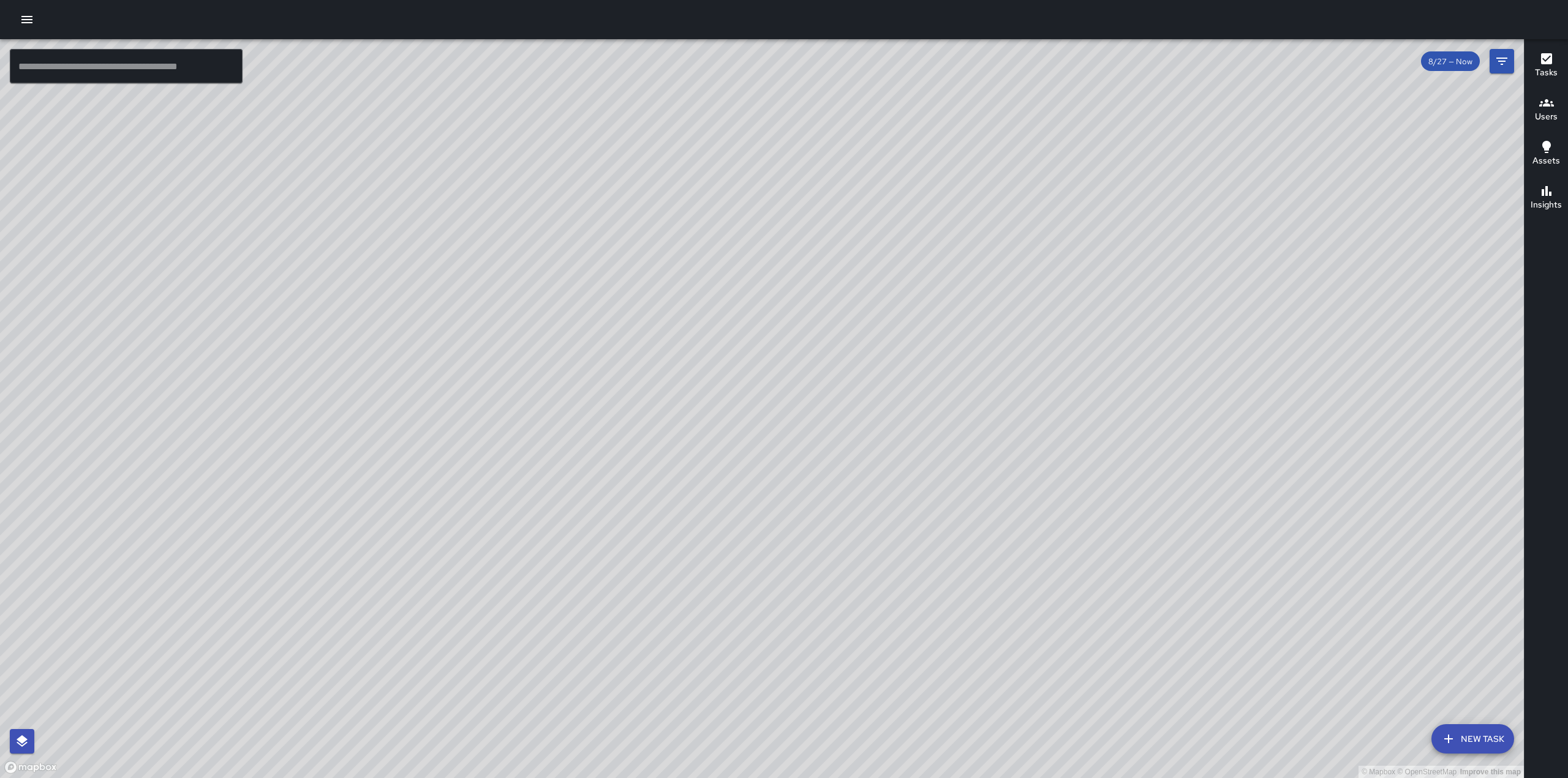
drag, startPoint x: 1098, startPoint y: 382, endPoint x: 1000, endPoint y: 382, distance: 98.0
click at [1001, 382] on div "© Mapbox © OpenStreetMap Improve this map" at bounding box center [762, 408] width 1524 height 739
drag, startPoint x: 952, startPoint y: 182, endPoint x: 898, endPoint y: 361, distance: 187.0
click at [899, 361] on div "© Mapbox © OpenStreetMap Improve this map" at bounding box center [762, 408] width 1524 height 739
drag, startPoint x: 851, startPoint y: 172, endPoint x: 791, endPoint y: 373, distance: 209.8
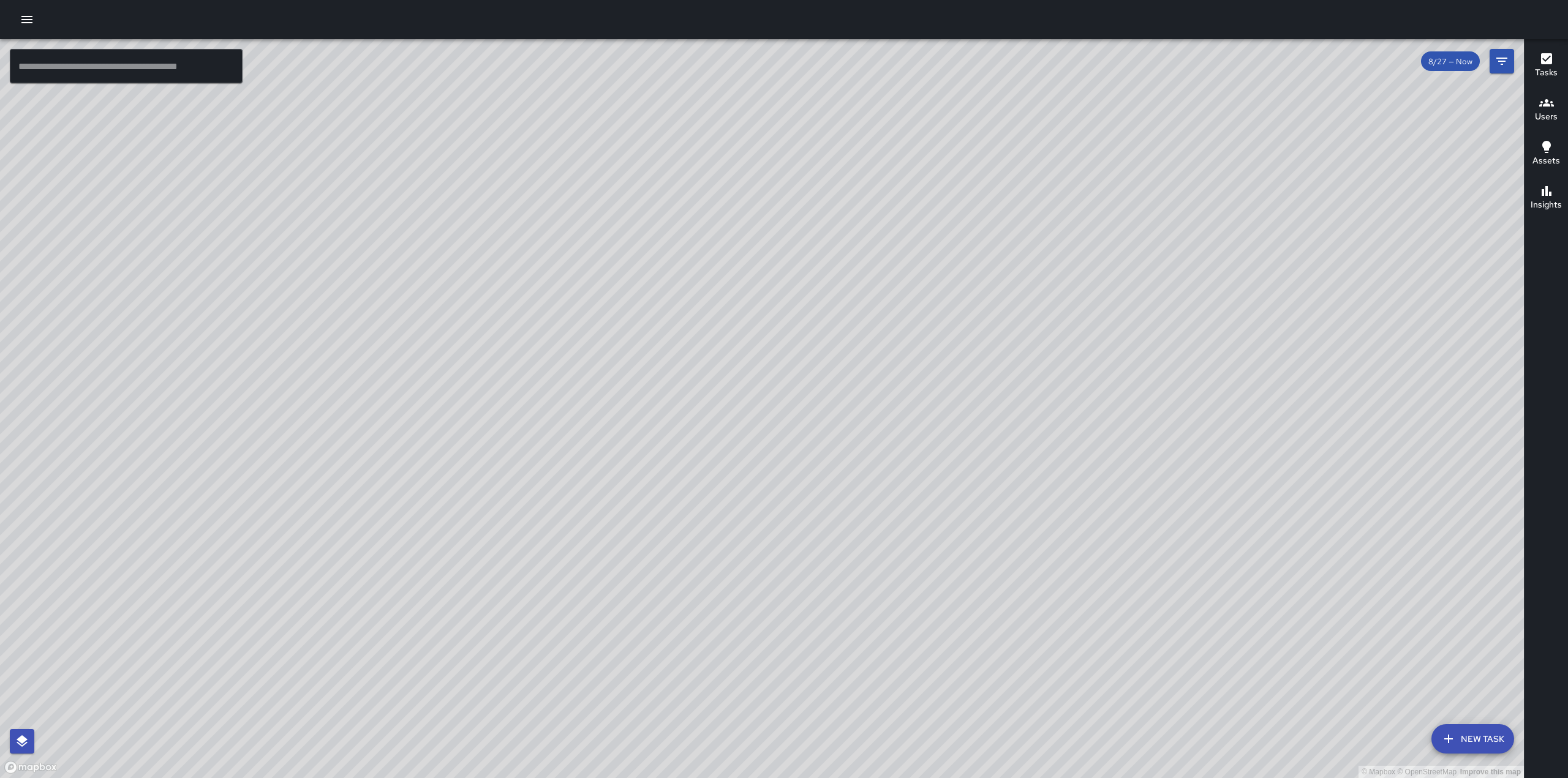
click at [791, 373] on div "© Mapbox © OpenStreetMap Improve this map" at bounding box center [762, 408] width 1524 height 739
drag, startPoint x: 956, startPoint y: 123, endPoint x: 947, endPoint y: 345, distance: 222.2
click at [947, 345] on div "© Mapbox © OpenStreetMap Improve this map" at bounding box center [762, 408] width 1524 height 739
drag, startPoint x: 1001, startPoint y: 107, endPoint x: 981, endPoint y: 375, distance: 268.7
click at [981, 375] on div "© Mapbox © OpenStreetMap Improve this map" at bounding box center [762, 408] width 1524 height 739
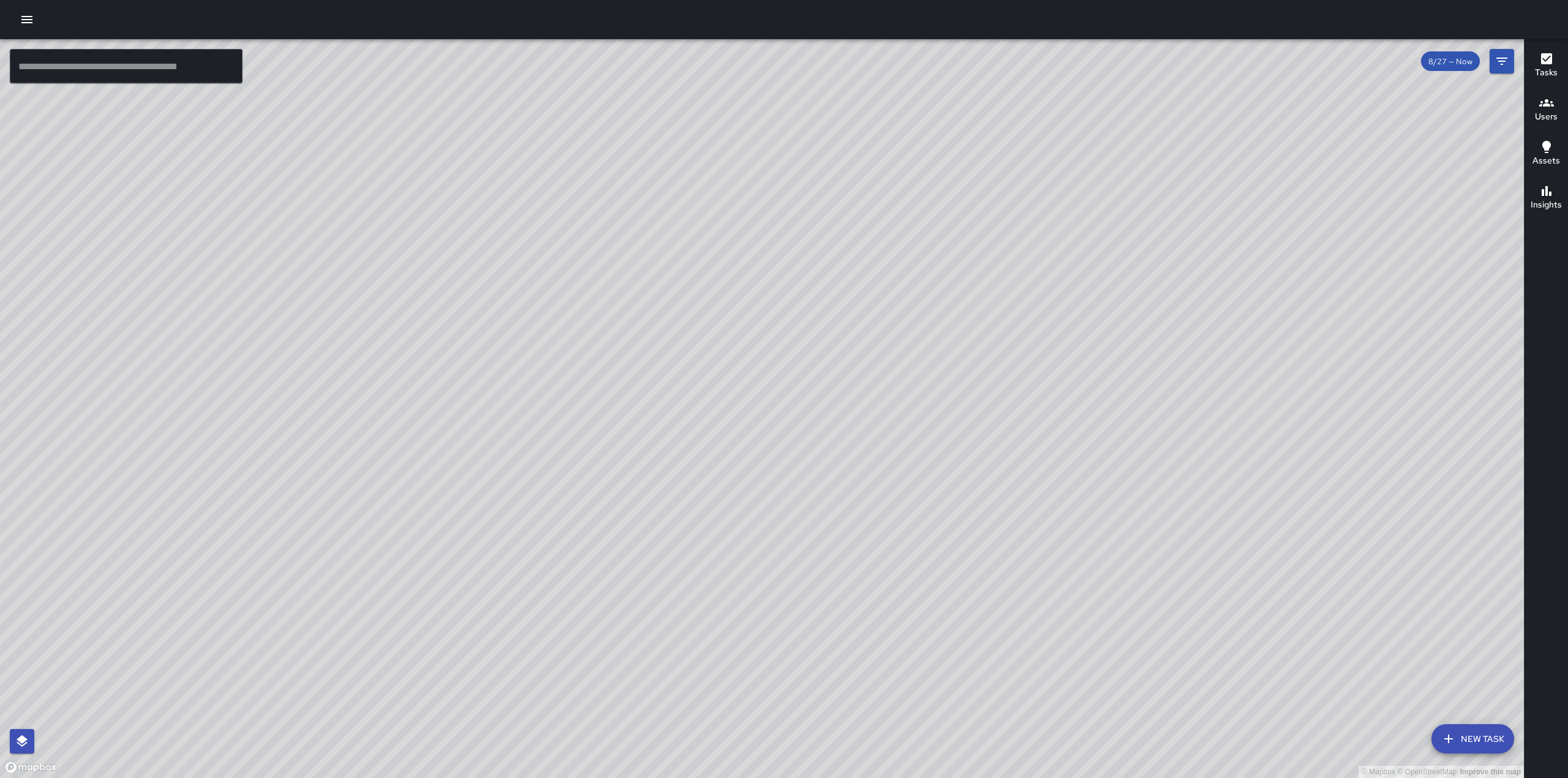
drag, startPoint x: 889, startPoint y: 629, endPoint x: 907, endPoint y: 426, distance: 203.8
click at [910, 429] on div "© Mapbox © OpenStreetMap Improve this map" at bounding box center [762, 408] width 1524 height 739
drag, startPoint x: 795, startPoint y: 466, endPoint x: 829, endPoint y: 329, distance: 141.2
click at [828, 331] on div "© Mapbox © OpenStreetMap Improve this map" at bounding box center [762, 408] width 1524 height 739
drag, startPoint x: 535, startPoint y: 456, endPoint x: 630, endPoint y: 302, distance: 180.9
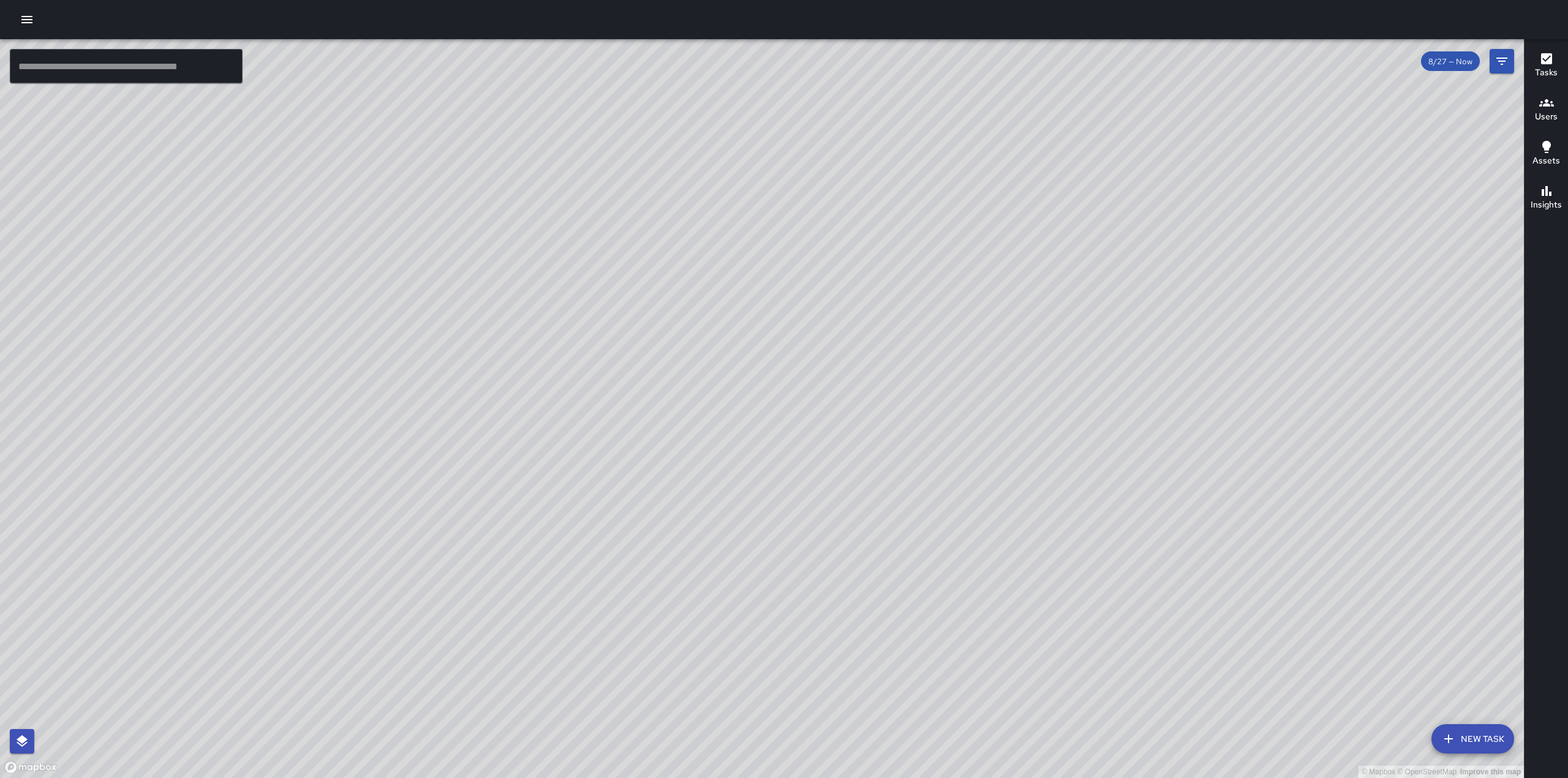
click at [647, 220] on div "© Mapbox © OpenStreetMap Improve this map" at bounding box center [762, 408] width 1524 height 739
drag, startPoint x: 732, startPoint y: 379, endPoint x: 742, endPoint y: 377, distance: 10.2
click at [742, 377] on div "© Mapbox © OpenStreetMap Improve this map" at bounding box center [762, 408] width 1524 height 739
drag, startPoint x: 426, startPoint y: 486, endPoint x: 724, endPoint y: 257, distance: 375.8
click at [724, 257] on div "© Mapbox © OpenStreetMap Improve this map" at bounding box center [762, 408] width 1524 height 739
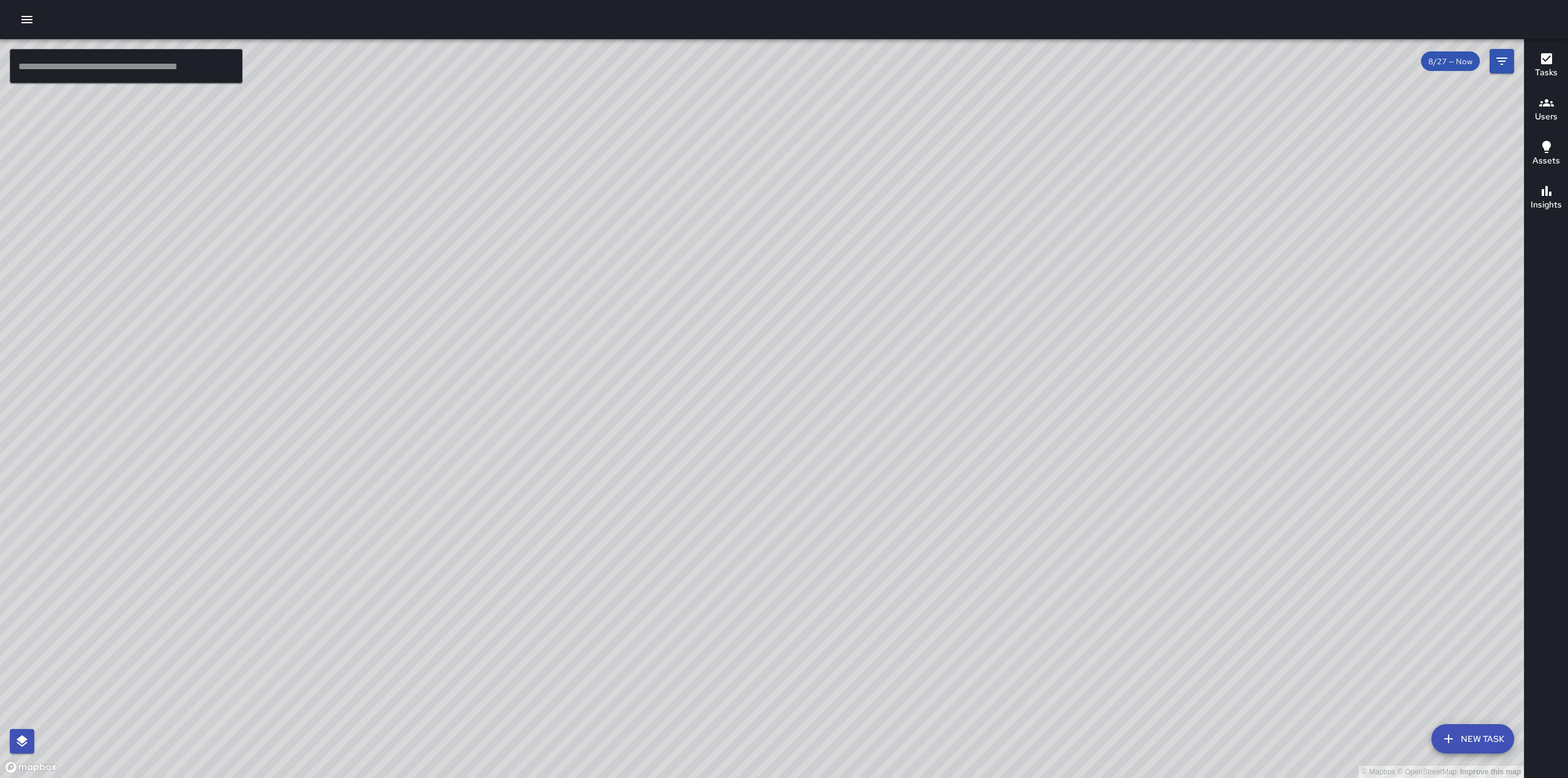
drag, startPoint x: 847, startPoint y: 591, endPoint x: 890, endPoint y: 311, distance: 283.3
click at [889, 311] on div "© Mapbox © OpenStreetMap Improve this map" at bounding box center [762, 408] width 1524 height 739
drag, startPoint x: 642, startPoint y: 237, endPoint x: 612, endPoint y: 464, distance: 229.0
click at [612, 464] on div "© Mapbox © OpenStreetMap Improve this map" at bounding box center [762, 408] width 1524 height 739
drag, startPoint x: 531, startPoint y: 670, endPoint x: 616, endPoint y: 454, distance: 232.1
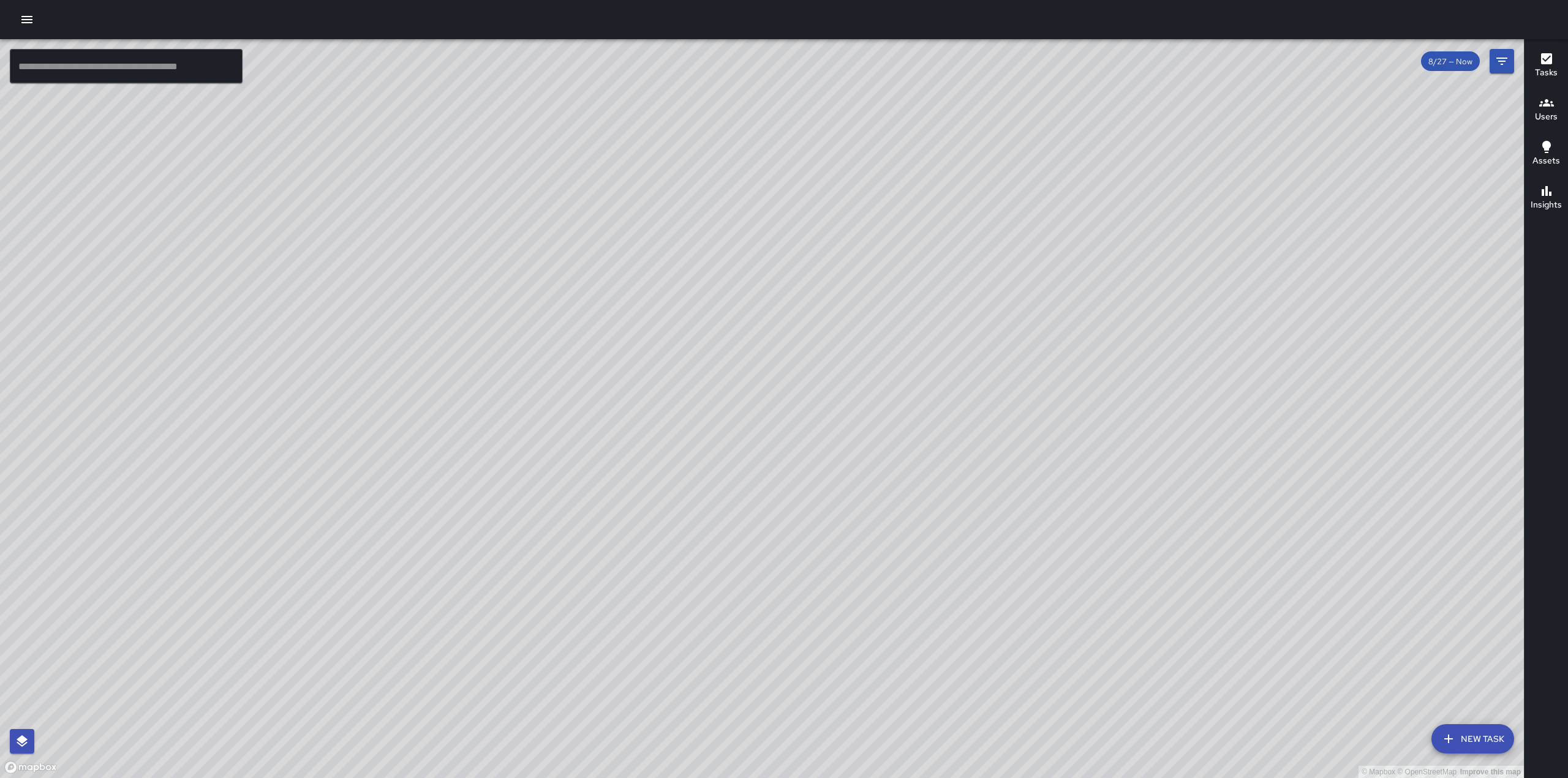
click at [616, 454] on div "© Mapbox © OpenStreetMap Improve this map" at bounding box center [762, 408] width 1524 height 739
drag, startPoint x: 725, startPoint y: 473, endPoint x: 591, endPoint y: 721, distance: 281.9
click at [601, 777] on html "© Mapbox © OpenStreetMap Improve this map ​ New Task 8/27 — Now Map Layers Task…" at bounding box center [784, 389] width 1568 height 778
drag, startPoint x: 768, startPoint y: 647, endPoint x: 771, endPoint y: 532, distance: 115.0
click at [771, 532] on div "© Mapbox © OpenStreetMap Improve this map" at bounding box center [762, 408] width 1524 height 739
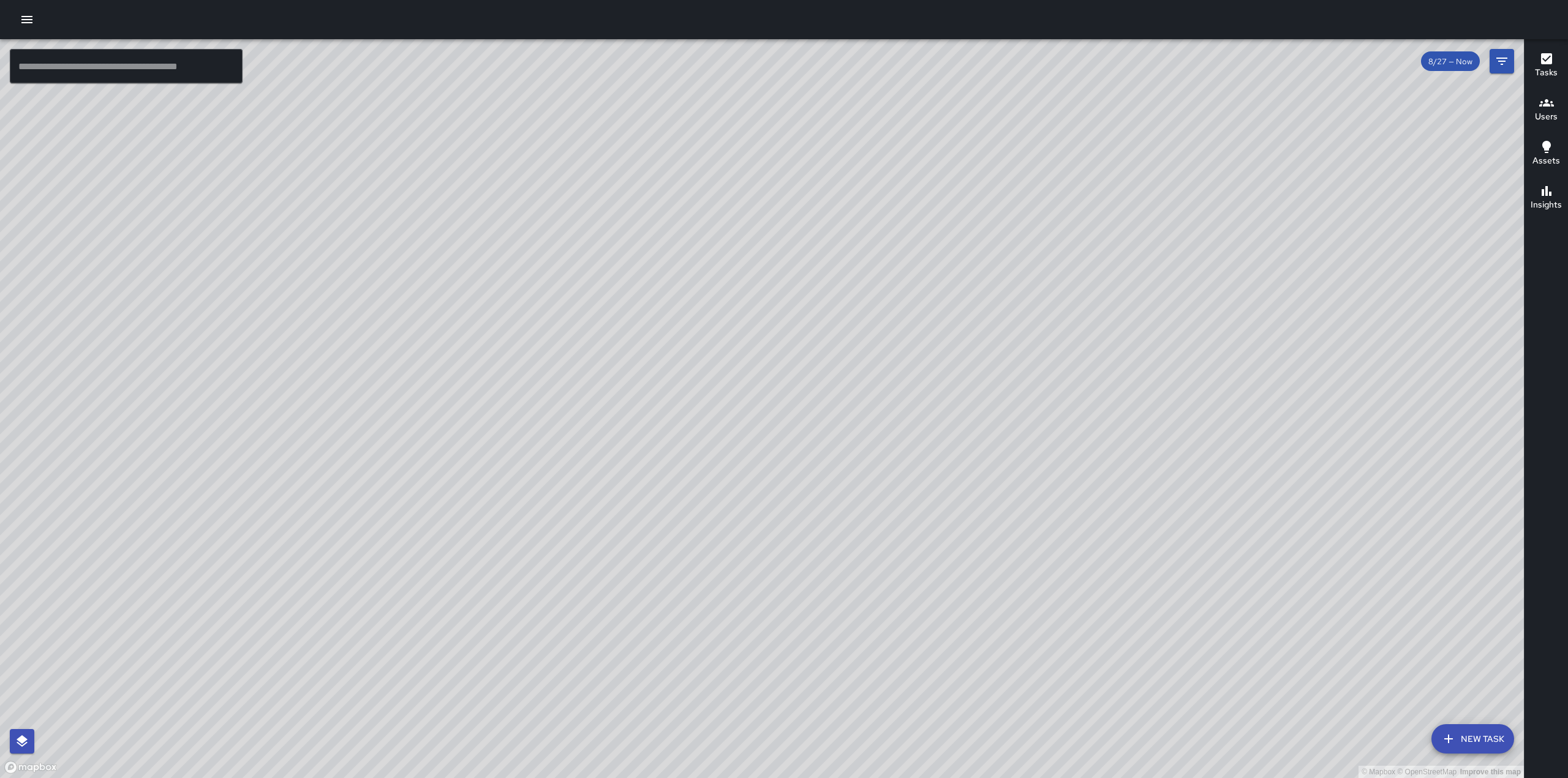
drag, startPoint x: 921, startPoint y: 516, endPoint x: 747, endPoint y: 576, distance: 184.1
click at [747, 576] on div "© Mapbox © OpenStreetMap Improve this map" at bounding box center [762, 408] width 1524 height 739
drag, startPoint x: 789, startPoint y: 482, endPoint x: 675, endPoint y: 507, distance: 116.7
click at [675, 507] on div "© Mapbox © OpenStreetMap Improve this map" at bounding box center [762, 408] width 1524 height 739
drag, startPoint x: 836, startPoint y: 550, endPoint x: 784, endPoint y: 463, distance: 101.4
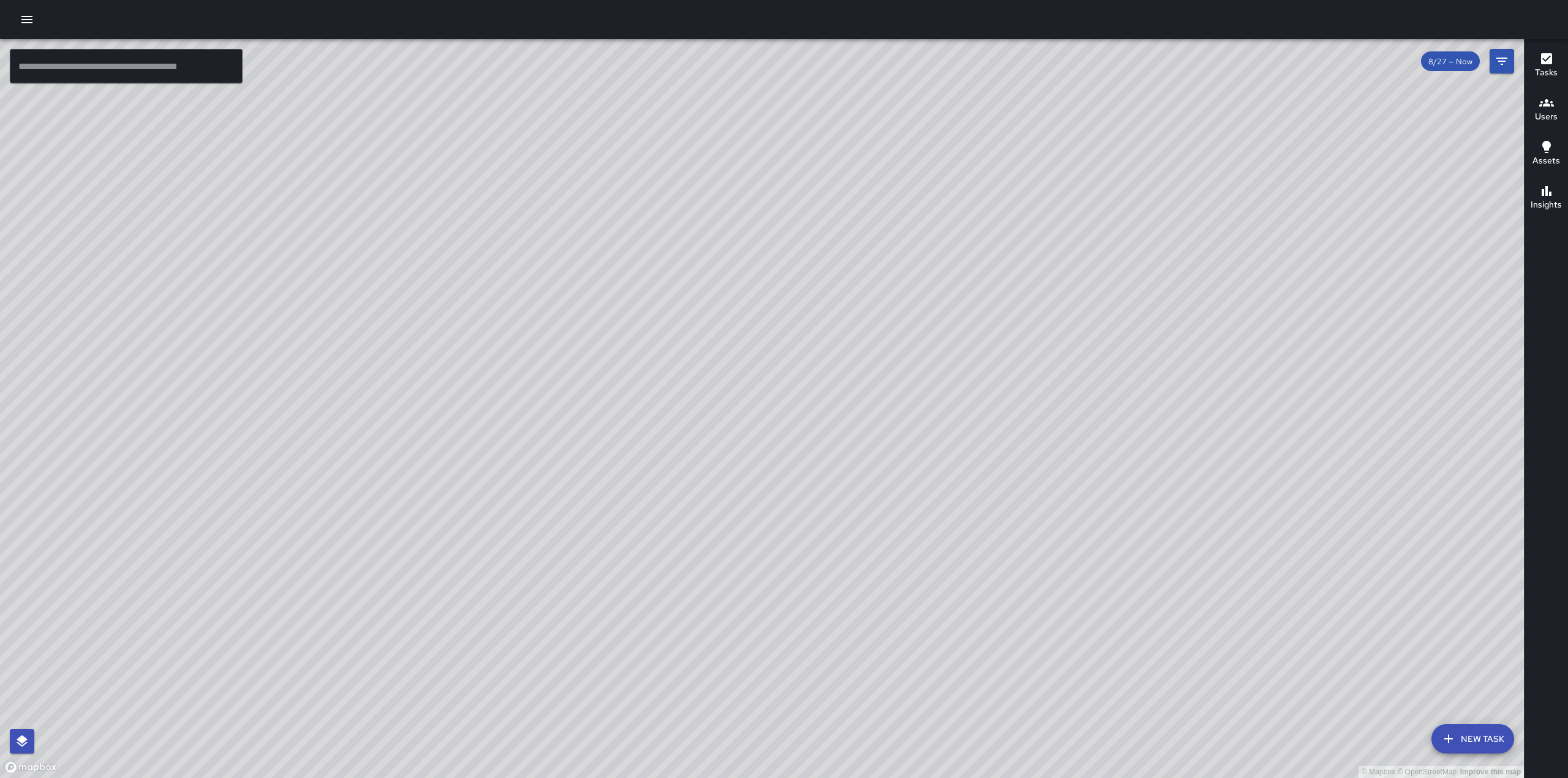
click at [784, 463] on div "© Mapbox © OpenStreetMap Improve this map" at bounding box center [762, 408] width 1524 height 739
drag, startPoint x: 758, startPoint y: 554, endPoint x: 392, endPoint y: 773, distance: 426.5
click at [401, 777] on html "© Mapbox © OpenStreetMap Improve this map ​ New Task 8/27 — Now Map Layers Task…" at bounding box center [784, 389] width 1568 height 778
drag, startPoint x: 512, startPoint y: 464, endPoint x: 577, endPoint y: 440, distance: 69.3
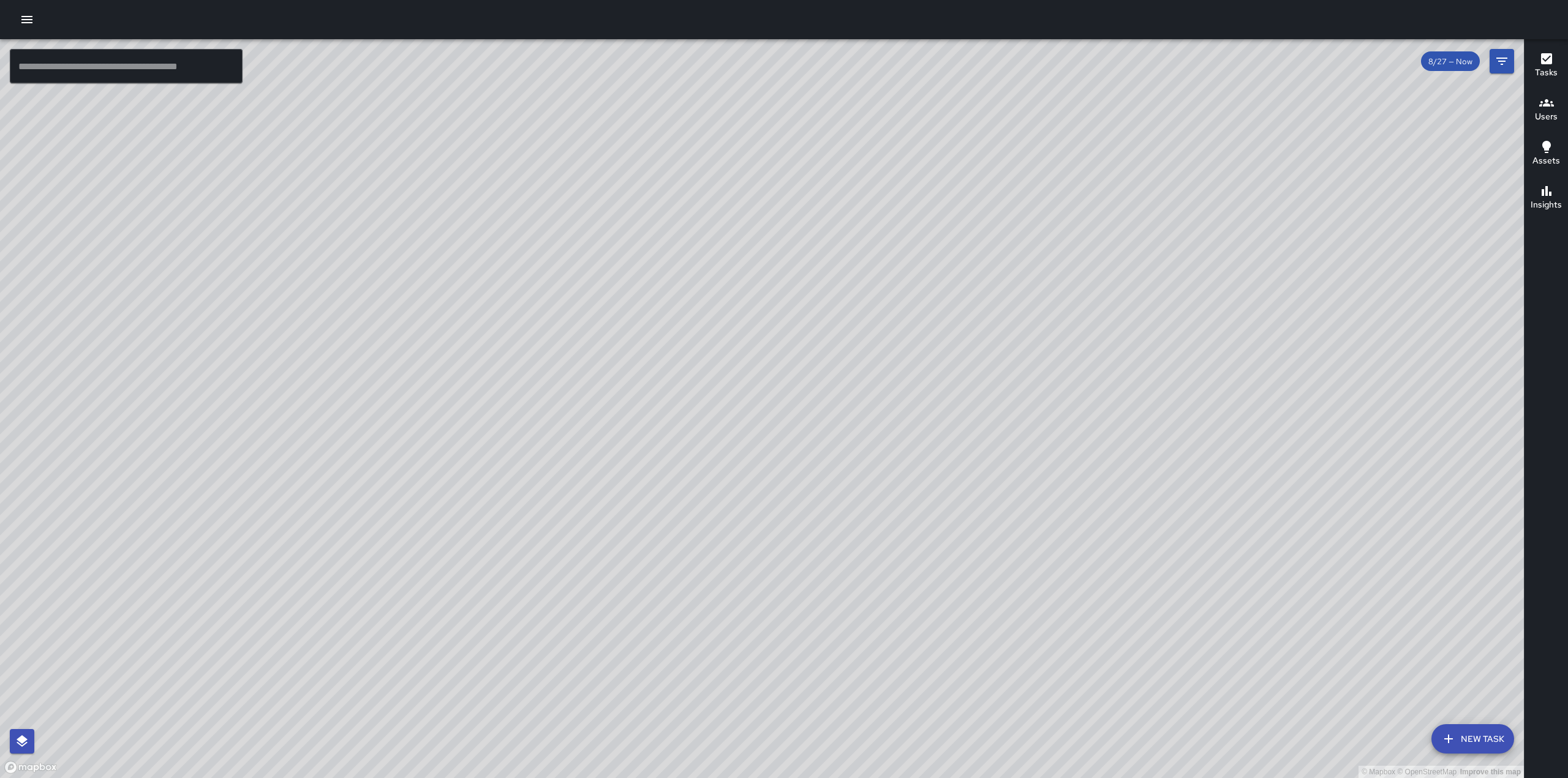
click at [577, 440] on div "© Mapbox © OpenStreetMap Improve this map" at bounding box center [762, 408] width 1524 height 739
drag, startPoint x: 517, startPoint y: 713, endPoint x: 507, endPoint y: 642, distance: 71.7
click at [507, 642] on div "© Mapbox © OpenStreetMap Improve this map" at bounding box center [762, 408] width 1524 height 739
drag, startPoint x: 931, startPoint y: 222, endPoint x: 849, endPoint y: 297, distance: 111.1
click at [863, 295] on div "© Mapbox © OpenStreetMap Improve this map" at bounding box center [762, 408] width 1524 height 739
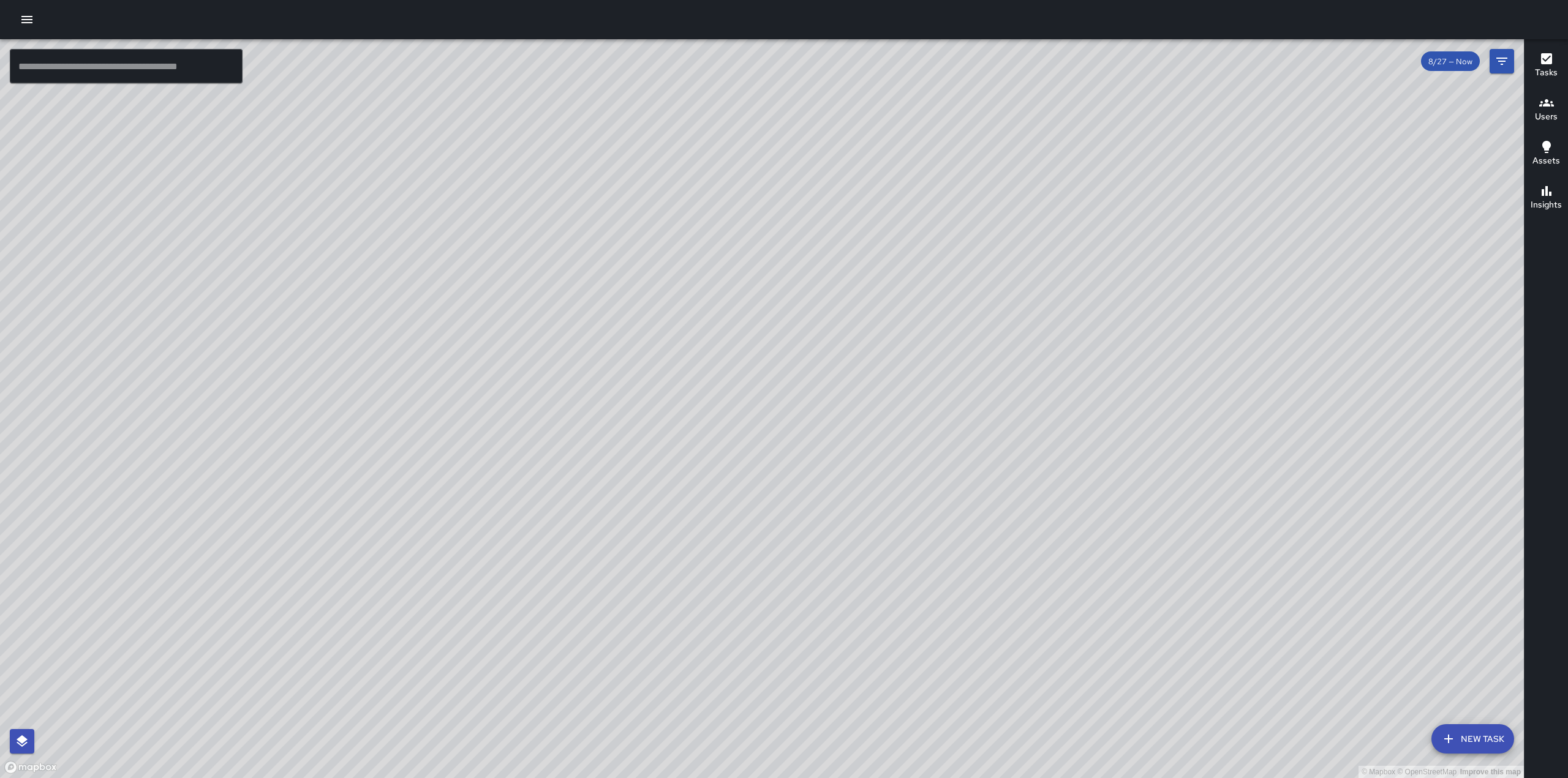
drag, startPoint x: 629, startPoint y: 528, endPoint x: 627, endPoint y: 489, distance: 39.1
click at [627, 489] on div "© Mapbox © OpenStreetMap Improve this map" at bounding box center [762, 408] width 1524 height 739
drag, startPoint x: 502, startPoint y: 282, endPoint x: 574, endPoint y: 397, distance: 135.7
click at [574, 397] on div "© Mapbox © OpenStreetMap Improve this map" at bounding box center [762, 408] width 1524 height 739
drag, startPoint x: 452, startPoint y: 641, endPoint x: 447, endPoint y: 597, distance: 44.3
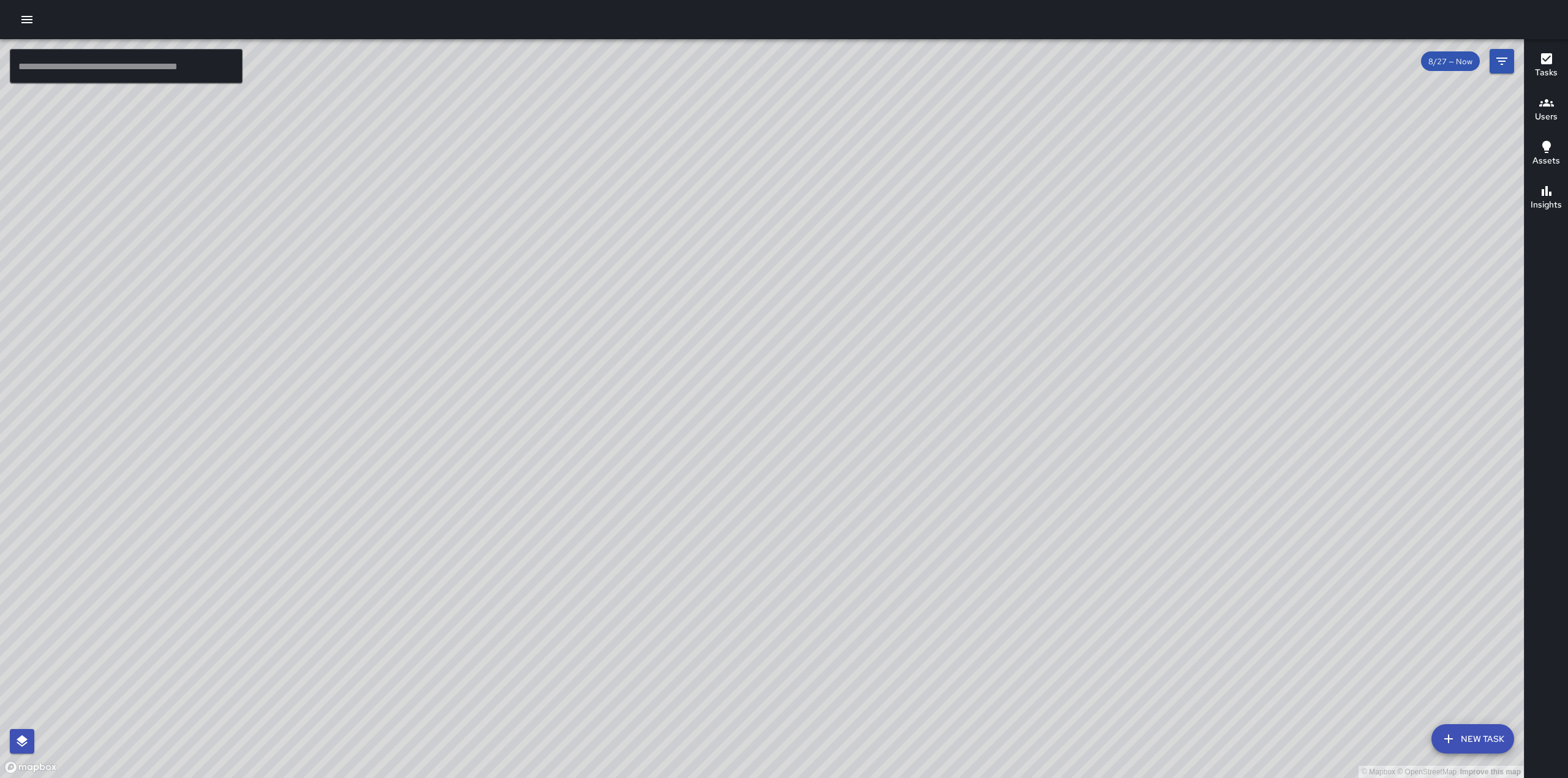
click at [447, 597] on div "© Mapbox © OpenStreetMap Improve this map" at bounding box center [762, 408] width 1524 height 739
click at [32, 24] on icon "button" at bounding box center [27, 20] width 15 height 15
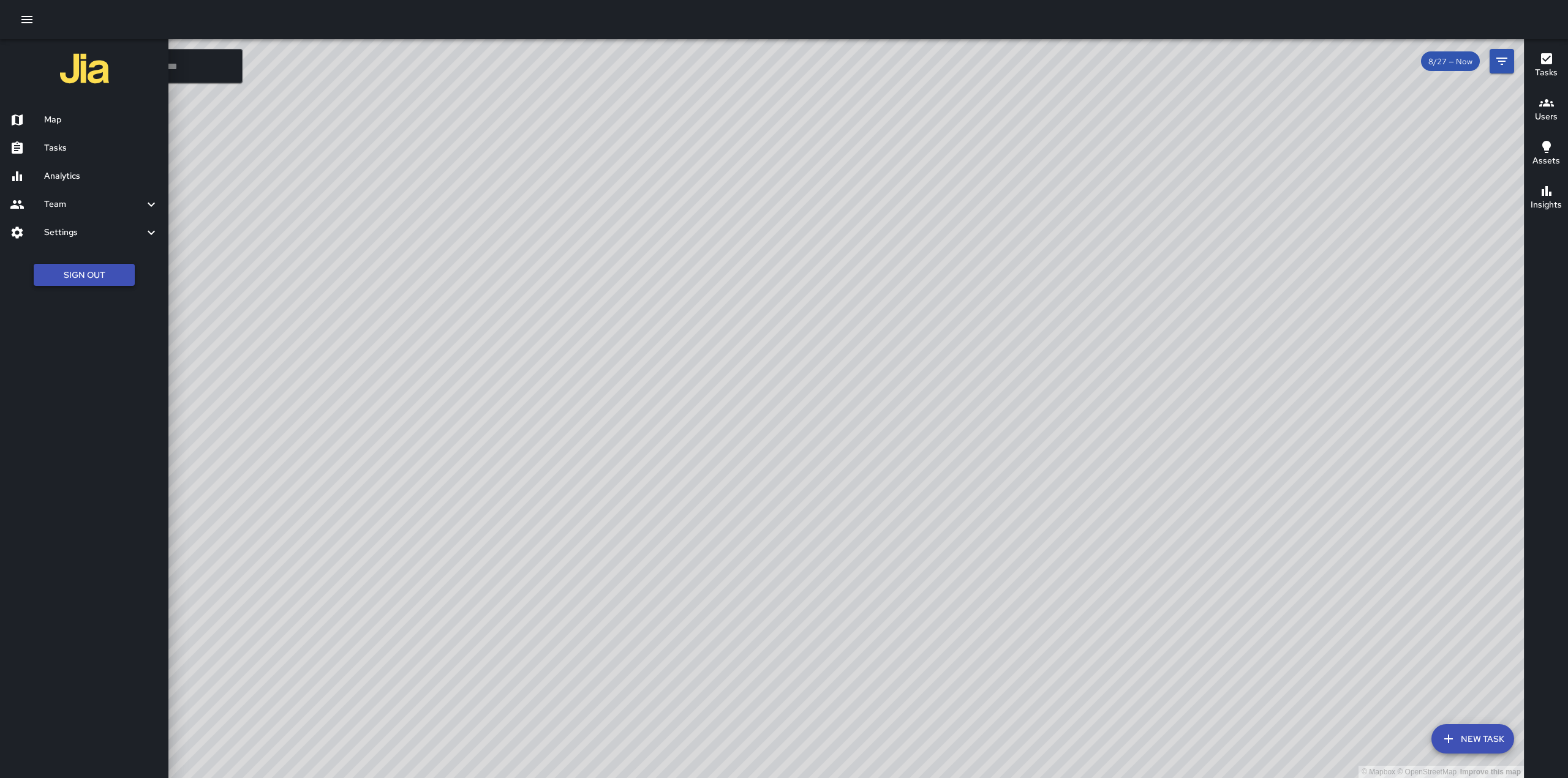
click at [75, 280] on button "Sign Out" at bounding box center [83, 275] width 101 height 22
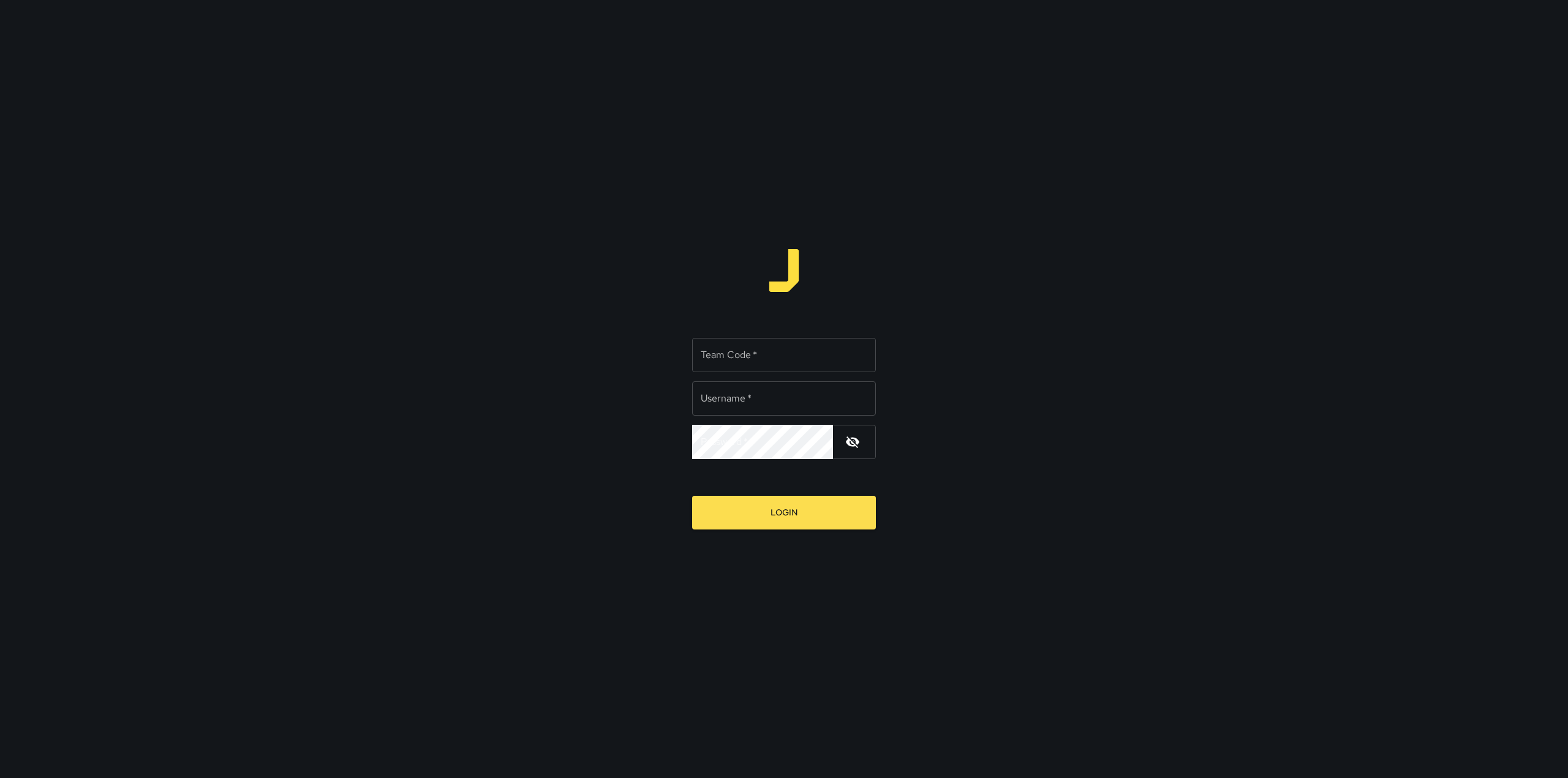
type input "**********"
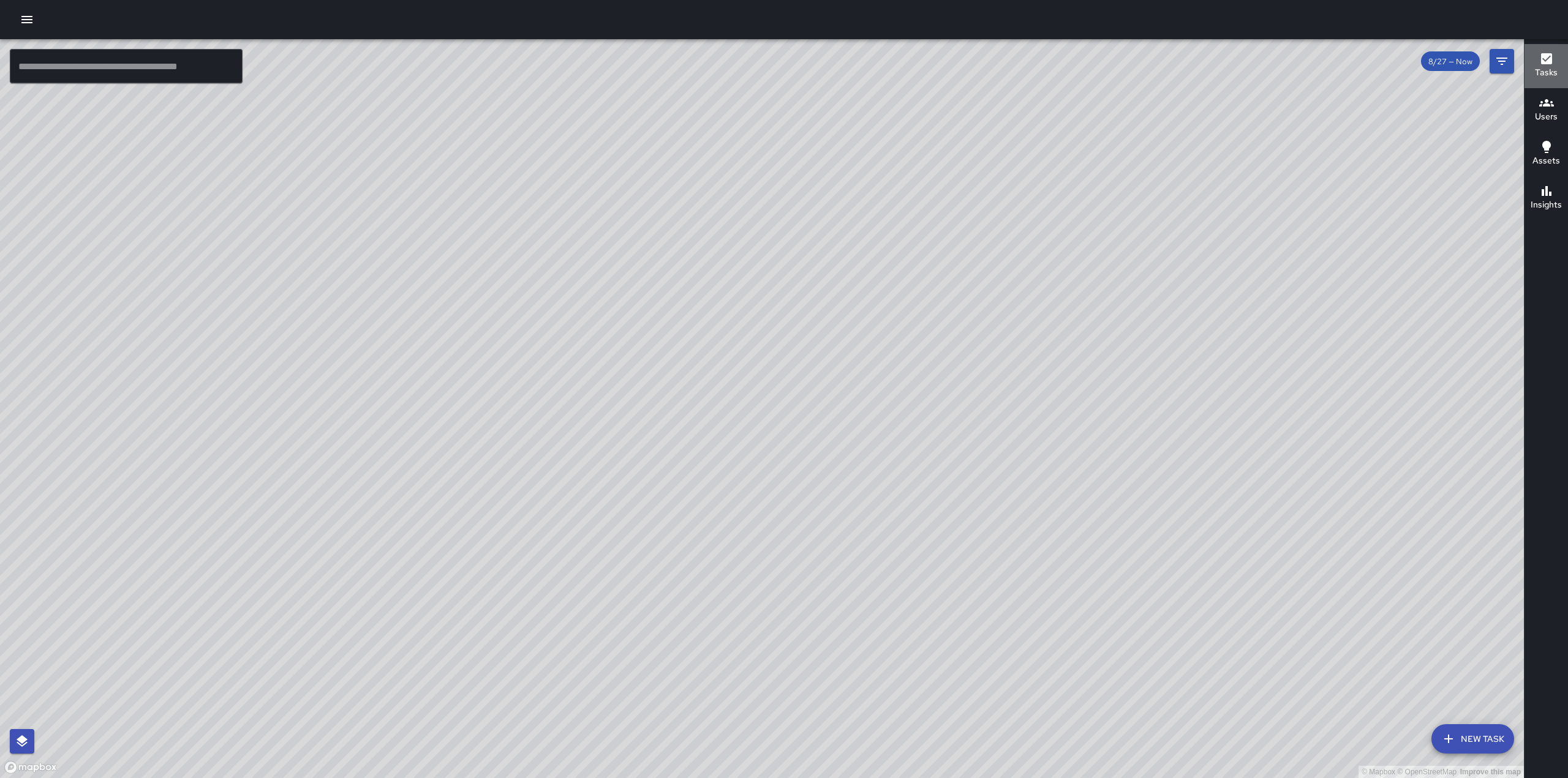
click at [1546, 66] on h6 "Tasks" at bounding box center [1546, 72] width 22 height 13
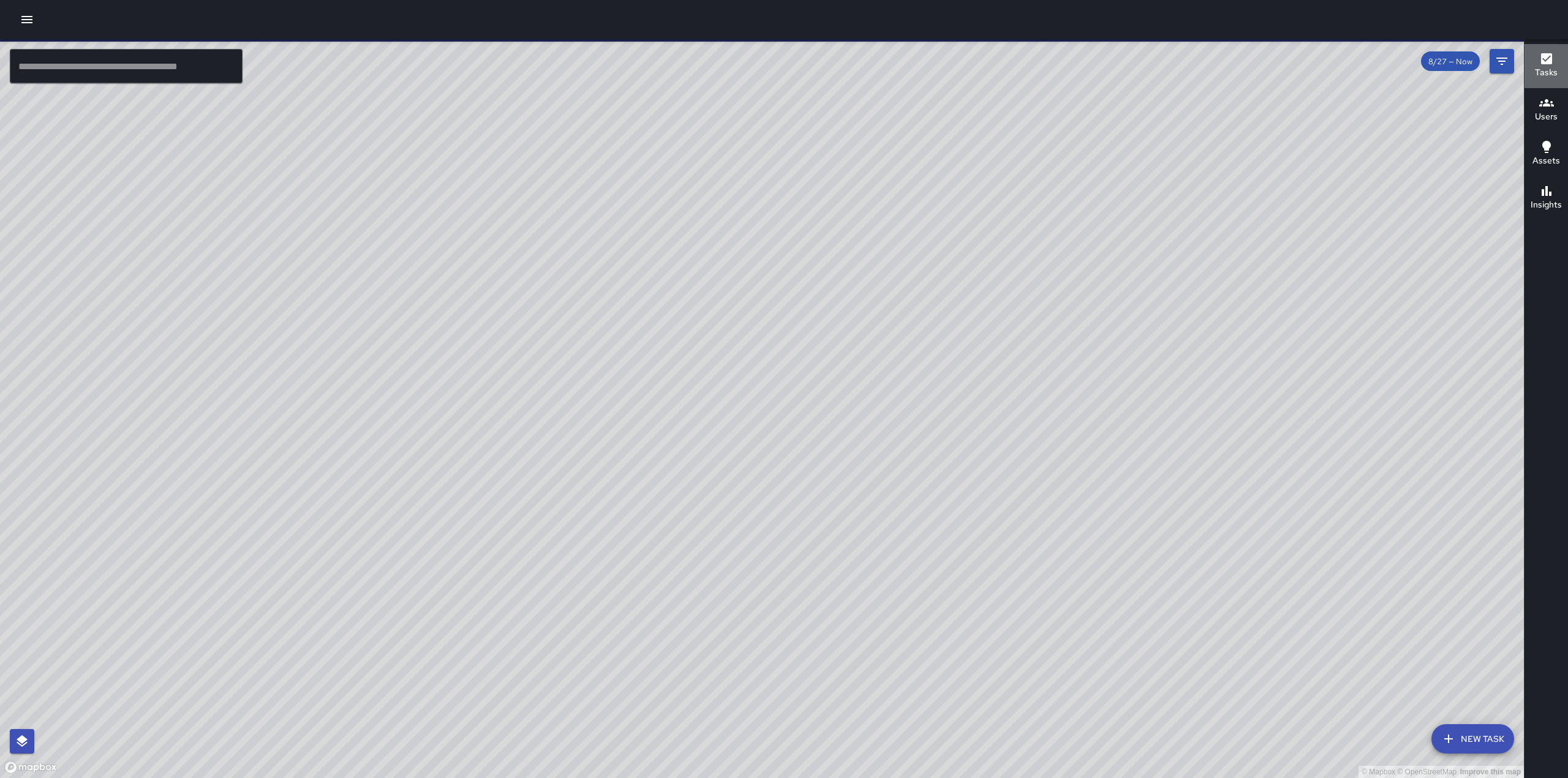
click at [1549, 70] on h6 "Tasks" at bounding box center [1546, 72] width 22 height 13
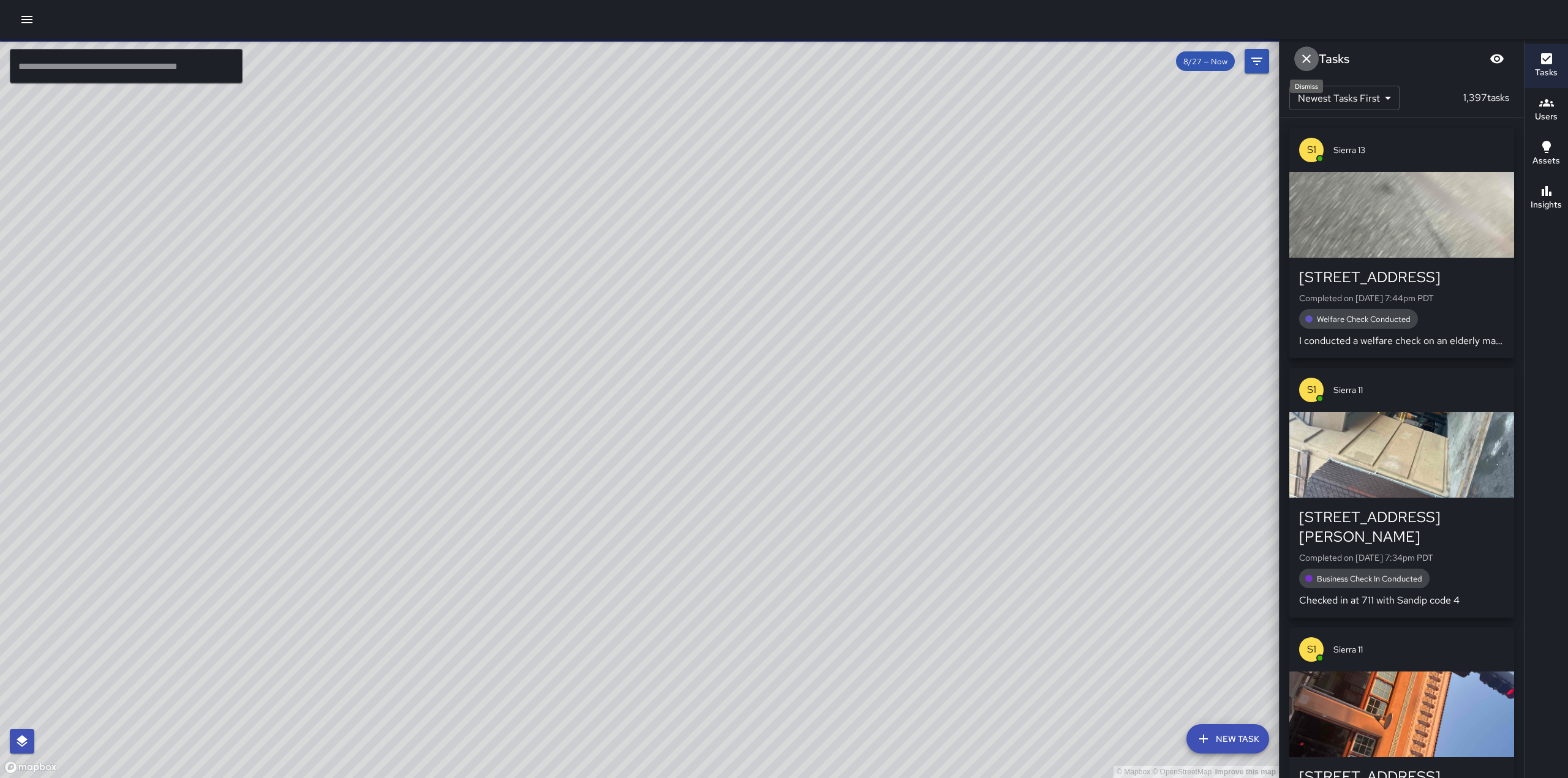
click at [1307, 60] on icon "Dismiss" at bounding box center [1306, 58] width 8 height 8
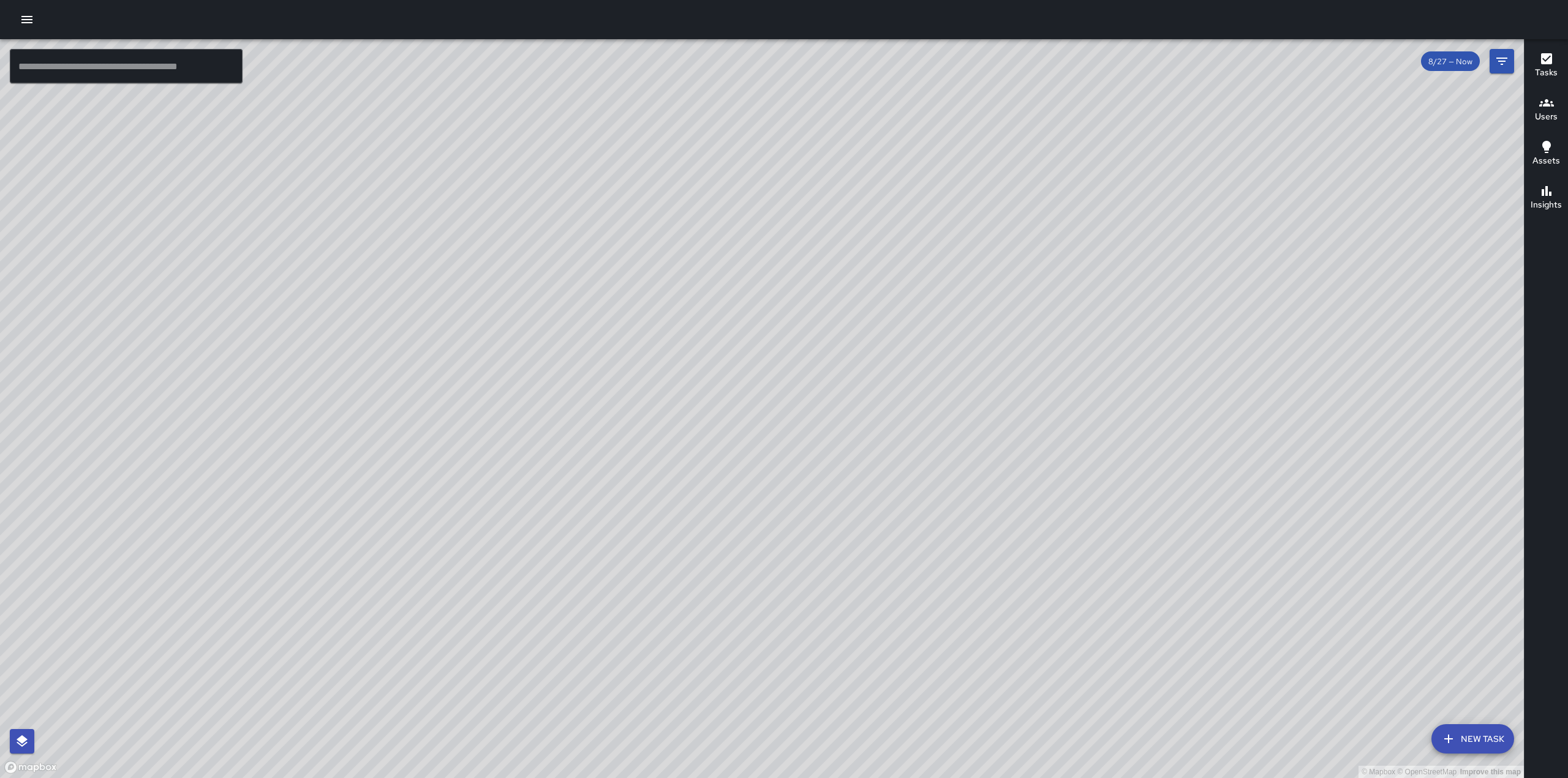
drag, startPoint x: 664, startPoint y: 373, endPoint x: 668, endPoint y: 338, distance: 35.2
click at [668, 338] on div "© Mapbox © OpenStreetMap Improve this map" at bounding box center [762, 408] width 1524 height 739
drag, startPoint x: 779, startPoint y: 188, endPoint x: 794, endPoint y: 302, distance: 115.0
click at [794, 302] on div "© Mapbox © OpenStreetMap Improve this map" at bounding box center [762, 408] width 1524 height 739
drag, startPoint x: 576, startPoint y: 350, endPoint x: 672, endPoint y: 217, distance: 164.0
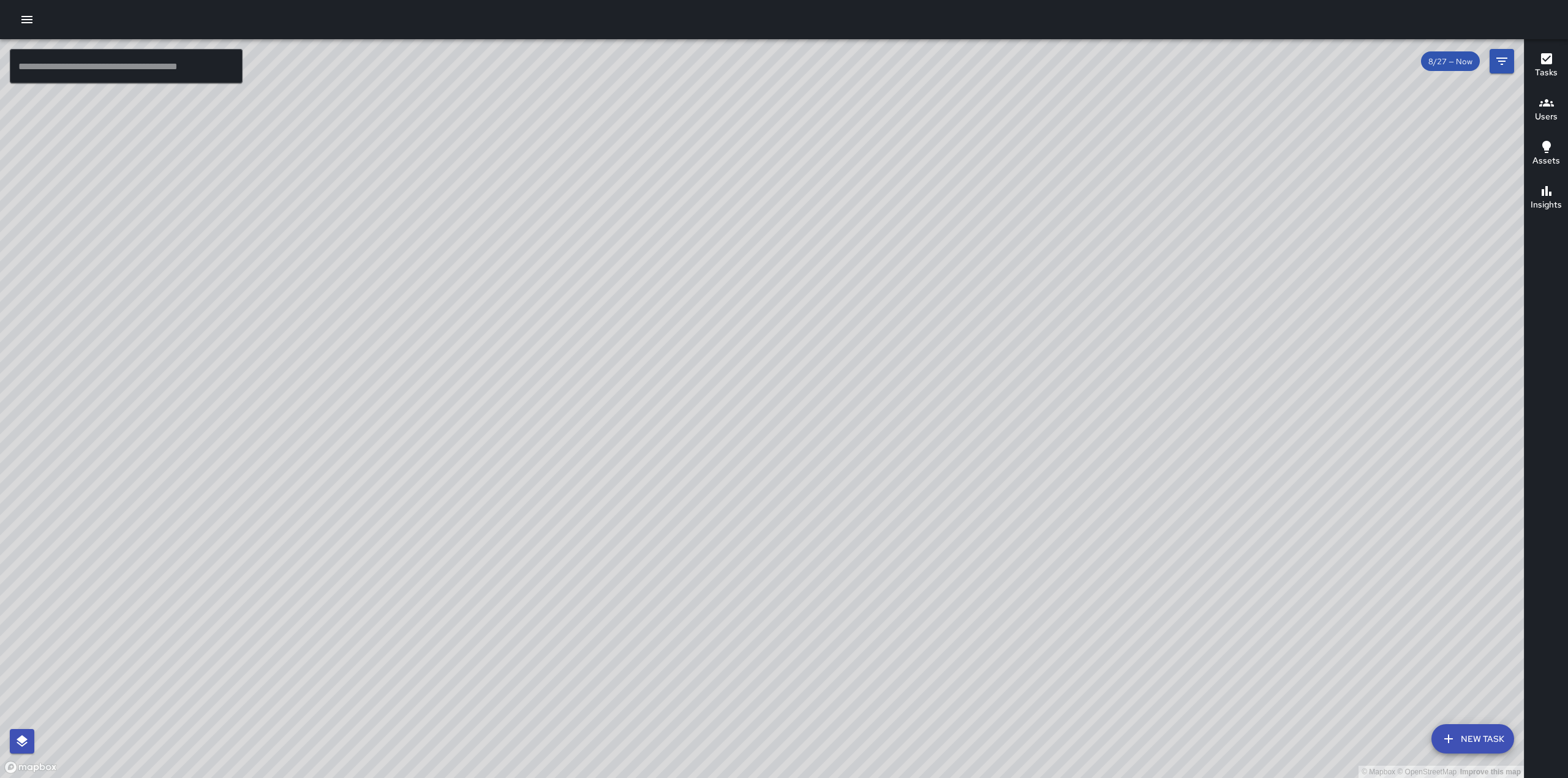
click at [672, 217] on div "© Mapbox © OpenStreetMap Improve this map" at bounding box center [762, 408] width 1524 height 739
drag, startPoint x: 619, startPoint y: 445, endPoint x: 592, endPoint y: 424, distance: 34.2
click at [591, 425] on div "© Mapbox © OpenStreetMap Improve this map" at bounding box center [762, 408] width 1524 height 739
drag, startPoint x: 856, startPoint y: 347, endPoint x: 926, endPoint y: 141, distance: 217.6
click at [926, 141] on div "© Mapbox © OpenStreetMap Improve this map" at bounding box center [762, 408] width 1524 height 739
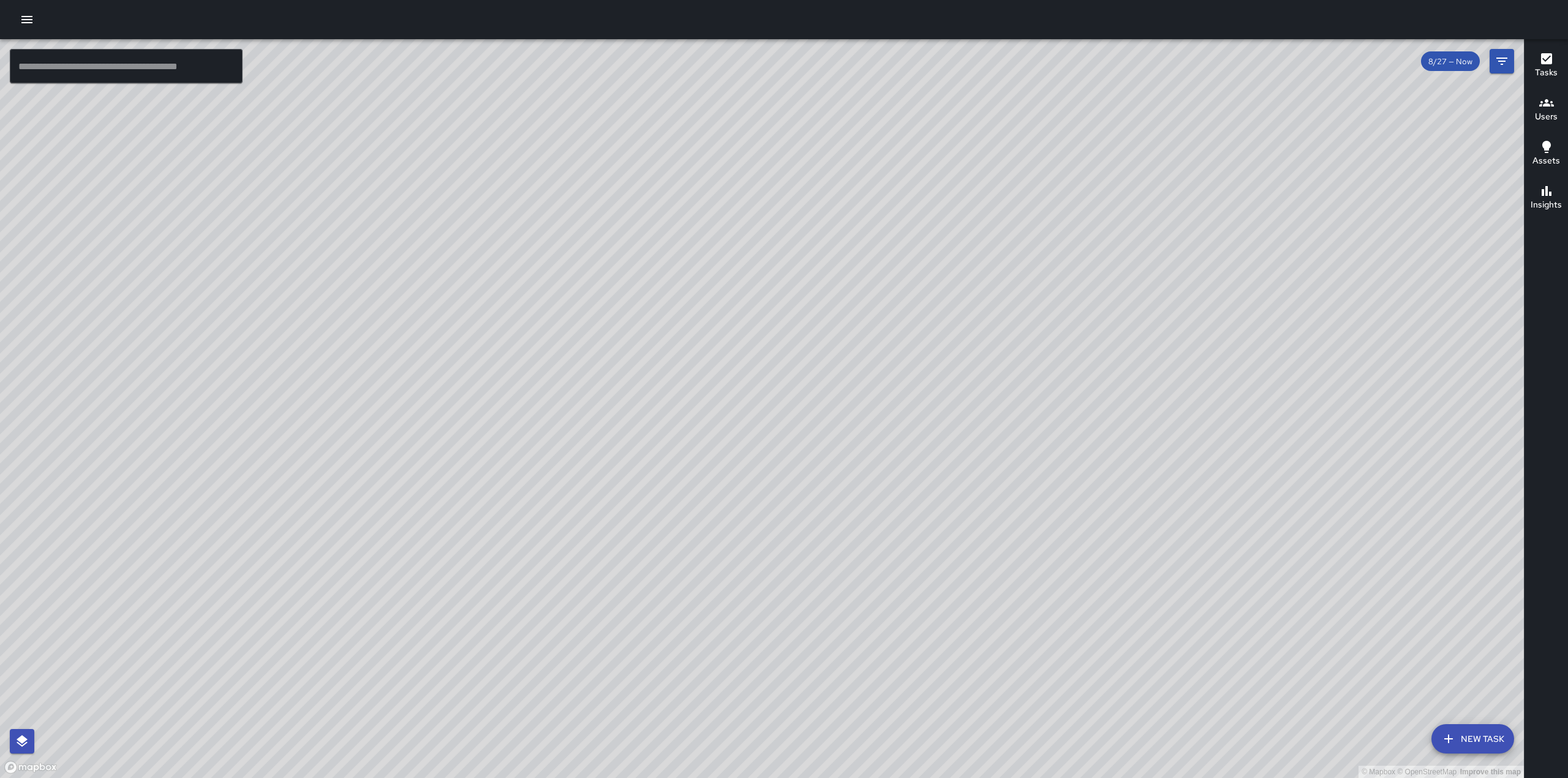
drag, startPoint x: 777, startPoint y: 389, endPoint x: 964, endPoint y: 607, distance: 287.2
click at [964, 607] on div "© Mapbox © OpenStreetMap Improve this map" at bounding box center [762, 408] width 1524 height 739
drag, startPoint x: 667, startPoint y: 496, endPoint x: 764, endPoint y: 294, distance: 224.1
click at [764, 294] on div "© Mapbox © OpenStreetMap Improve this map" at bounding box center [762, 408] width 1524 height 739
drag, startPoint x: 716, startPoint y: 436, endPoint x: 761, endPoint y: 319, distance: 125.4
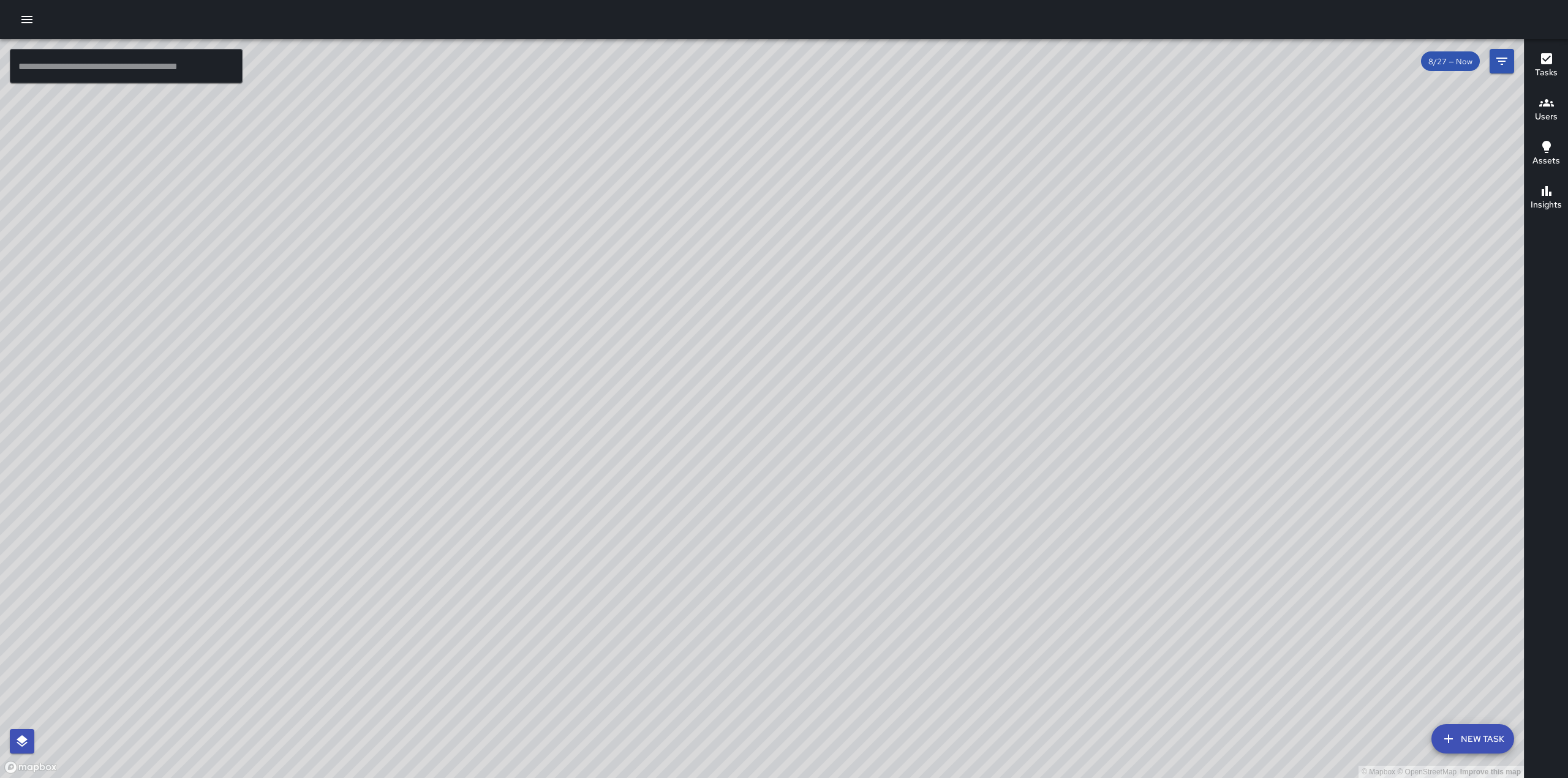
click at [761, 319] on div "© Mapbox © OpenStreetMap Improve this map" at bounding box center [762, 408] width 1524 height 739
drag, startPoint x: 787, startPoint y: 258, endPoint x: 713, endPoint y: 461, distance: 216.1
click at [713, 461] on div "© Mapbox © OpenStreetMap Improve this map" at bounding box center [762, 408] width 1524 height 739
drag, startPoint x: 807, startPoint y: 278, endPoint x: 759, endPoint y: 406, distance: 136.7
click at [759, 406] on div "© Mapbox © OpenStreetMap Improve this map" at bounding box center [762, 408] width 1524 height 739
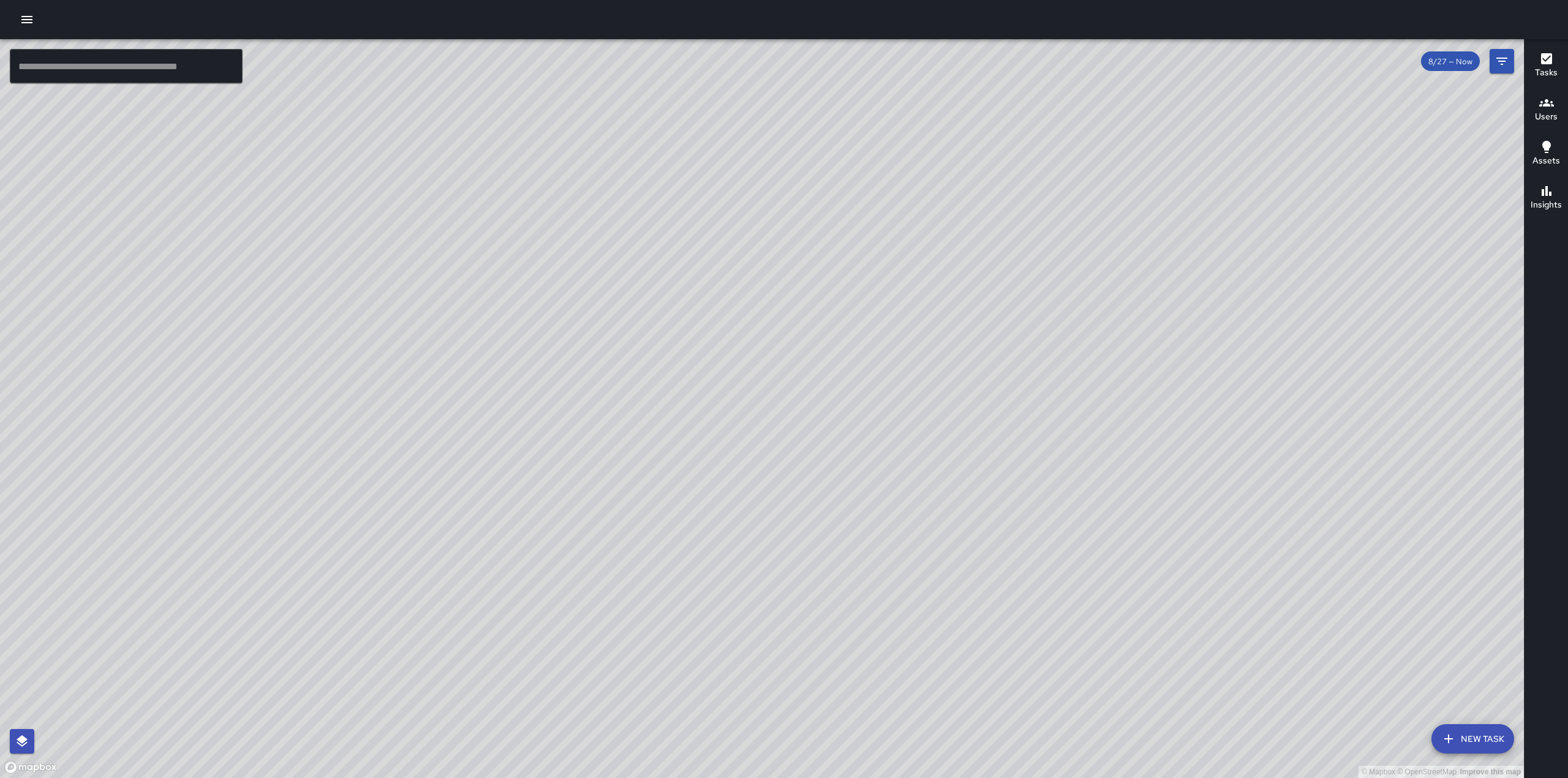
drag, startPoint x: 1041, startPoint y: 107, endPoint x: 936, endPoint y: 361, distance: 274.8
click at [936, 361] on div "© Mapbox © OpenStreetMap Improve this map" at bounding box center [762, 408] width 1524 height 739
drag, startPoint x: 738, startPoint y: 466, endPoint x: 777, endPoint y: 281, distance: 189.1
click at [768, 281] on div "© Mapbox © OpenStreetMap Improve this map" at bounding box center [762, 408] width 1524 height 739
drag, startPoint x: 961, startPoint y: 274, endPoint x: 942, endPoint y: 231, distance: 47.0
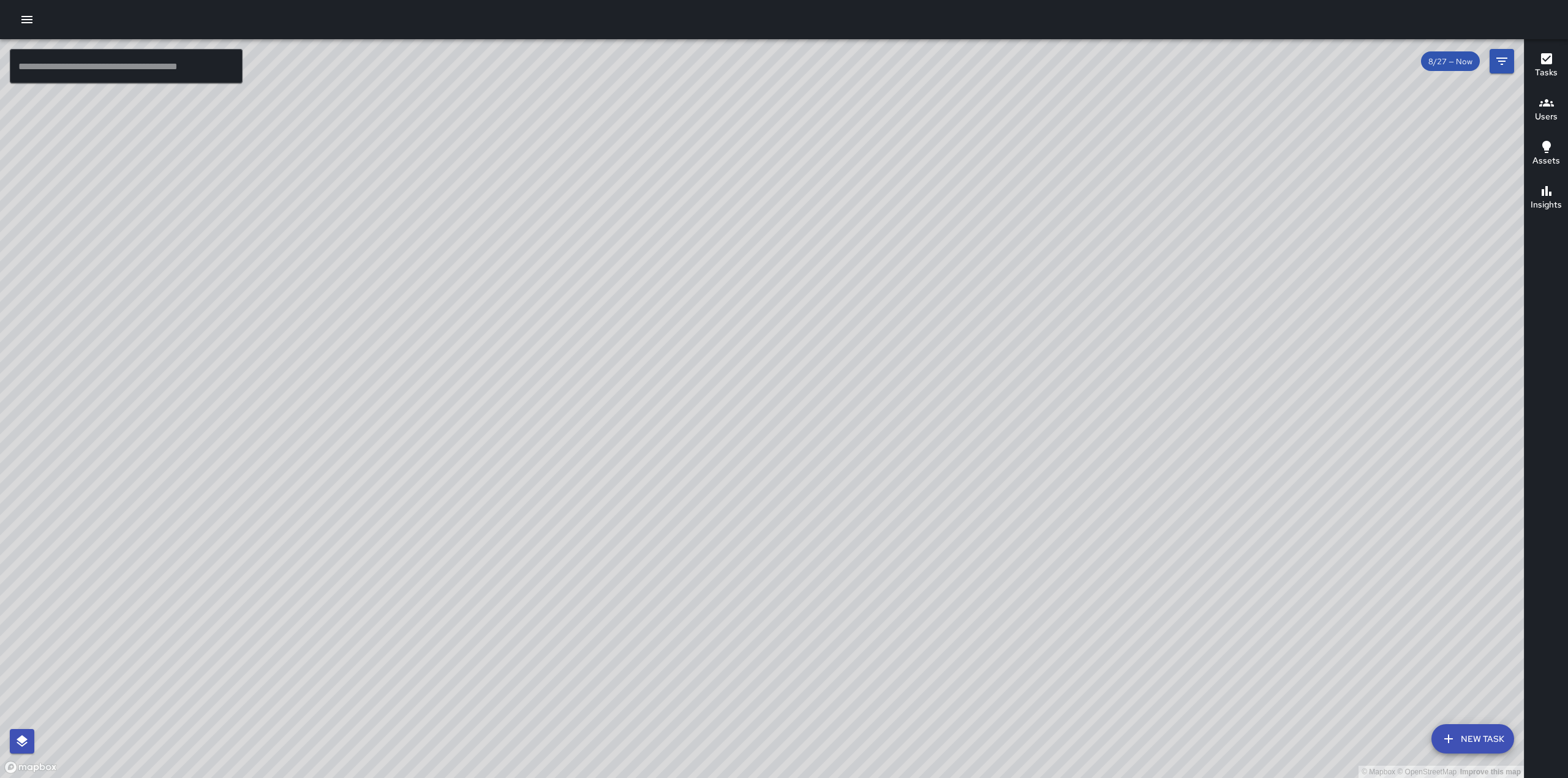
click at [956, 214] on div "© Mapbox © OpenStreetMap Improve this map" at bounding box center [762, 408] width 1524 height 739
drag, startPoint x: 725, startPoint y: 417, endPoint x: 706, endPoint y: 452, distance: 39.8
click at [716, 450] on div "© Mapbox © OpenStreetMap Improve this map" at bounding box center [762, 408] width 1524 height 739
drag, startPoint x: 856, startPoint y: 352, endPoint x: 702, endPoint y: 512, distance: 222.1
click at [705, 514] on div "© Mapbox © OpenStreetMap Improve this map" at bounding box center [762, 408] width 1524 height 739
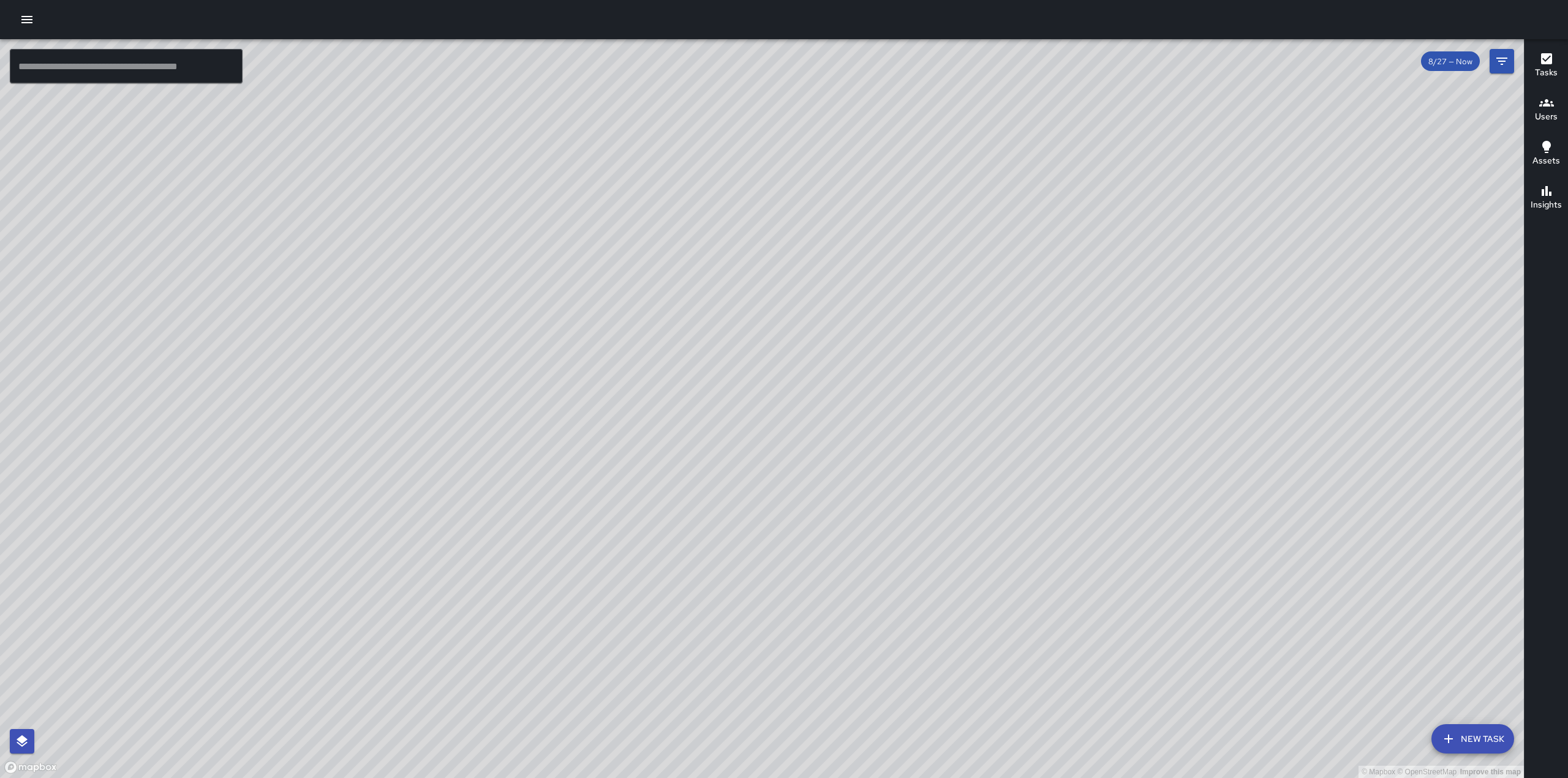
drag, startPoint x: 929, startPoint y: 408, endPoint x: 762, endPoint y: 444, distance: 170.8
click at [763, 446] on div "© Mapbox © OpenStreetMap Improve this map" at bounding box center [762, 408] width 1524 height 739
drag, startPoint x: 836, startPoint y: 281, endPoint x: 743, endPoint y: 302, distance: 95.3
click at [727, 292] on div "© Mapbox © OpenStreetMap Improve this map" at bounding box center [762, 408] width 1524 height 739
drag, startPoint x: 907, startPoint y: 638, endPoint x: 773, endPoint y: 551, distance: 159.8
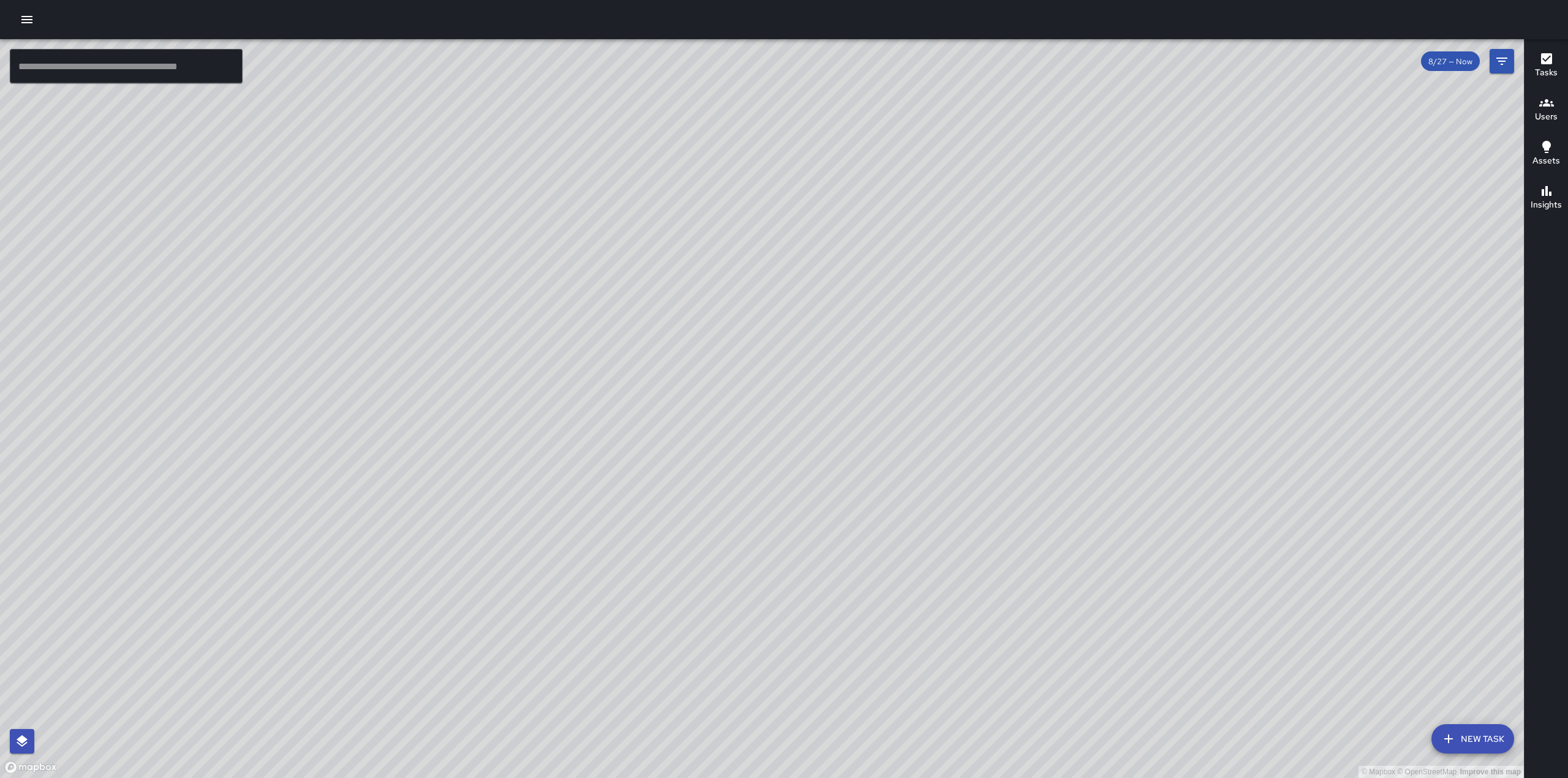
click at [776, 554] on div "© Mapbox © OpenStreetMap Improve this map" at bounding box center [762, 408] width 1524 height 739
drag, startPoint x: 1241, startPoint y: 355, endPoint x: 1199, endPoint y: 247, distance: 115.9
click at [1206, 246] on div "© Mapbox © OpenStreetMap Improve this map" at bounding box center [762, 408] width 1524 height 739
drag, startPoint x: 821, startPoint y: 560, endPoint x: 955, endPoint y: 298, distance: 294.3
click at [955, 298] on div "© Mapbox © OpenStreetMap Improve this map" at bounding box center [762, 408] width 1524 height 739
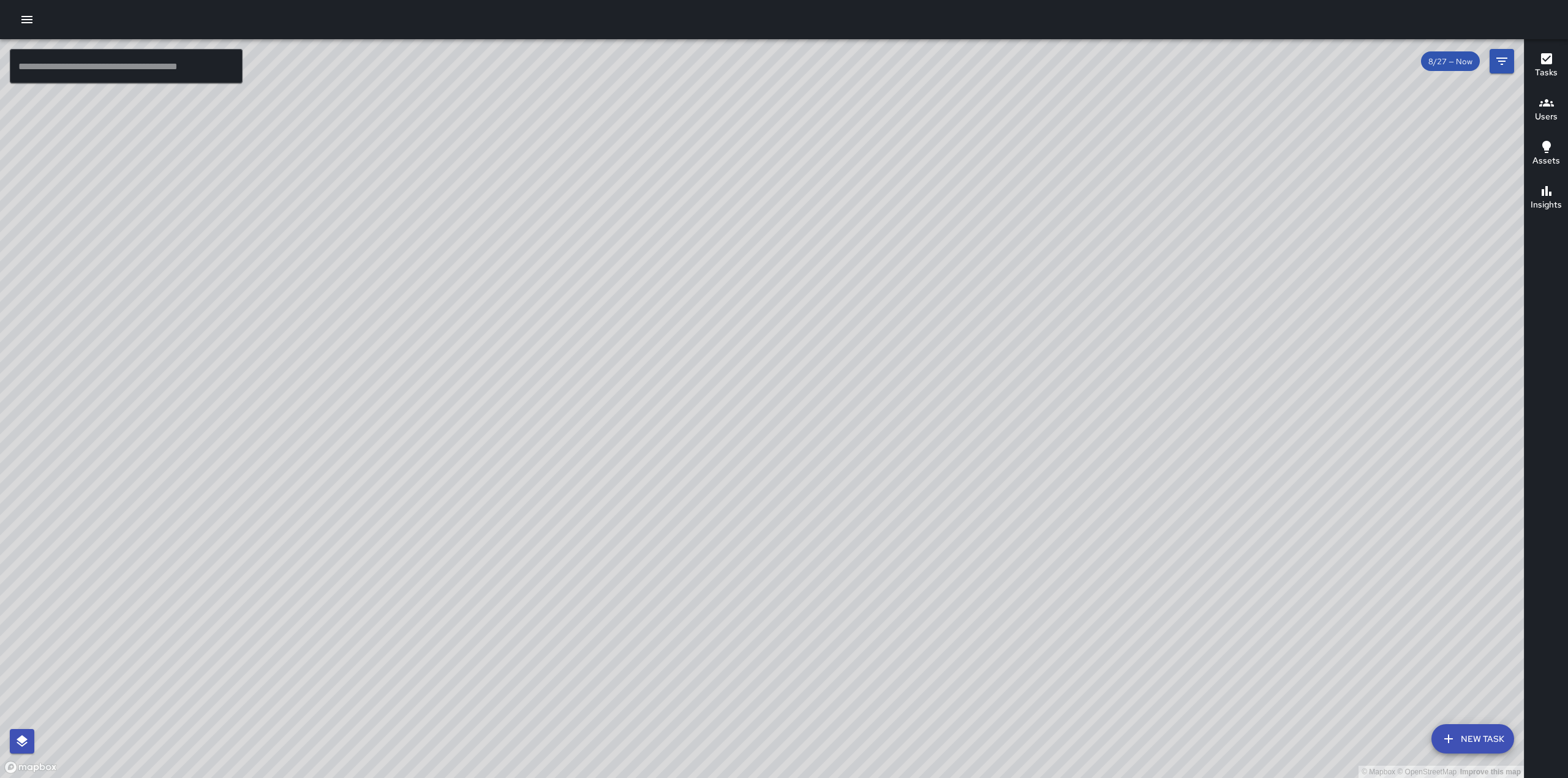
drag, startPoint x: 956, startPoint y: 347, endPoint x: 438, endPoint y: 733, distance: 646.0
click at [438, 733] on div "© Mapbox © OpenStreetMap Improve this map" at bounding box center [762, 408] width 1524 height 739
click at [1535, 58] on div "Tasks" at bounding box center [1546, 66] width 22 height 28
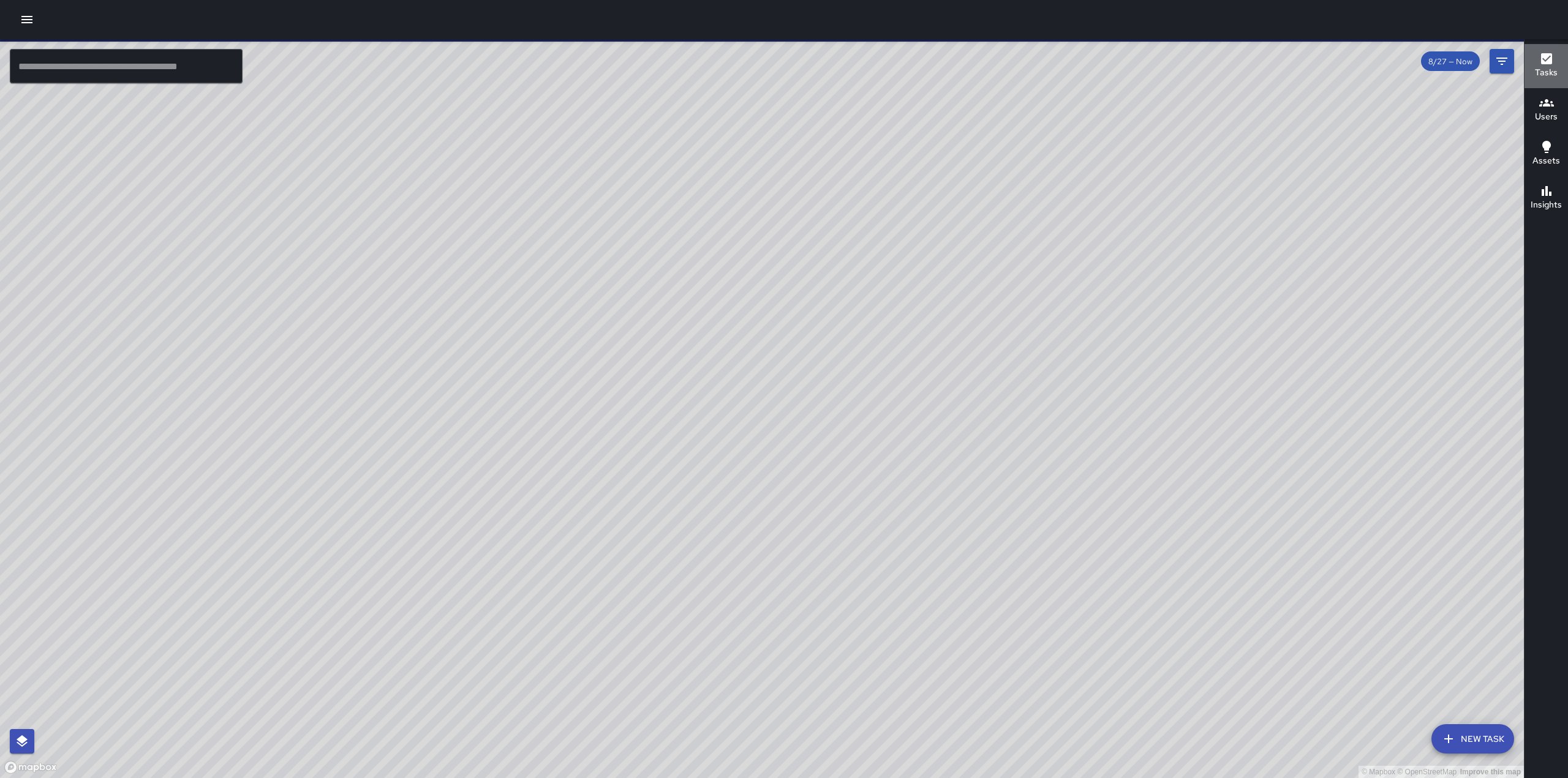
click at [1546, 77] on h6 "Tasks" at bounding box center [1546, 72] width 22 height 13
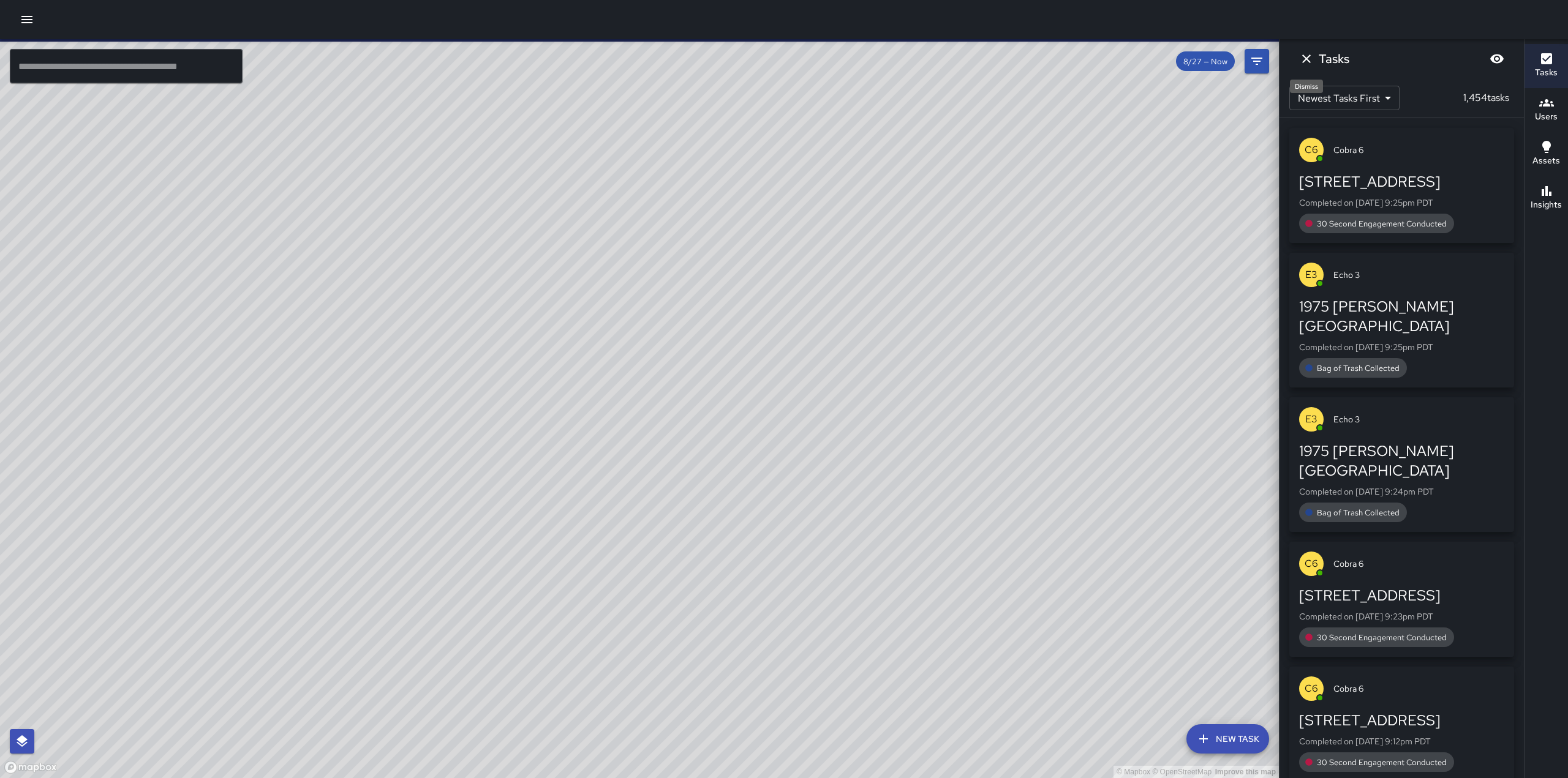
click at [1305, 59] on icon "Dismiss" at bounding box center [1306, 59] width 15 height 15
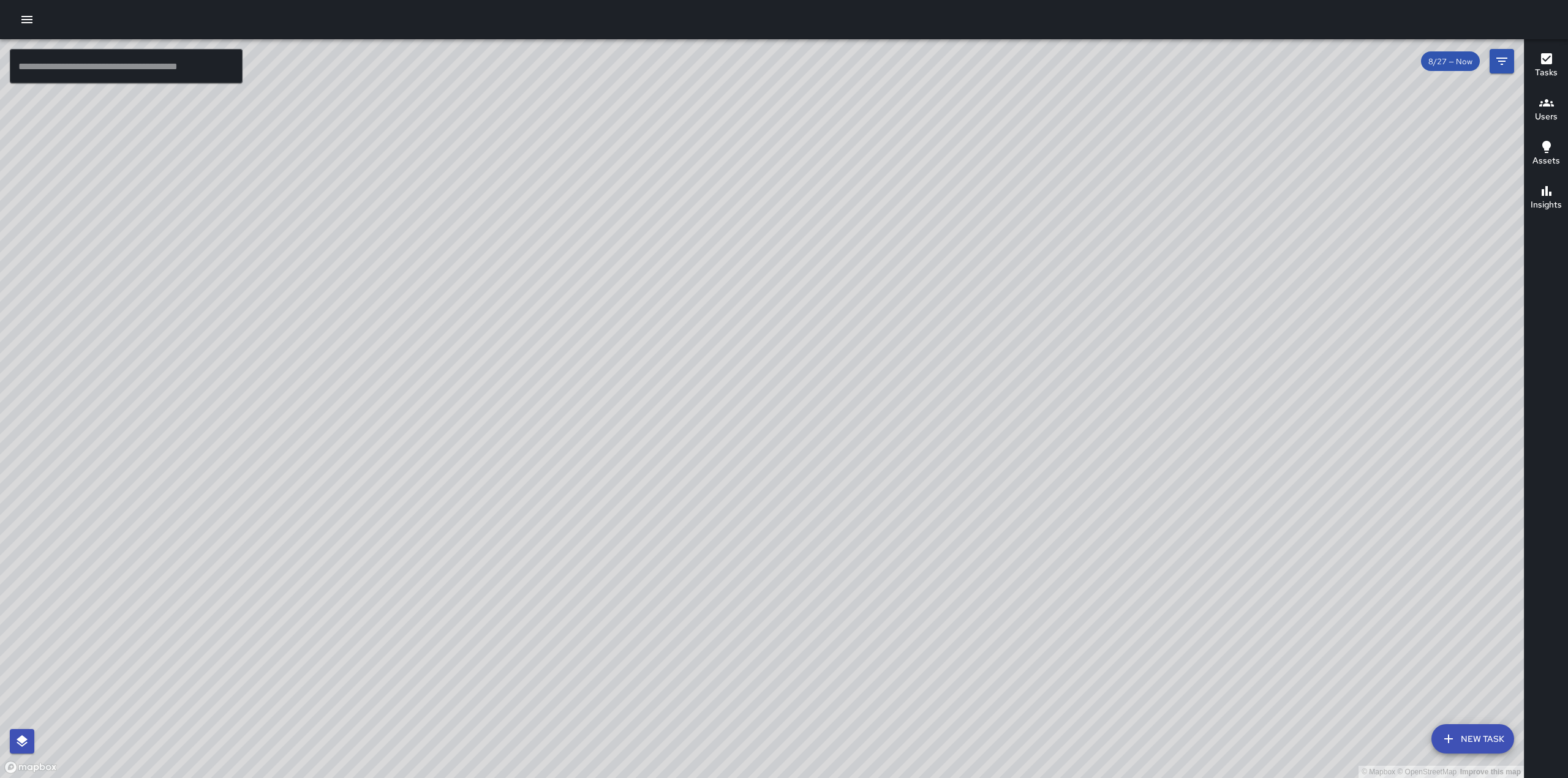
drag, startPoint x: 645, startPoint y: 542, endPoint x: 740, endPoint y: 377, distance: 190.4
click at [740, 377] on div "© Mapbox © OpenStreetMap Improve this map" at bounding box center [762, 408] width 1524 height 739
drag, startPoint x: 610, startPoint y: 561, endPoint x: 753, endPoint y: 304, distance: 294.1
click at [753, 305] on div "© Mapbox © OpenStreetMap Improve this map" at bounding box center [762, 408] width 1524 height 739
drag, startPoint x: 734, startPoint y: 410, endPoint x: 761, endPoint y: 369, distance: 49.1
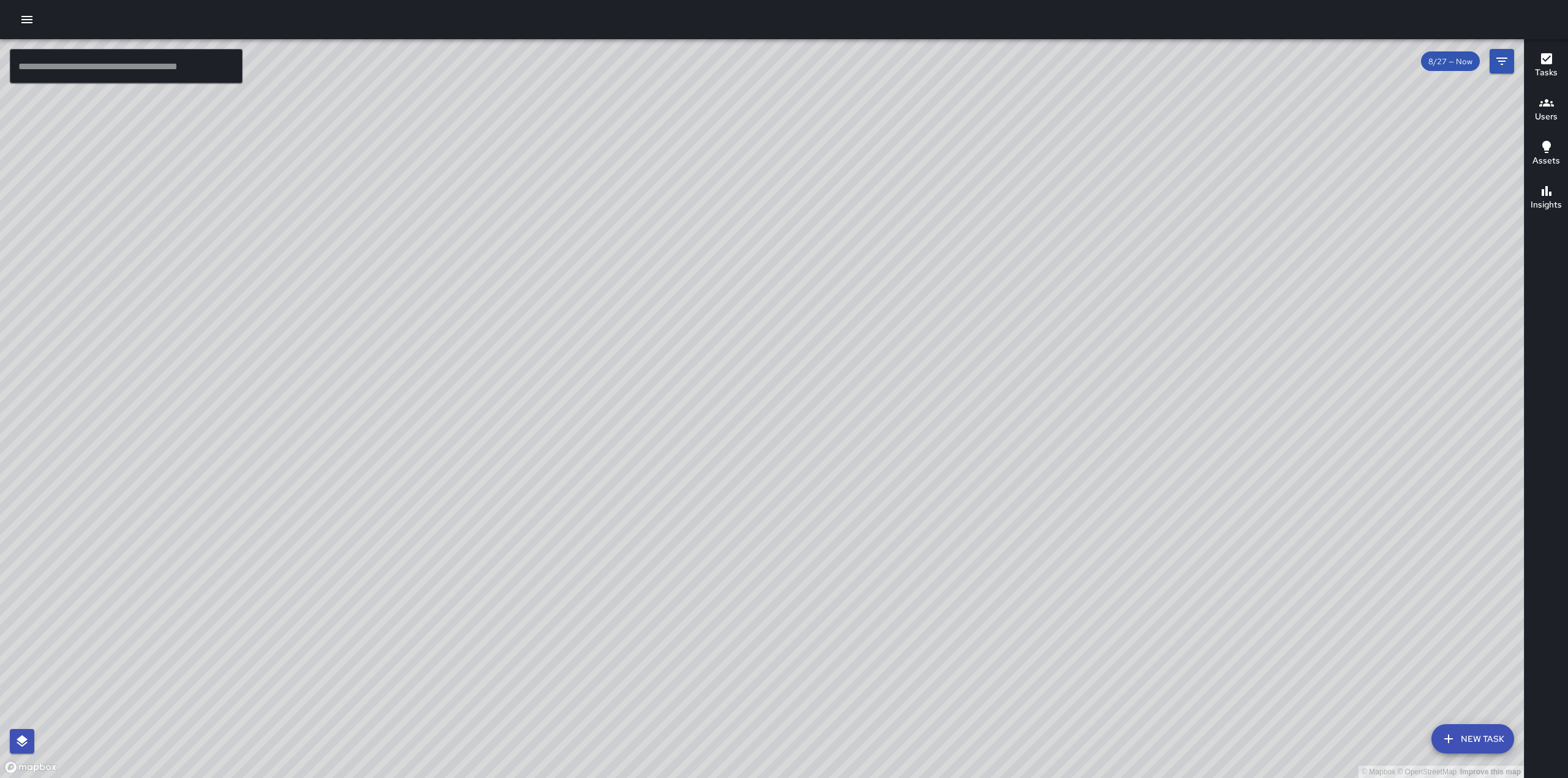
click at [761, 369] on div "© Mapbox © OpenStreetMap Improve this map" at bounding box center [762, 408] width 1524 height 739
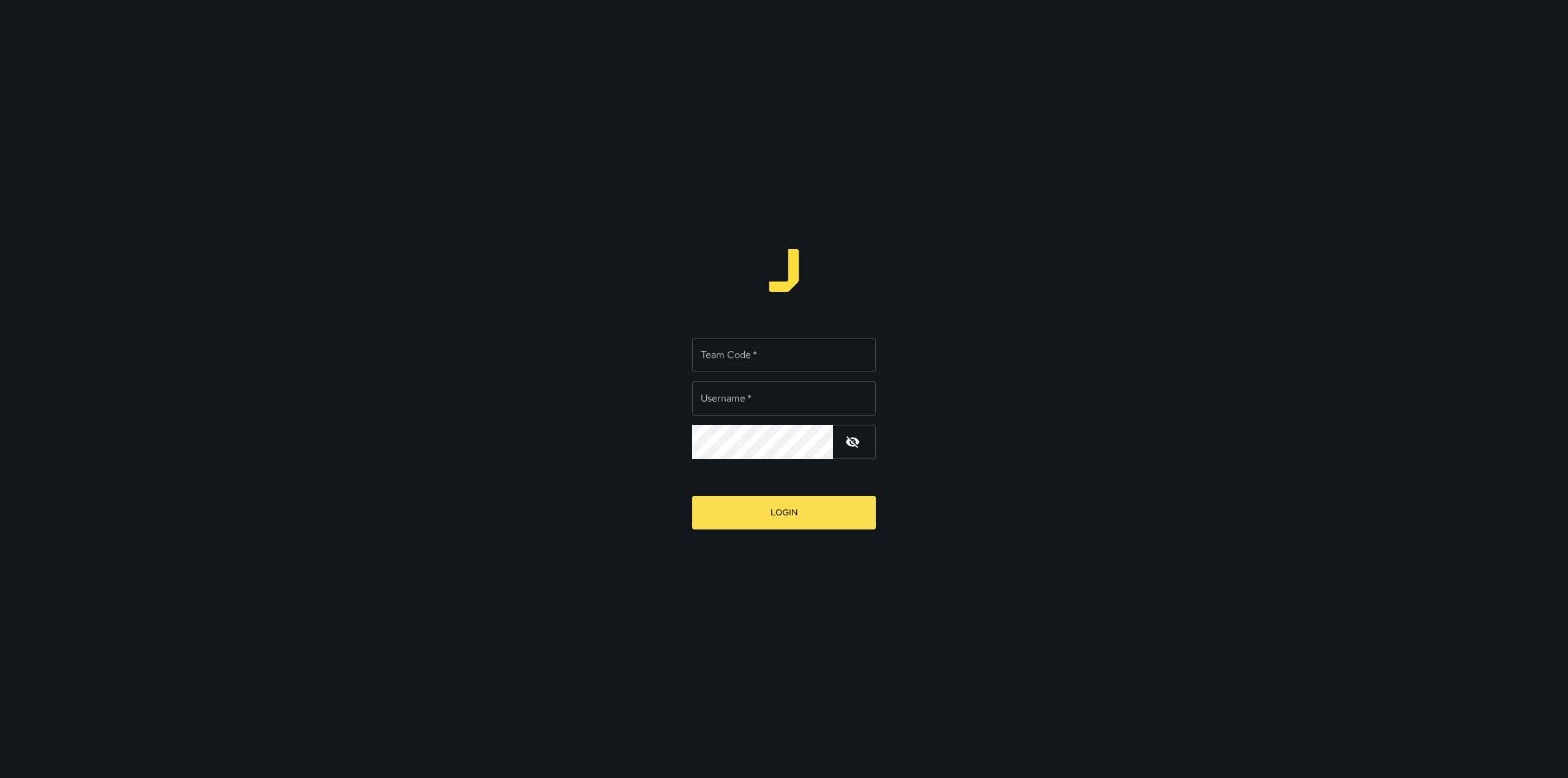
type input "**********"
